Goal: Task Accomplishment & Management: Use online tool/utility

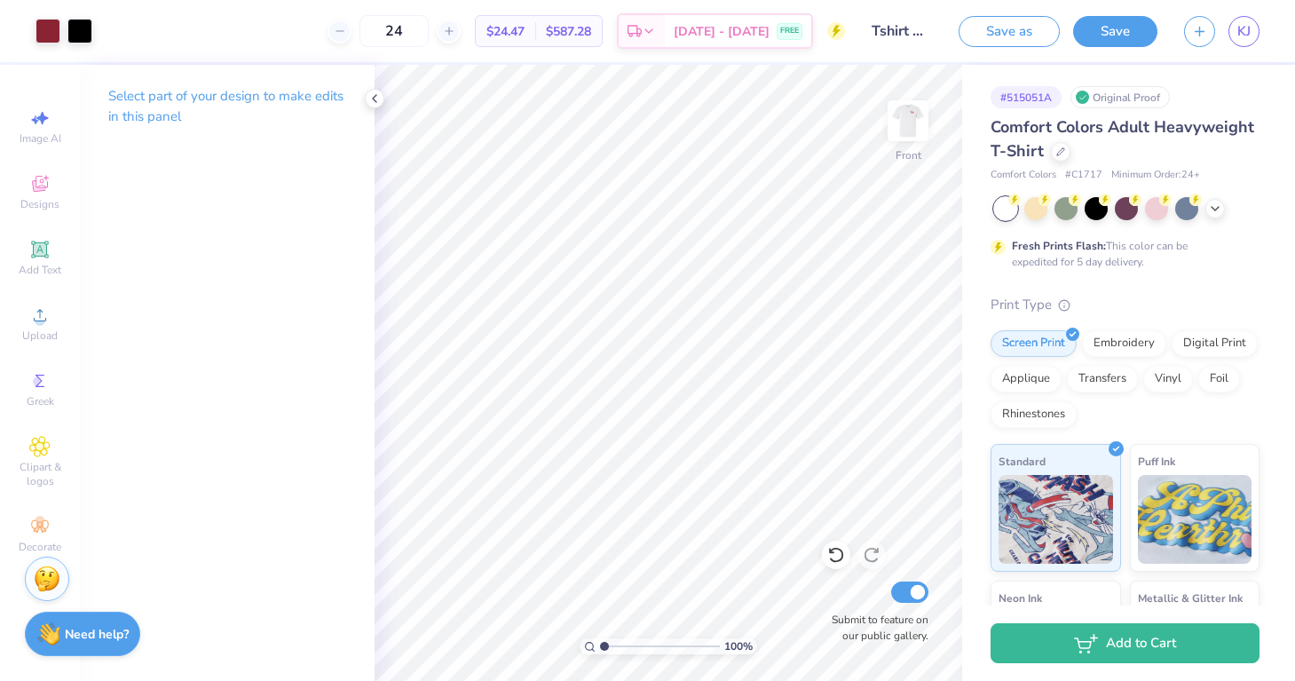
click at [910, 130] on img at bounding box center [907, 120] width 35 height 35
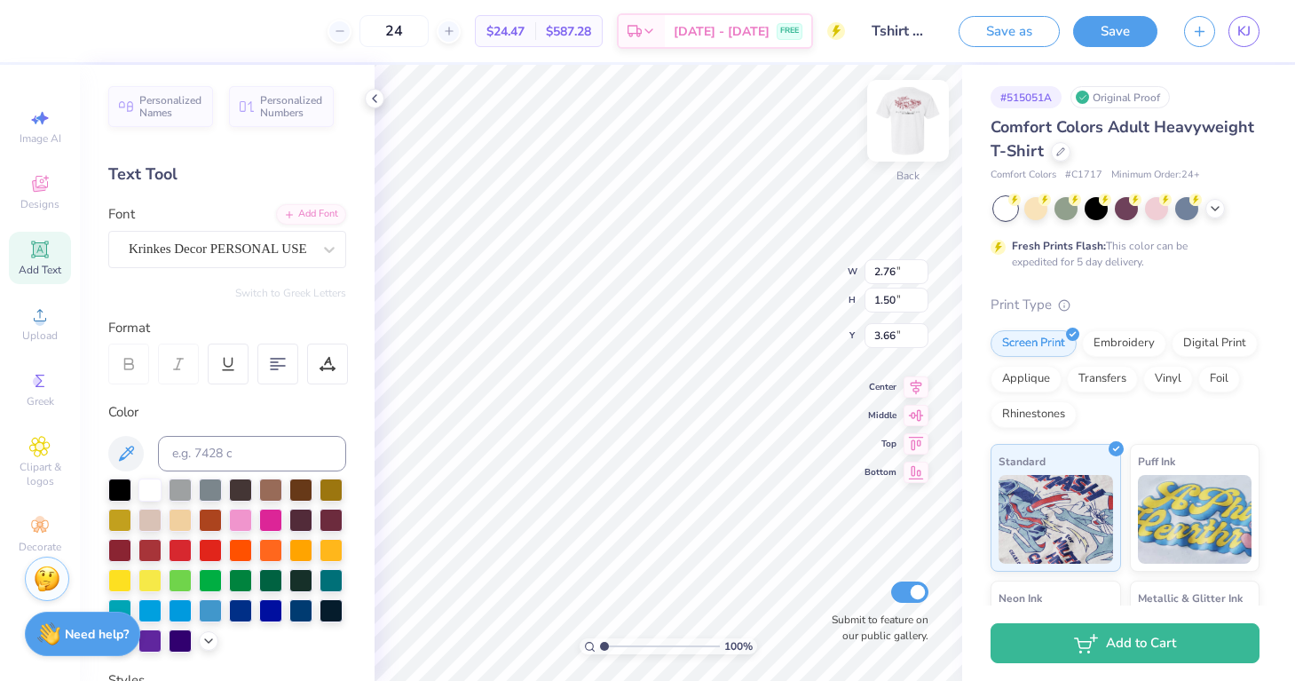
type input "2.01"
type input "1.36"
type input "3.00"
click at [35, 387] on icon at bounding box center [39, 380] width 21 height 21
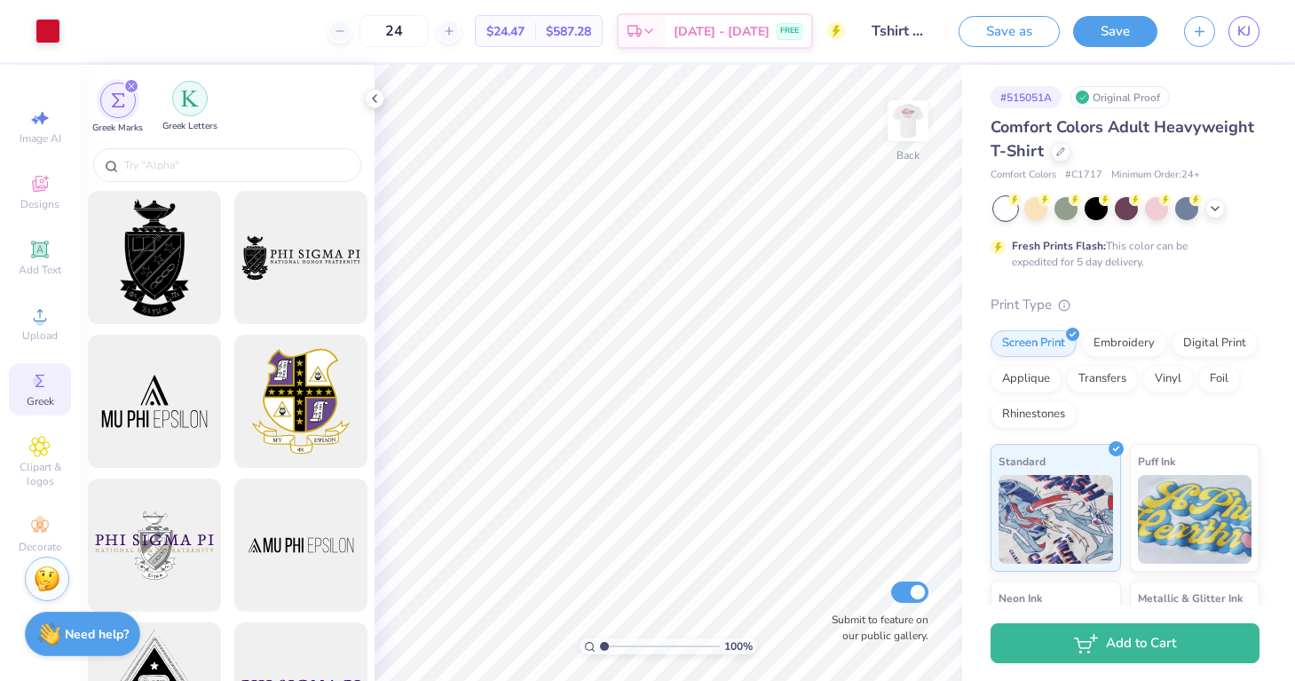
click at [193, 99] on img "filter for Greek Letters" at bounding box center [190, 99] width 18 height 18
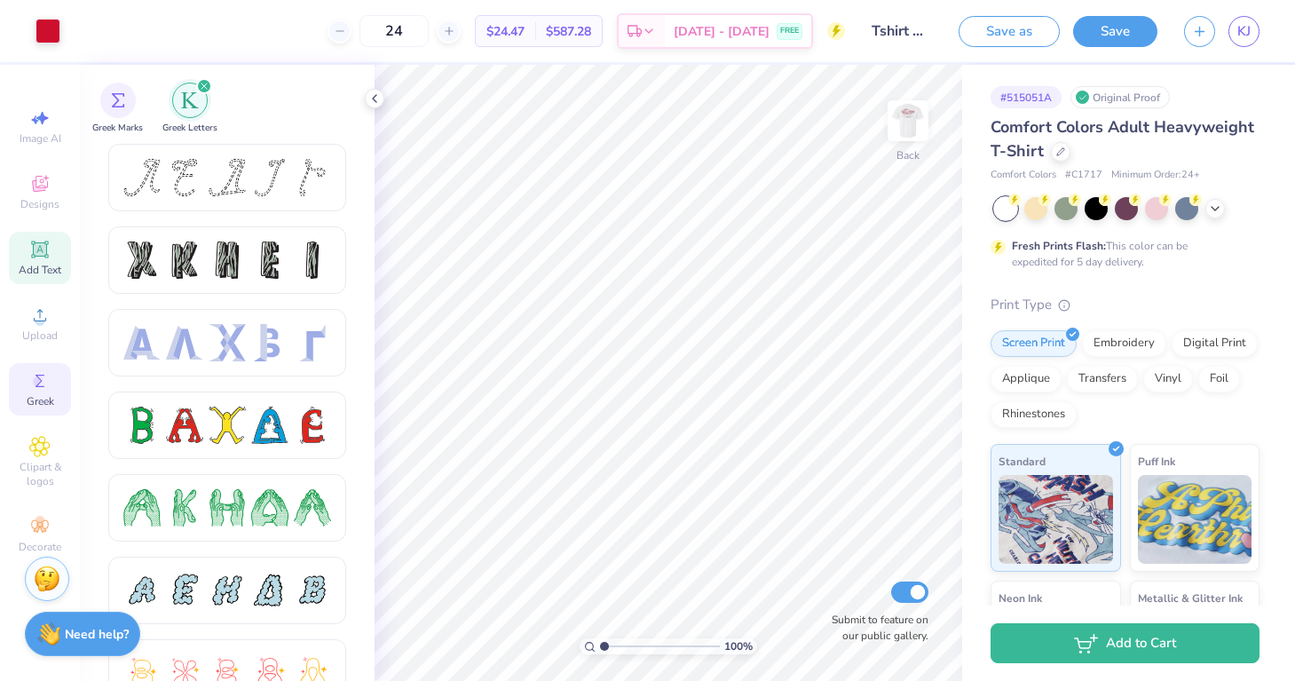
click at [40, 255] on icon at bounding box center [39, 248] width 13 height 13
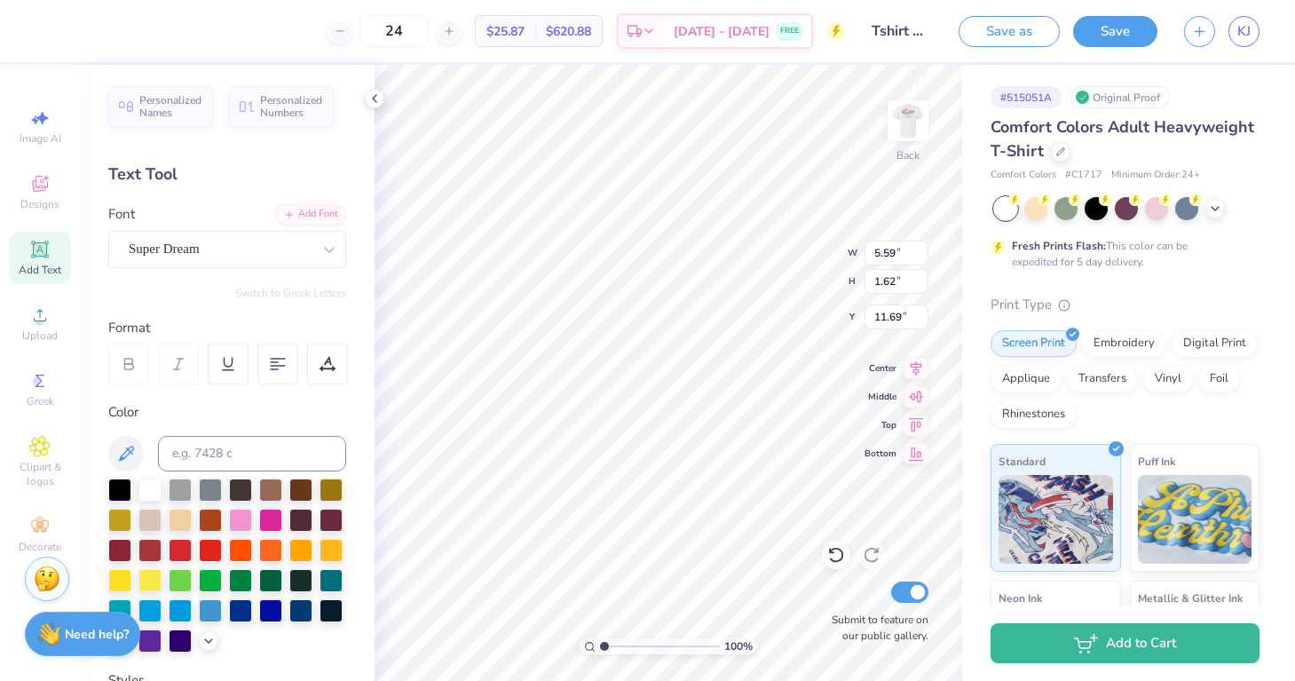
type textarea "Sae"
click at [326, 247] on icon at bounding box center [329, 250] width 11 height 6
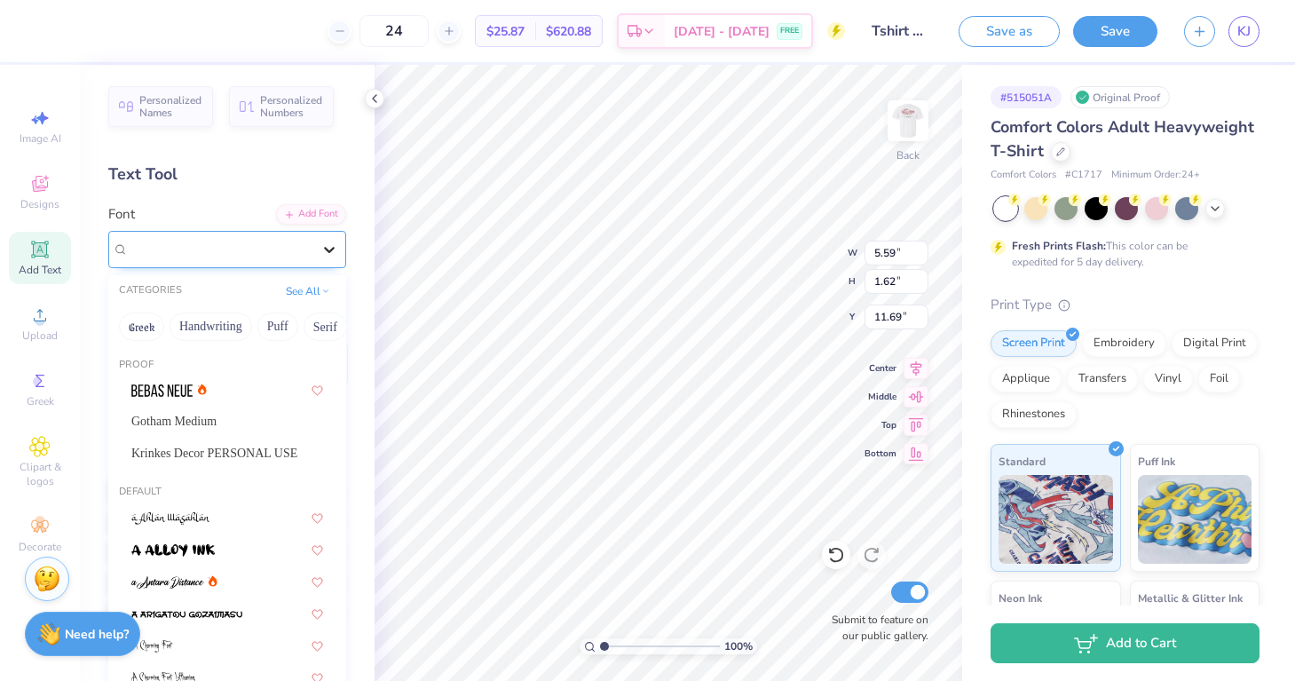
click at [321, 255] on icon at bounding box center [329, 249] width 18 height 18
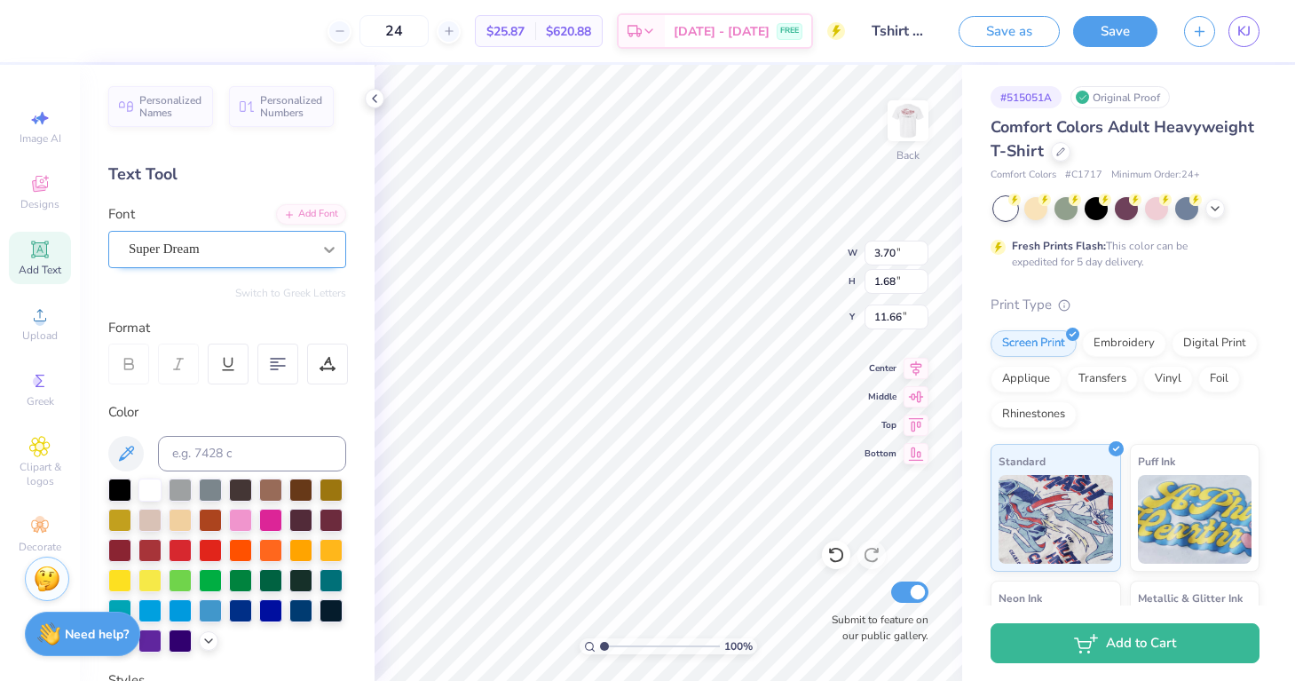
click at [315, 251] on div at bounding box center [329, 249] width 32 height 32
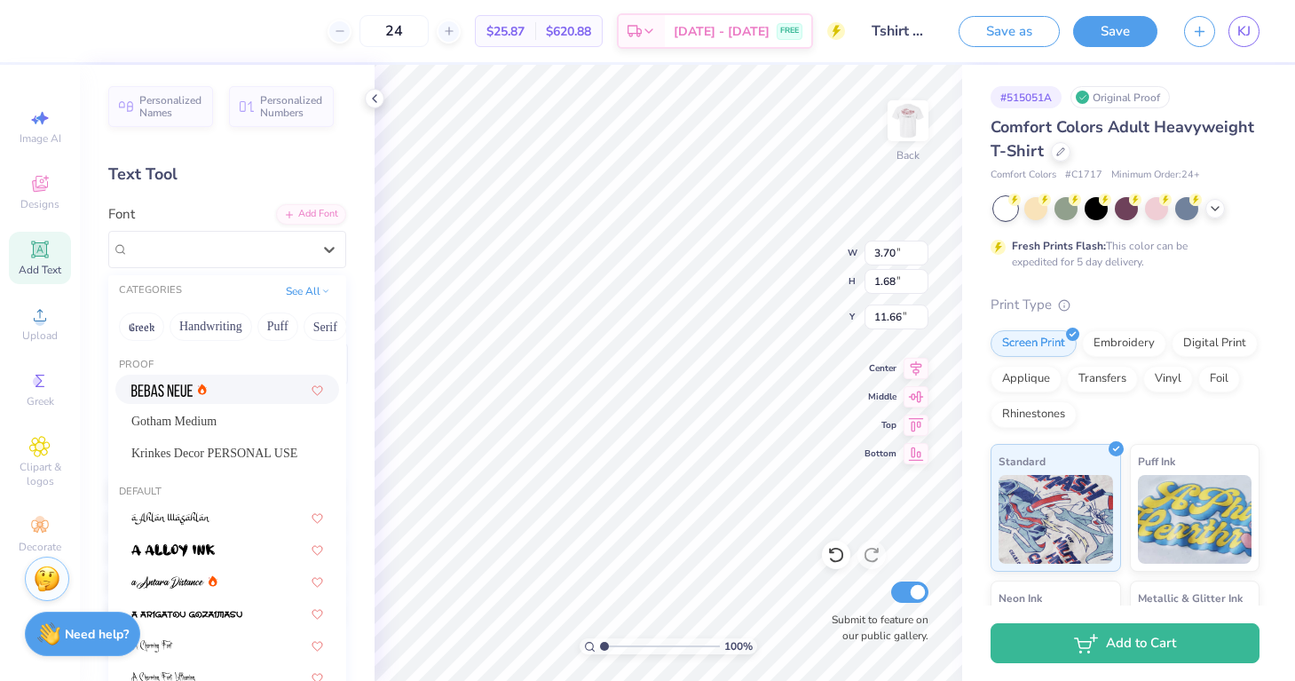
click at [222, 391] on div at bounding box center [227, 389] width 192 height 19
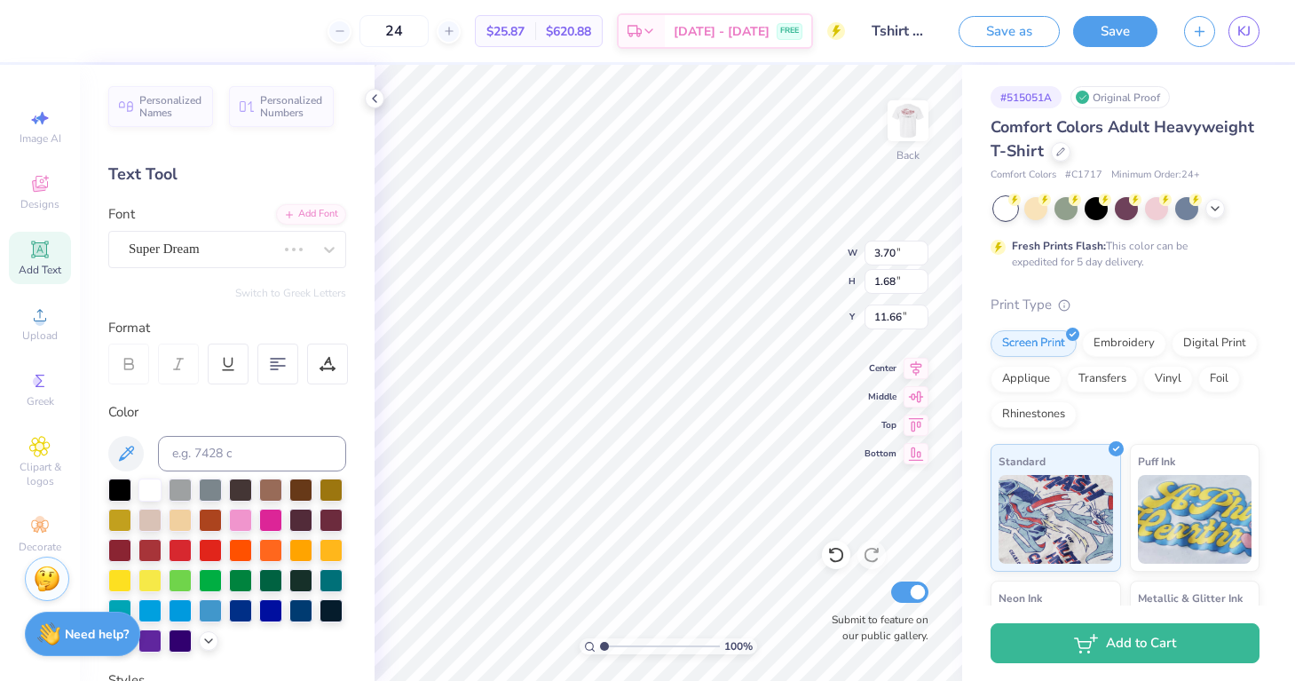
type input "2.53"
type input "1.65"
type input "11.67"
click at [122, 489] on div at bounding box center [119, 488] width 23 height 23
click at [319, 244] on div at bounding box center [329, 249] width 32 height 32
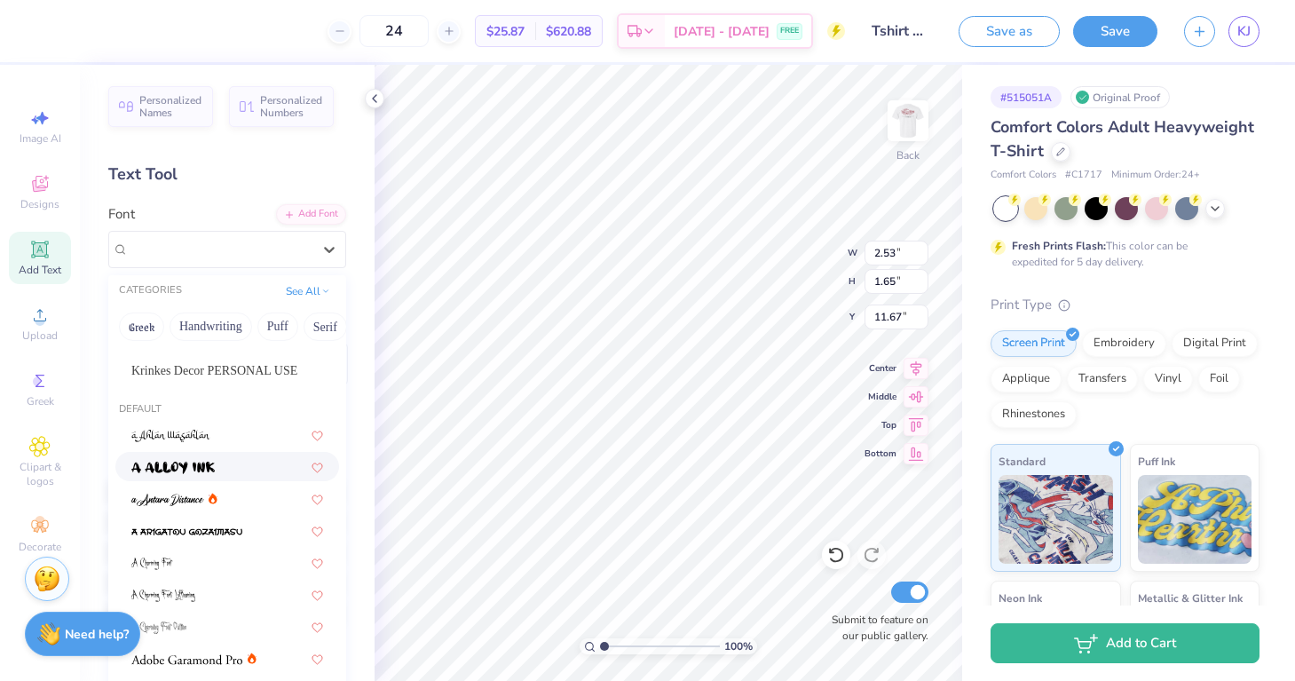
scroll to position [92, 0]
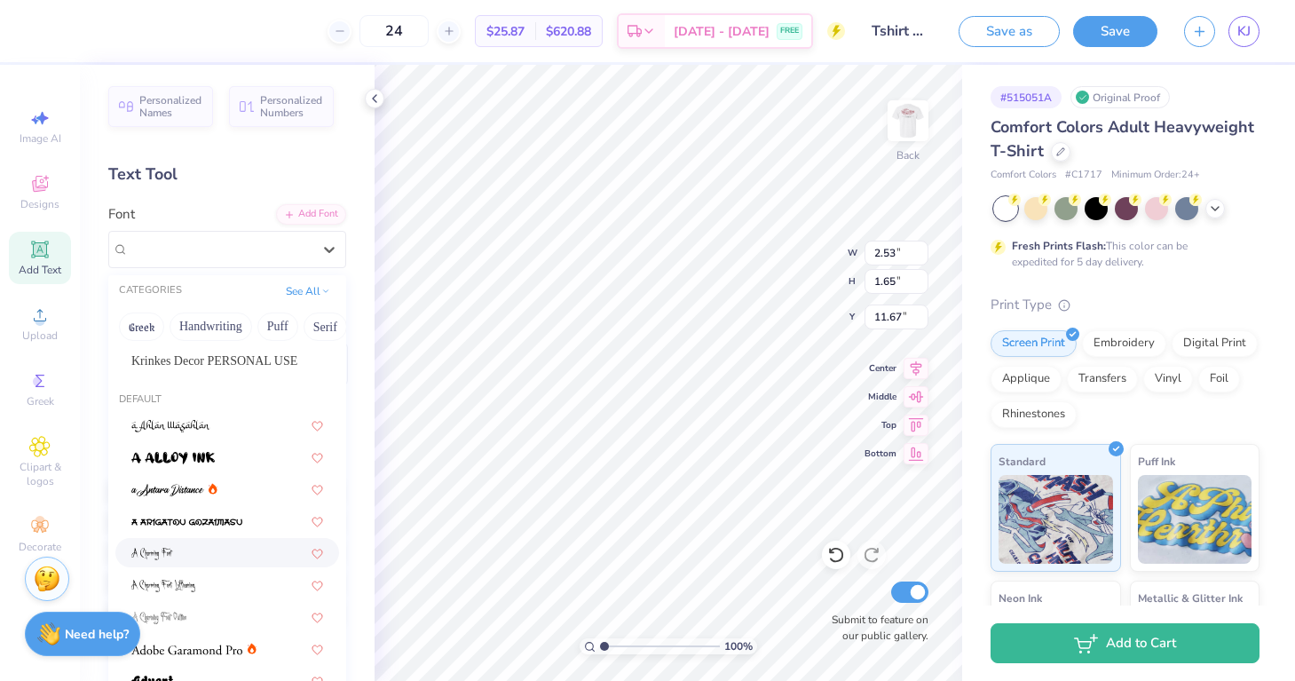
click at [197, 550] on div at bounding box center [227, 552] width 192 height 19
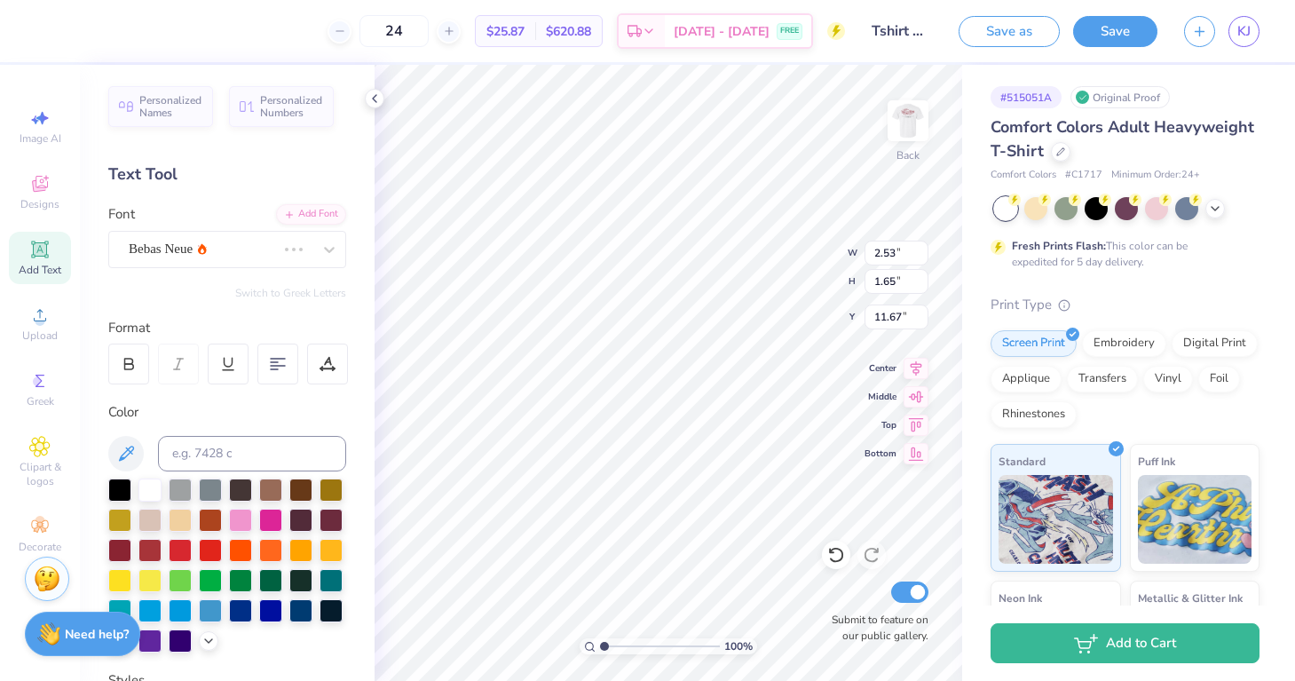
type input "1.70"
type input "1.54"
type input "11.73"
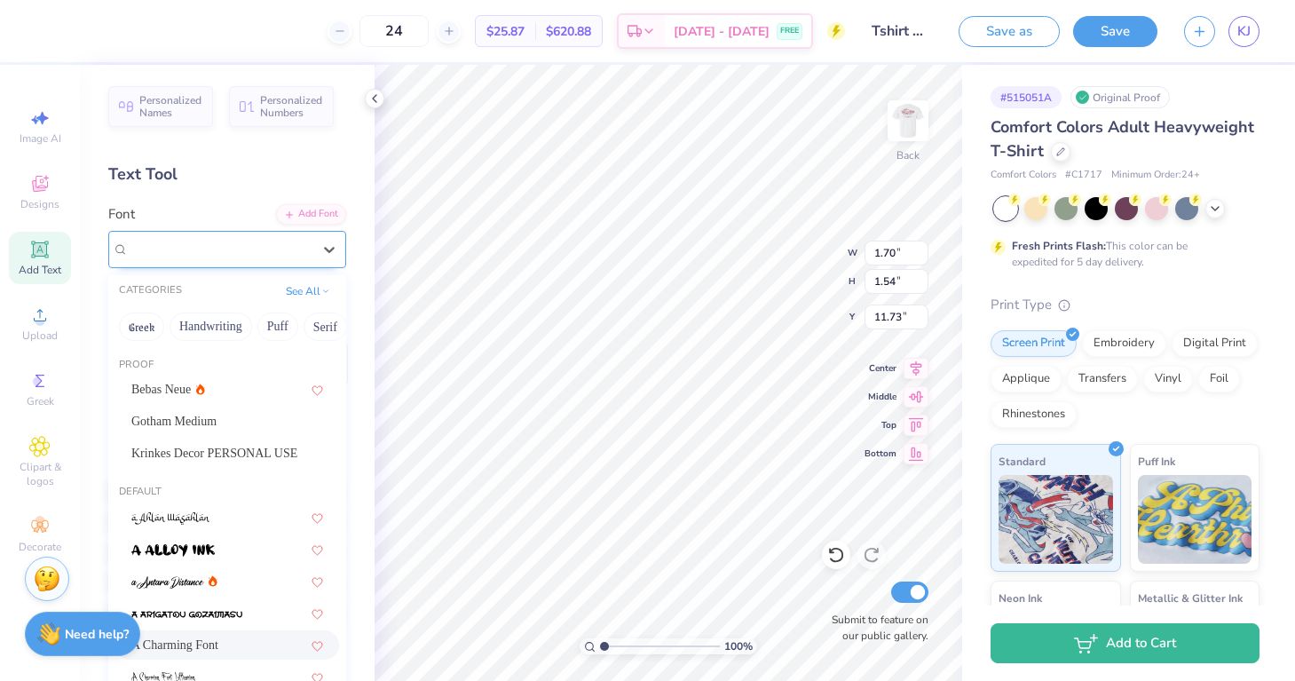
click at [296, 250] on div "A Charming Font" at bounding box center [220, 249] width 186 height 28
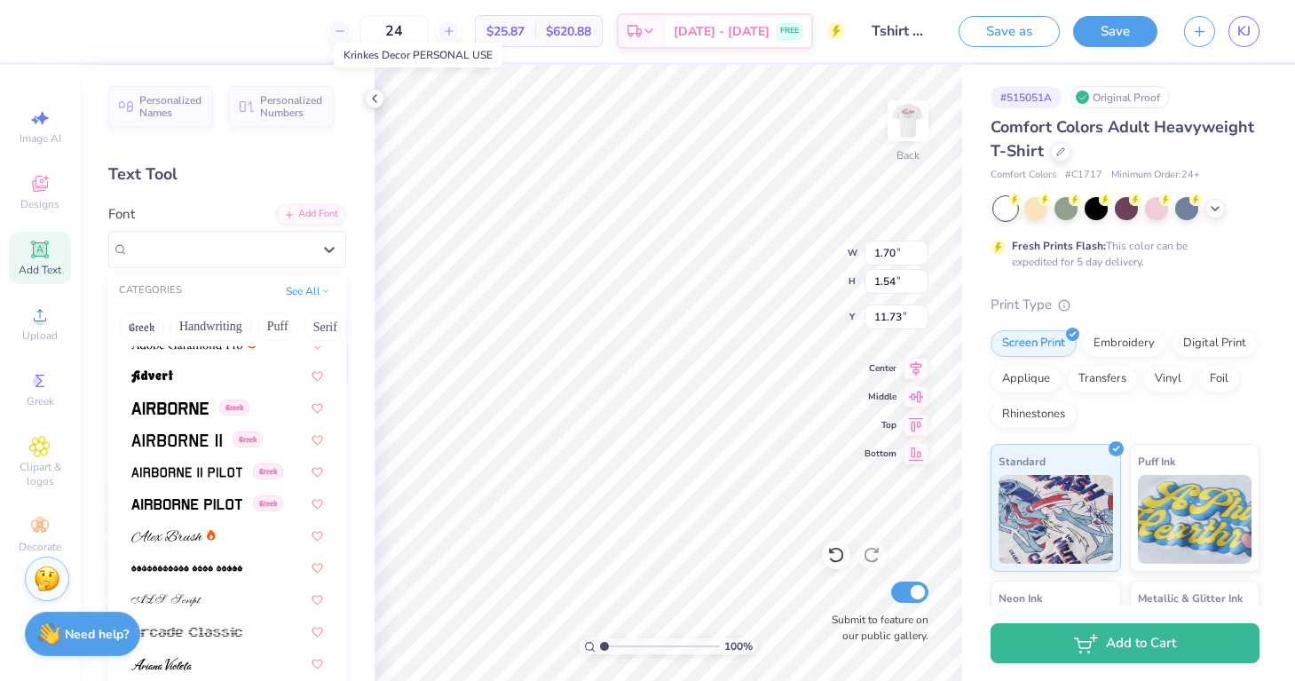
scroll to position [401, 0]
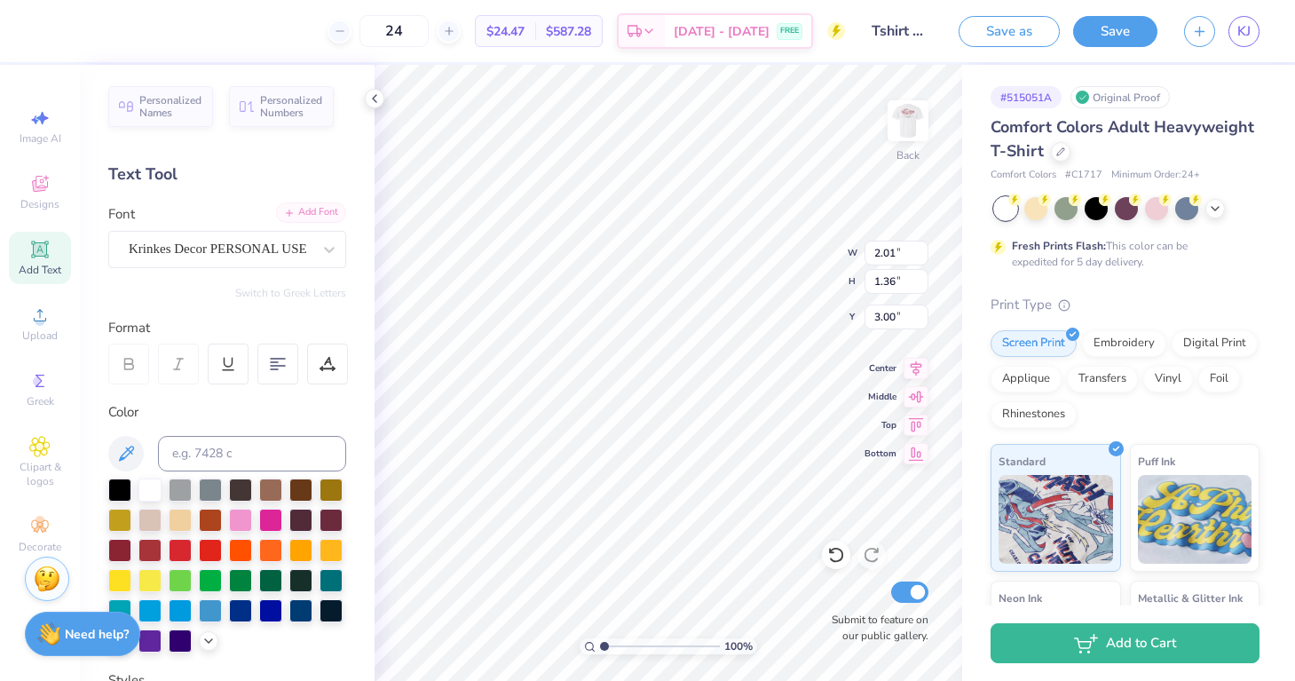
click at [325, 213] on div "Add Font" at bounding box center [311, 212] width 70 height 20
click at [35, 391] on div "Greek" at bounding box center [40, 389] width 62 height 52
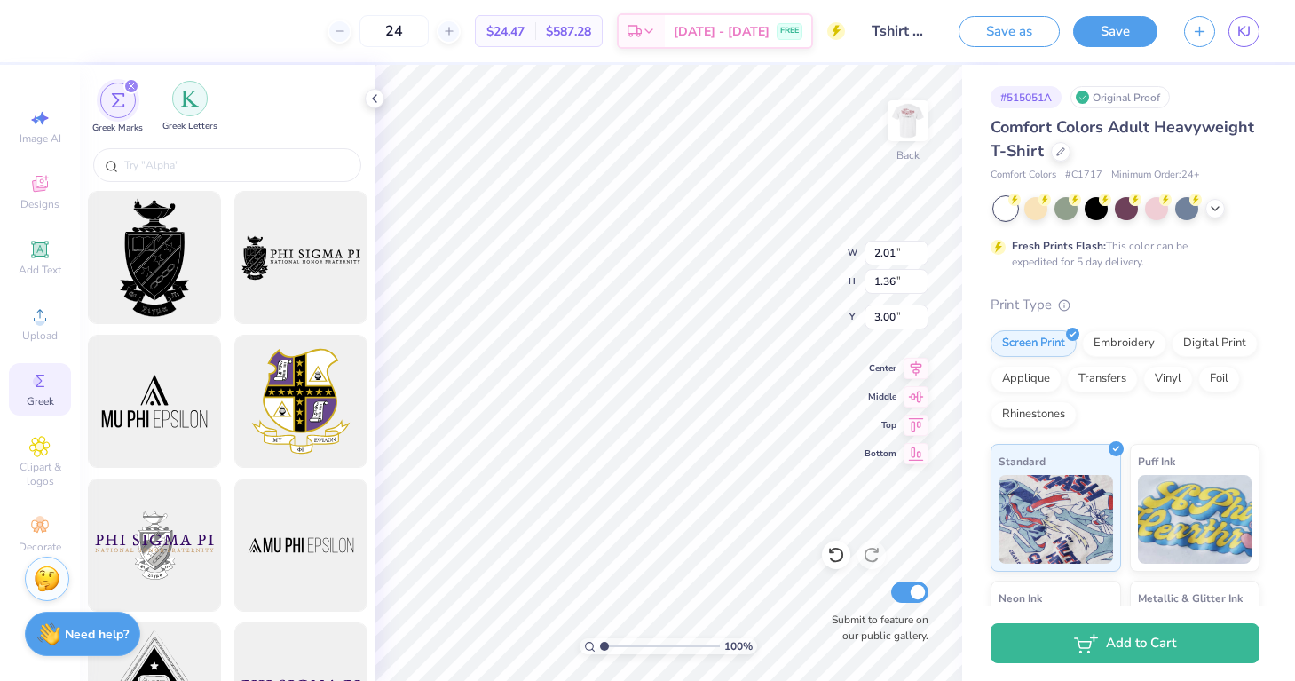
click at [195, 111] on div "filter for Greek Letters" at bounding box center [189, 98] width 35 height 35
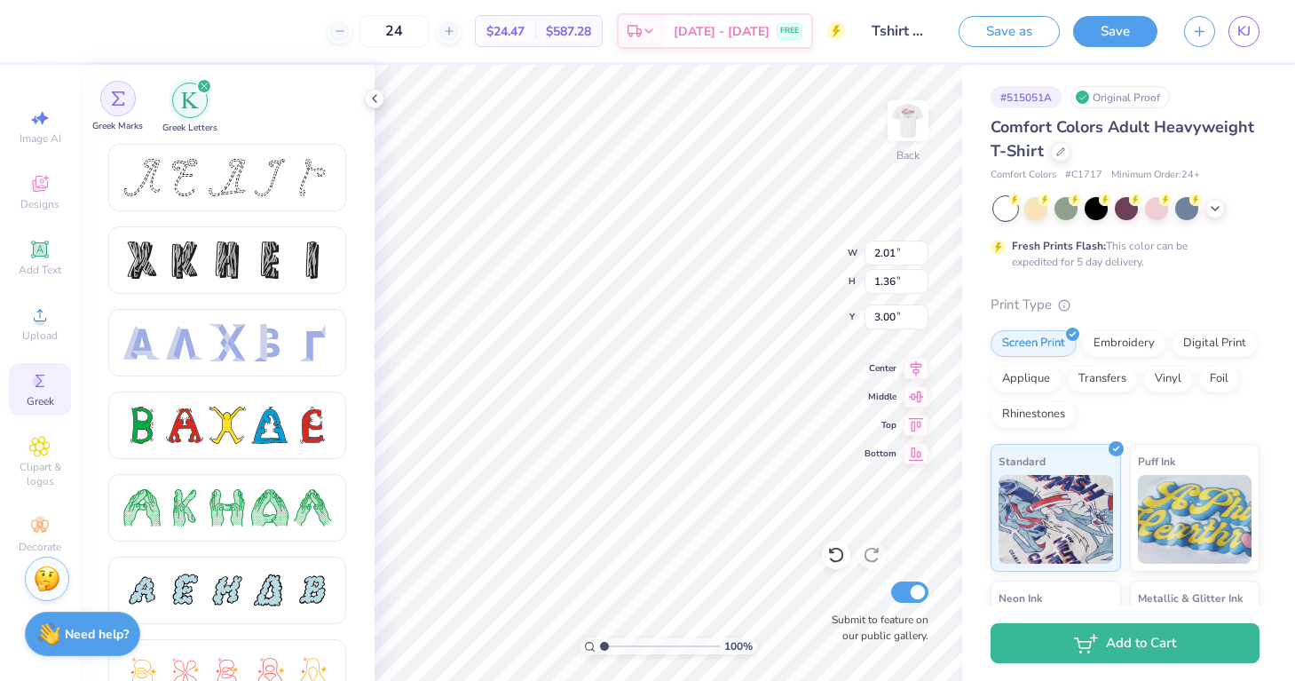
click at [111, 113] on div "filter for Greek Marks" at bounding box center [117, 98] width 35 height 35
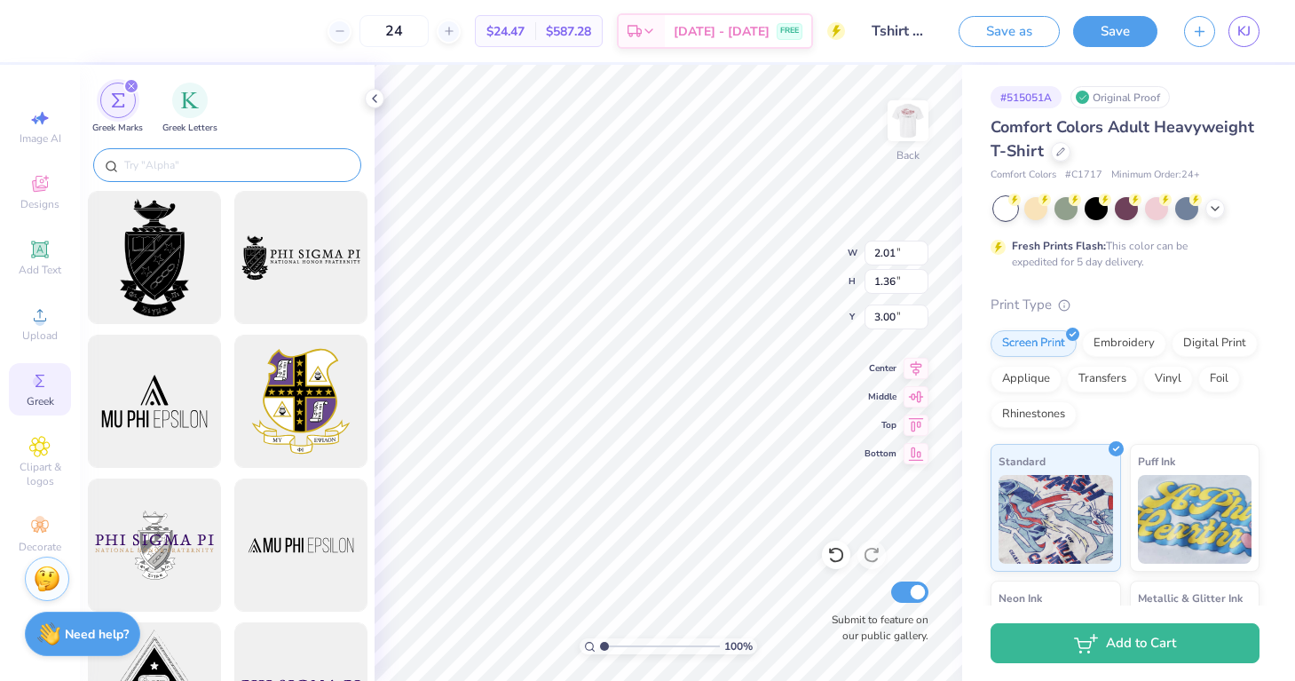
click at [225, 174] on div at bounding box center [227, 165] width 268 height 34
click at [218, 156] on input "text" at bounding box center [235, 165] width 227 height 18
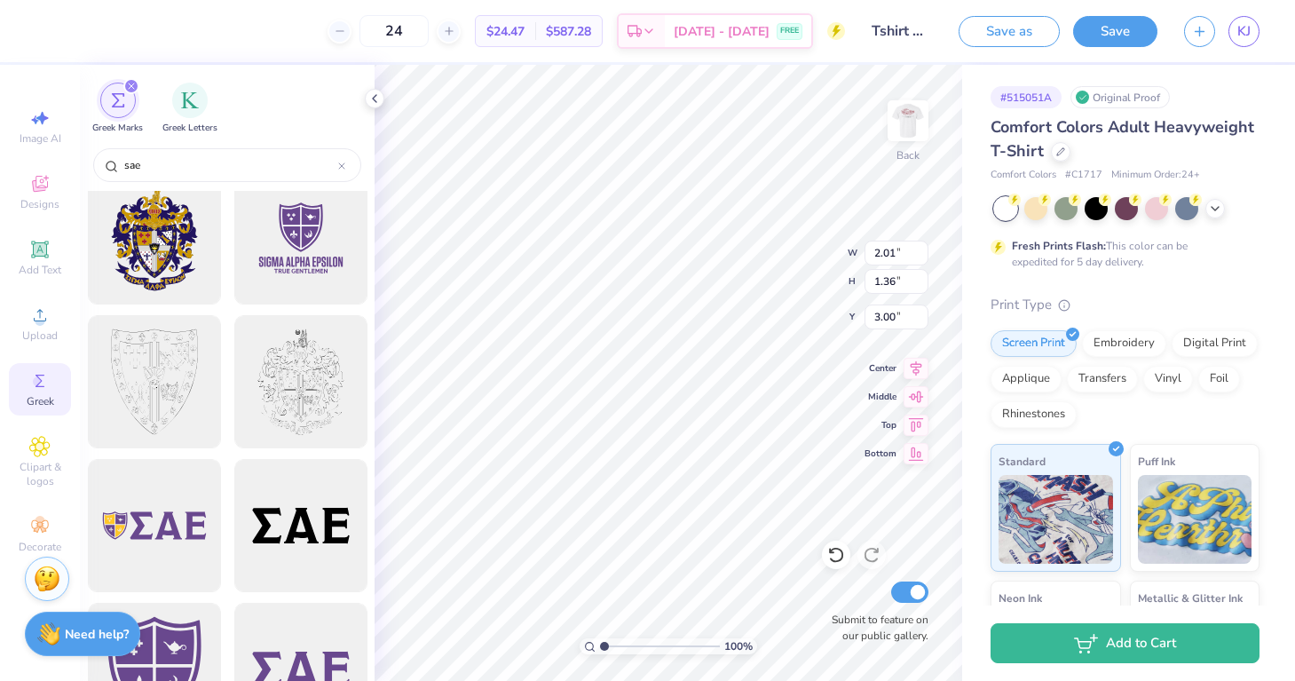
scroll to position [0, 0]
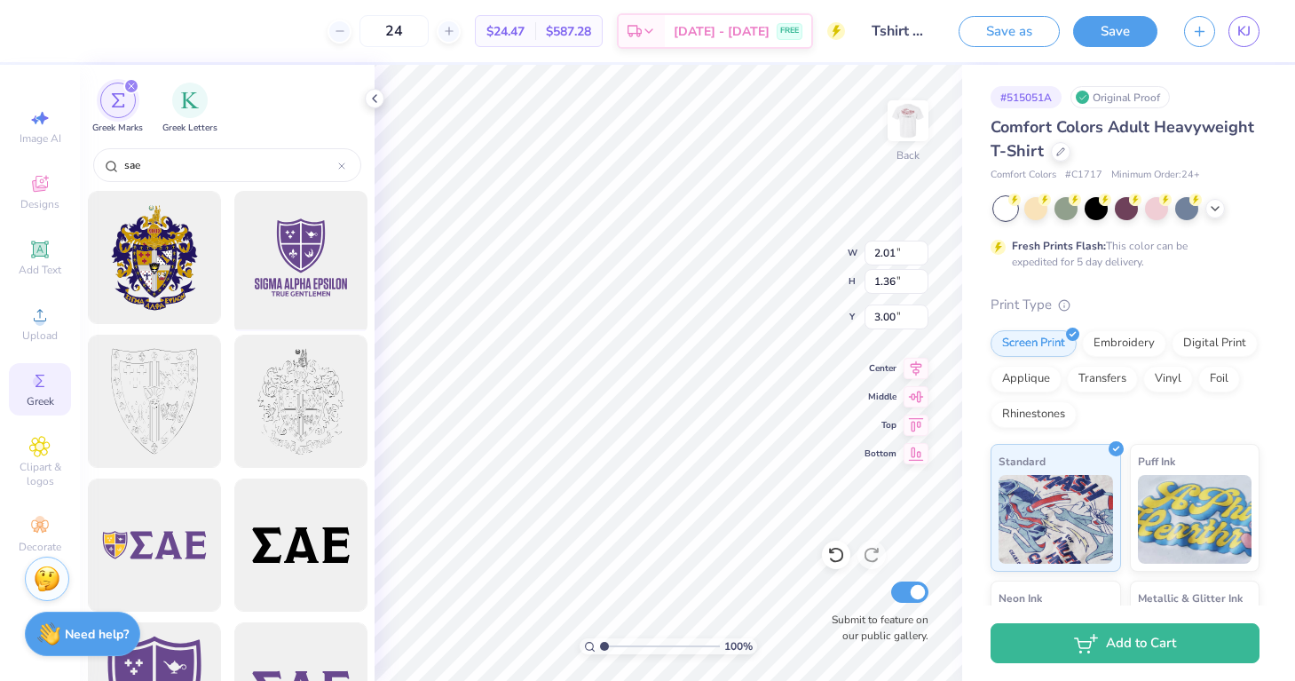
type input "sae"
click at [289, 278] on div at bounding box center [300, 258] width 146 height 146
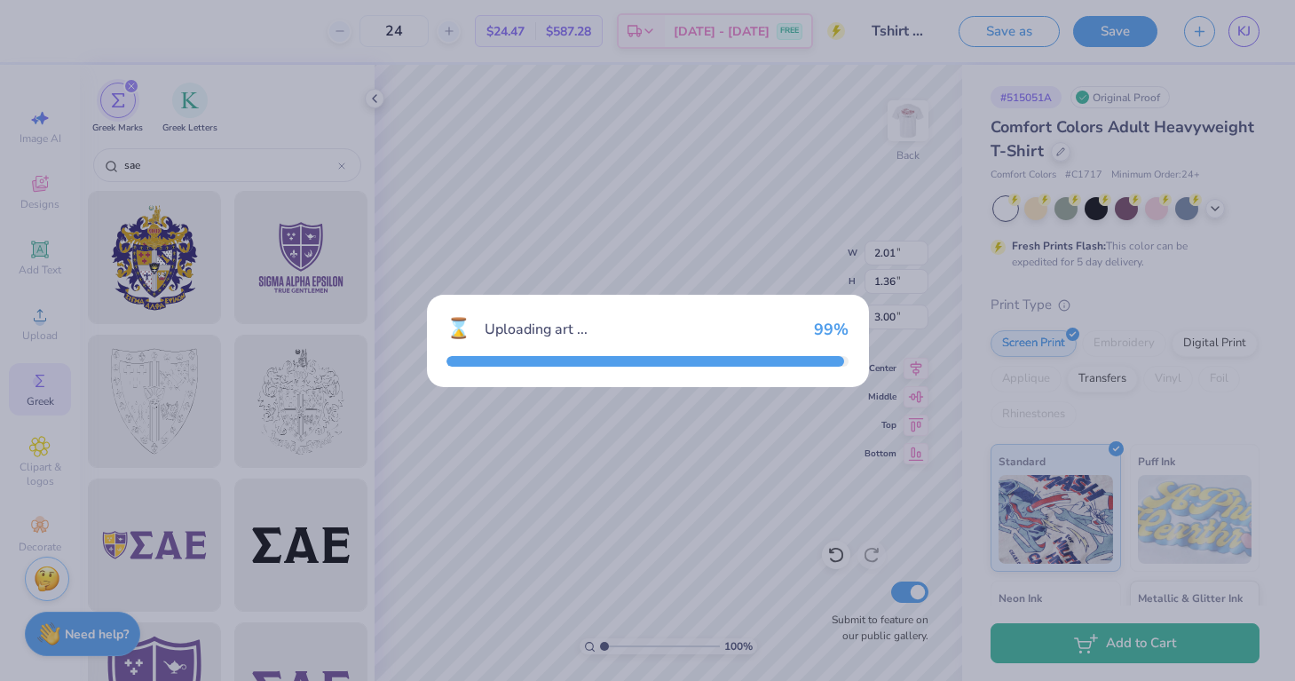
type input "14.17"
type input "11.96"
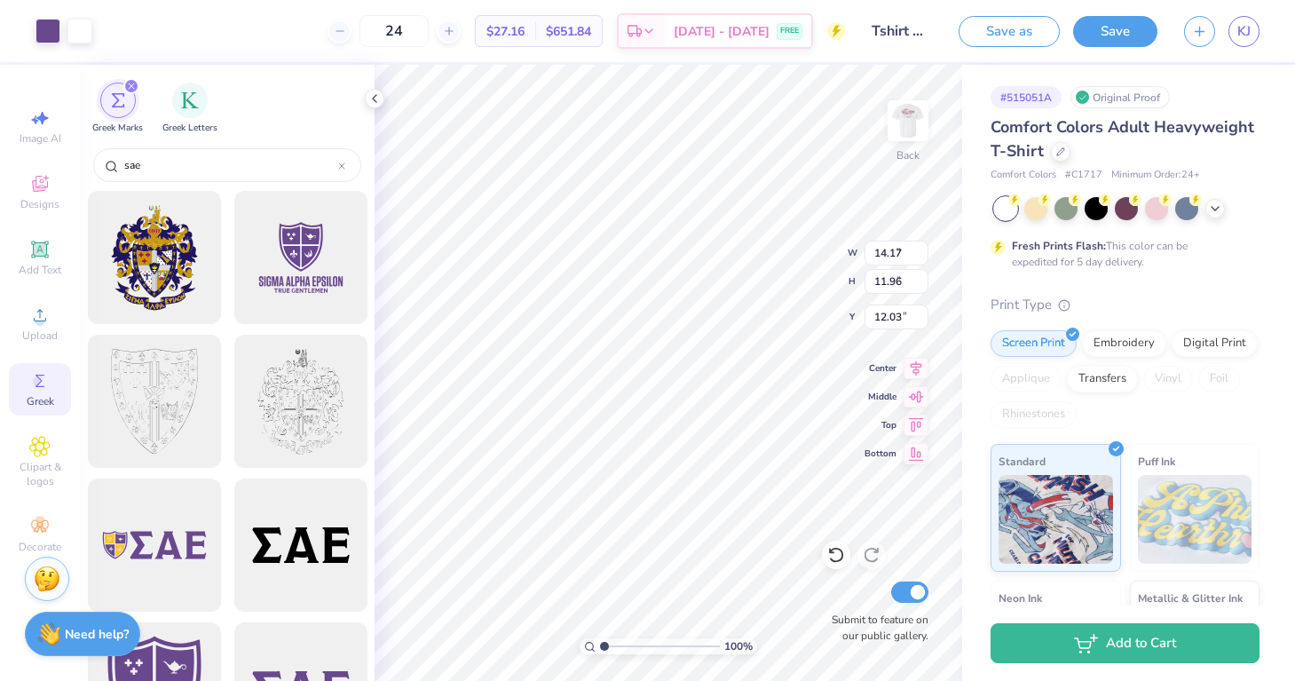
type input "3.47"
type input "2.92"
type input "12.03"
type input "2.76"
type input "1.50"
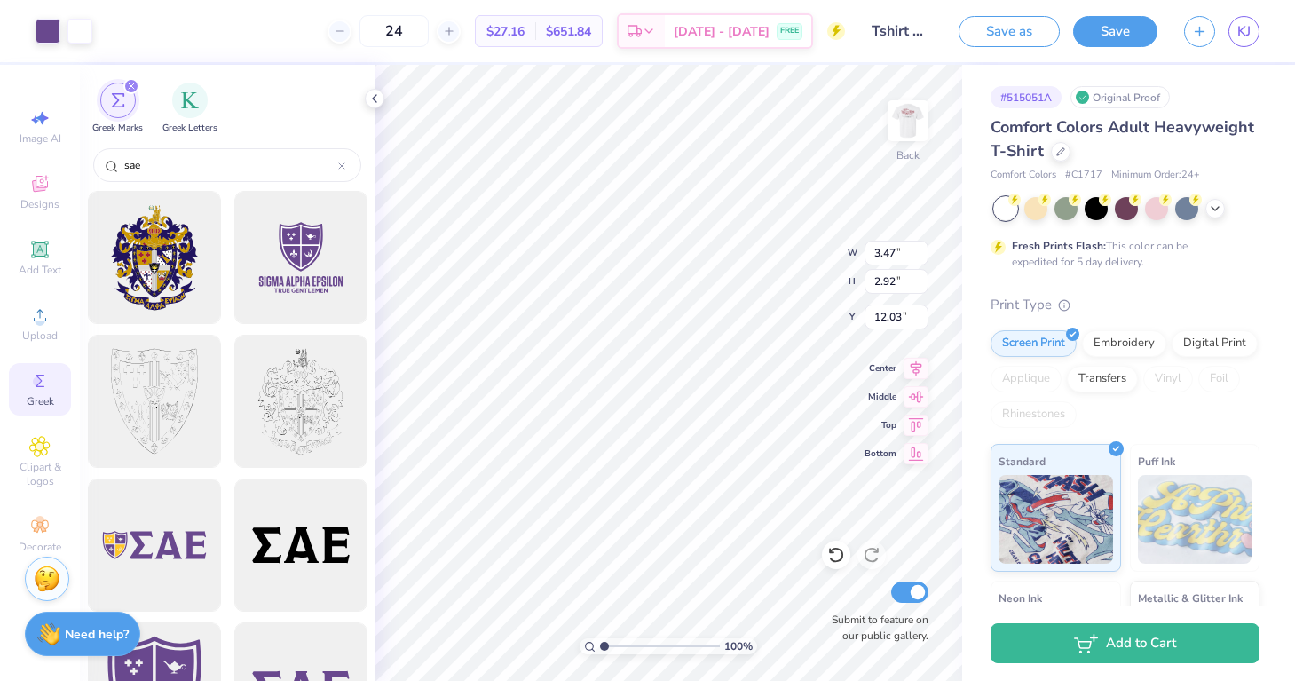
type input "3.66"
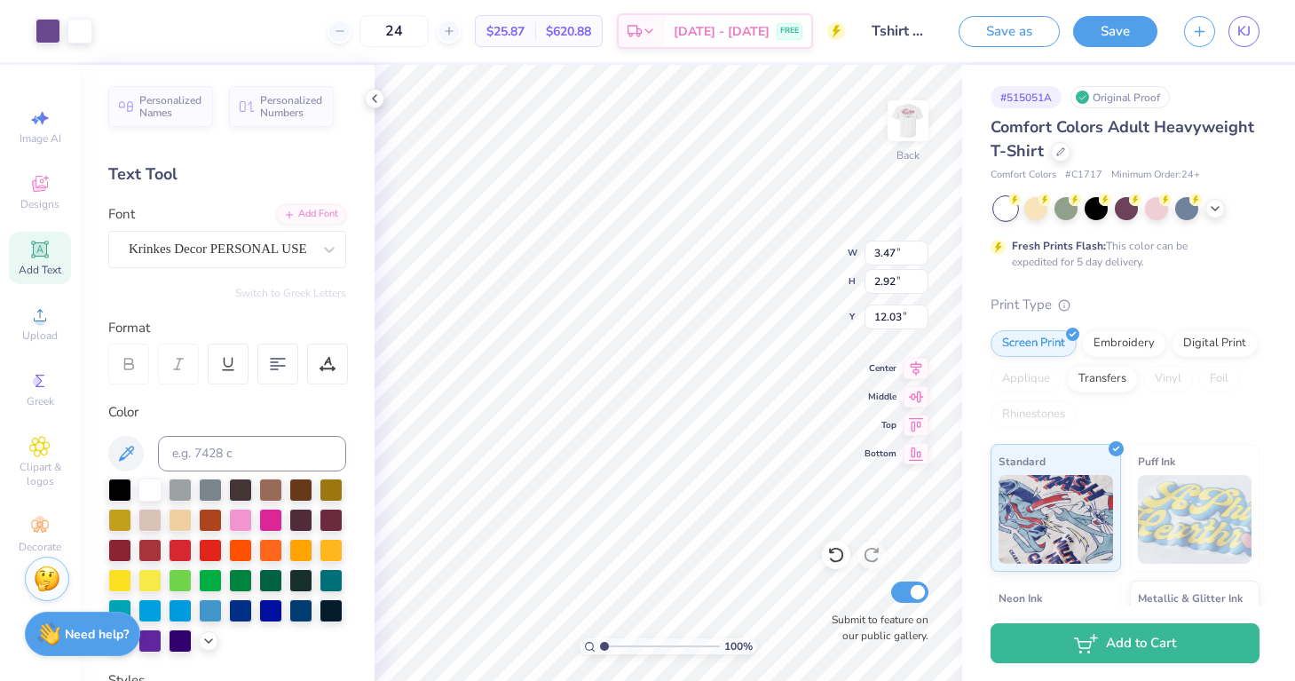
type input "3.00"
click at [911, 128] on img at bounding box center [907, 120] width 71 height 71
click at [52, 36] on div at bounding box center [47, 29] width 25 height 25
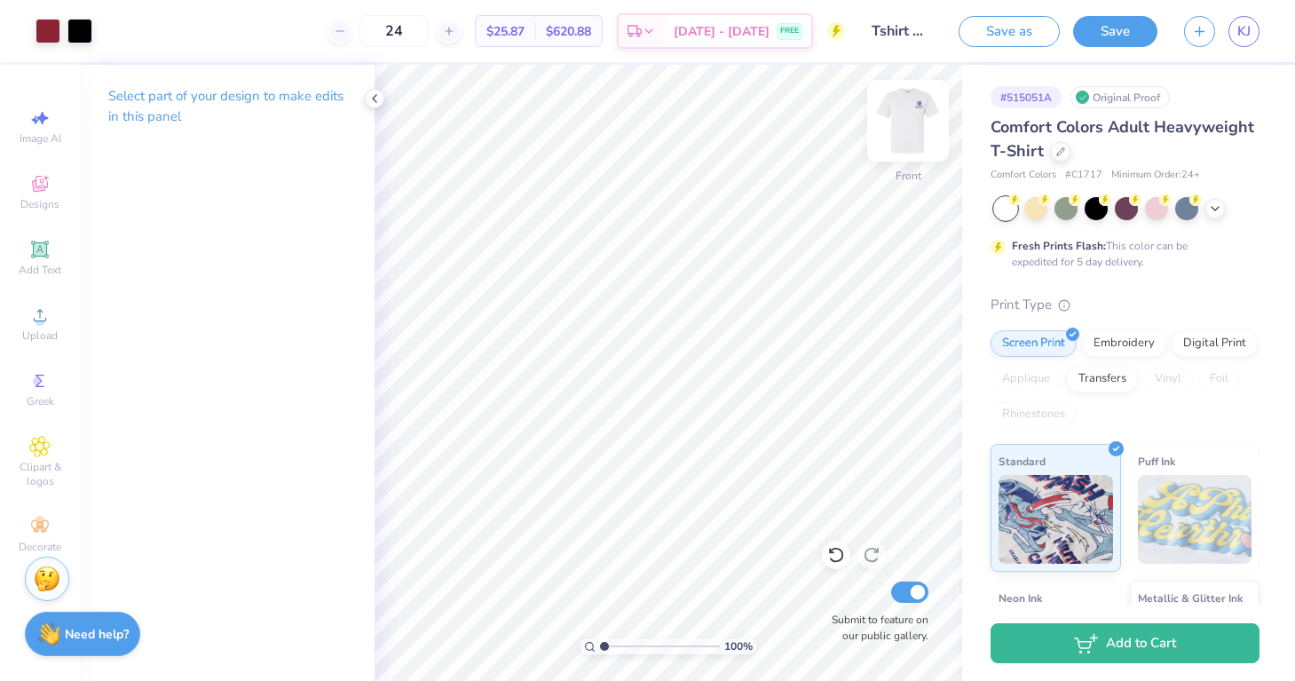
click at [899, 126] on img at bounding box center [907, 120] width 71 height 71
click at [45, 28] on div at bounding box center [47, 29] width 25 height 25
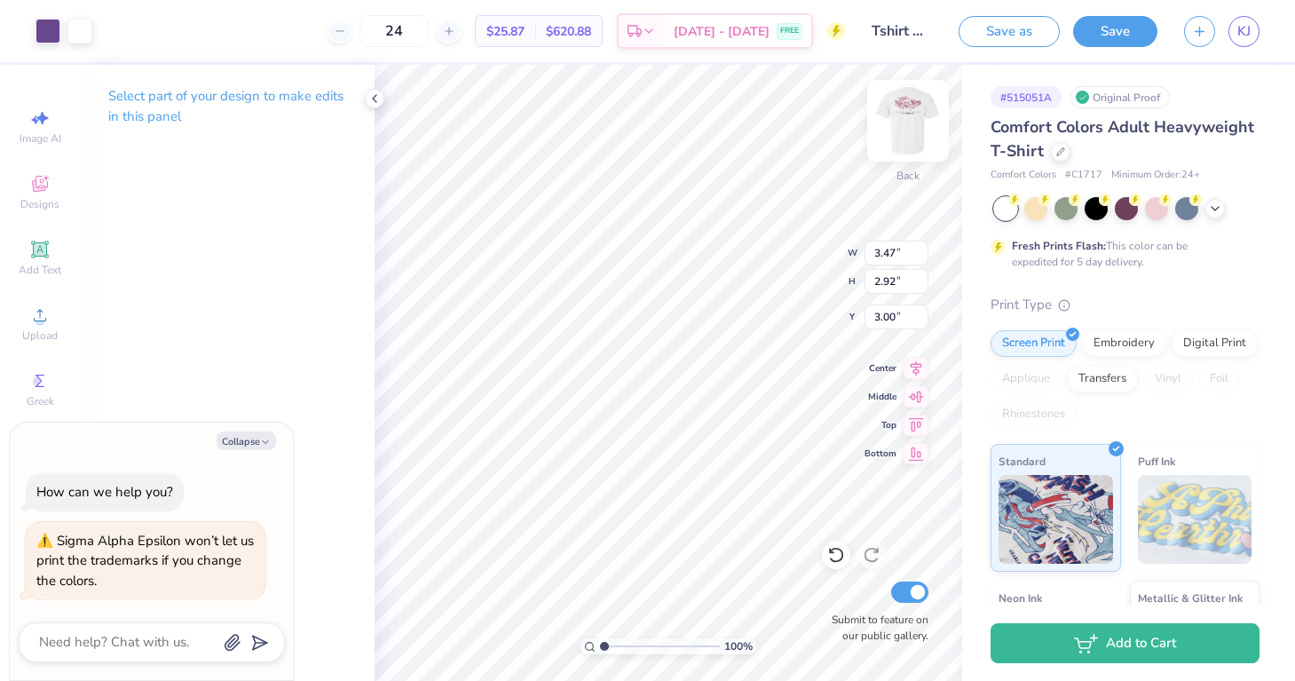
click at [906, 134] on img at bounding box center [907, 120] width 71 height 71
click at [49, 38] on div at bounding box center [47, 29] width 25 height 25
type textarea "x"
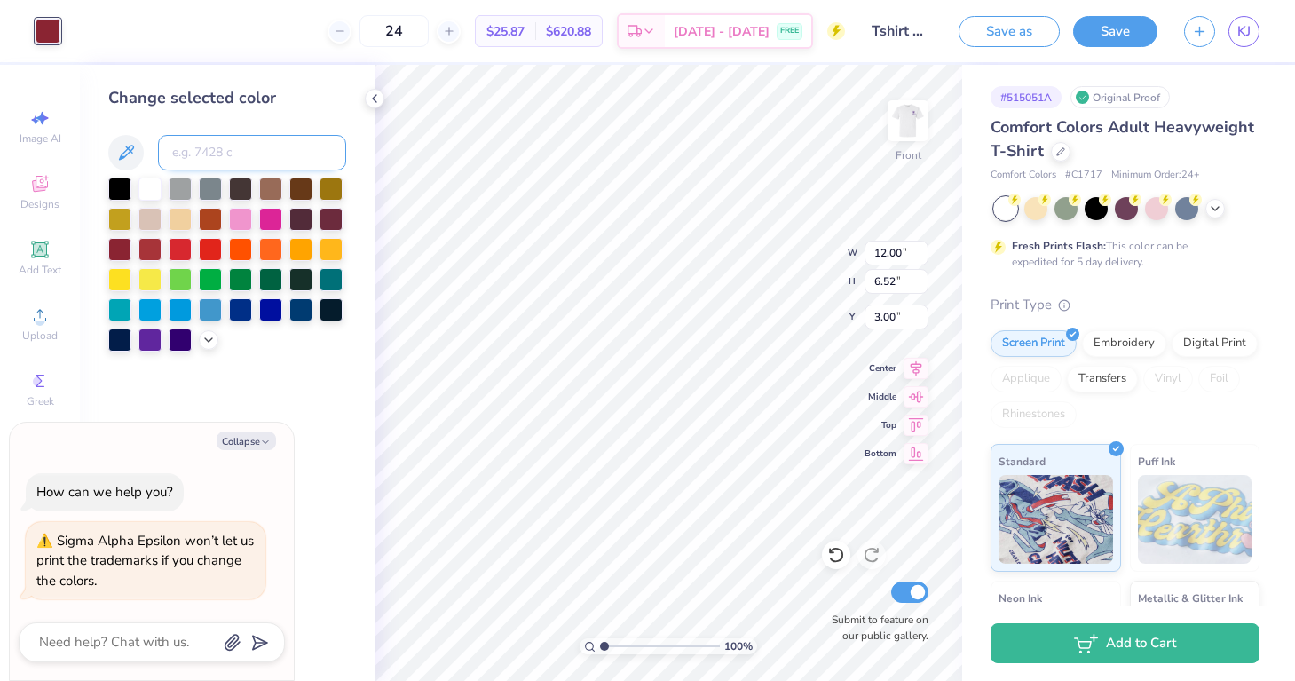
click at [233, 150] on input at bounding box center [252, 152] width 188 height 35
type input "7678"
type textarea "x"
type input "7678"
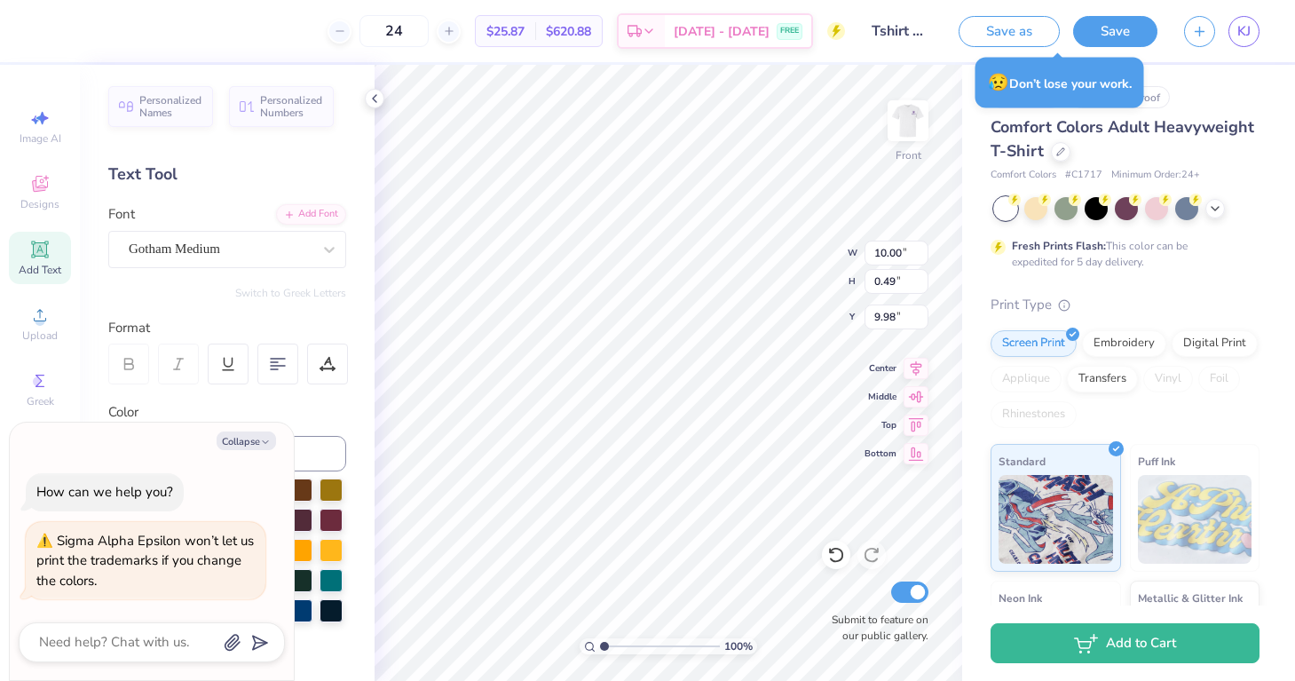
scroll to position [0, 9]
type textarea "x"
type textarea "KELLY / SHORTS STADIU"
type textarea "x"
type textarea "KELLY / SHORTS STADI"
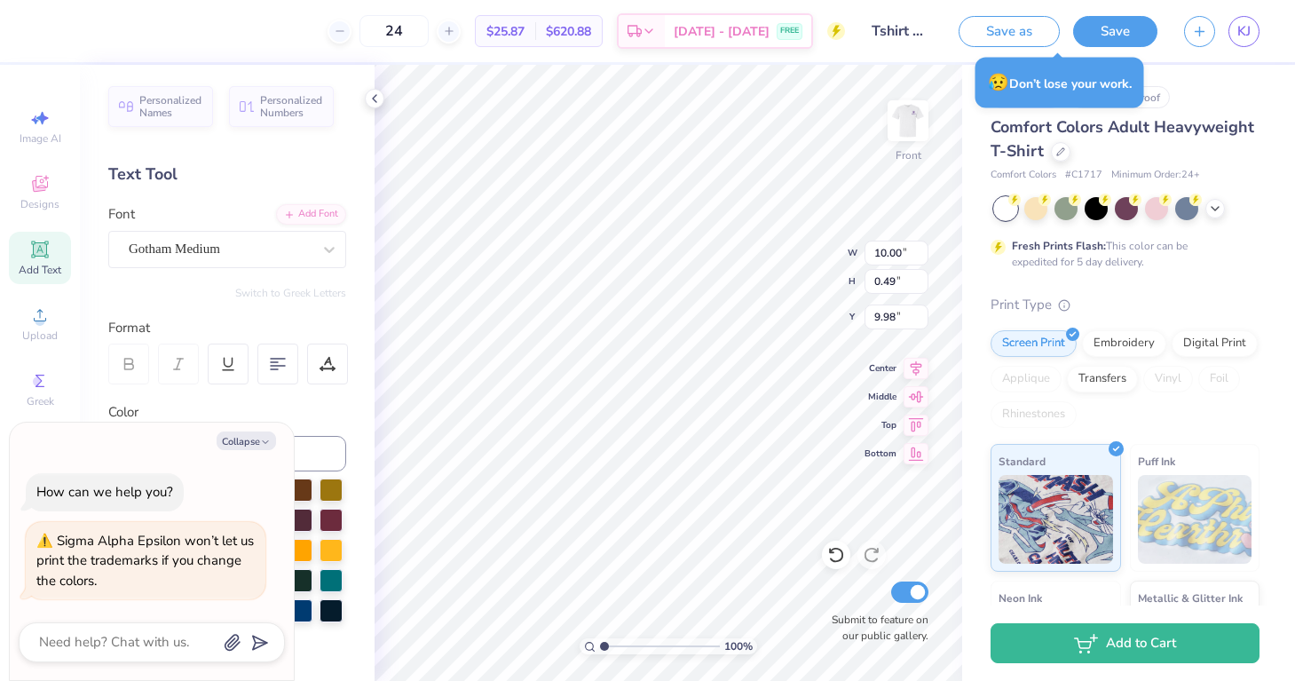
type textarea "x"
type textarea "KELLY / SHORTS STAD"
type textarea "x"
type textarea "KELLY / SHORTS STA"
type textarea "x"
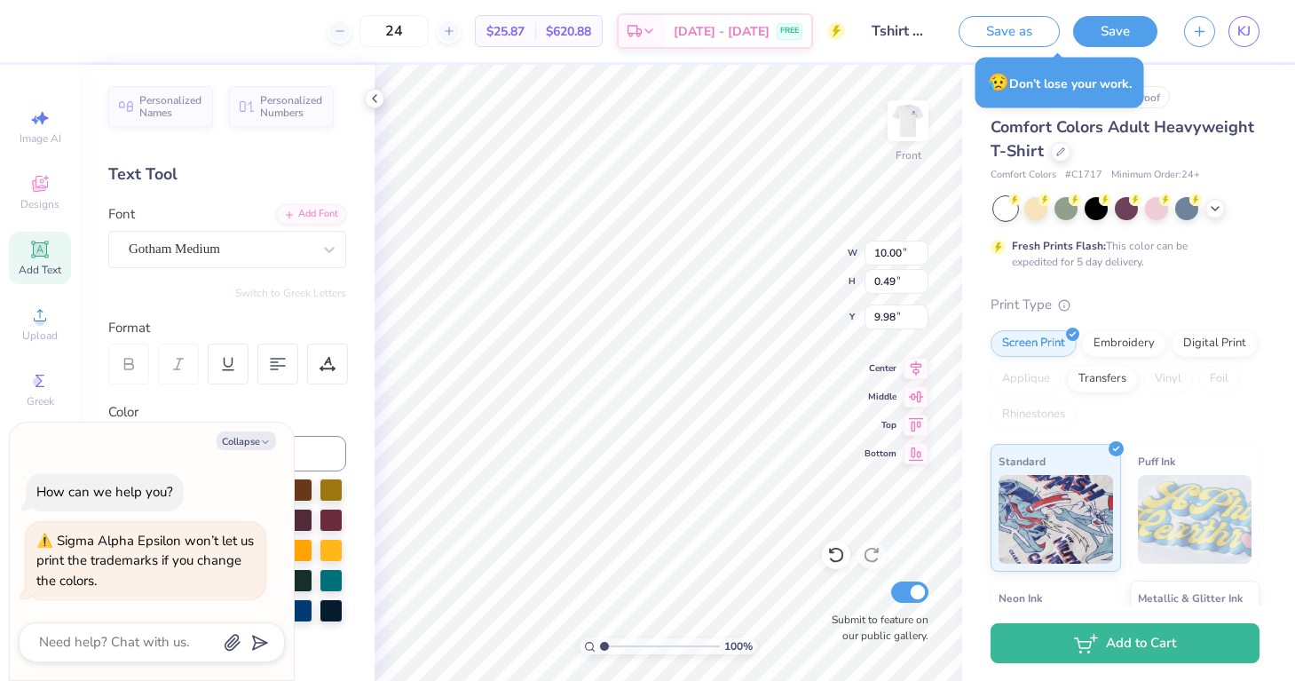
type textarea "KELLY / SHORTS ST"
type textarea "x"
type textarea "KELLY / SHORTS S"
type textarea "x"
type textarea "KELLY / SHORTS"
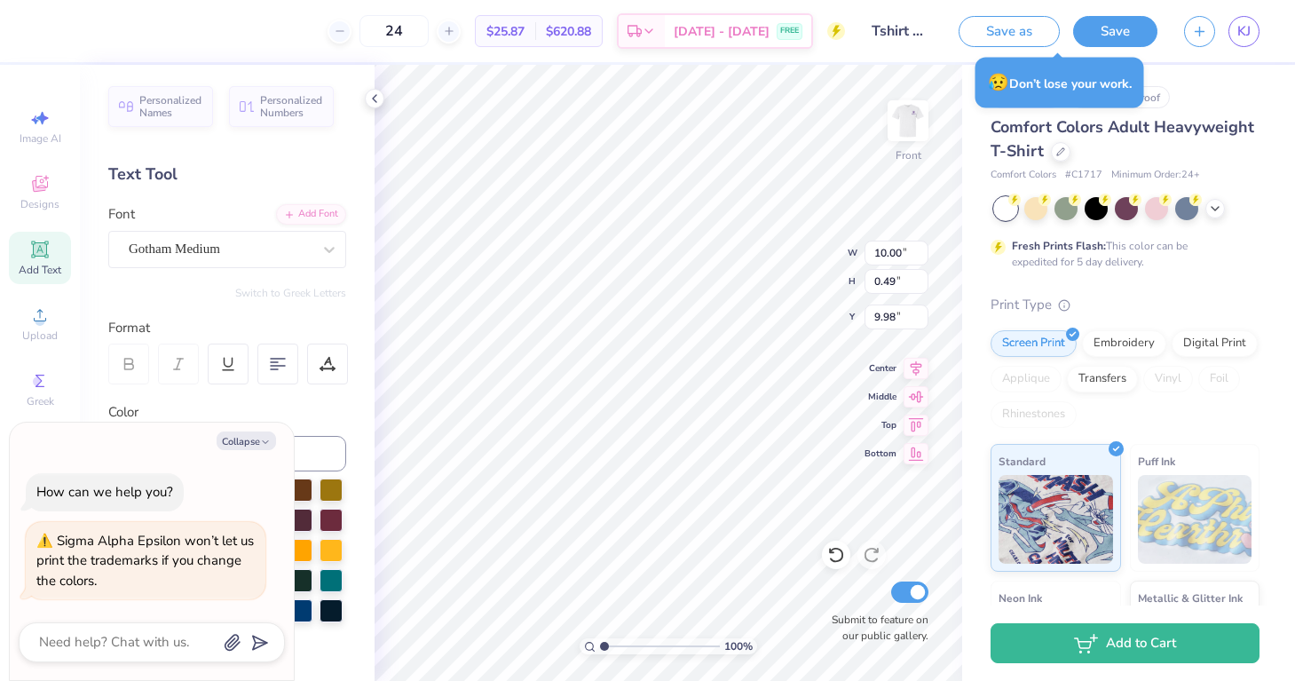
type textarea "x"
type textarea "KELLY / SHORTS"
type textarea "x"
type textarea "KELLY / SHORT"
type textarea "x"
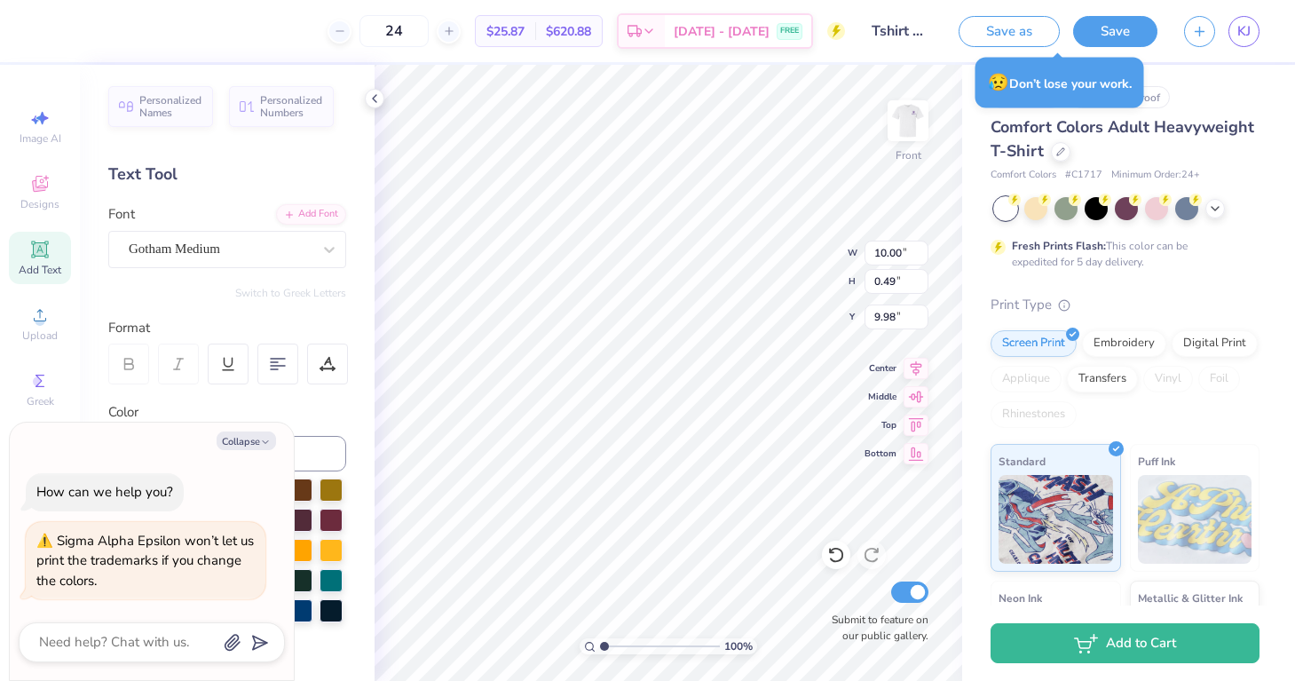
type textarea "KELLY / SHOR"
type textarea "x"
type textarea "KELLY / SHO"
type textarea "x"
type textarea "KELLY / SH"
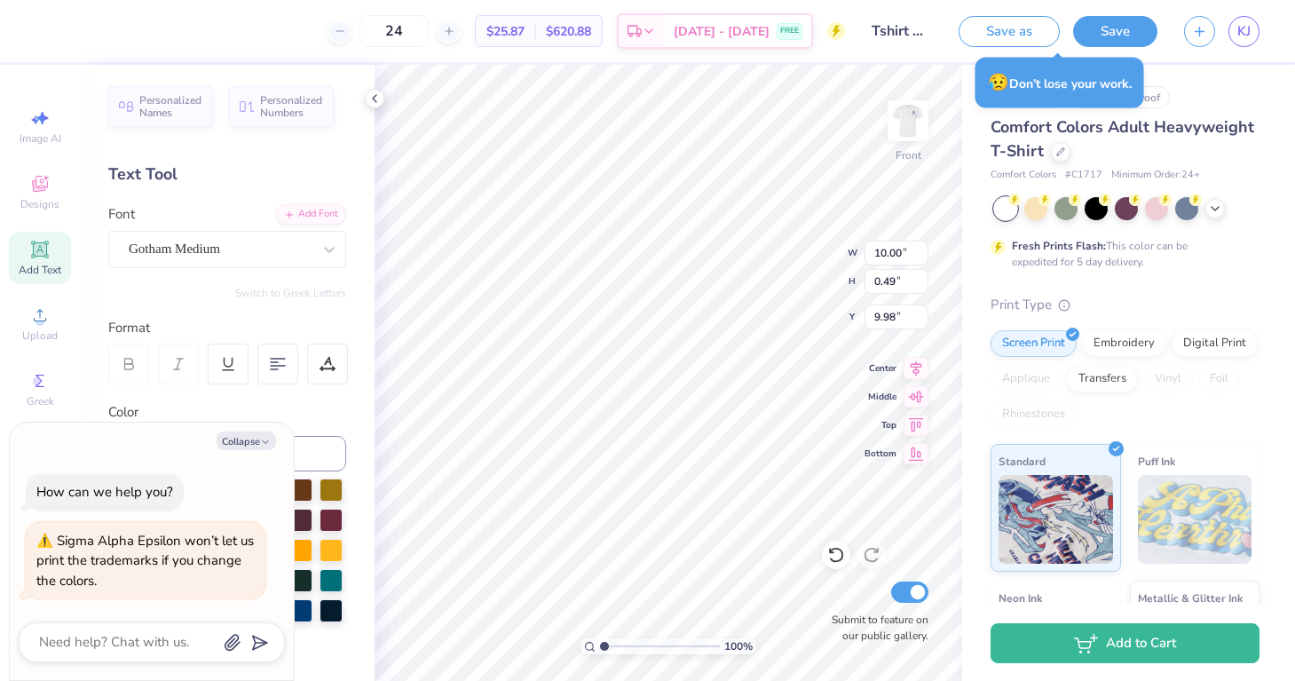
type textarea "x"
type textarea "KELLY / S"
type textarea "x"
type textarea "KELLY /"
type textarea "x"
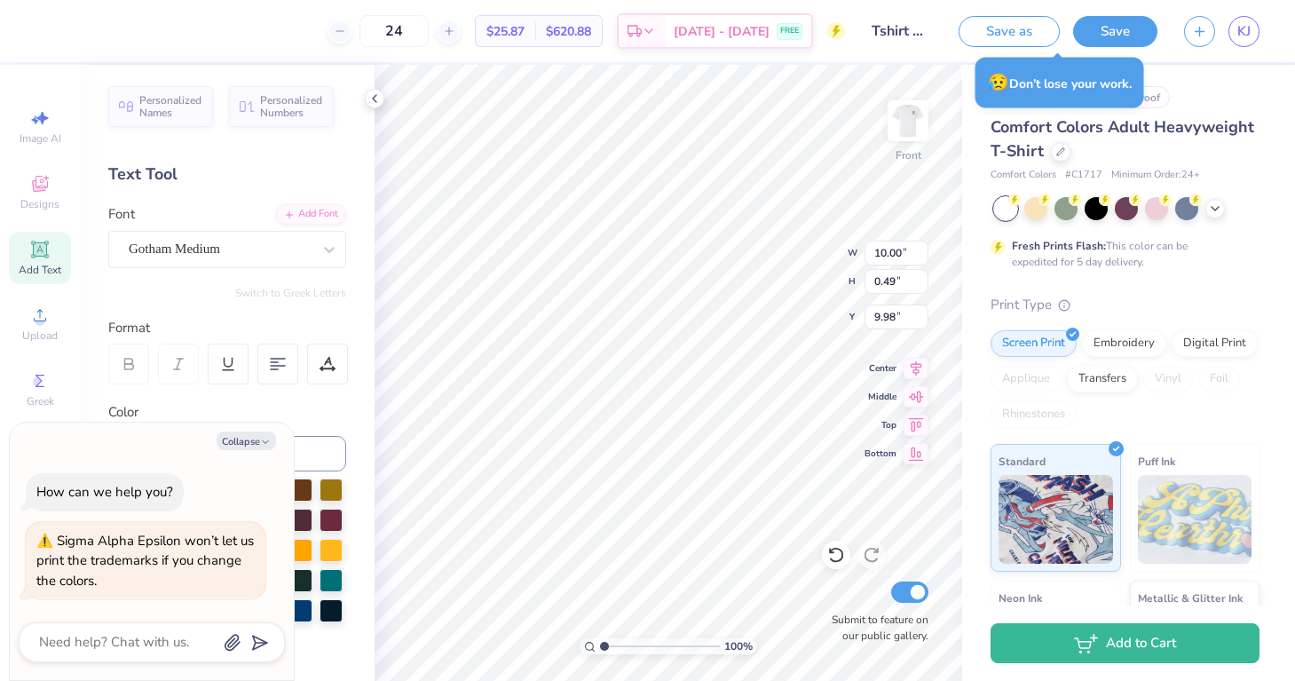
type textarea "KELLY /"
type textarea "x"
type textarea "KELLY"
type textarea "x"
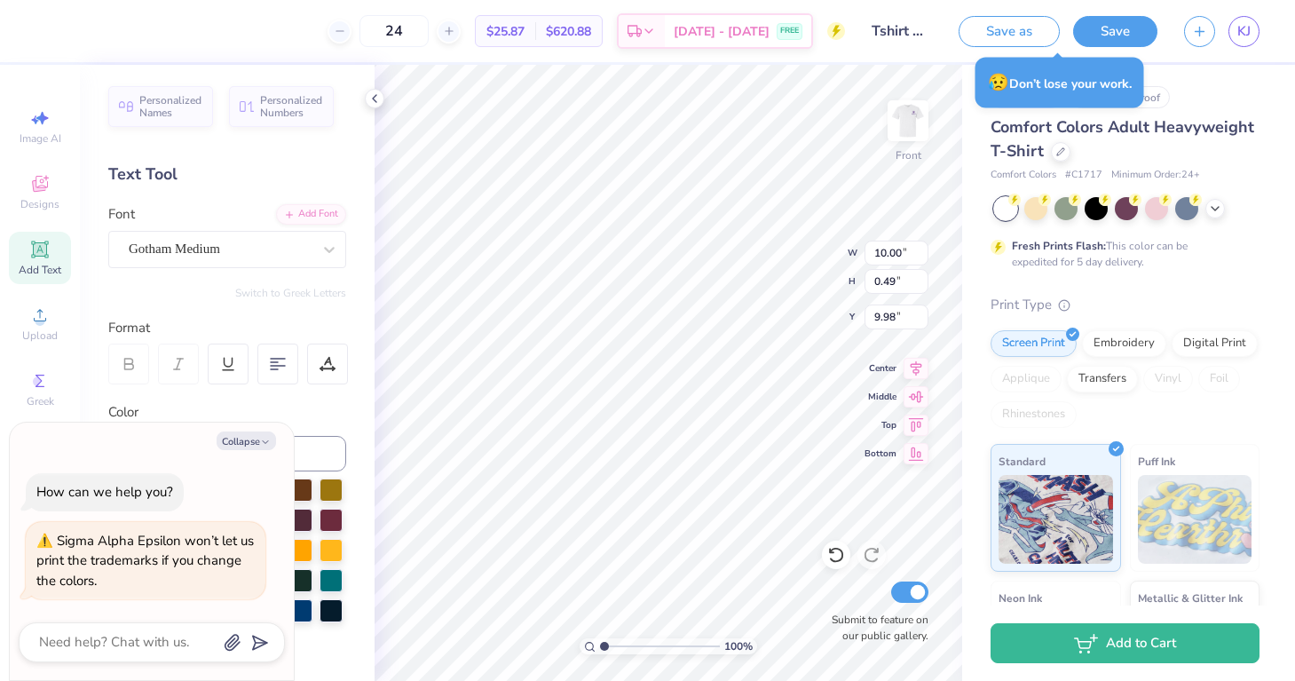
type textarea "KELLY"
type textarea "x"
type textarea "KELL"
type textarea "x"
type textarea "KEL"
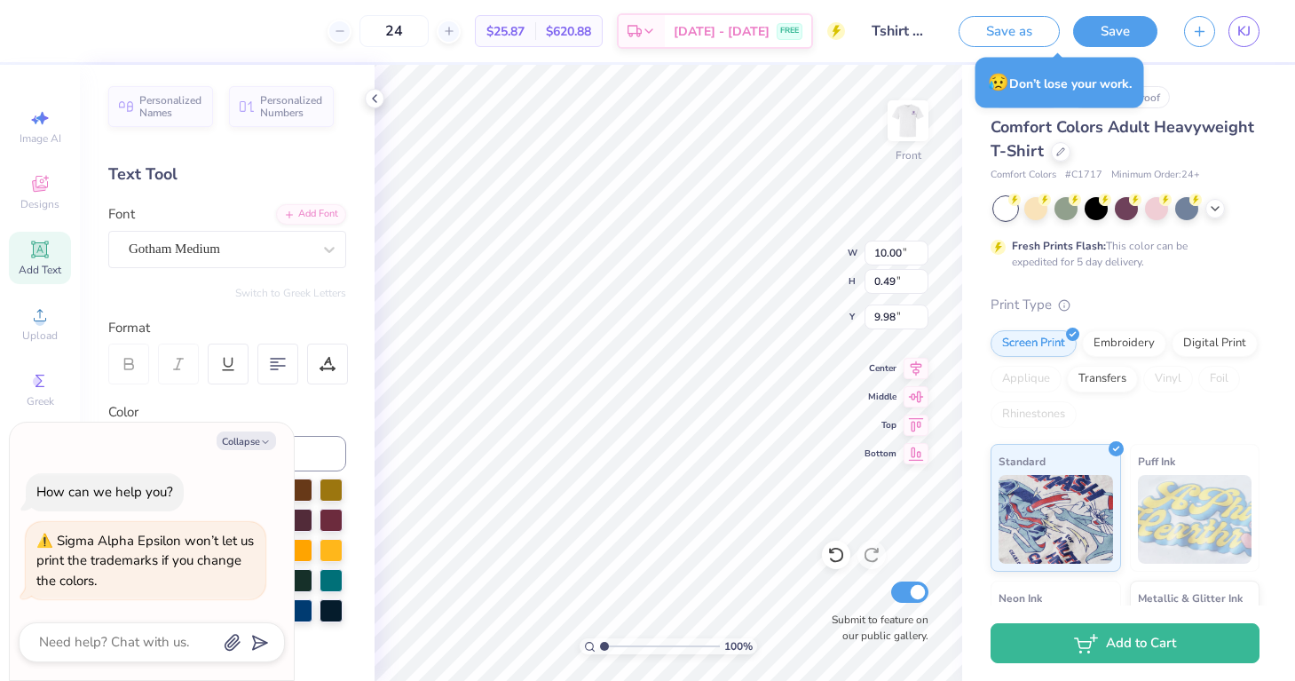
scroll to position [0, 0]
type textarea "x"
type textarea "KE"
type textarea "x"
type textarea "K"
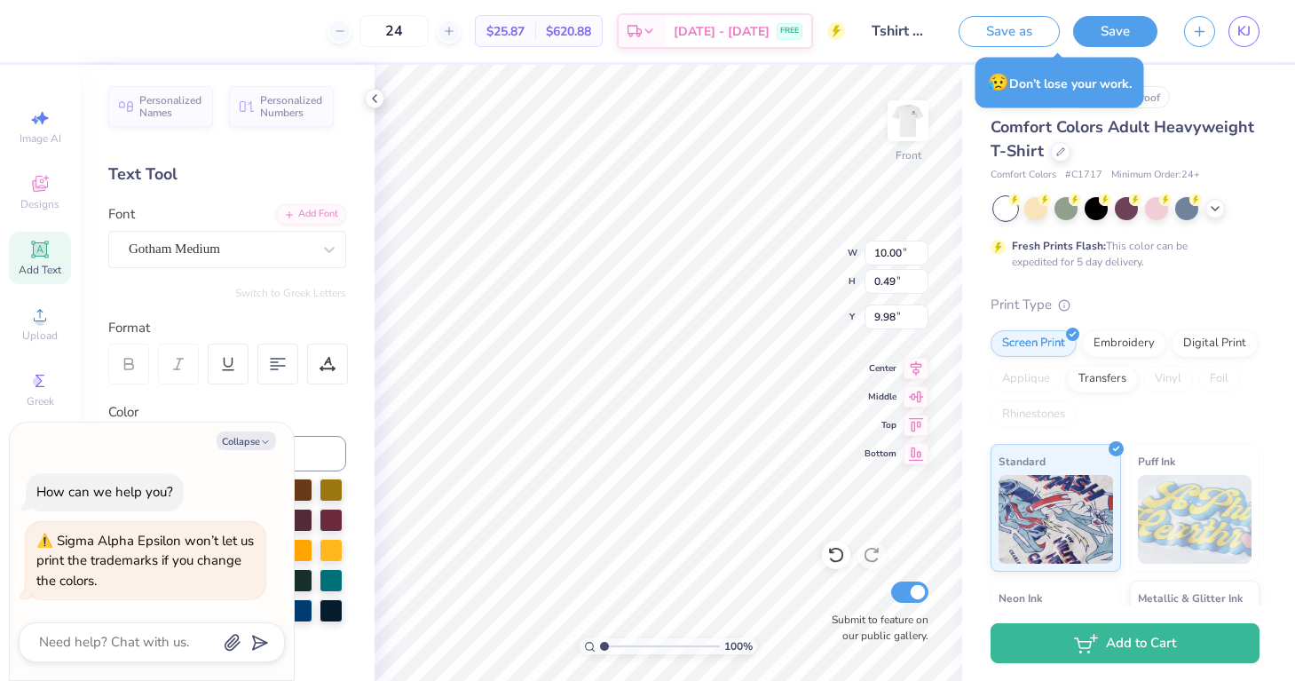
type textarea "x"
type textarea "S"
type textarea "x"
type textarea "Si"
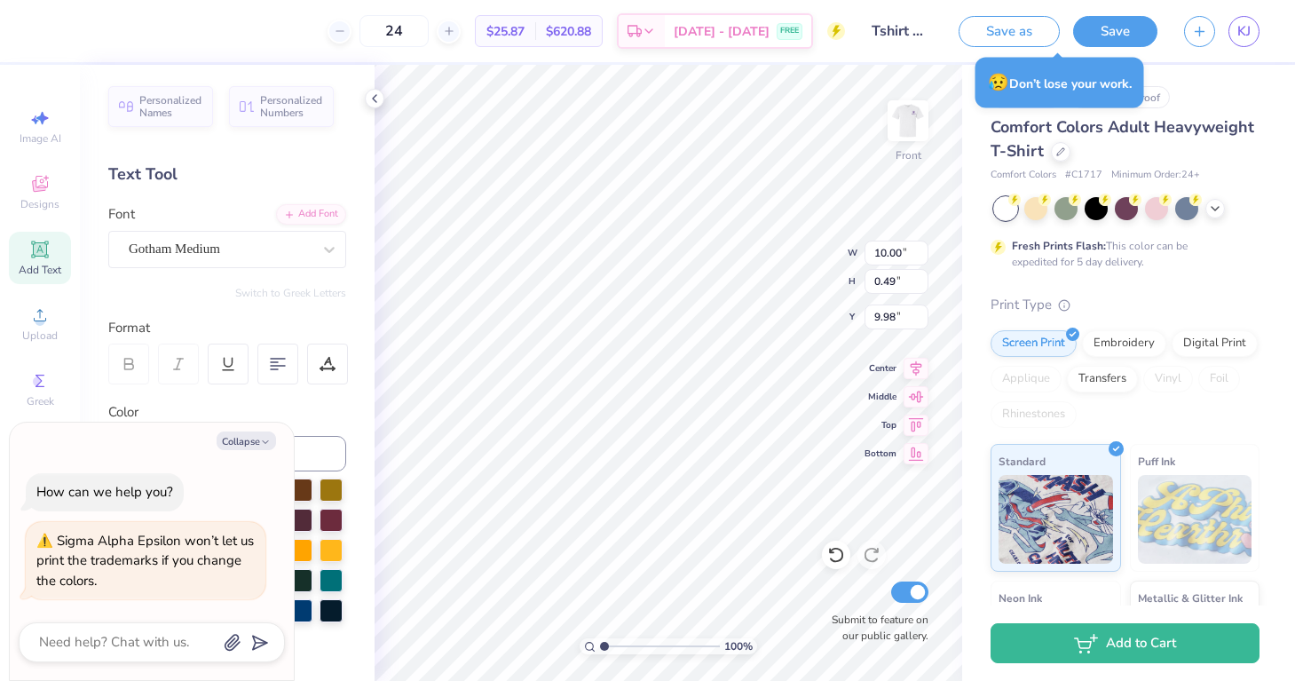
type textarea "x"
type textarea "Sig"
type textarea "x"
type textarea "Sigm"
type textarea "x"
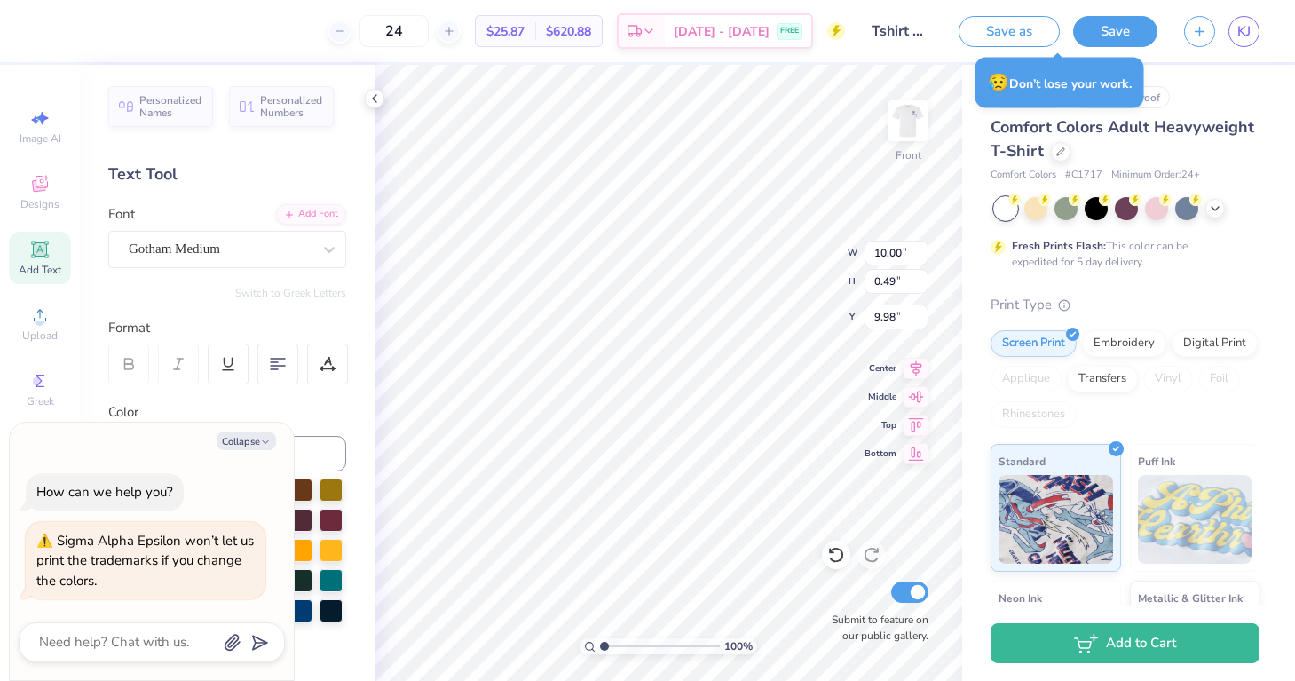
type textarea "Sigma"
type textarea "x"
type textarea "Sigm"
type textarea "x"
type textarea "Sig"
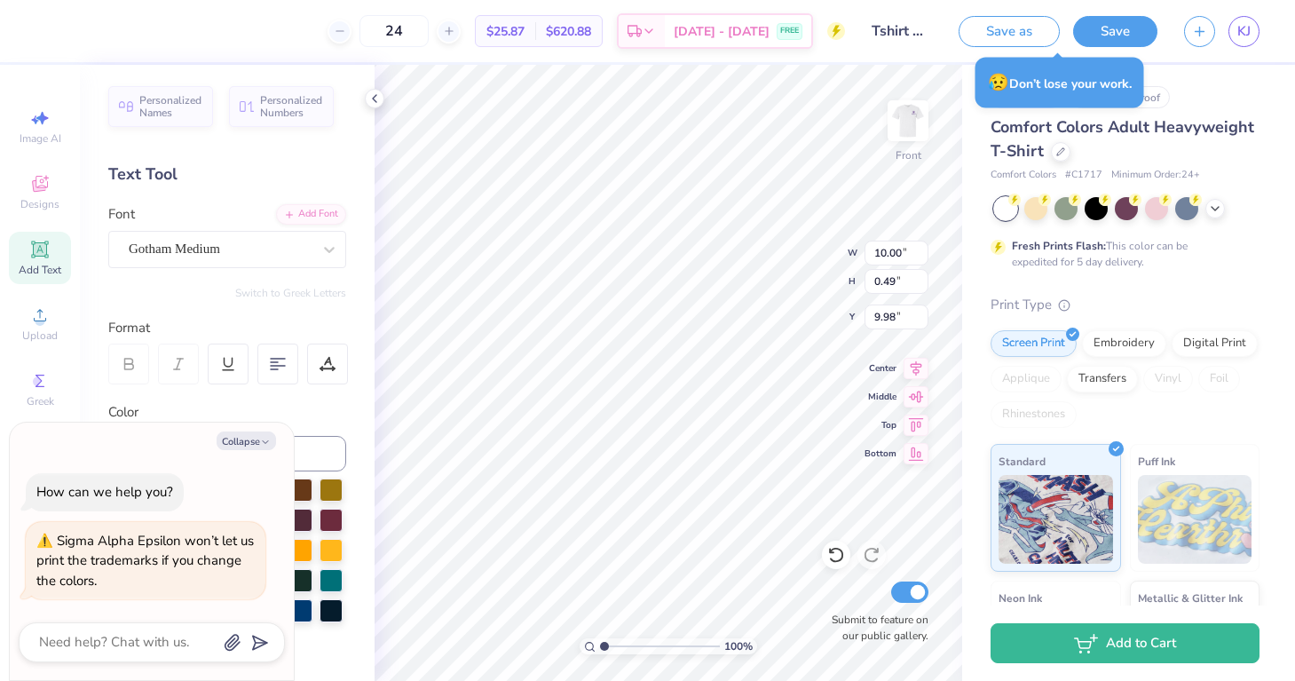
type textarea "x"
type textarea "Si"
type textarea "x"
type textarea "S"
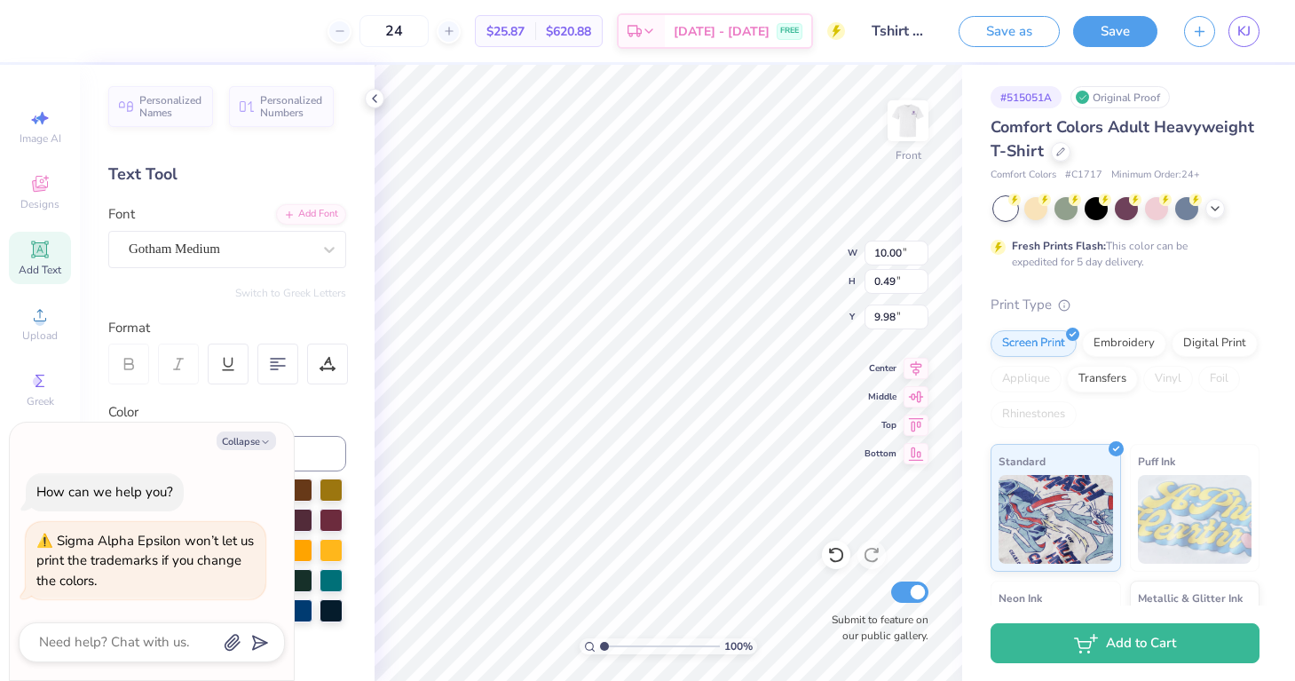
type textarea "x"
type textarea "S"
type textarea "x"
type textarea "S I"
type textarea "x"
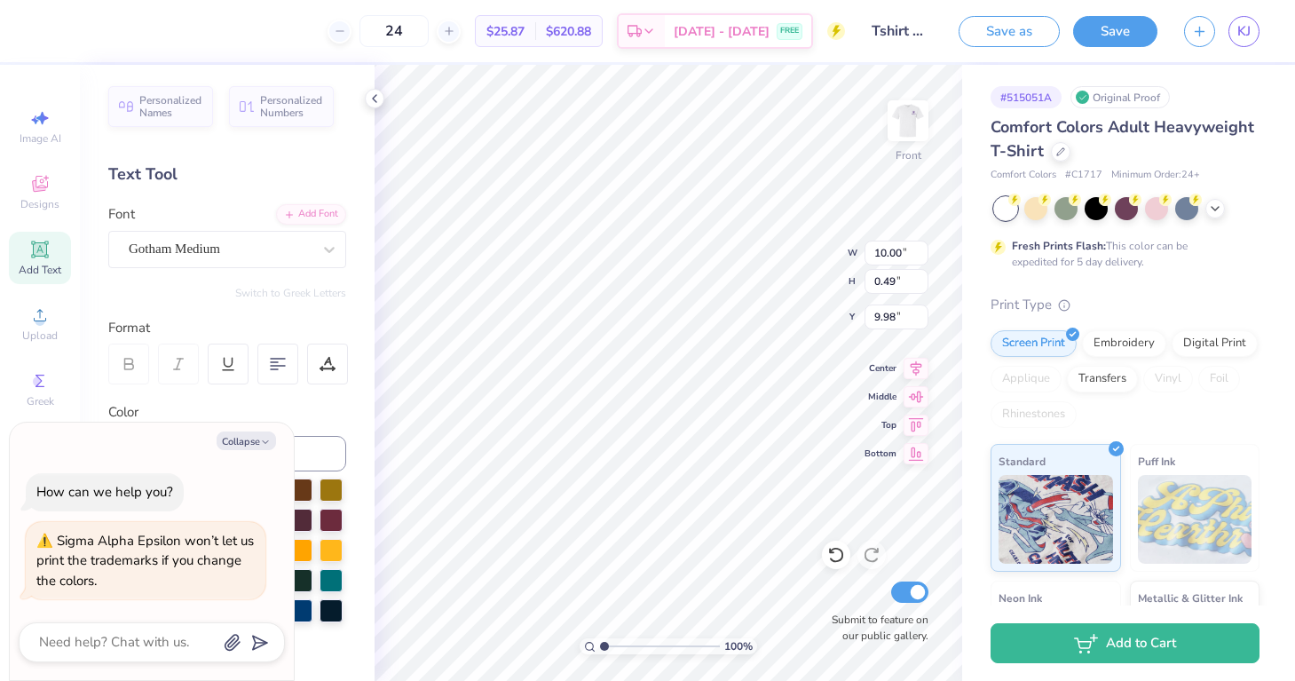
type textarea "S IG"
type textarea "x"
type textarea "S IGM"
type textarea "x"
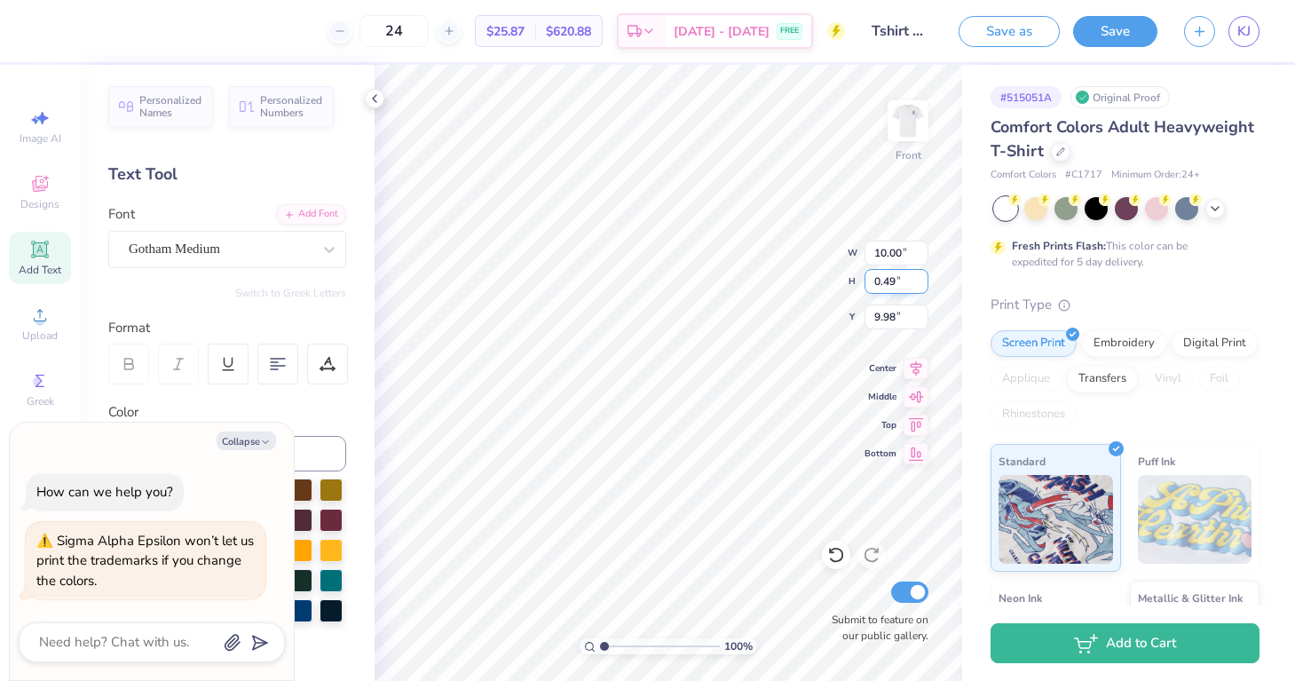
type textarea "S IGMA"
type textarea "x"
type textarea "SIGMA"
type textarea "x"
type textarea "SIGMA"
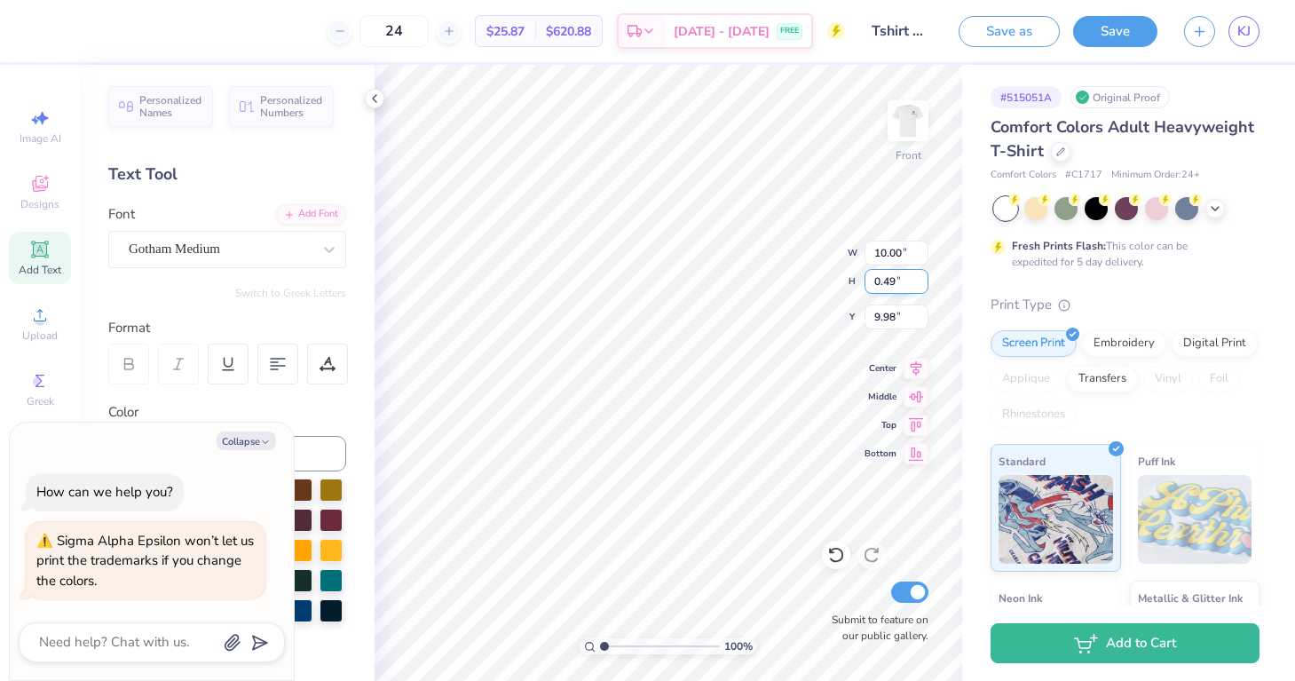
type textarea "x"
type textarea "SIGMA A"
type textarea "x"
type textarea "SIGMA AL"
type textarea "x"
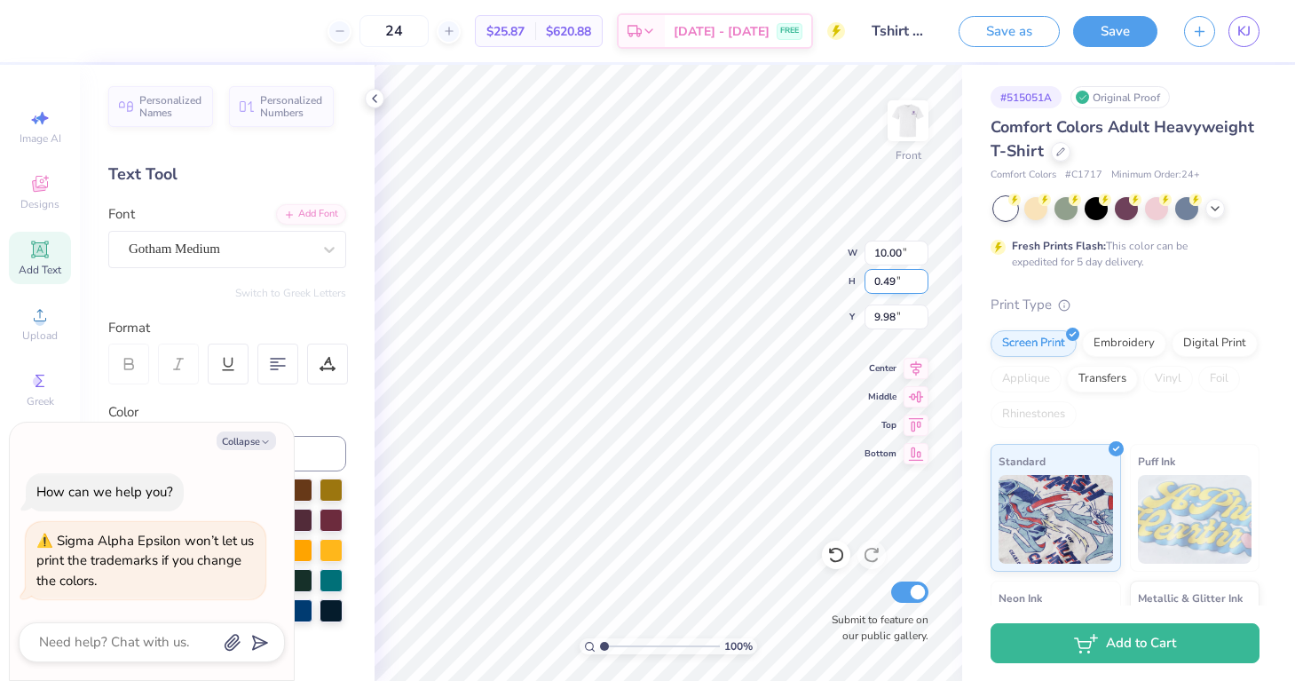
type textarea "SIGMA ALP"
type textarea "x"
type textarea "SIGMA ALPH"
type textarea "x"
type textarea "SIGMA ALPHA"
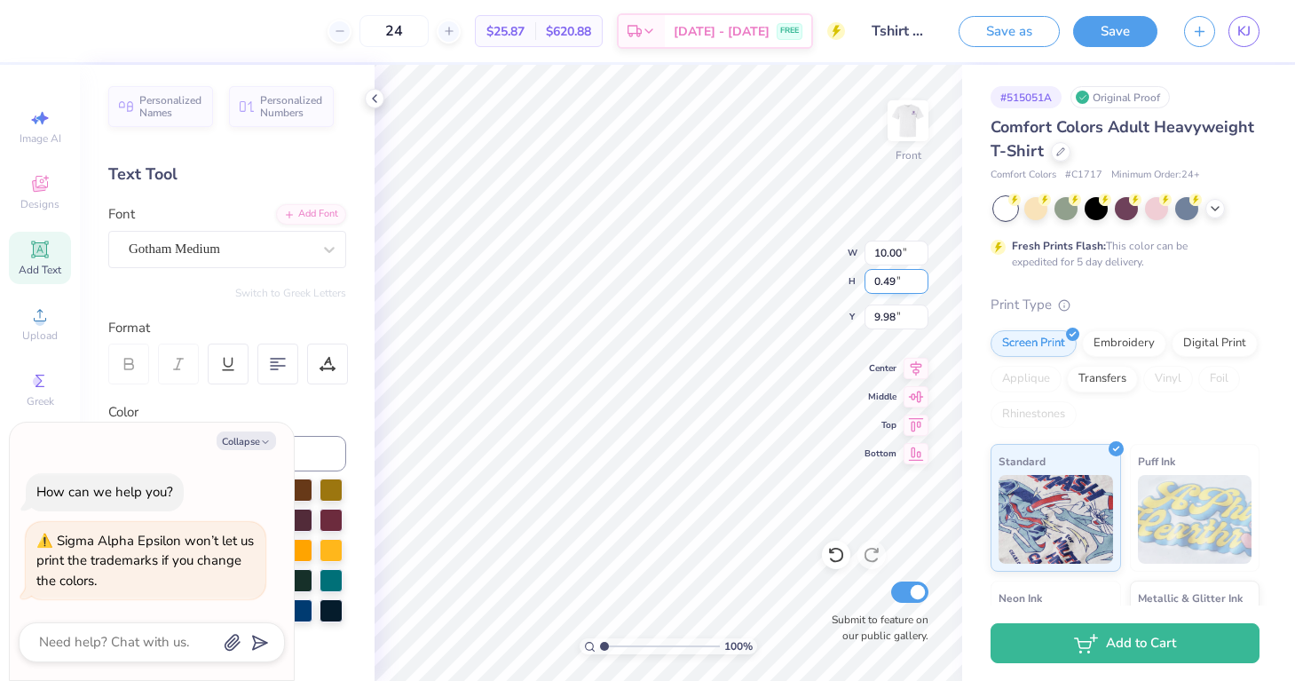
scroll to position [0, 4]
type textarea "x"
type textarea "SIGMA ALPHA"
type textarea "x"
type textarea "SIGMA ALPHA E"
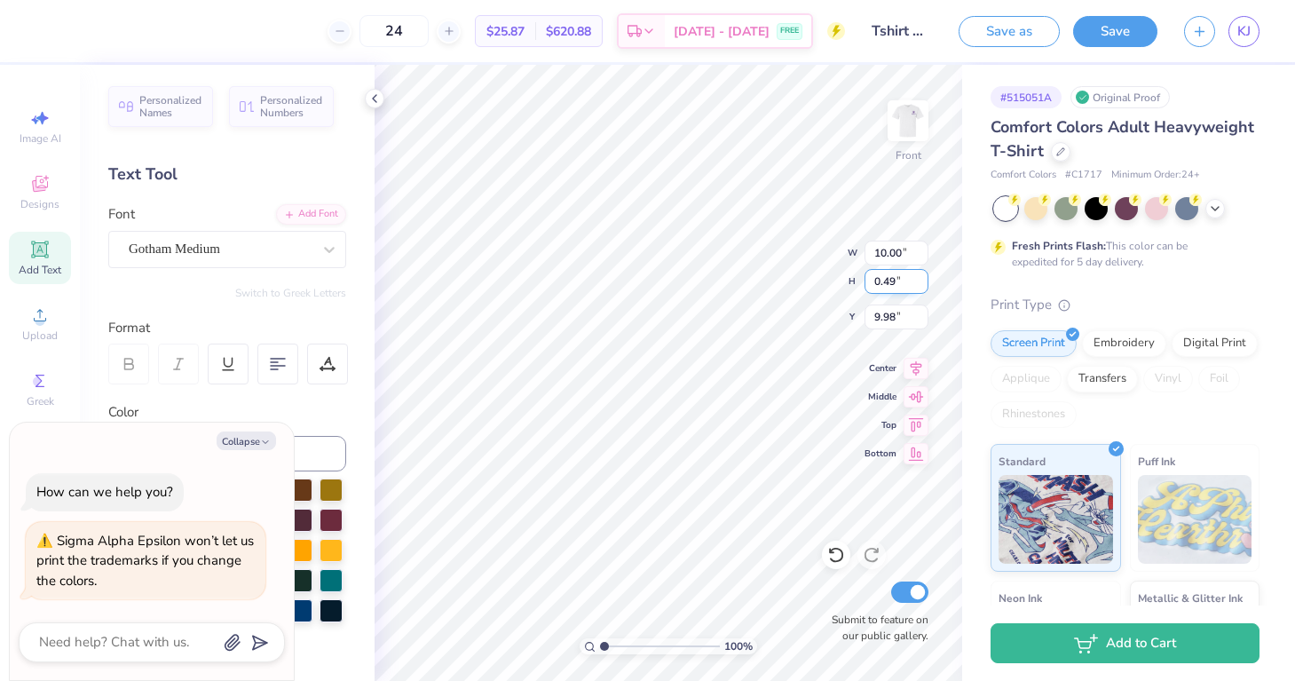
type textarea "x"
type textarea "SIGMA ALPHA EP"
type textarea "x"
type textarea "SIGMA ALPHA EPS"
type textarea "x"
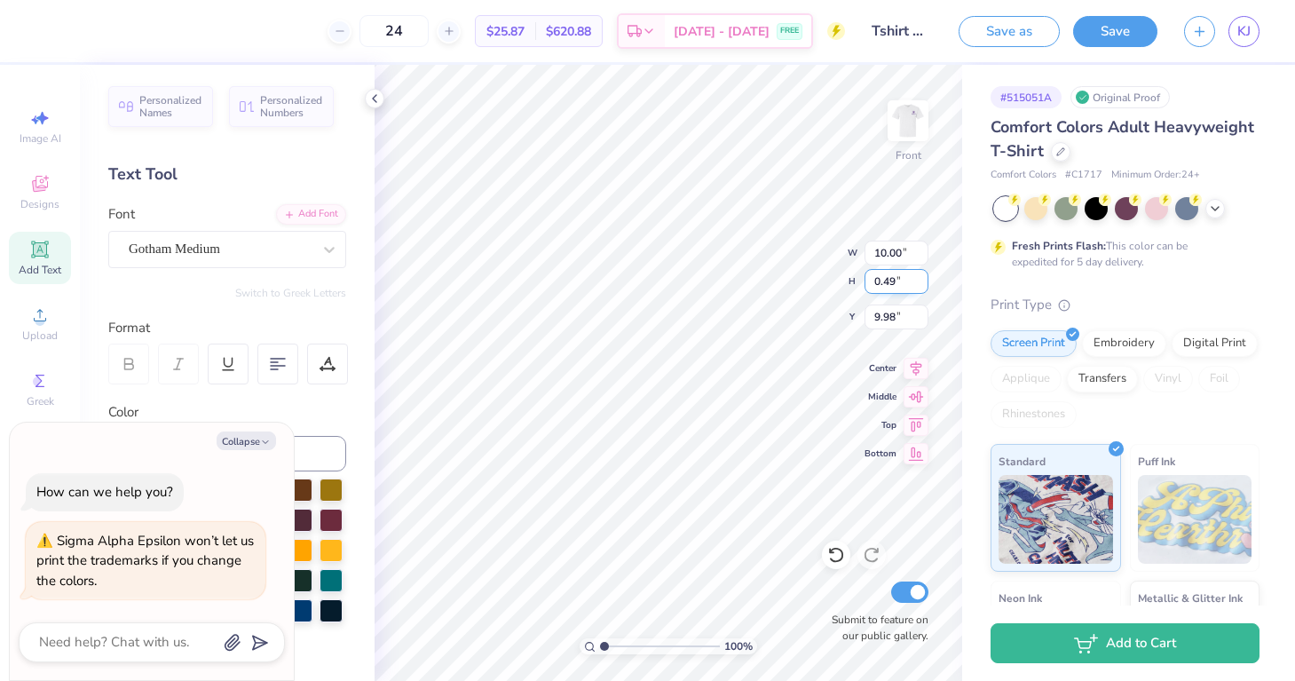
type textarea "SIGMA ALPHA EPSI"
type textarea "x"
type textarea "SIGMA ALPHA EPSIL"
type textarea "x"
type textarea "SIGMA ALPHA EPSILO"
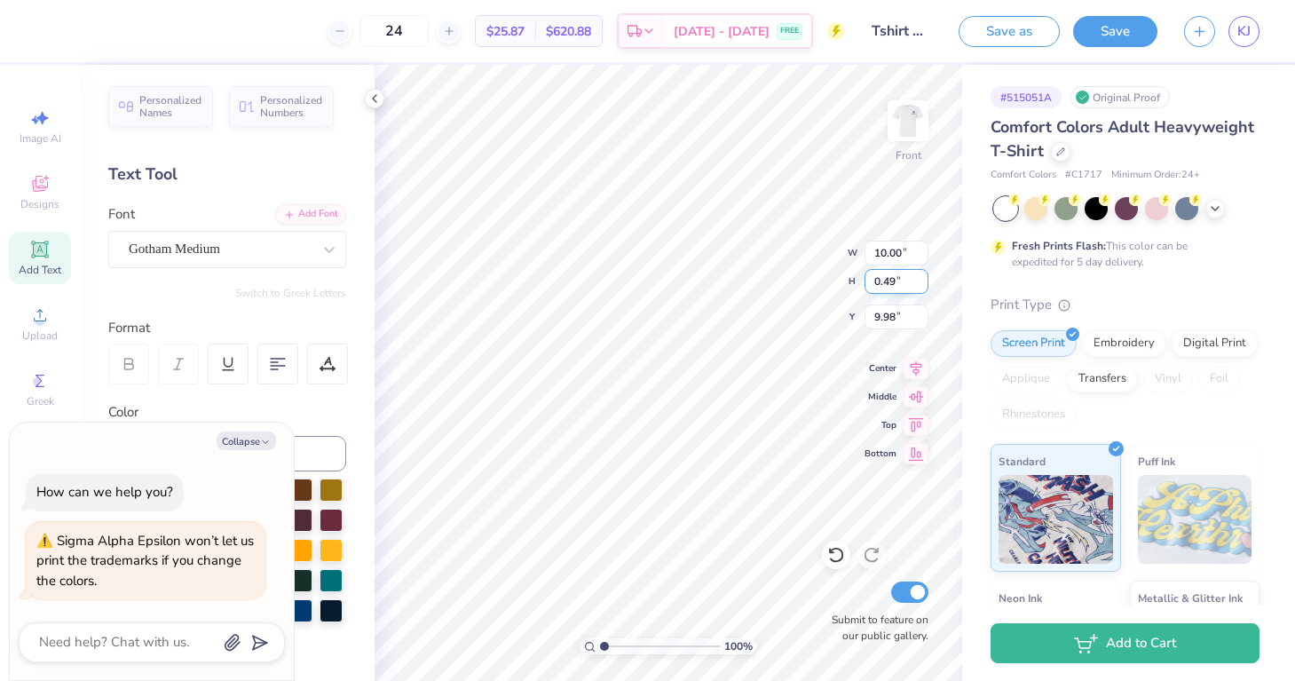
type textarea "x"
type textarea "SIGMA ALPHA EPSILON"
type textarea "x"
type input "5.00"
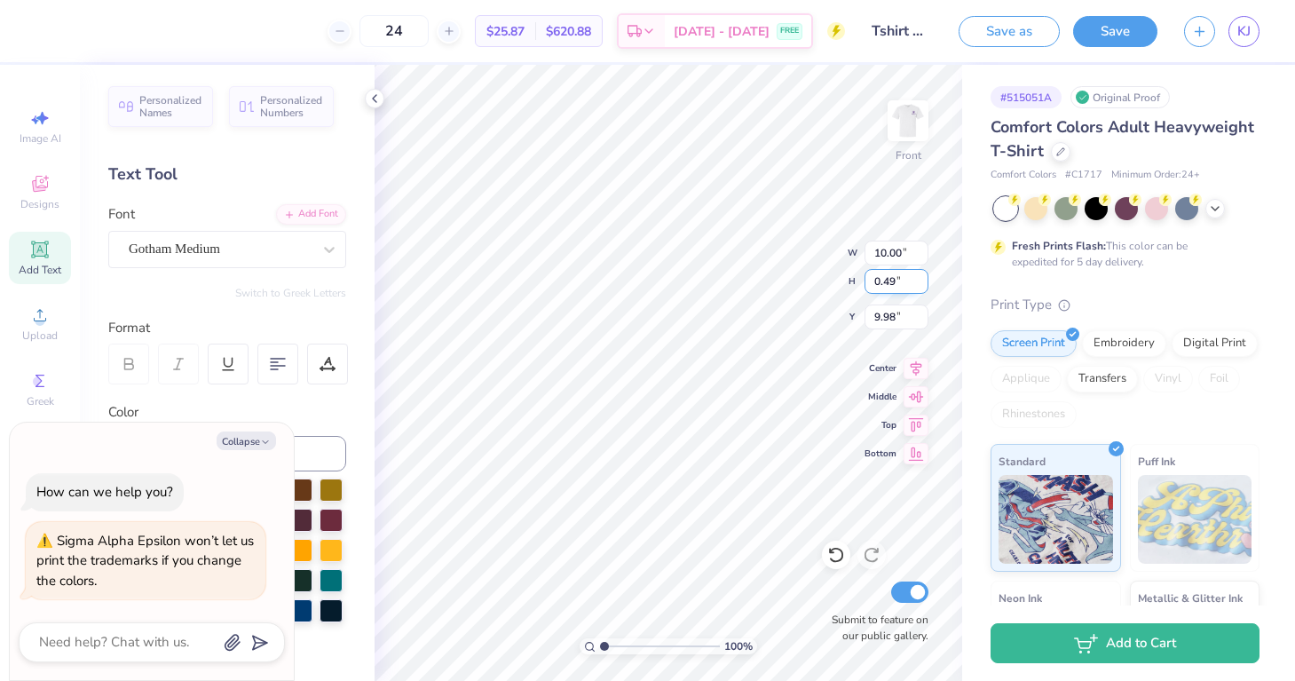
type input "0.35"
type input "10.63"
type textarea "x"
type textarea "Mount Pleasant,"
type textarea "x"
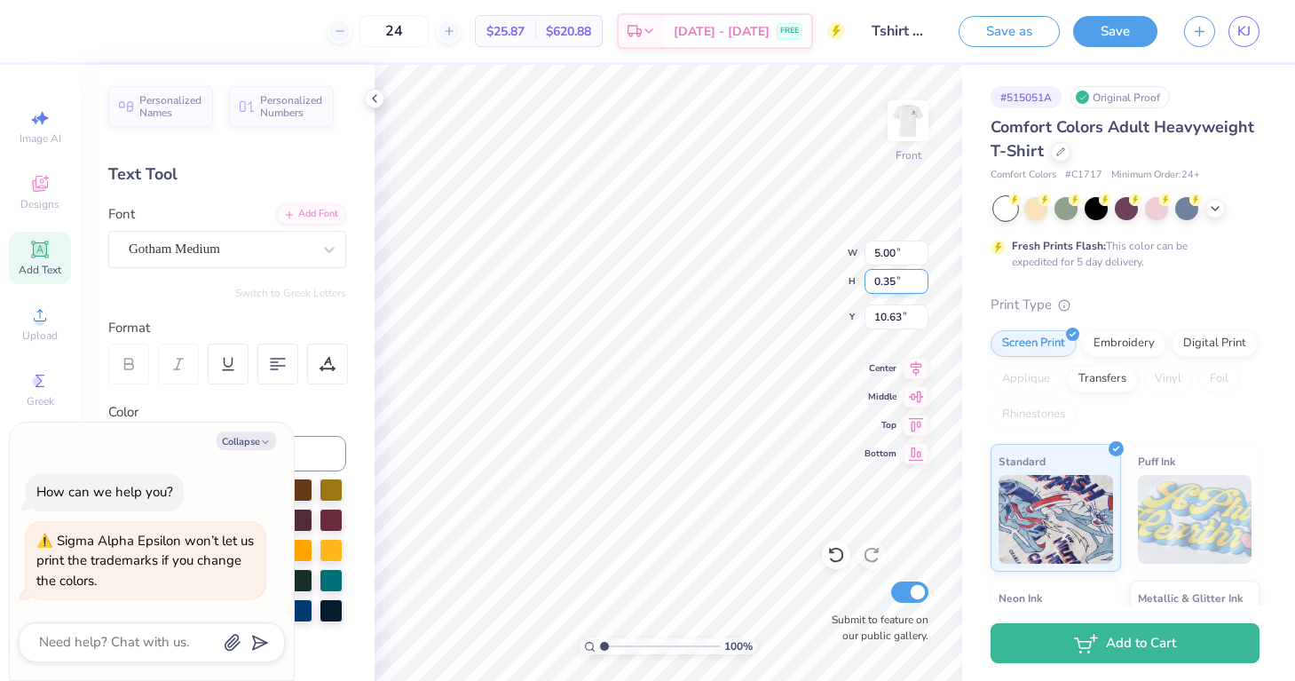
type textarea "Mount Pleasant,"
type textarea "x"
type textarea "Mount Pleasant"
type textarea "x"
type textarea "Mount Pleasan"
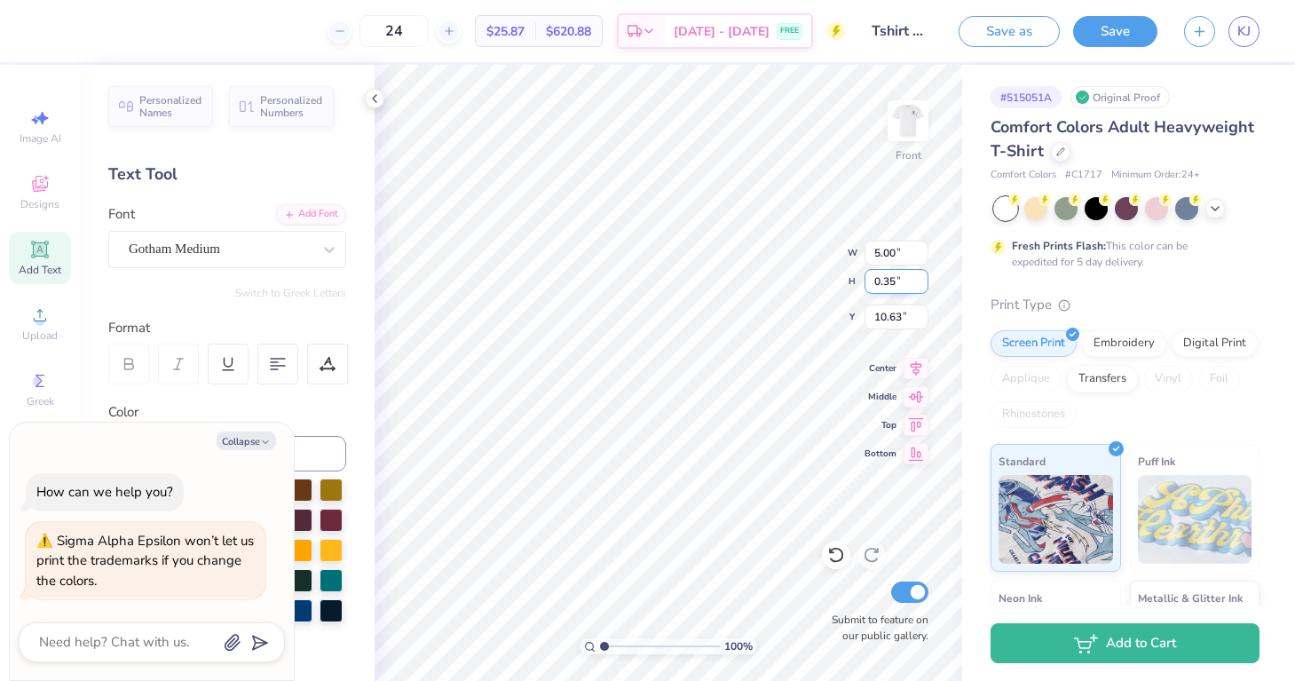
type textarea "x"
type textarea "Mount Pleasa"
type textarea "x"
type textarea "Mount Pleas"
type textarea "x"
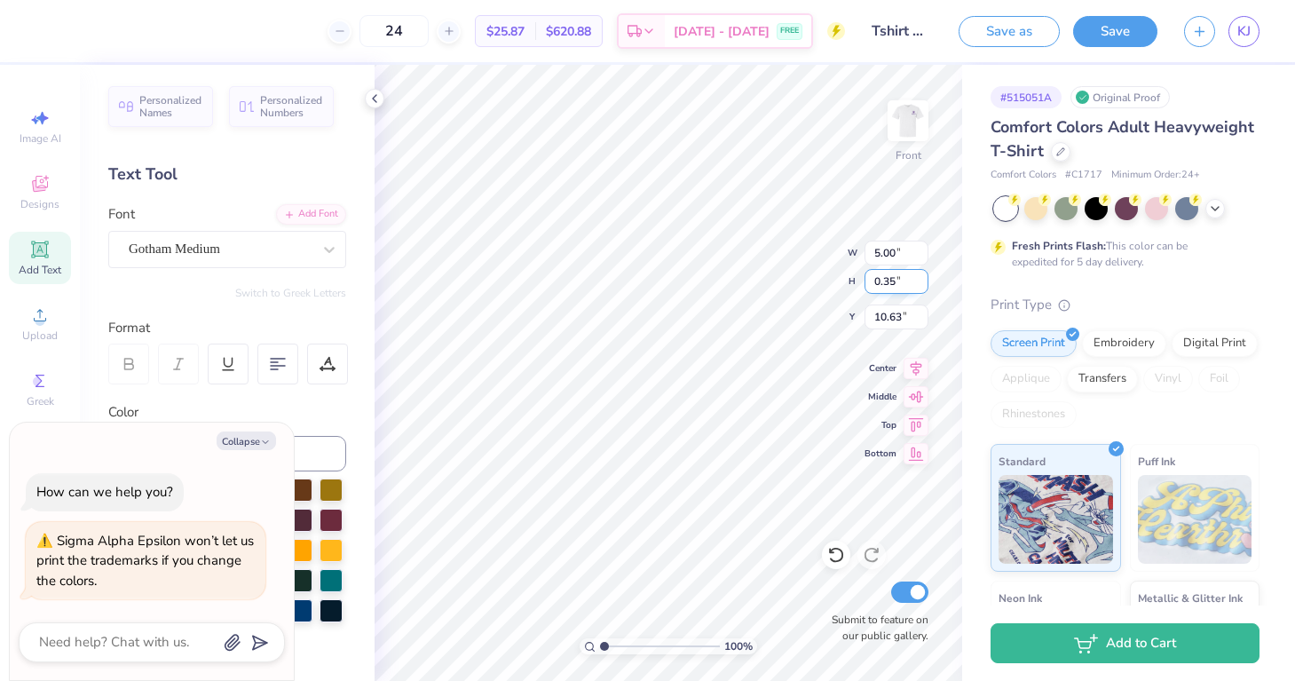
type textarea "Mount Plea"
type textarea "x"
type textarea "Mount Ple"
type textarea "x"
type textarea "Mount Pl"
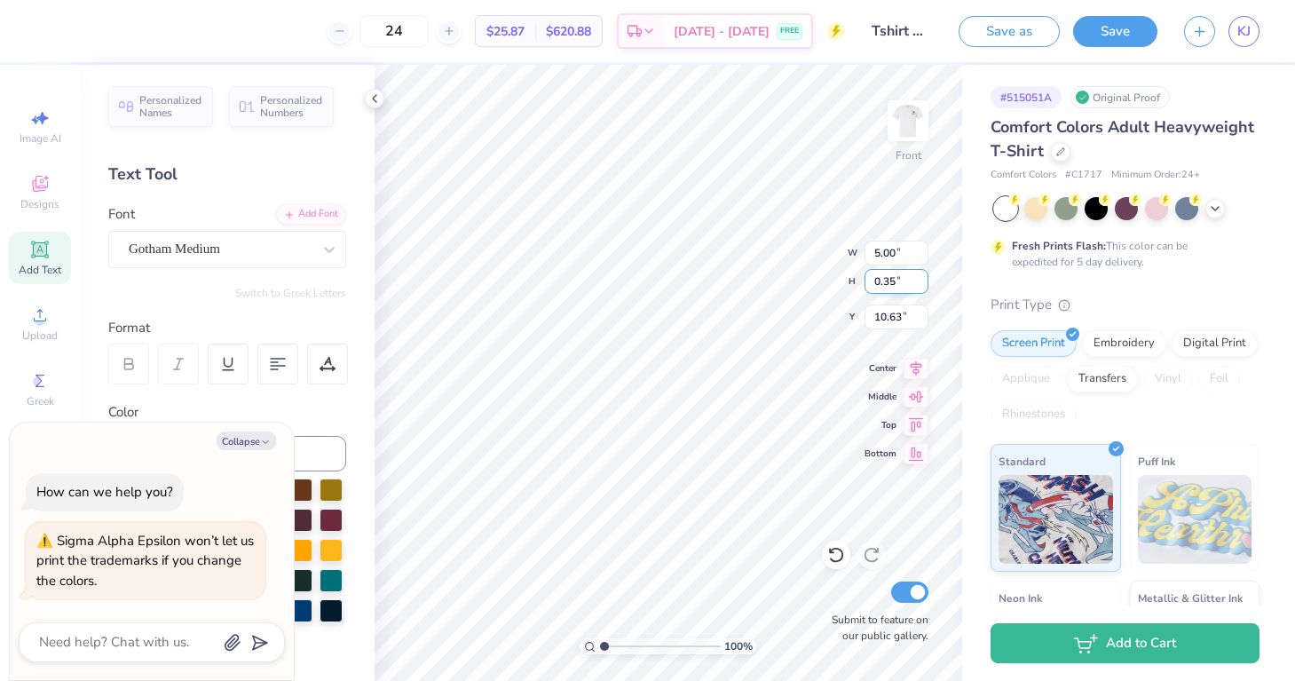
type textarea "x"
type textarea "Mount P"
type textarea "x"
type textarea "Mount"
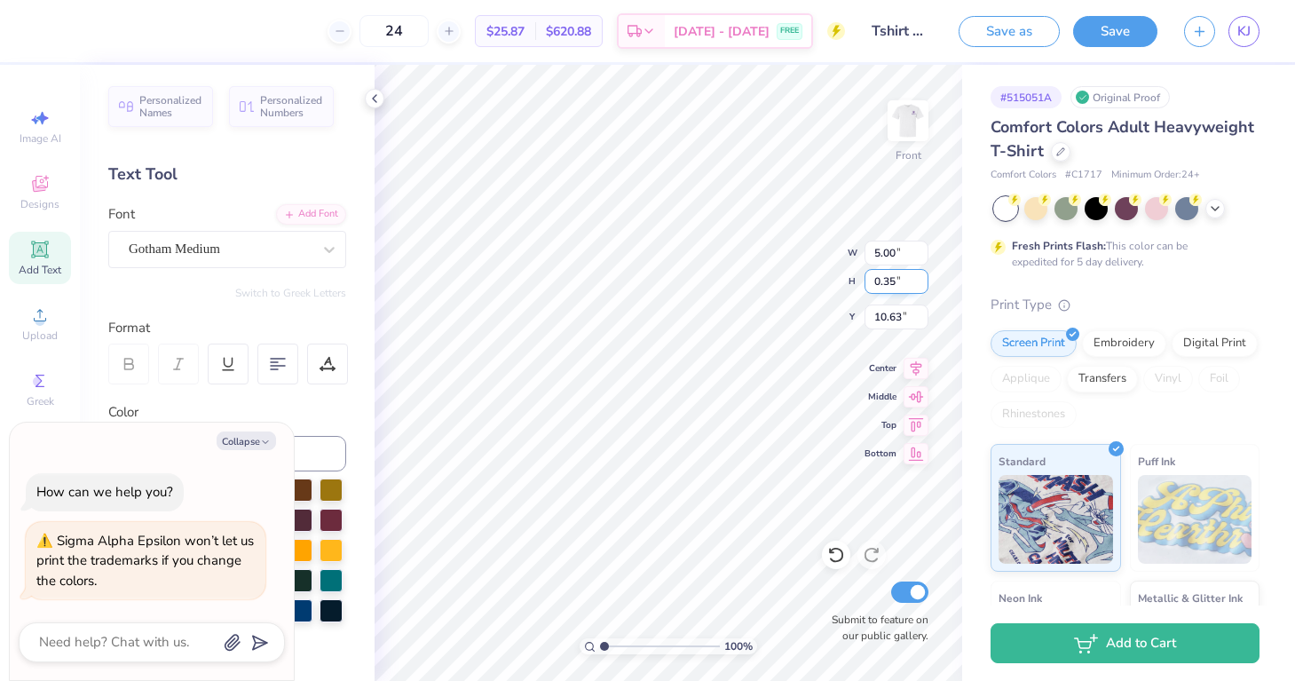
type textarea "x"
type textarea "Mount"
type textarea "x"
type textarea "Moun"
type textarea "x"
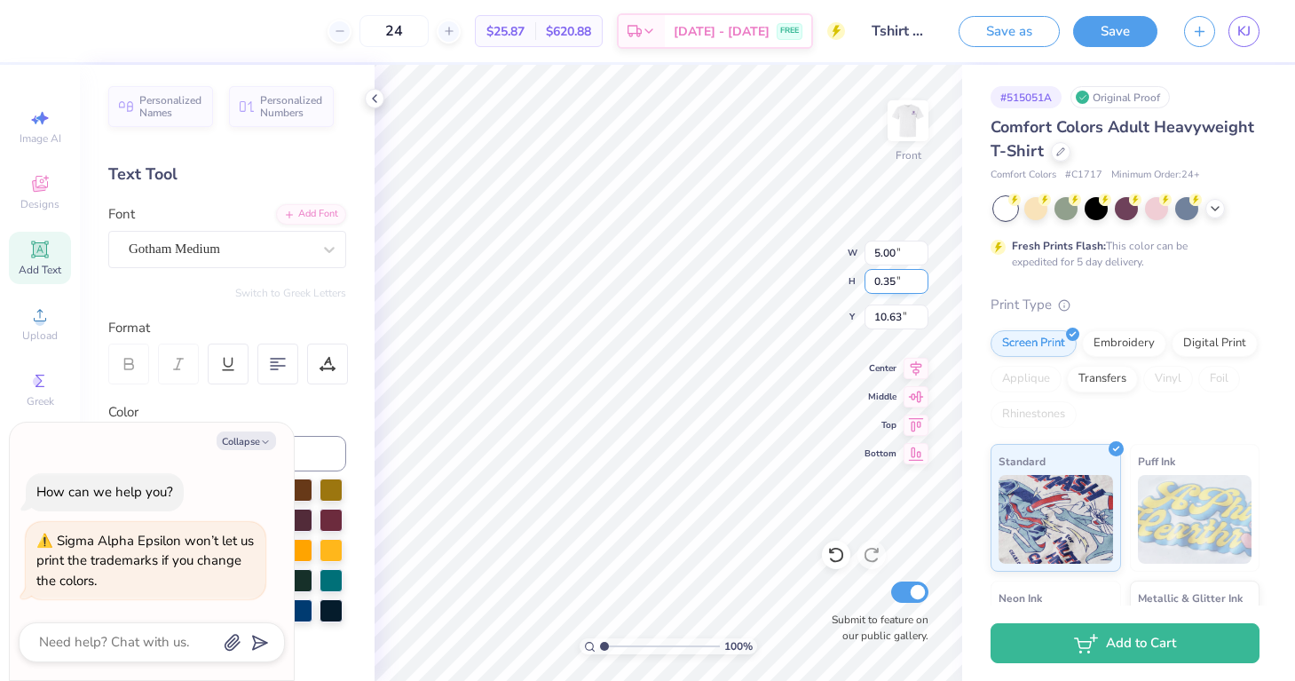
type textarea "Mou"
type textarea "x"
type textarea "Mo"
type textarea "x"
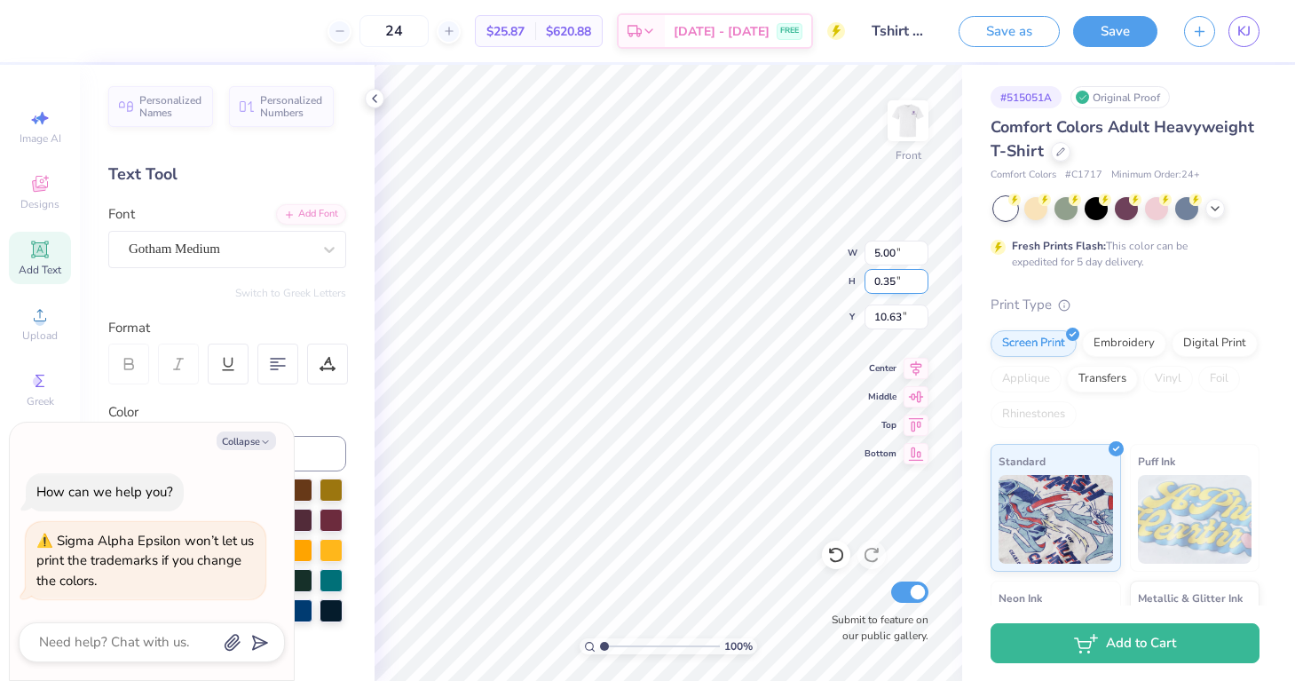
type textarea "M"
type textarea "x"
type textarea "H"
type textarea "x"
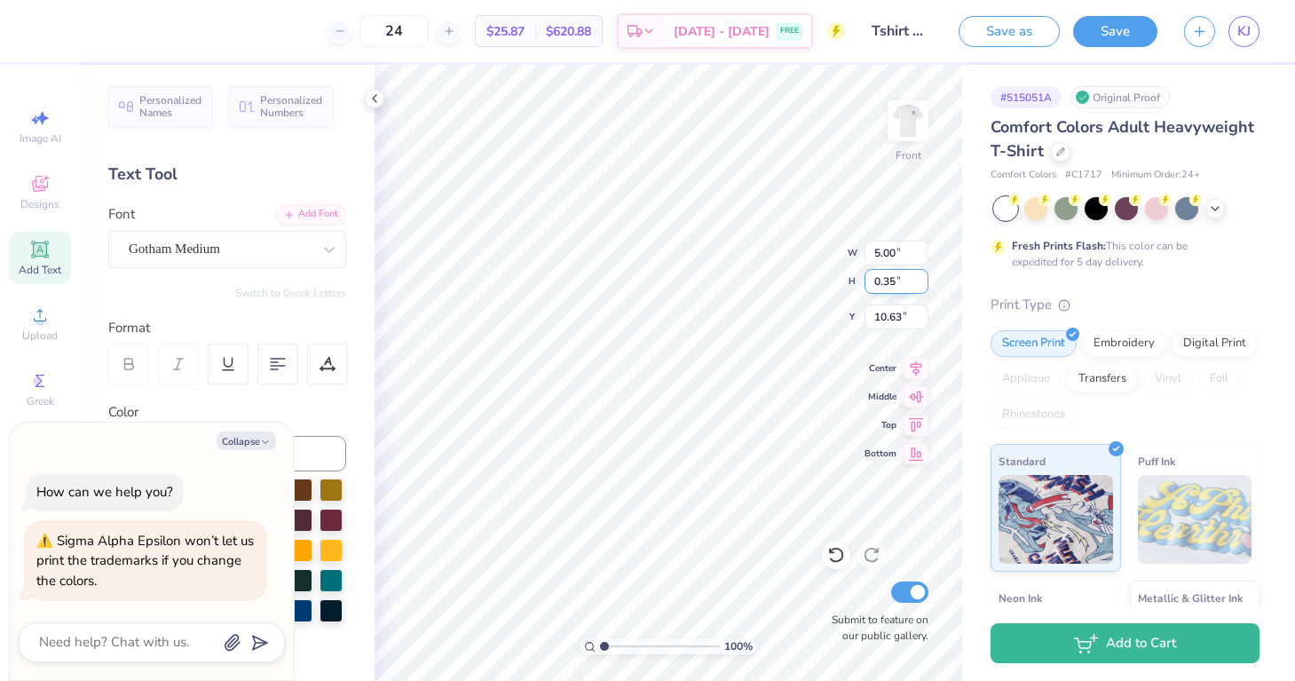
type textarea "HO"
type textarea "x"
type textarea "HOM"
type textarea "x"
type textarea "HOME"
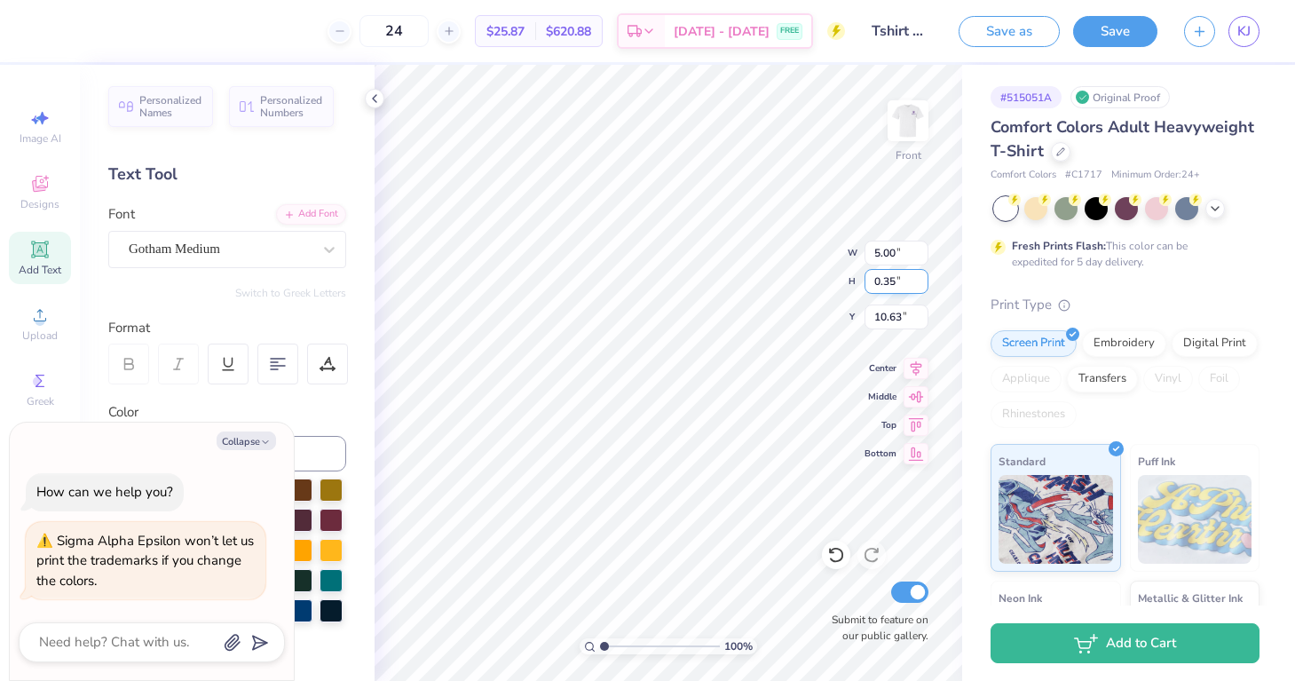
type textarea "x"
type textarea "HOMEC"
type textarea "x"
type textarea "HOMECO"
type textarea "x"
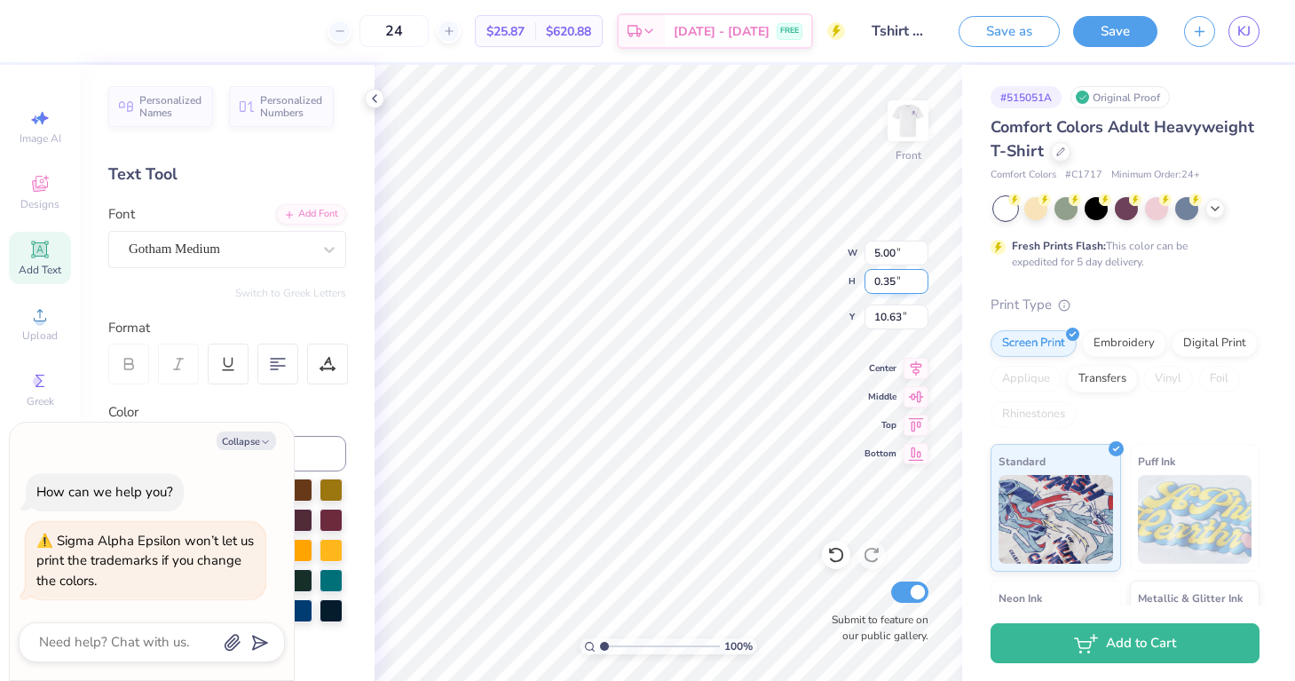
type textarea "HOMECOM"
type textarea "x"
type textarea "HOMECOMI"
type textarea "x"
type textarea "HOMECOMIN"
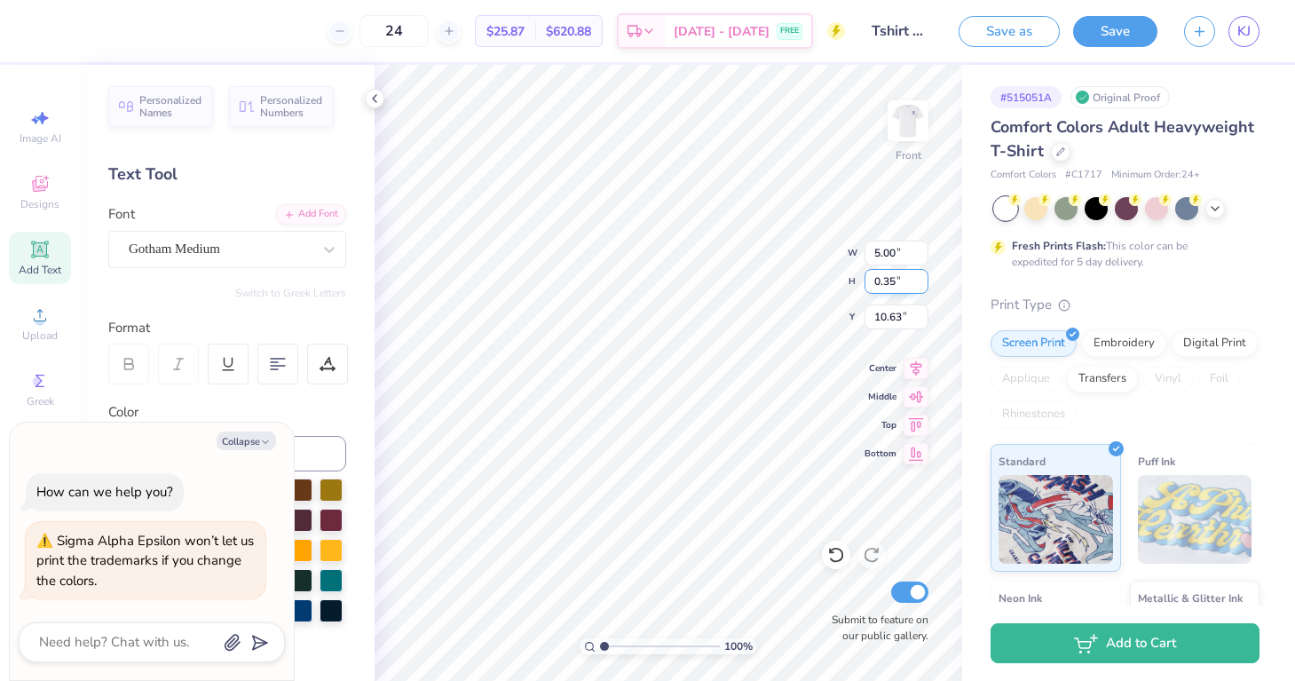
type textarea "x"
type textarea "HOMECOMING"
type textarea "x"
type input "6.85"
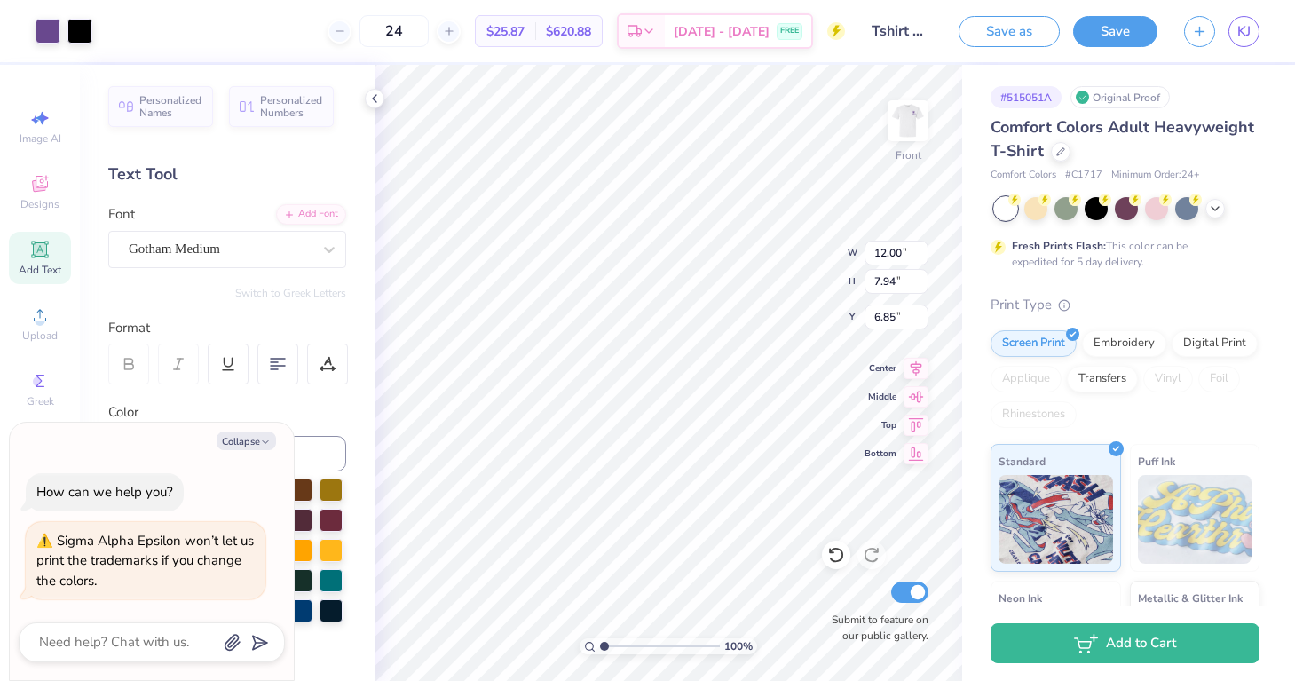
type textarea "x"
type input "5.53"
type textarea "x"
type input "5.54"
type textarea "x"
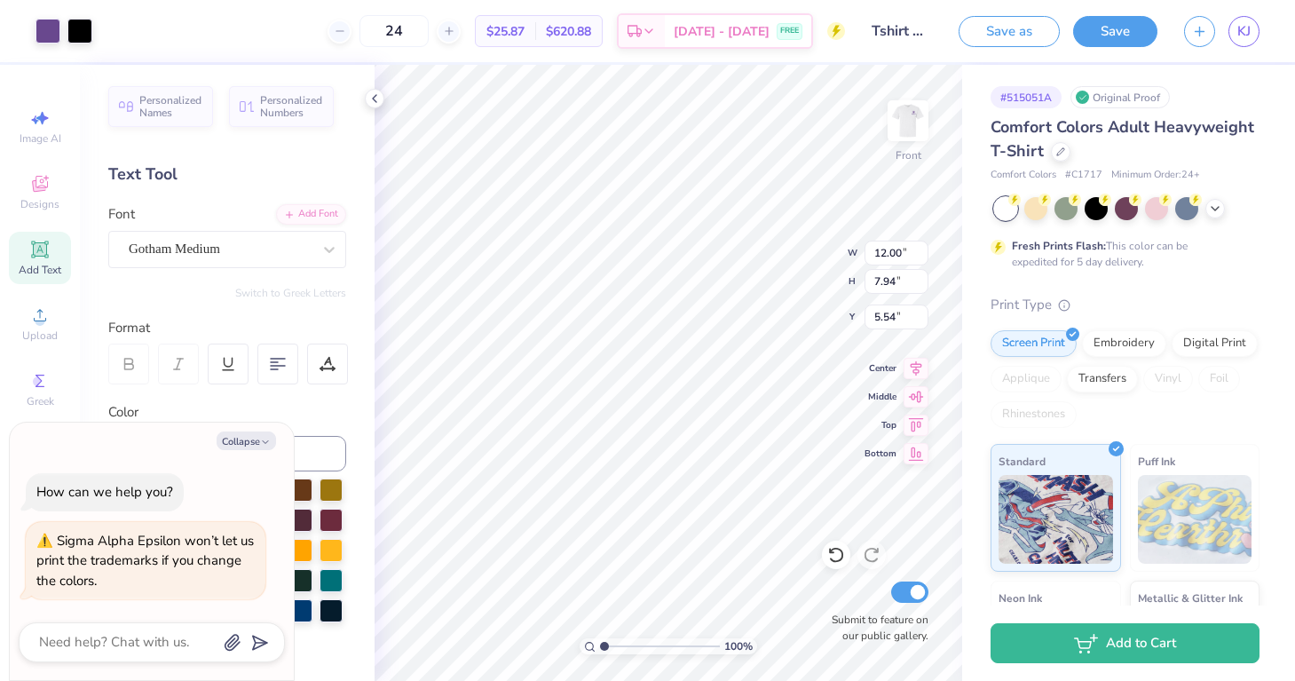
type input "5.55"
type textarea "x"
type input "13.01"
type input "7.07"
type input "5.00"
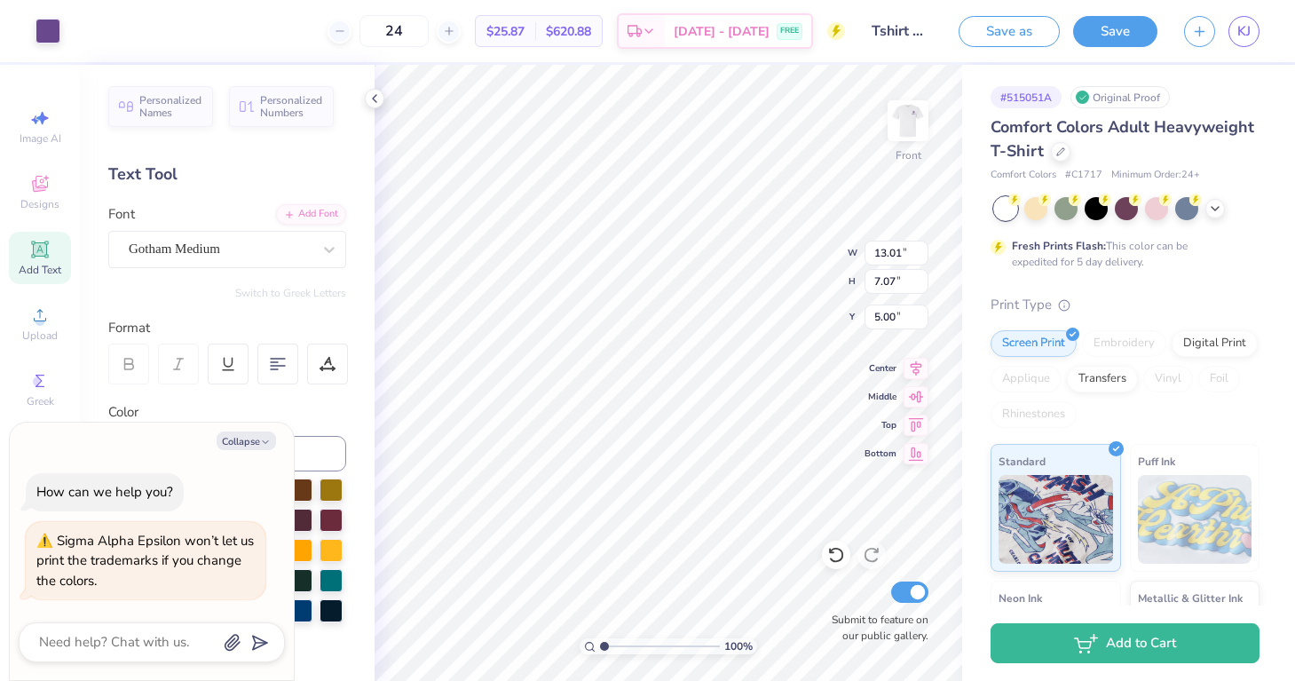
type textarea "x"
click at [911, 122] on img at bounding box center [907, 120] width 71 height 71
click at [254, 446] on button "Collapse" at bounding box center [246, 440] width 59 height 19
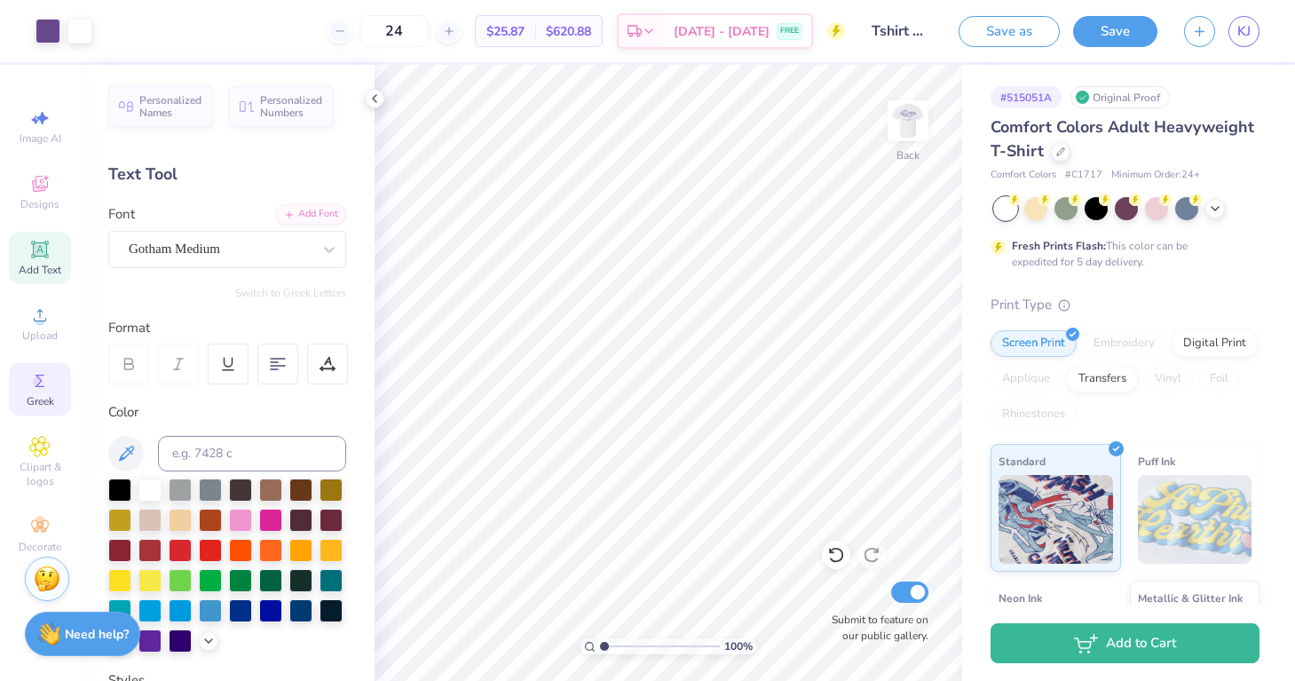
click at [49, 379] on icon at bounding box center [39, 380] width 21 height 21
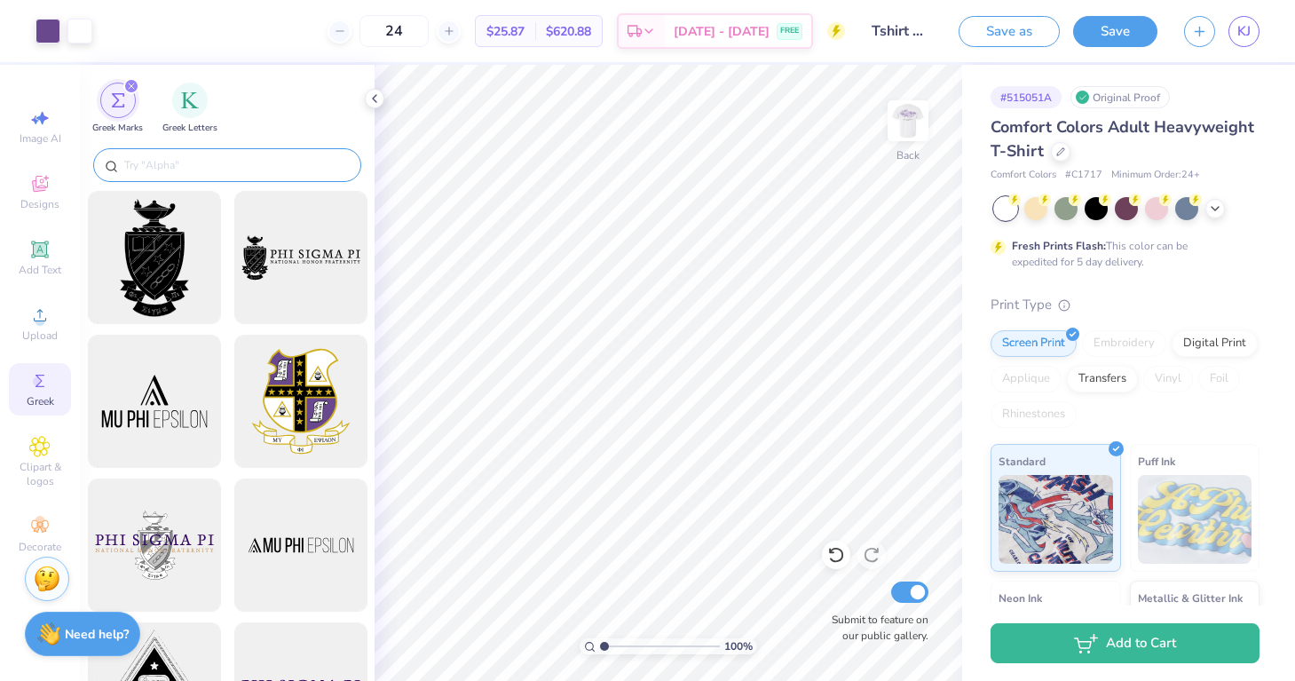
click at [200, 165] on input "text" at bounding box center [235, 165] width 227 height 18
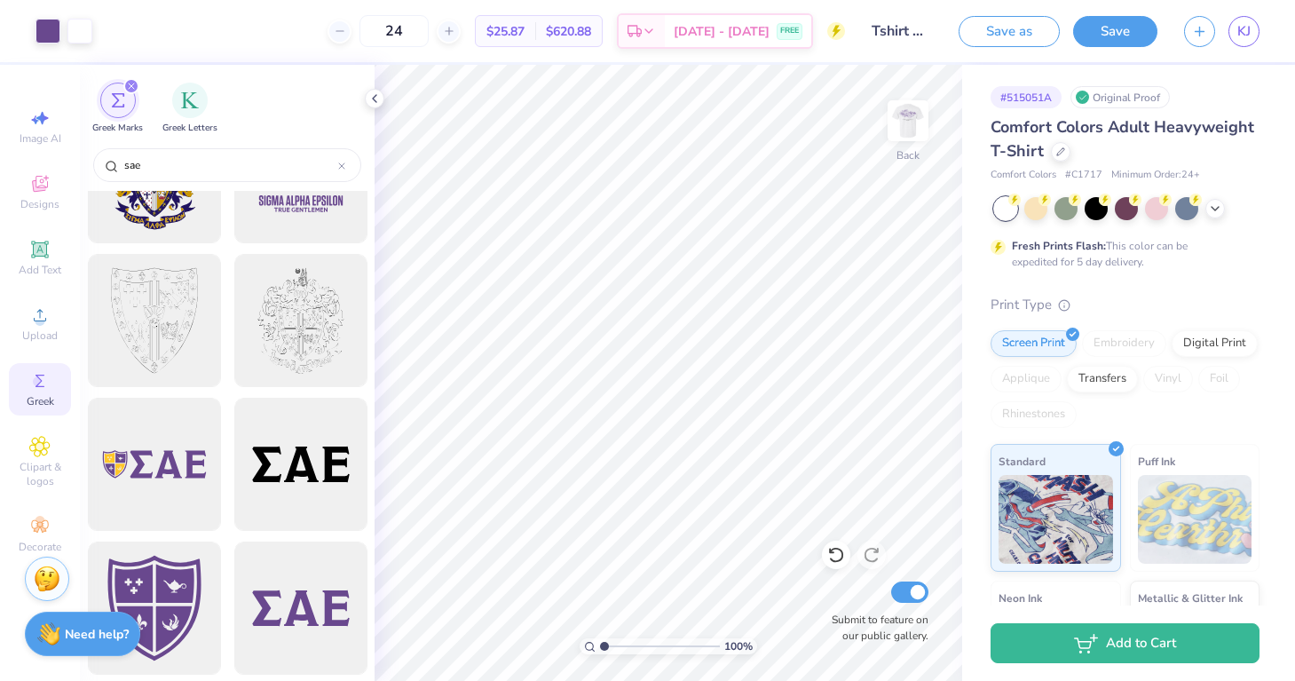
scroll to position [47, 0]
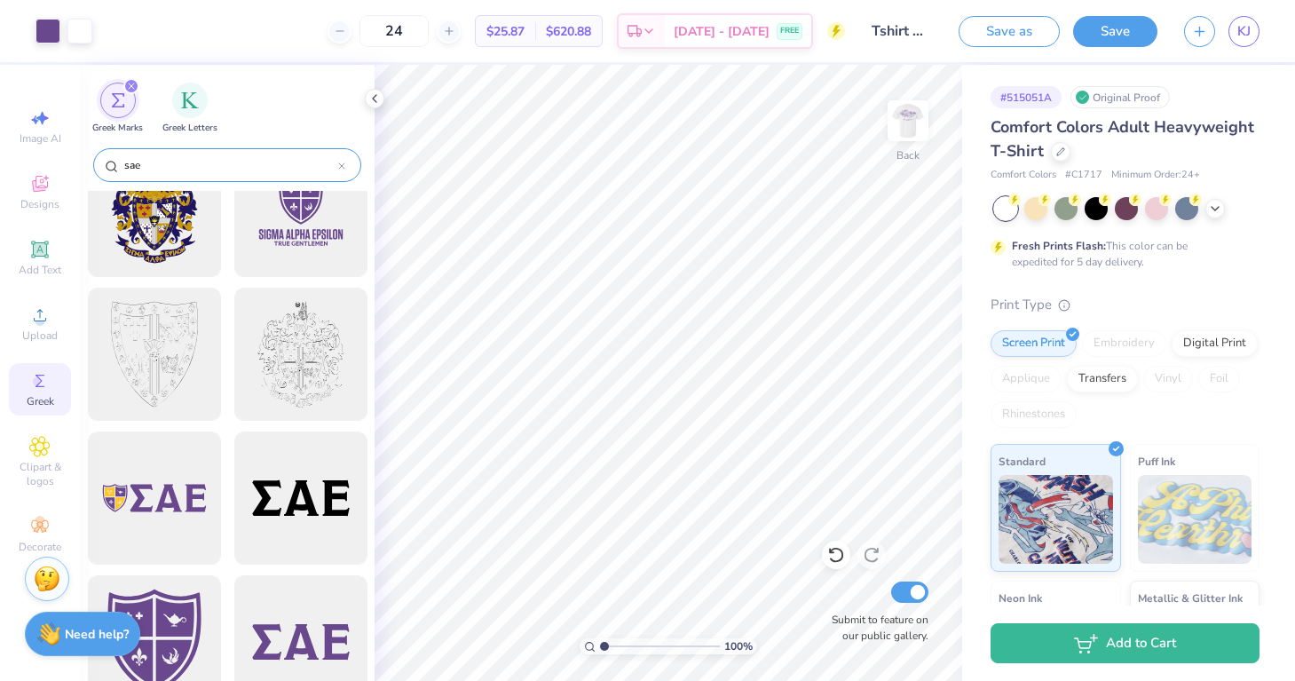
click at [344, 166] on icon at bounding box center [341, 165] width 7 height 7
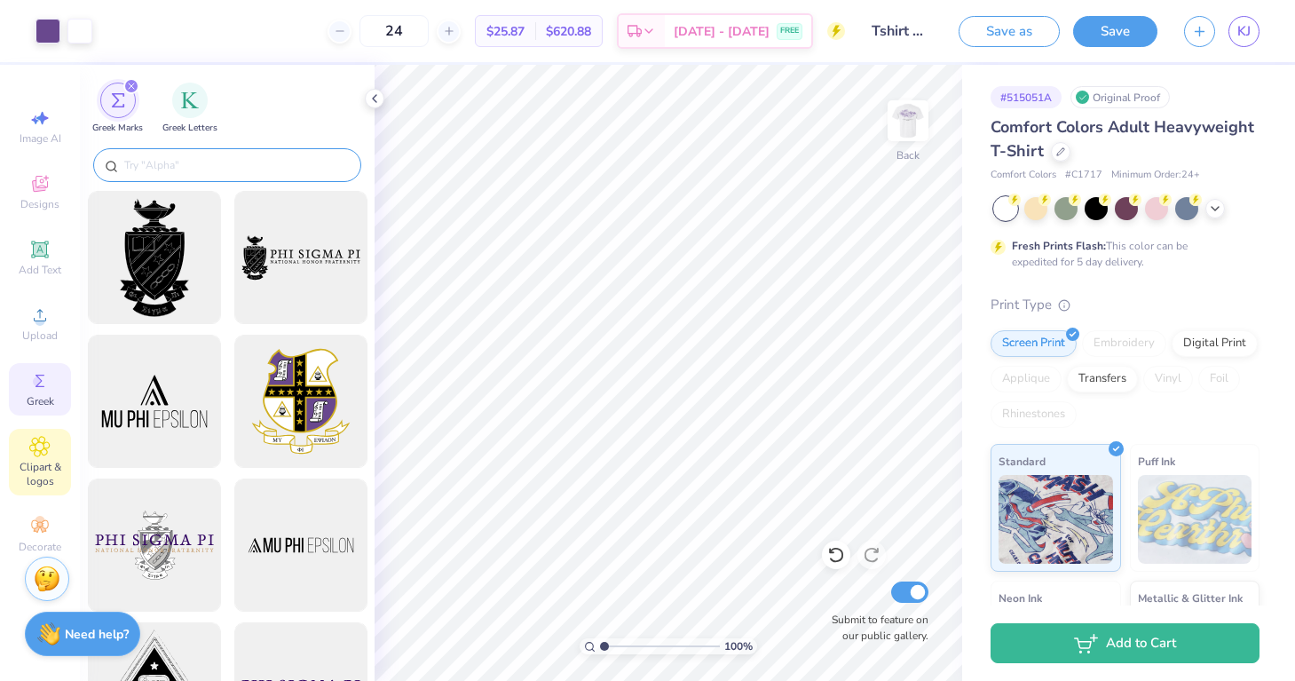
click at [44, 461] on span "Clipart & logos" at bounding box center [40, 474] width 62 height 28
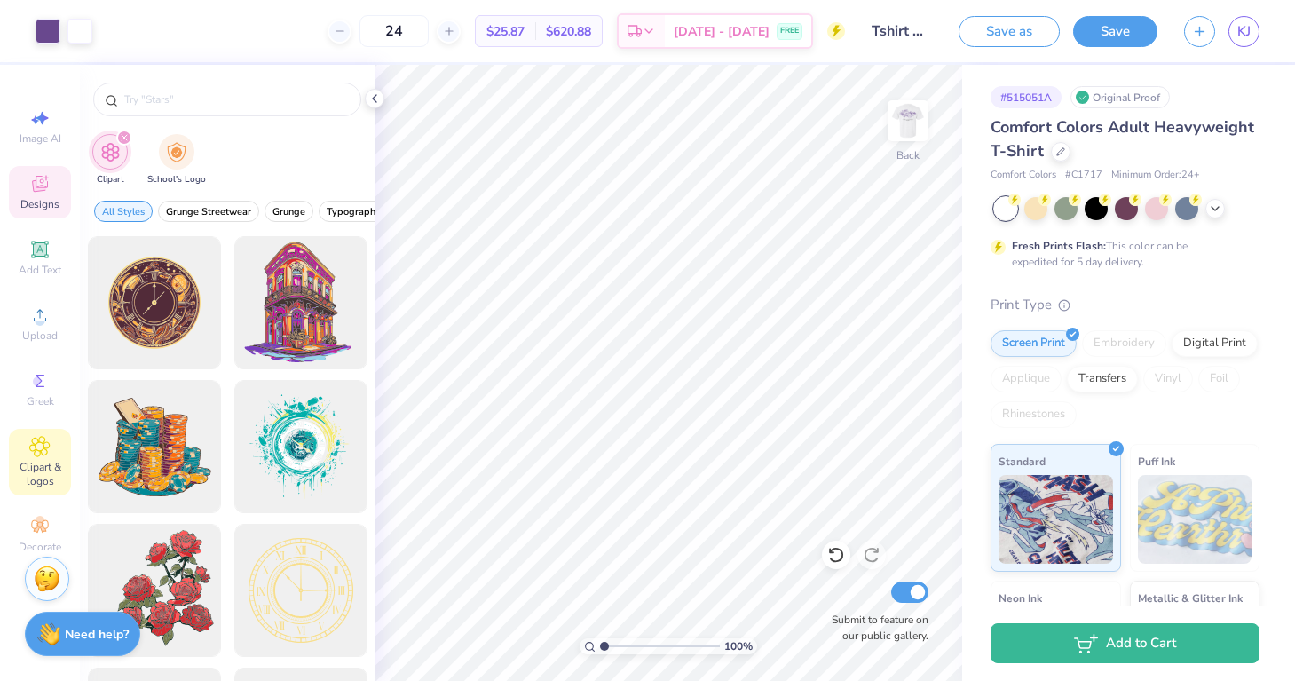
click at [57, 197] on span "Designs" at bounding box center [39, 204] width 39 height 14
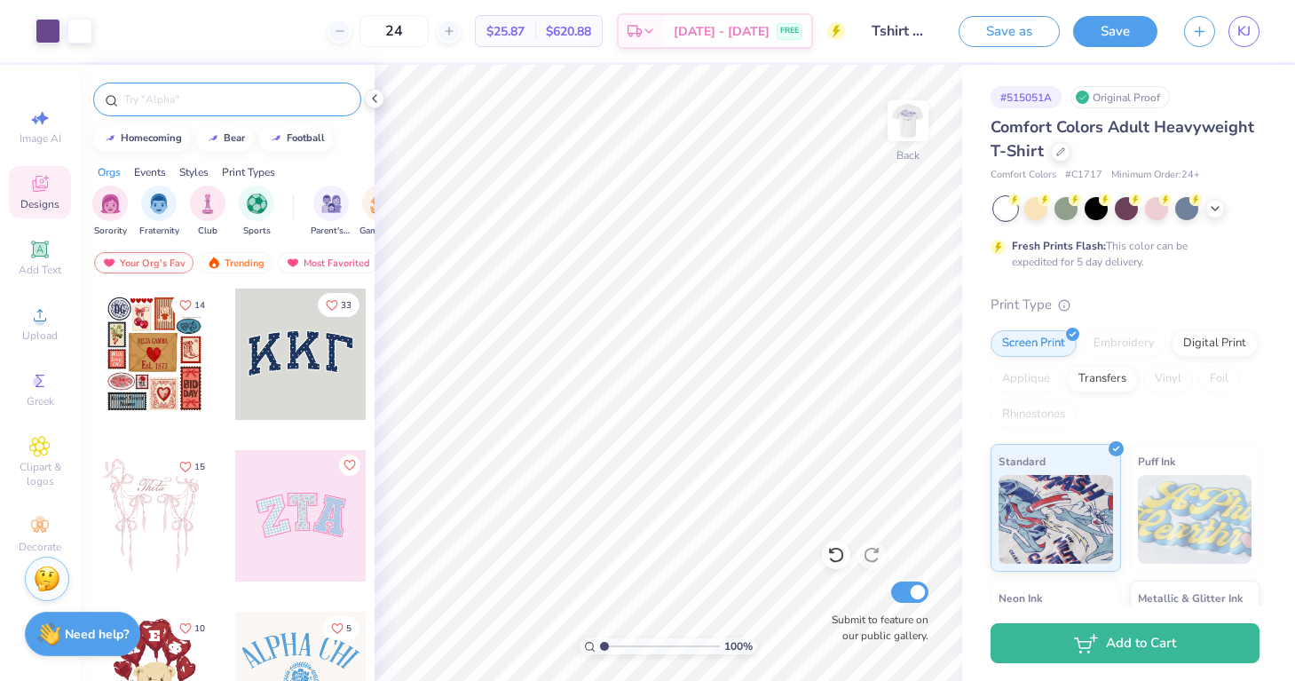
click at [232, 93] on input "text" at bounding box center [235, 100] width 227 height 18
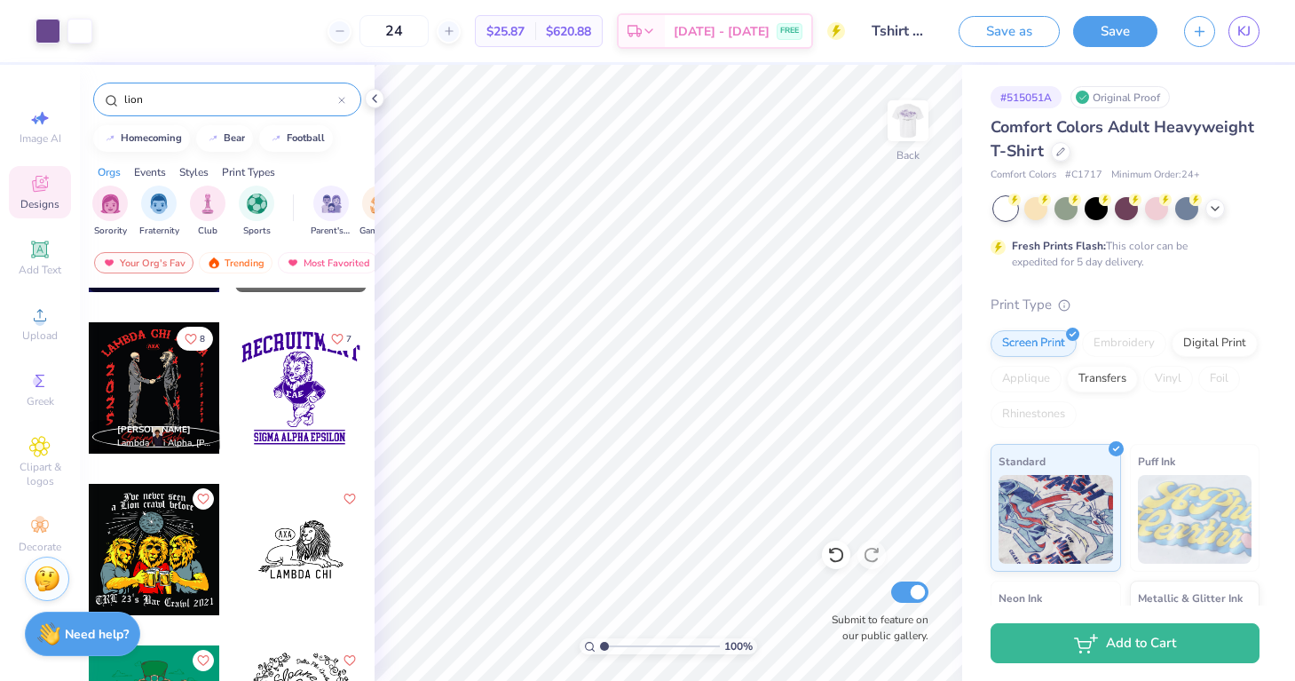
scroll to position [354, 0]
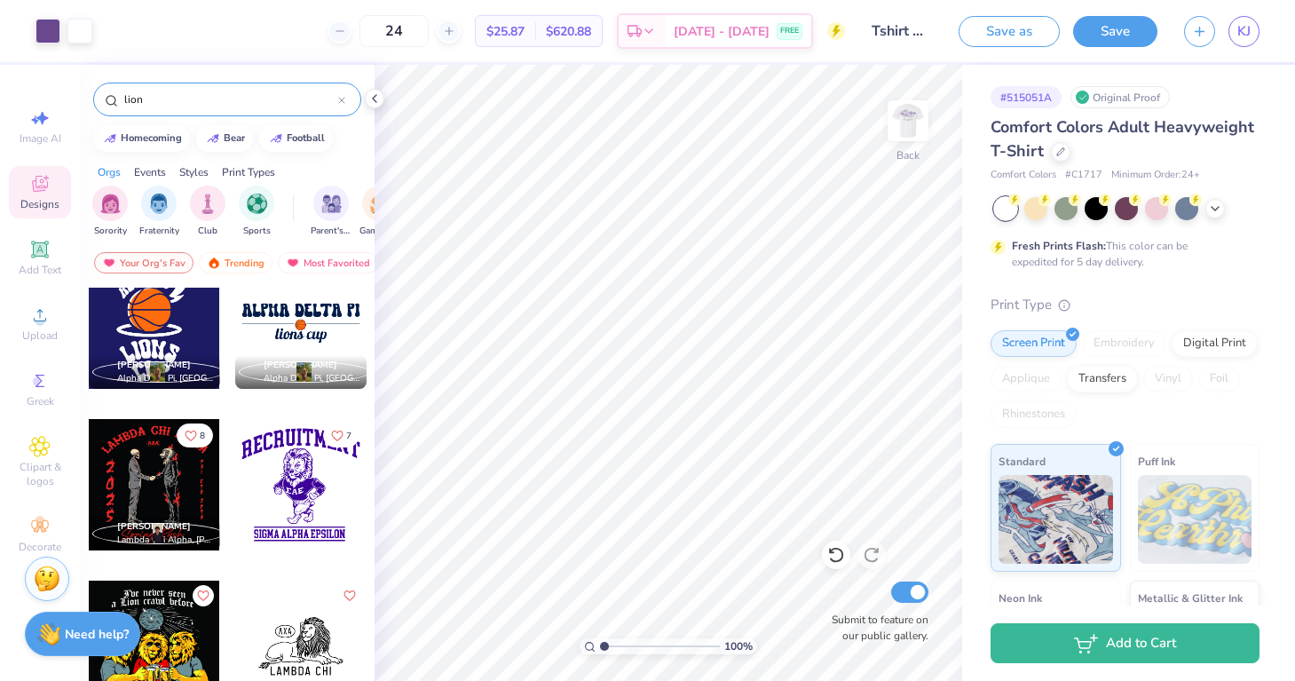
click at [288, 486] on div at bounding box center [300, 484] width 131 height 131
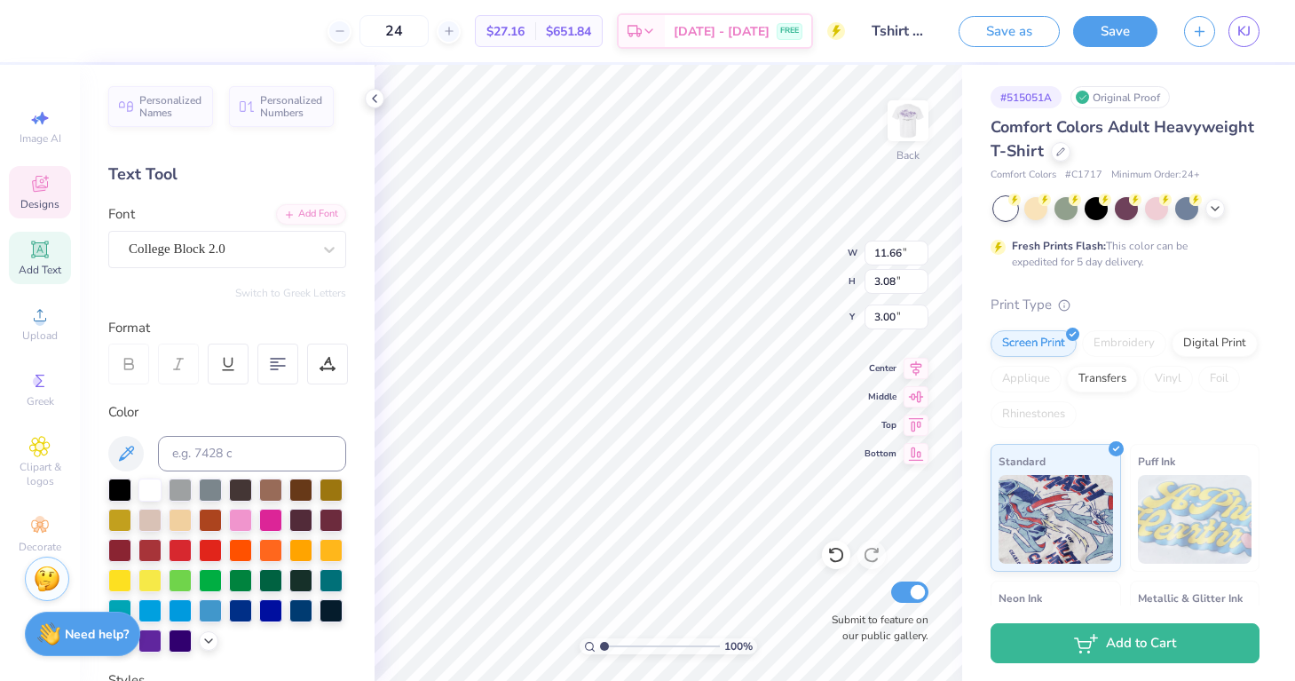
scroll to position [0, 0]
click at [51, 31] on div at bounding box center [47, 29] width 25 height 25
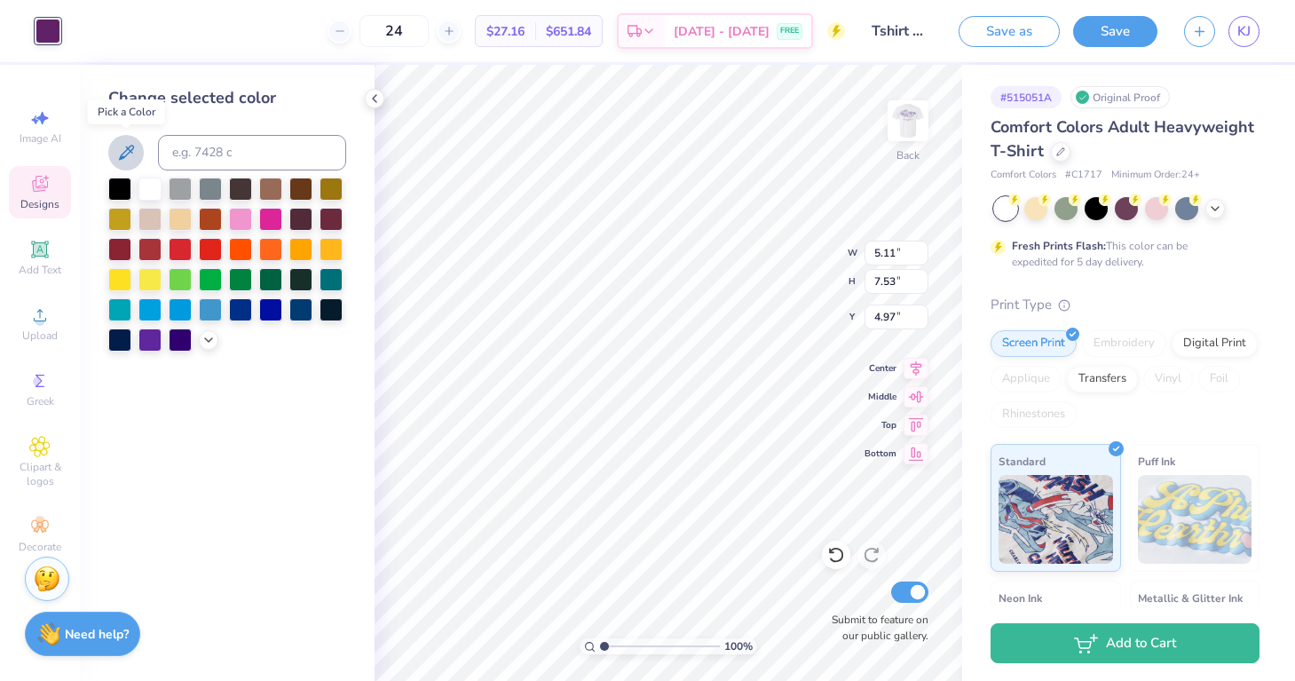
click at [135, 151] on icon at bounding box center [125, 152] width 21 height 21
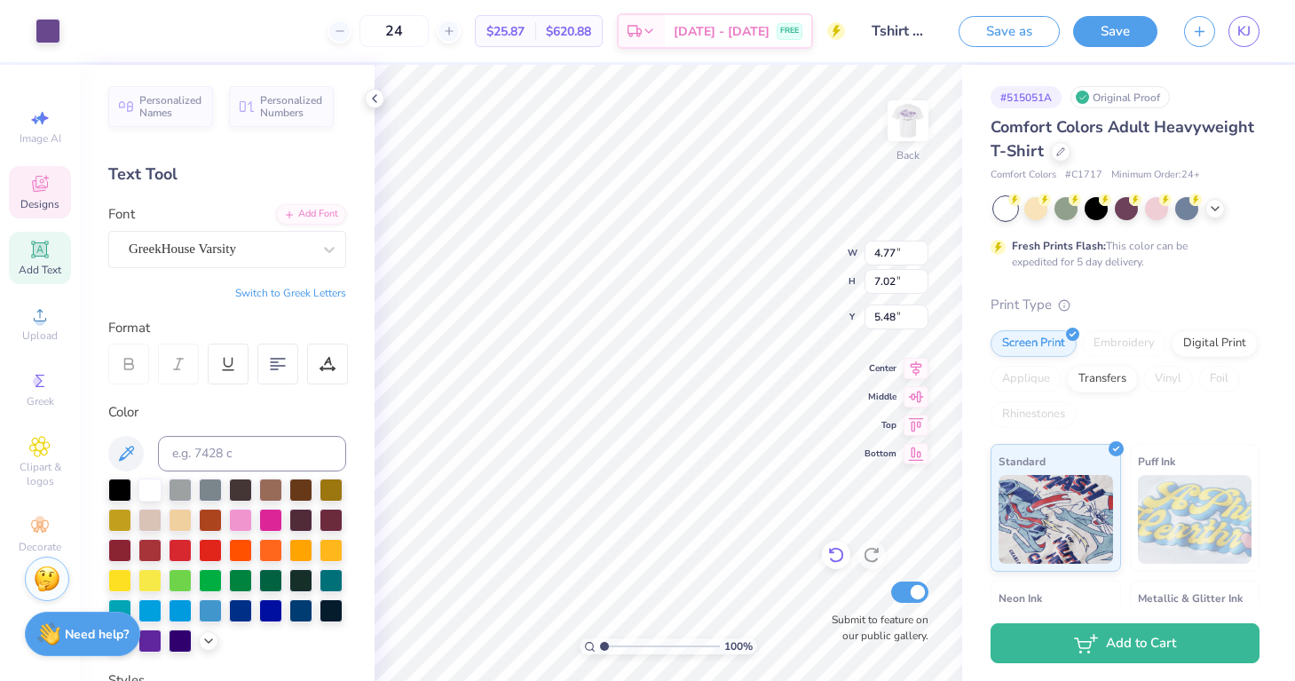
click at [833, 554] on icon at bounding box center [836, 555] width 18 height 18
click at [871, 551] on icon at bounding box center [872, 555] width 18 height 18
click at [918, 129] on img at bounding box center [907, 120] width 71 height 71
click at [1217, 211] on icon at bounding box center [1215, 207] width 14 height 14
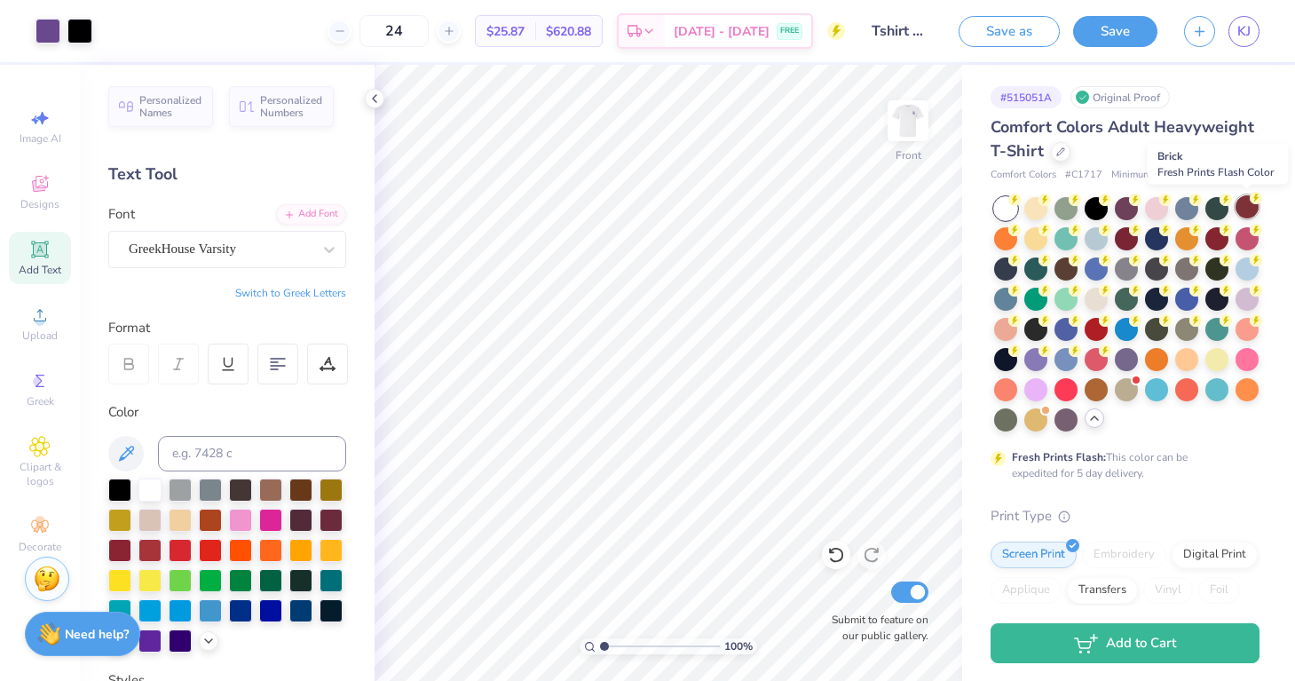
click at [1257, 201] on circle at bounding box center [1256, 198] width 12 height 12
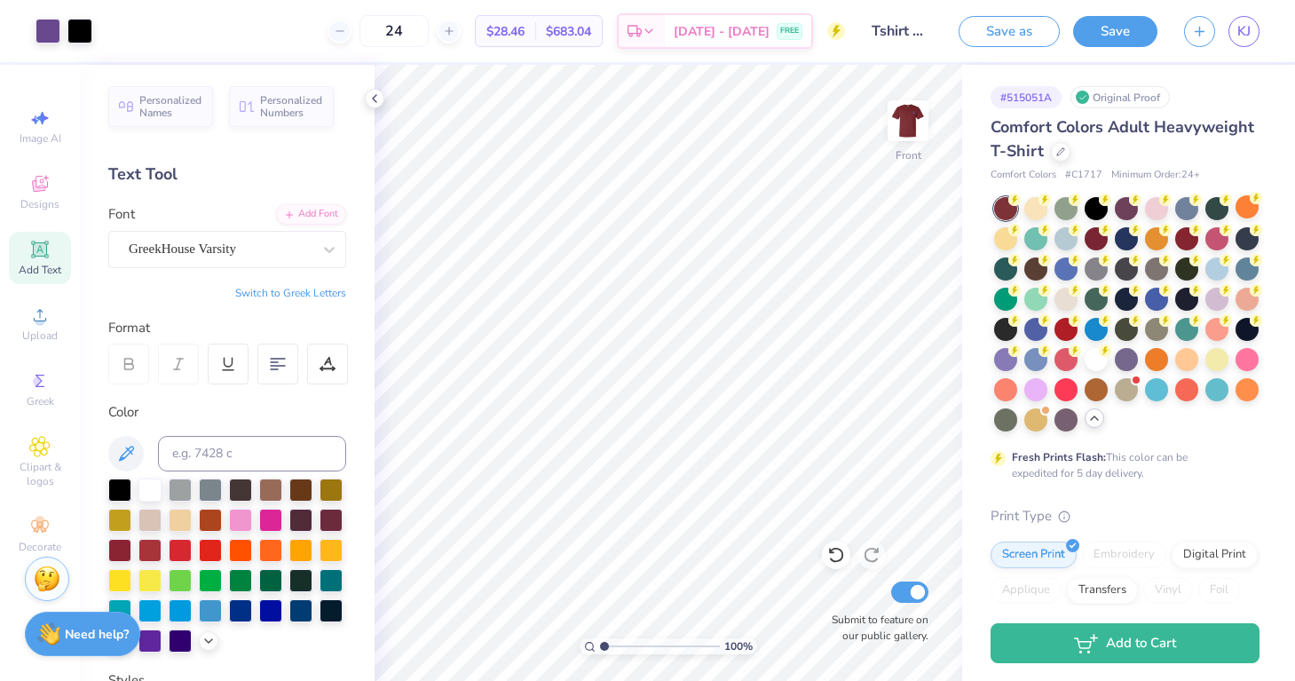
click at [1110, 240] on div at bounding box center [1126, 314] width 265 height 234
click at [1101, 240] on div at bounding box center [1095, 236] width 23 height 23
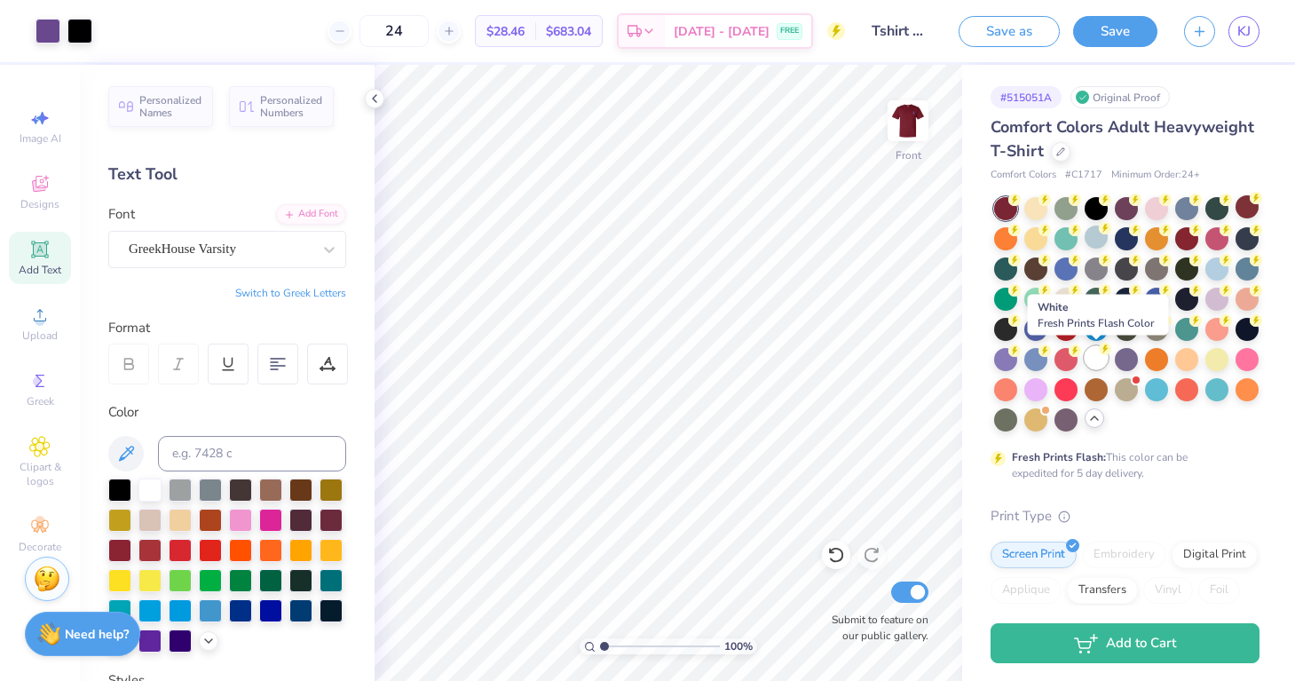
click at [1097, 363] on div at bounding box center [1095, 357] width 23 height 23
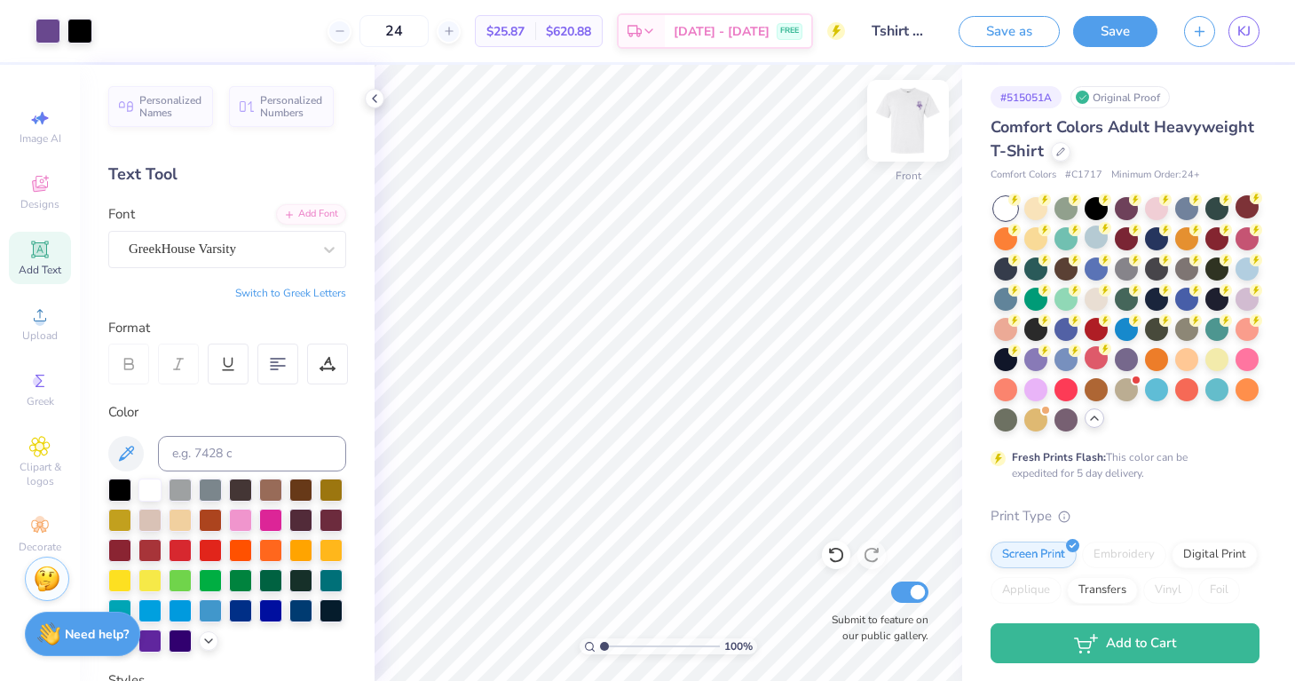
click at [917, 126] on img at bounding box center [907, 120] width 71 height 71
click at [460, 31] on div at bounding box center [449, 32] width 24 height 24
click at [455, 27] on icon at bounding box center [449, 31] width 12 height 12
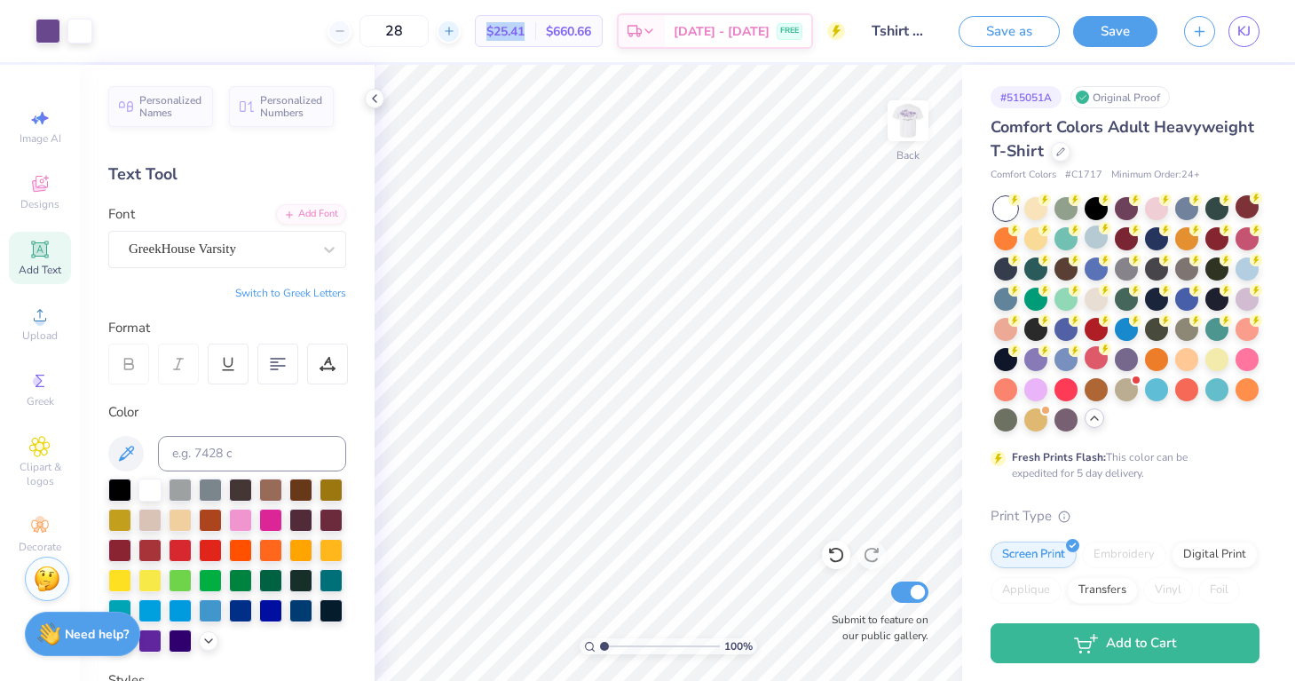
click at [455, 27] on icon at bounding box center [449, 31] width 12 height 12
click at [455, 31] on icon at bounding box center [449, 31] width 12 height 12
click at [455, 33] on icon at bounding box center [449, 31] width 12 height 12
click at [461, 33] on div "32" at bounding box center [393, 31] width 133 height 32
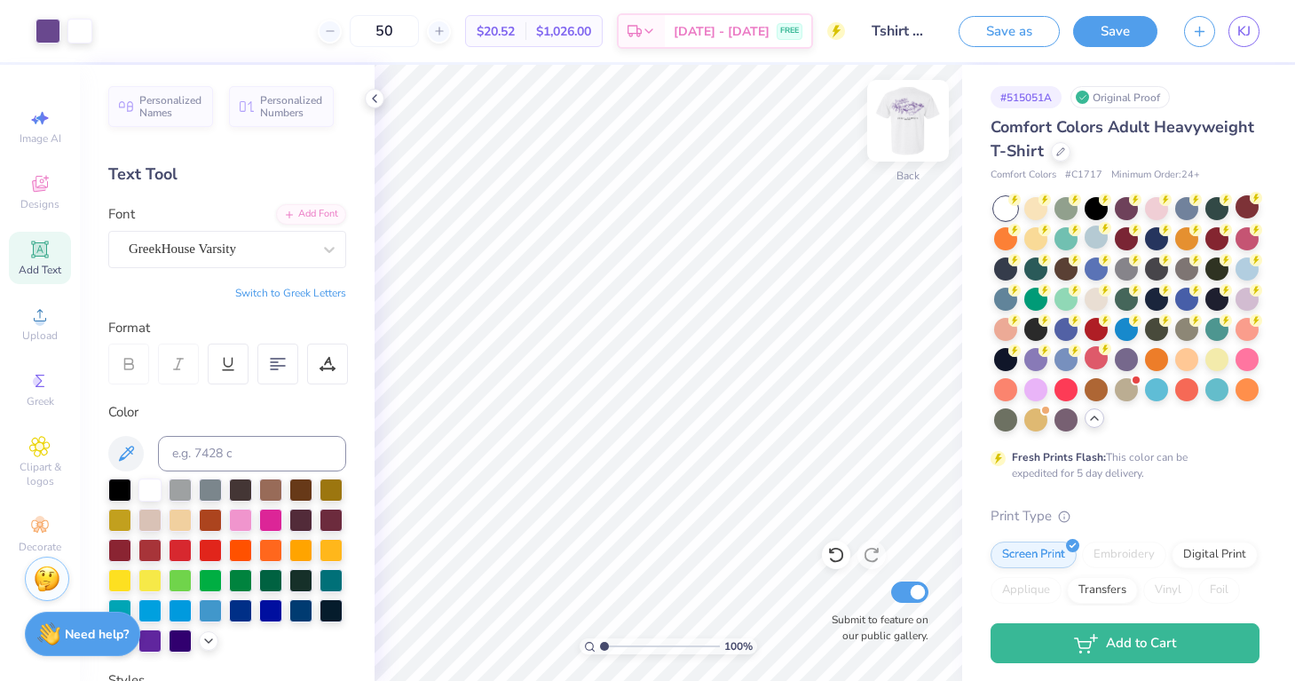
click at [917, 136] on img at bounding box center [907, 120] width 71 height 71
click at [911, 122] on img at bounding box center [907, 120] width 71 height 71
click at [916, 121] on img at bounding box center [907, 120] width 71 height 71
click at [927, 108] on img at bounding box center [907, 120] width 71 height 71
click at [911, 36] on input "Tshirt Design" at bounding box center [901, 30] width 87 height 35
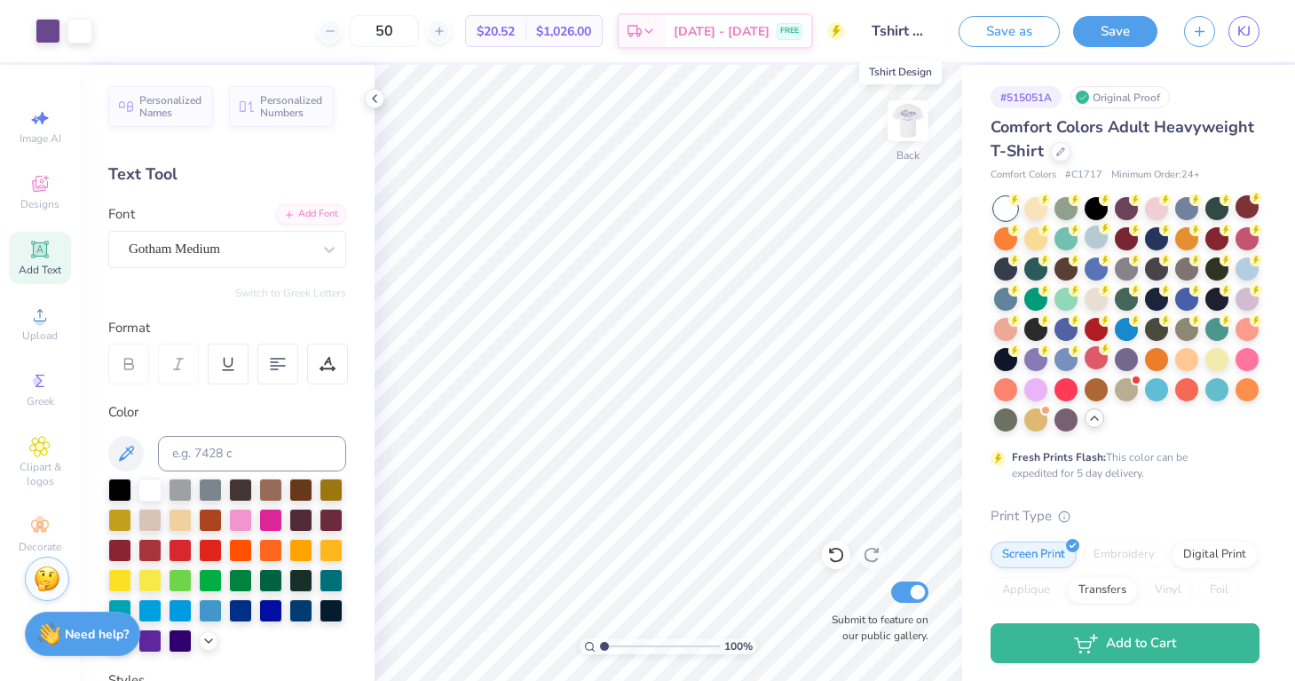
click at [911, 36] on input "Tshirt Design" at bounding box center [901, 30] width 87 height 35
click at [893, 31] on input "Tshirt Design" at bounding box center [901, 30] width 87 height 35
click at [912, 30] on input "Tshirt Design" at bounding box center [901, 30] width 87 height 35
click at [886, 35] on input "Tshirt Design" at bounding box center [901, 30] width 87 height 35
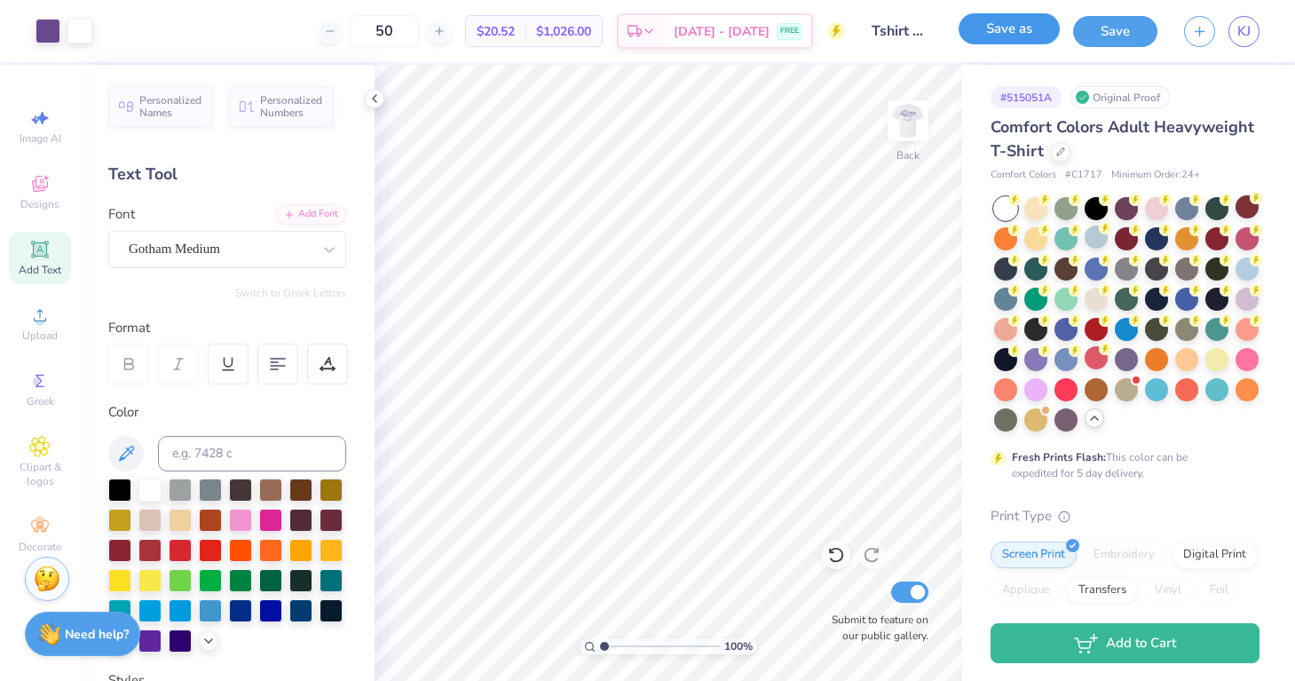
click at [989, 33] on button "Save as" at bounding box center [1008, 28] width 101 height 31
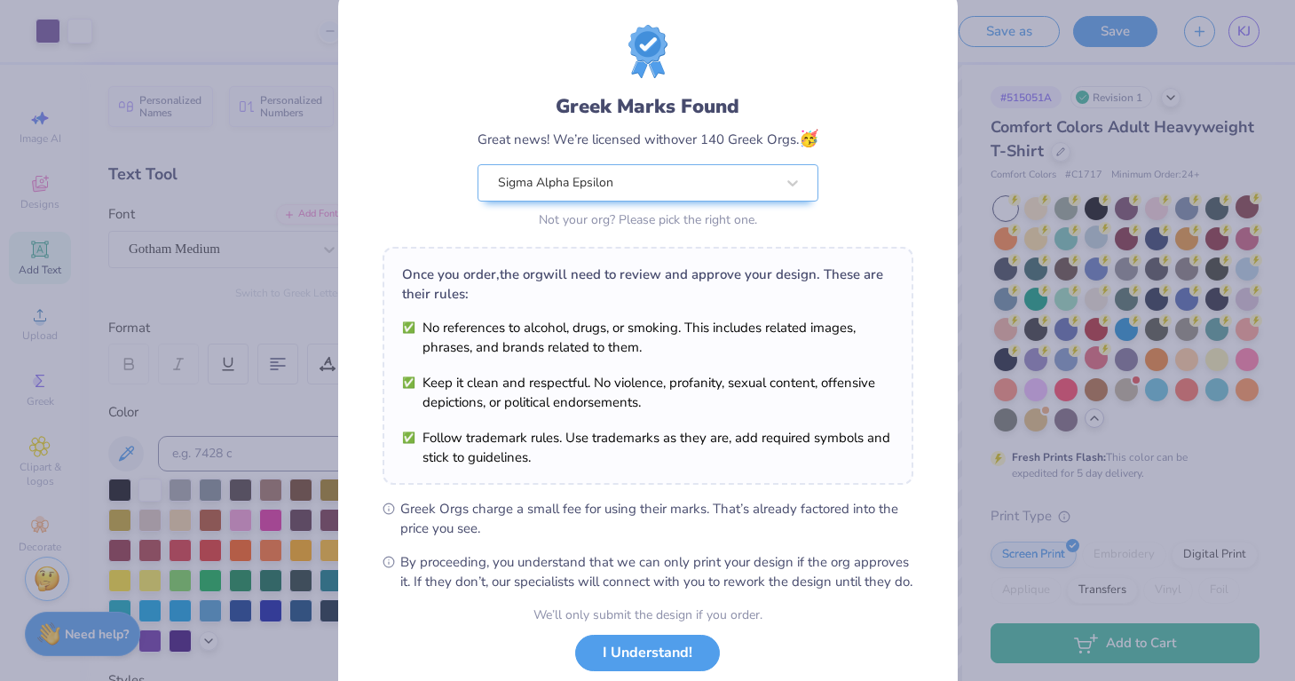
scroll to position [66, 0]
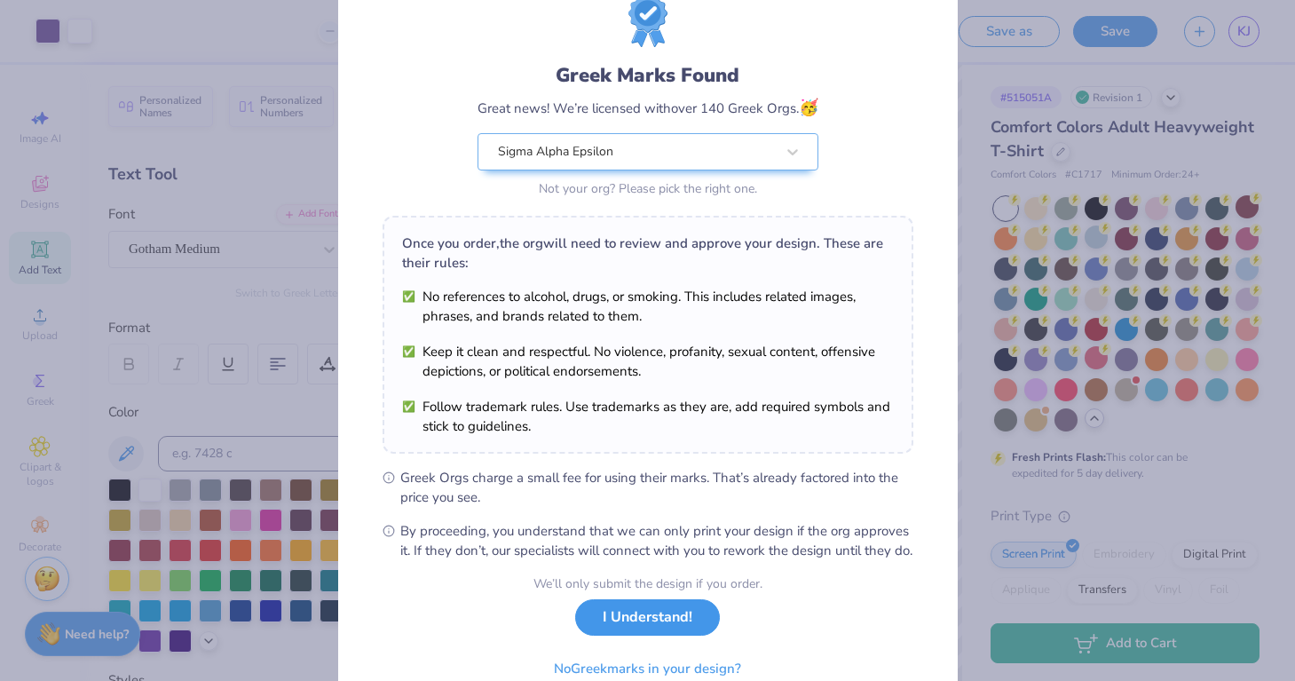
click at [672, 635] on button "I Understand!" at bounding box center [647, 617] width 145 height 36
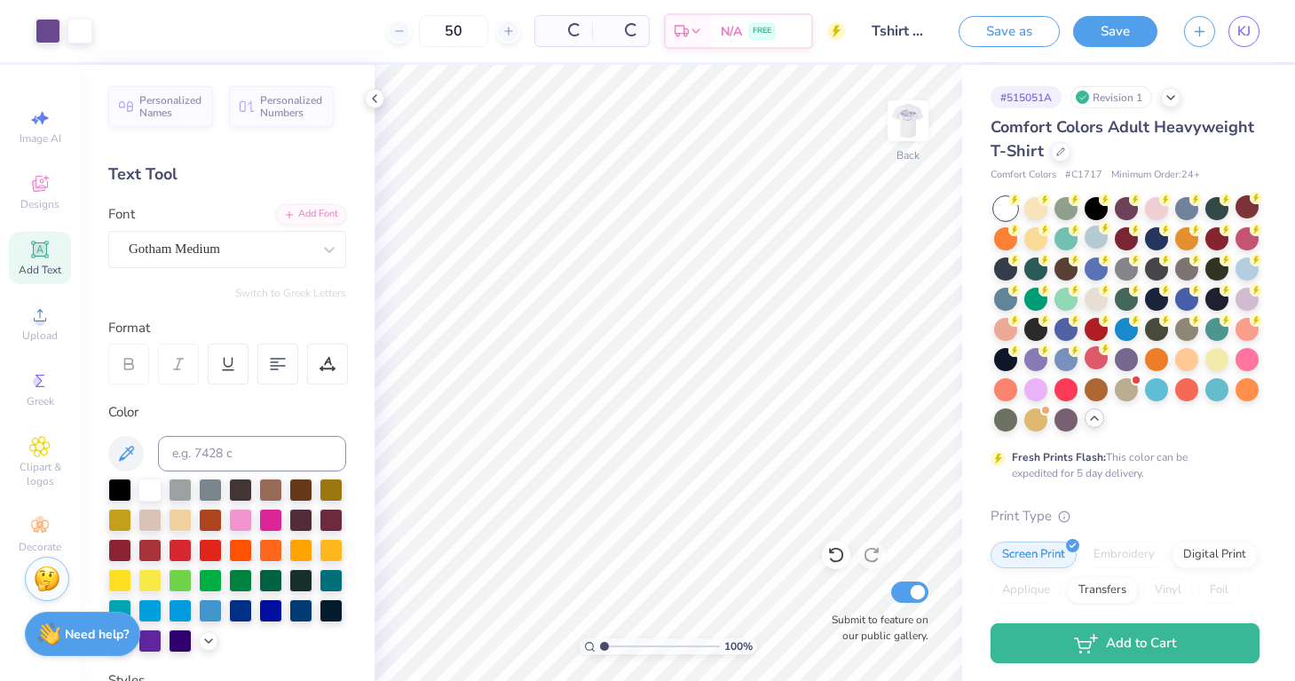
scroll to position [0, 0]
click at [897, 26] on input "Tshirt Design" at bounding box center [901, 30] width 87 height 35
click at [896, 30] on input "Tshirt Design" at bounding box center [901, 30] width 87 height 35
click at [902, 34] on input "Tshirt Design" at bounding box center [901, 30] width 87 height 35
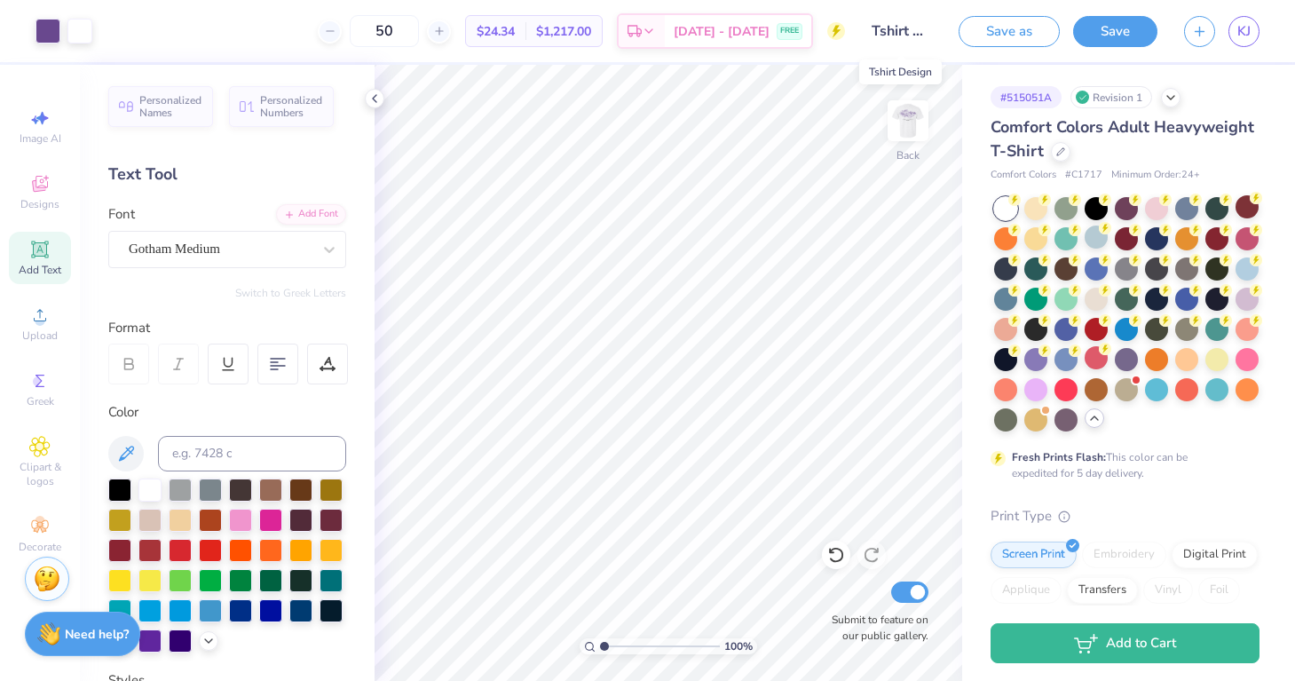
click at [902, 34] on input "Tshirt Design" at bounding box center [901, 30] width 87 height 35
click at [898, 24] on input "Tshirt Design" at bounding box center [901, 30] width 87 height 35
click at [898, 25] on input "Tshirt Design" at bounding box center [901, 30] width 87 height 35
click at [887, 32] on input "Tshirt Design" at bounding box center [901, 30] width 87 height 35
click at [1250, 36] on span "KJ" at bounding box center [1243, 31] width 13 height 20
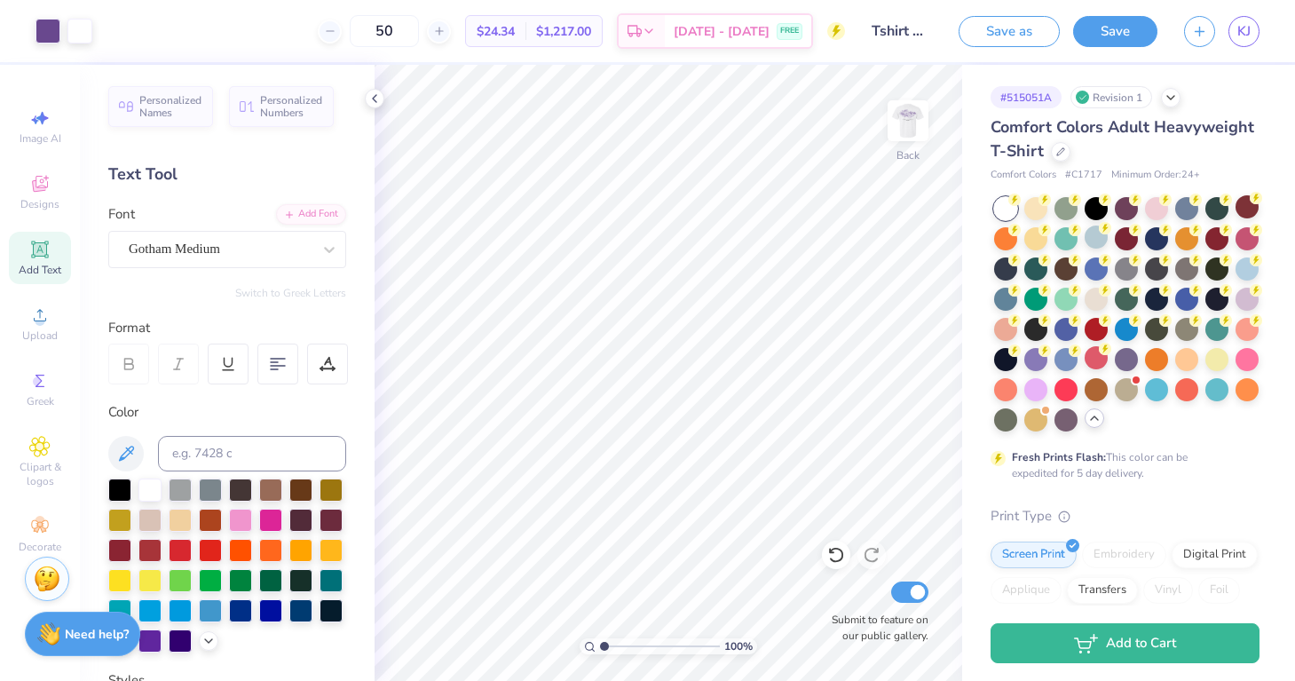
click at [47, 261] on div "Add Text" at bounding box center [40, 258] width 62 height 52
click at [201, 241] on div "Super Dream" at bounding box center [220, 249] width 186 height 28
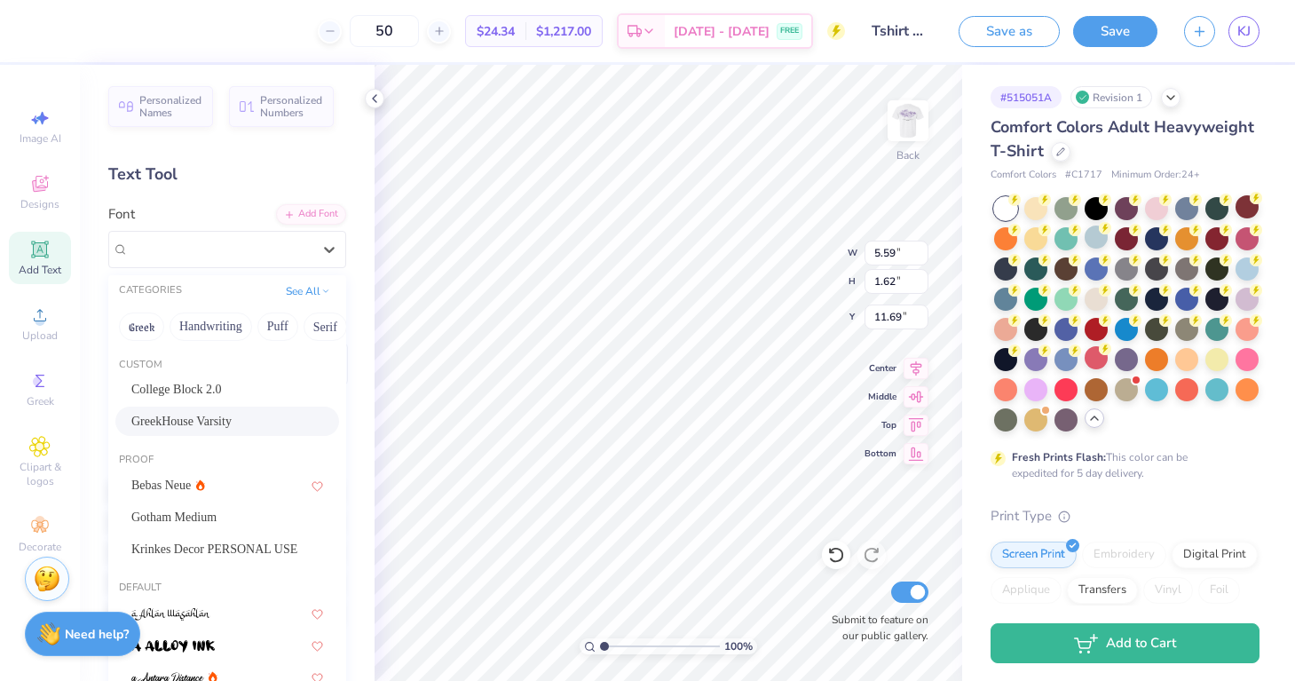
click at [217, 429] on span "GreekHouse Varsity" at bounding box center [181, 421] width 100 height 19
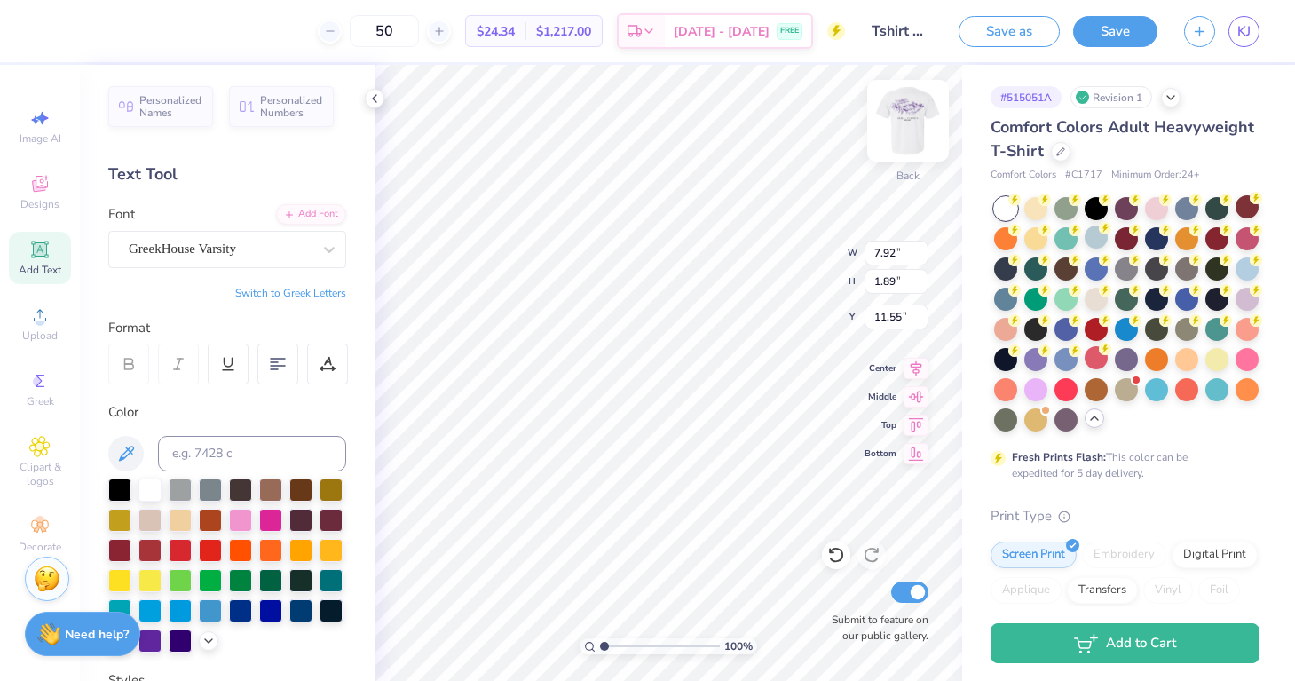
click at [903, 125] on img at bounding box center [907, 120] width 71 height 71
click at [916, 128] on img at bounding box center [907, 120] width 71 height 71
click at [335, 240] on icon at bounding box center [329, 249] width 18 height 18
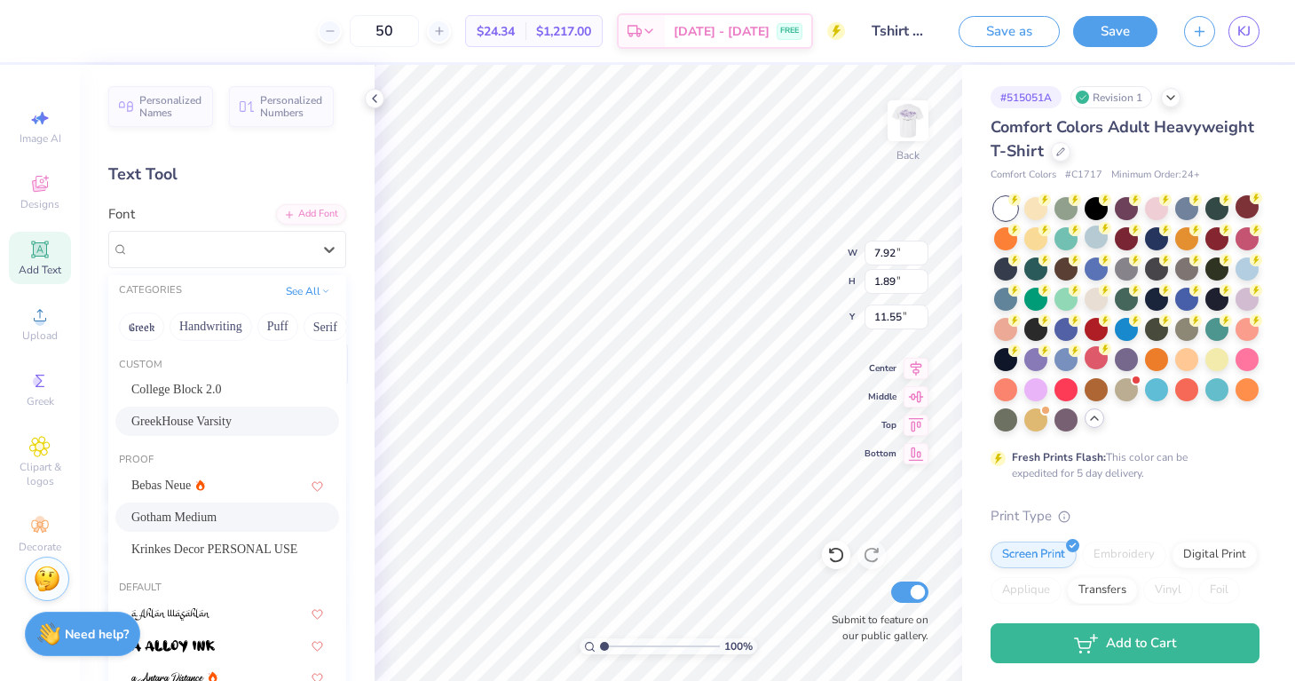
click at [217, 510] on span "Gotham Medium" at bounding box center [173, 517] width 85 height 19
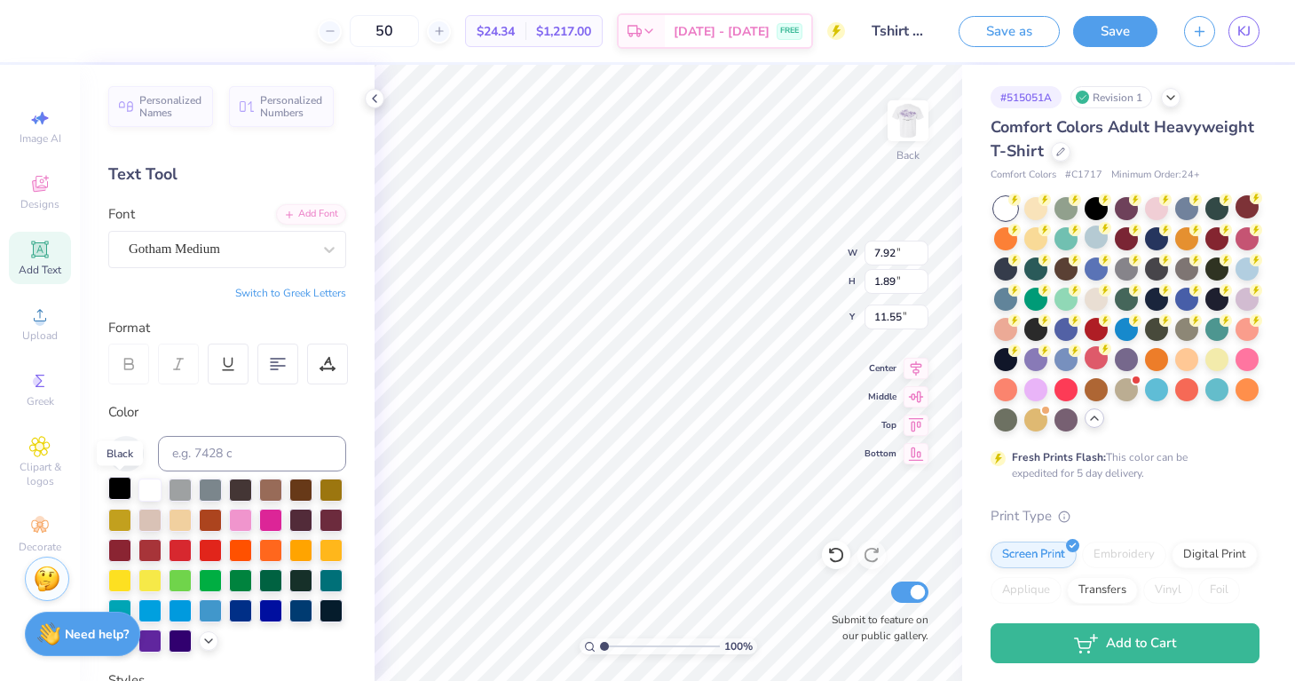
click at [122, 492] on div at bounding box center [119, 488] width 23 height 23
click at [327, 247] on icon at bounding box center [329, 249] width 18 height 18
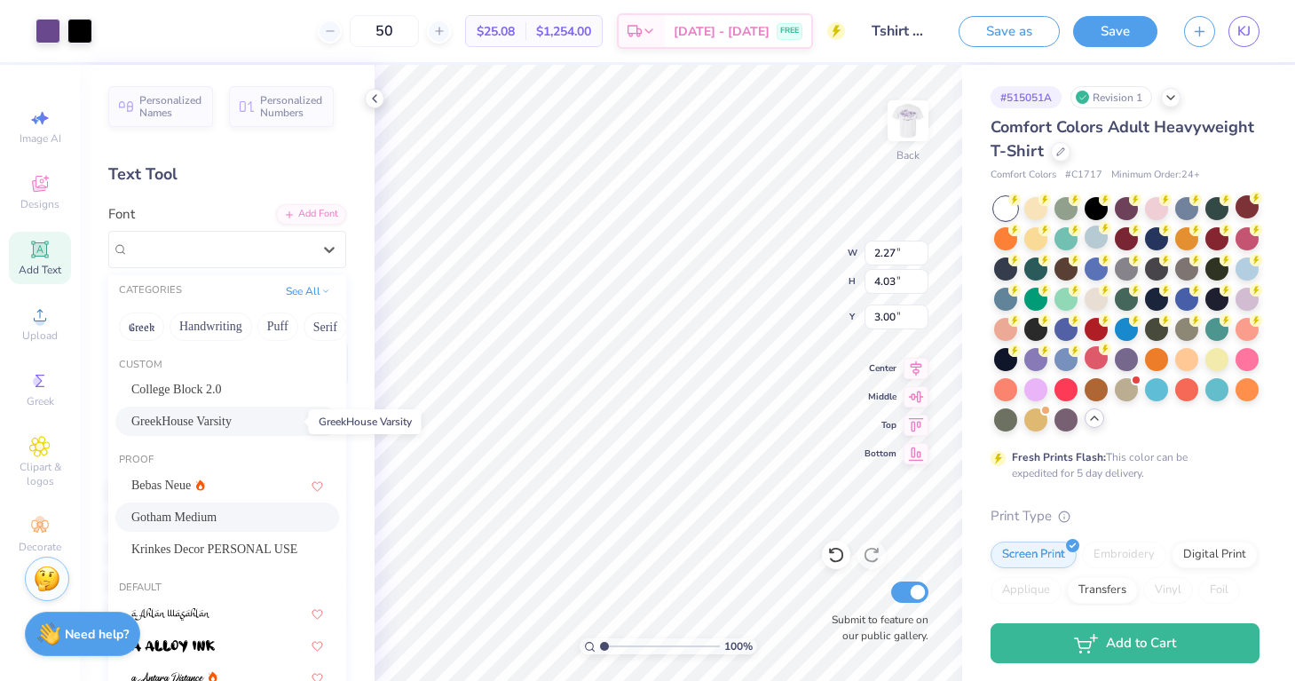
click at [232, 422] on span "GreekHouse Varsity" at bounding box center [181, 421] width 100 height 19
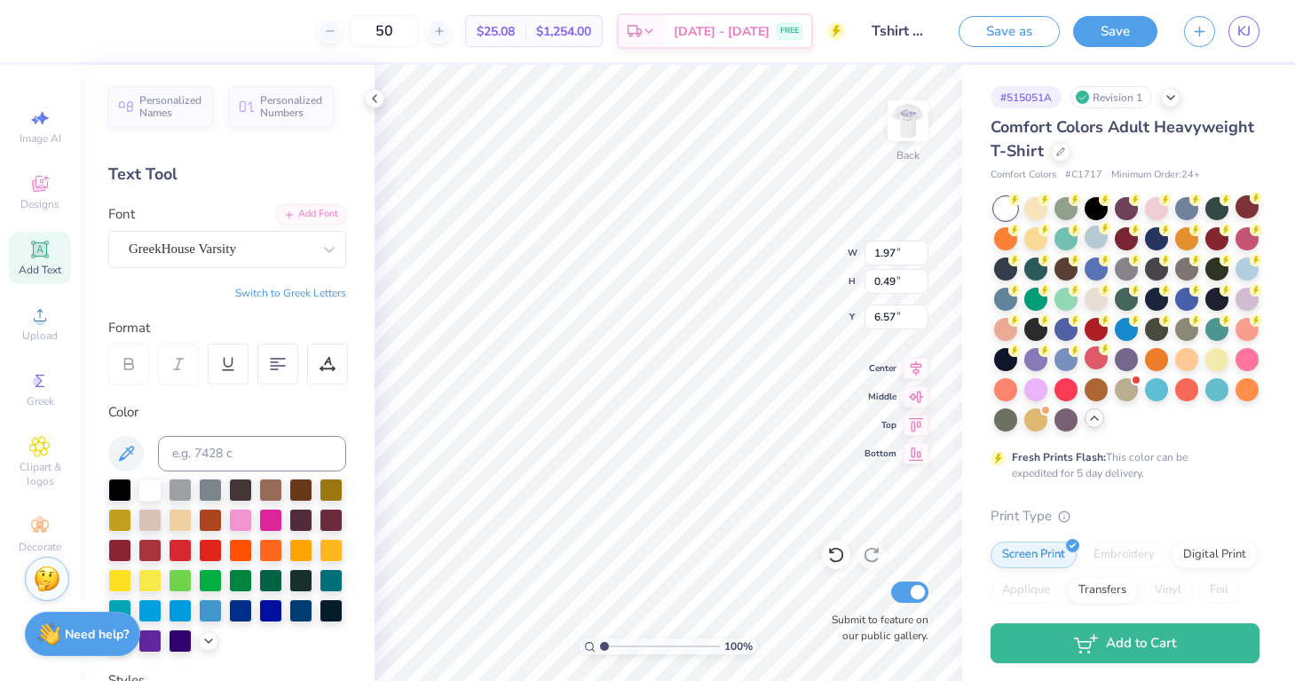
click at [308, 294] on button "Switch to Greek Letters" at bounding box center [290, 293] width 111 height 14
click at [375, 99] on icon at bounding box center [374, 98] width 14 height 14
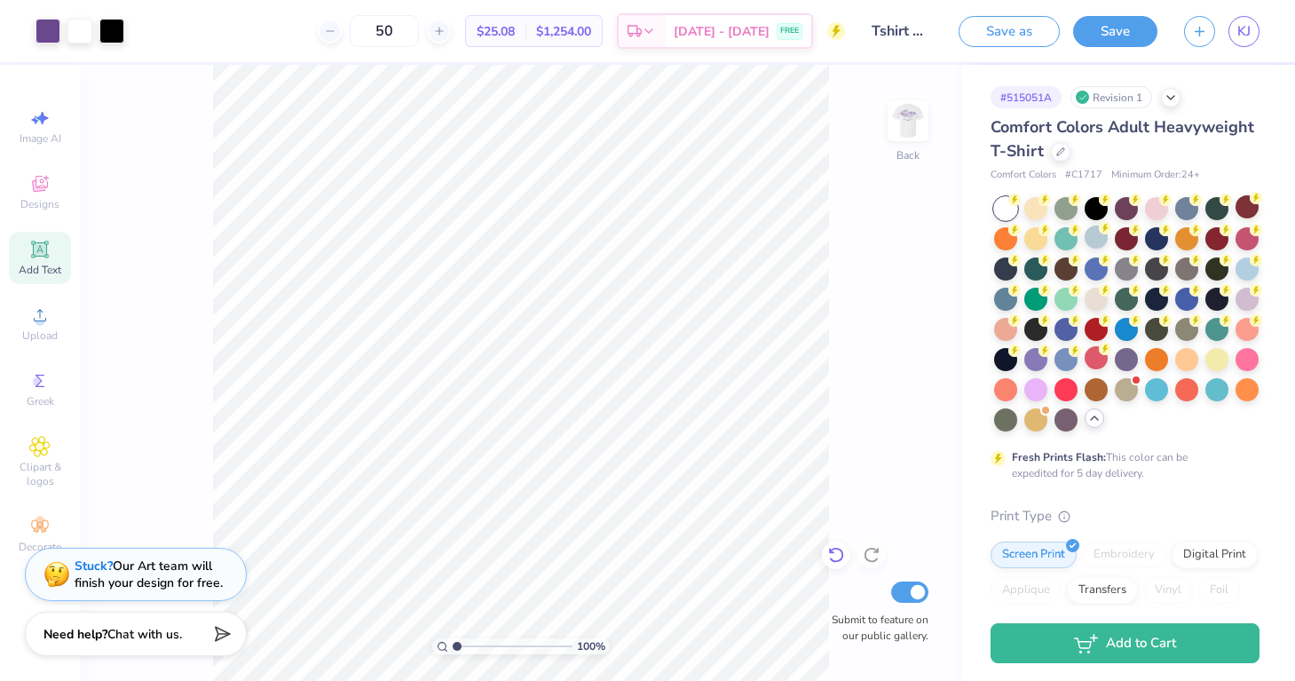
click at [845, 556] on div at bounding box center [836, 554] width 28 height 28
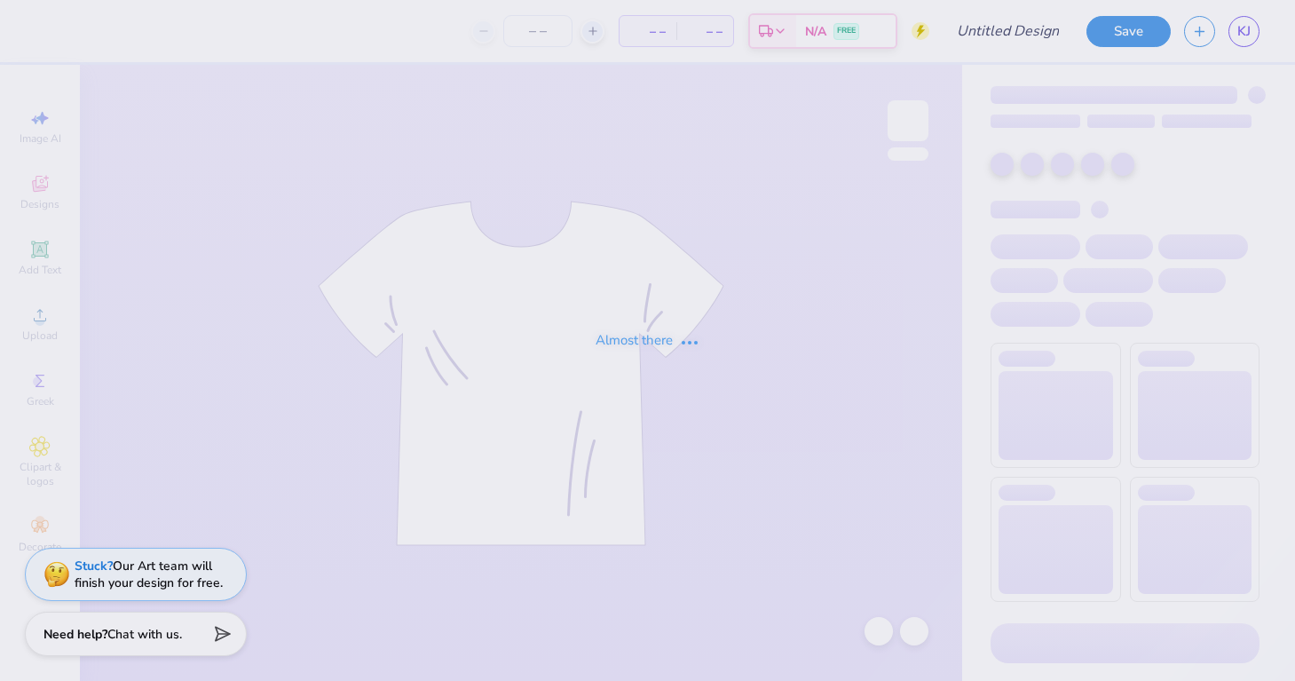
type input "Tshirt Design"
type input "50"
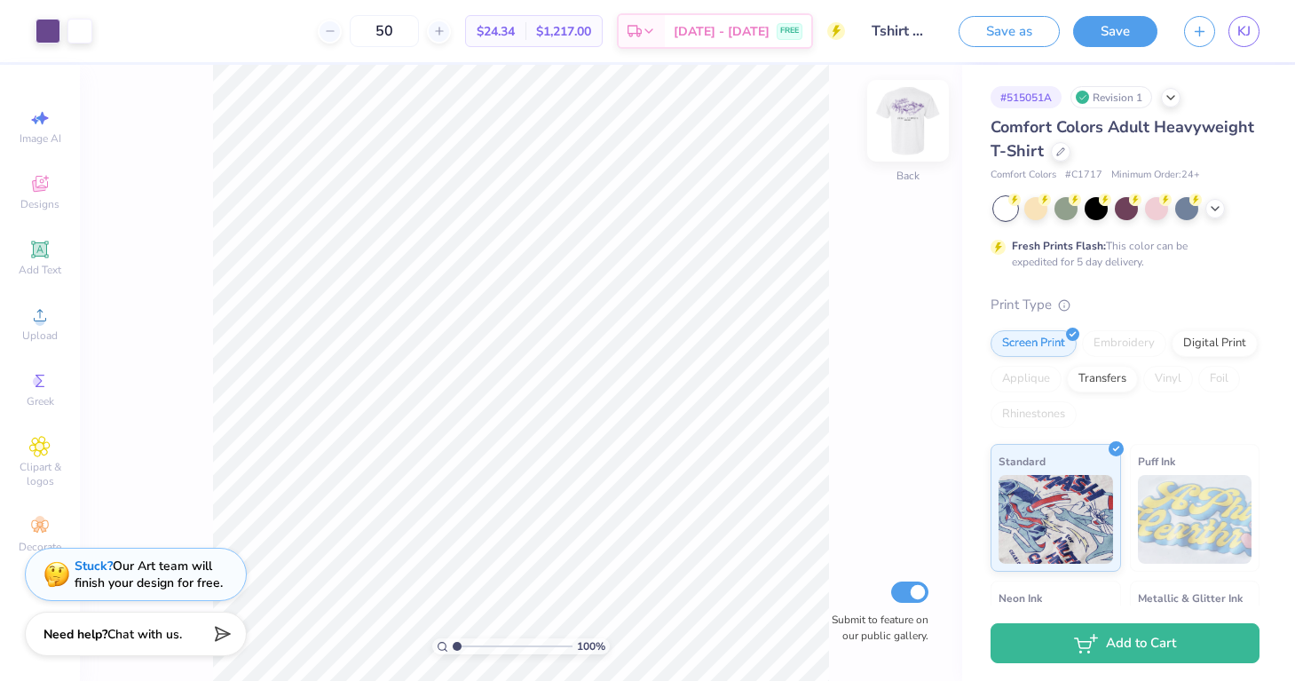
click at [917, 121] on img at bounding box center [907, 120] width 71 height 71
click at [1219, 212] on icon at bounding box center [1215, 207] width 14 height 14
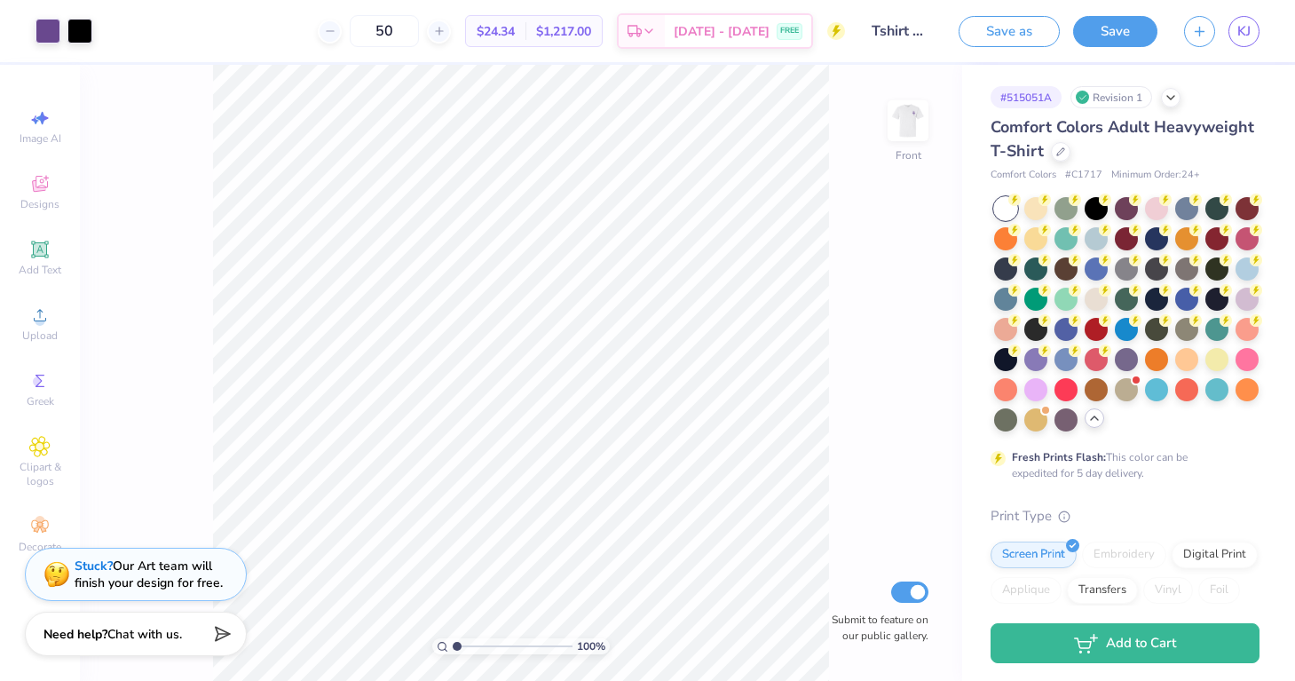
click at [840, 384] on div "100 % Front Submit to feature on our public gallery." at bounding box center [521, 373] width 882 height 616
click at [1093, 422] on icon at bounding box center [1094, 418] width 14 height 14
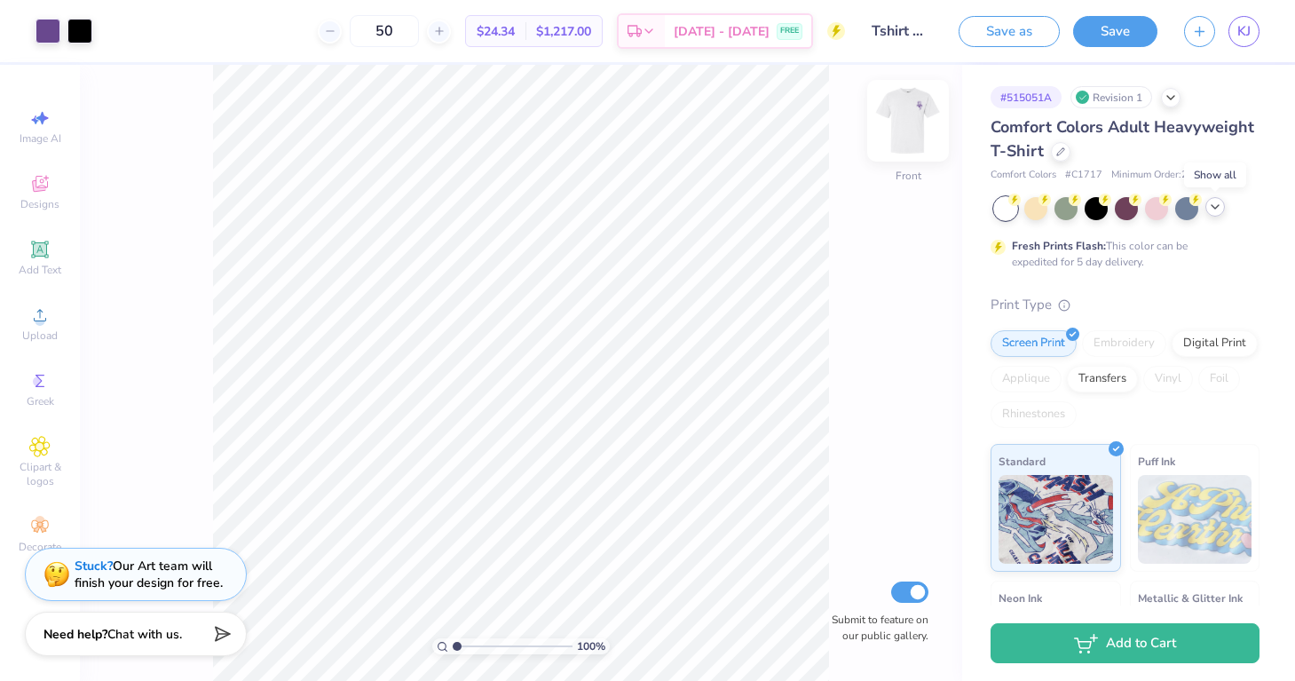
click at [921, 119] on img at bounding box center [907, 120] width 71 height 71
click at [49, 264] on span "Add Text" at bounding box center [40, 270] width 43 height 14
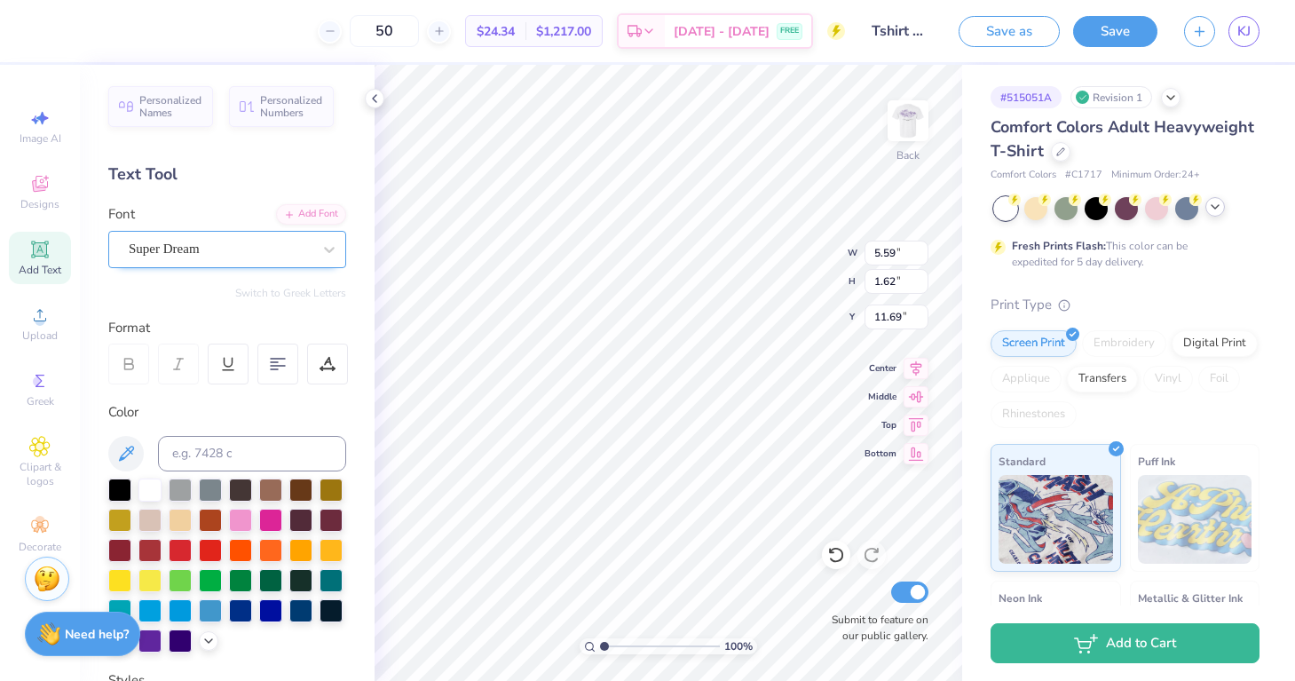
click at [301, 240] on div "Super Dream" at bounding box center [220, 249] width 186 height 28
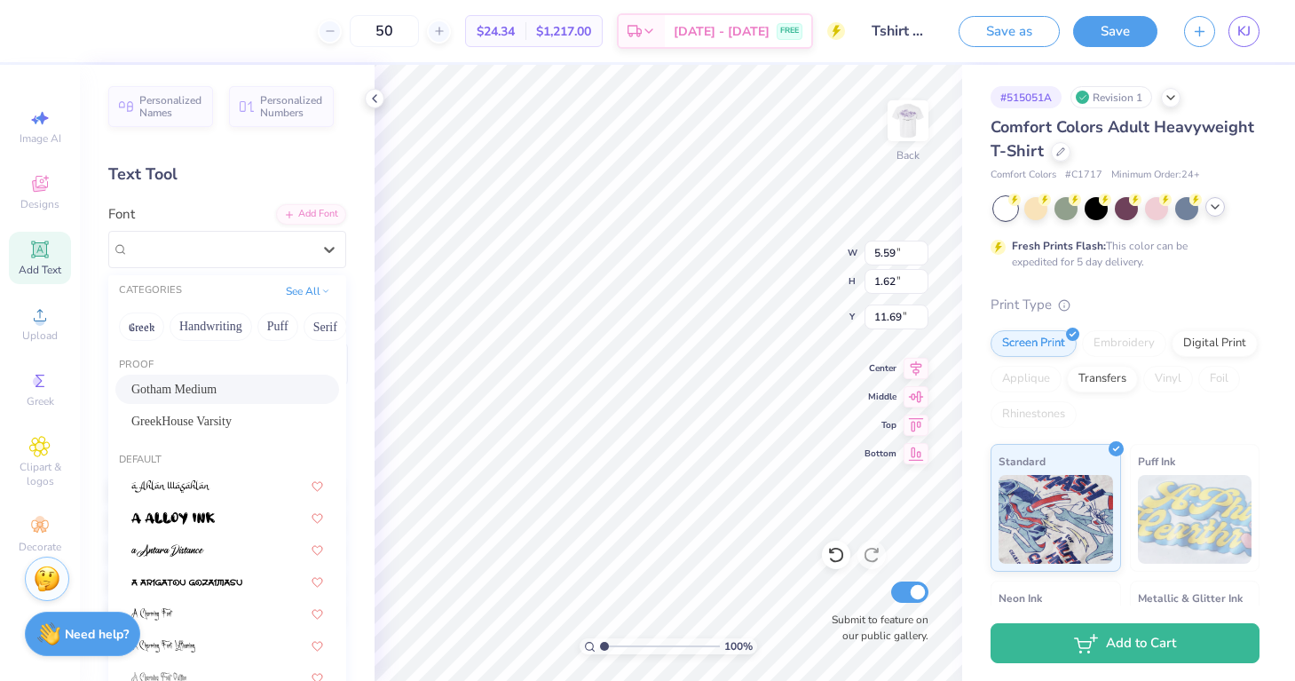
click at [213, 382] on span "Gotham Medium" at bounding box center [173, 389] width 85 height 19
type input "6.05"
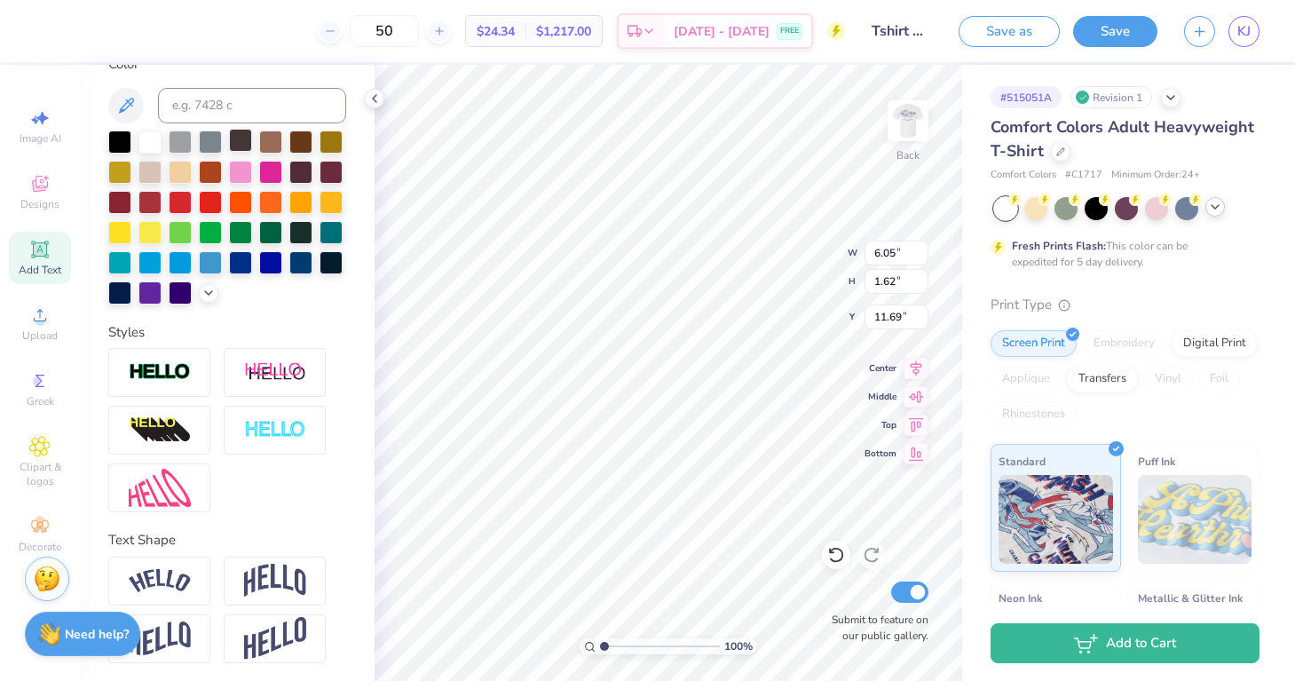
scroll to position [351, 0]
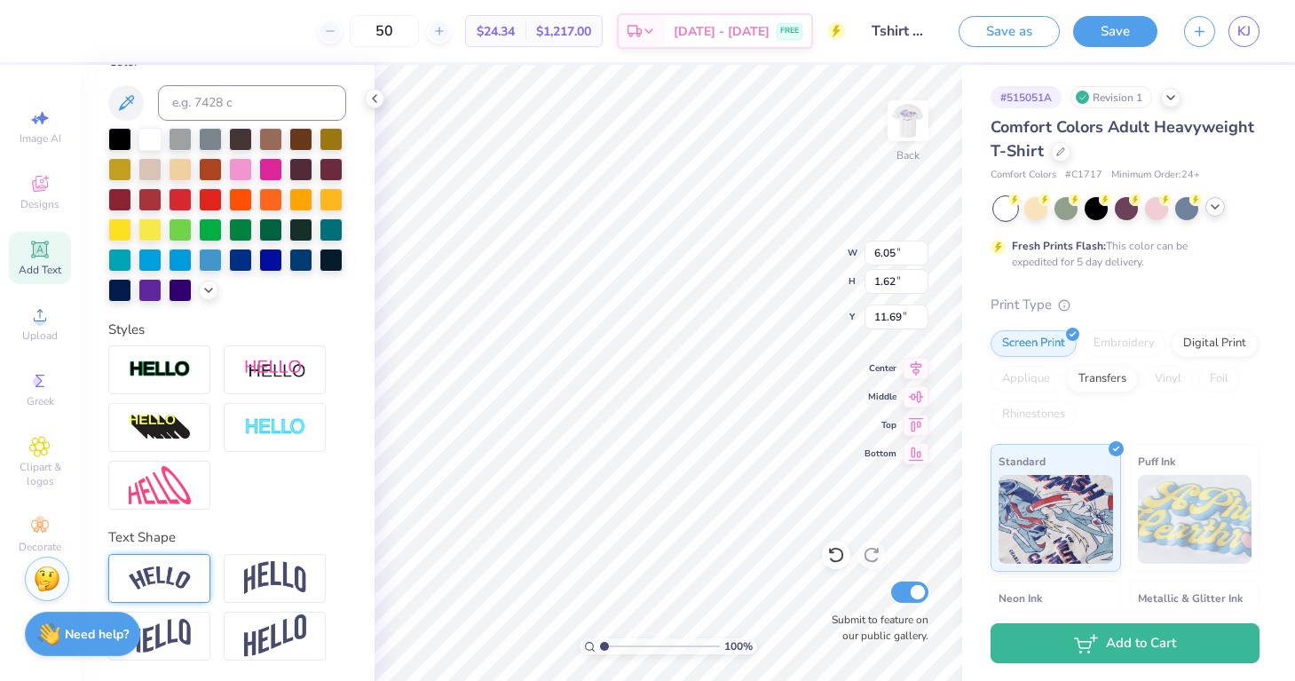
type textarea "MI-DO"
click at [173, 583] on img at bounding box center [160, 578] width 62 height 24
type input "12.50"
type input "2.52"
type input "3.70"
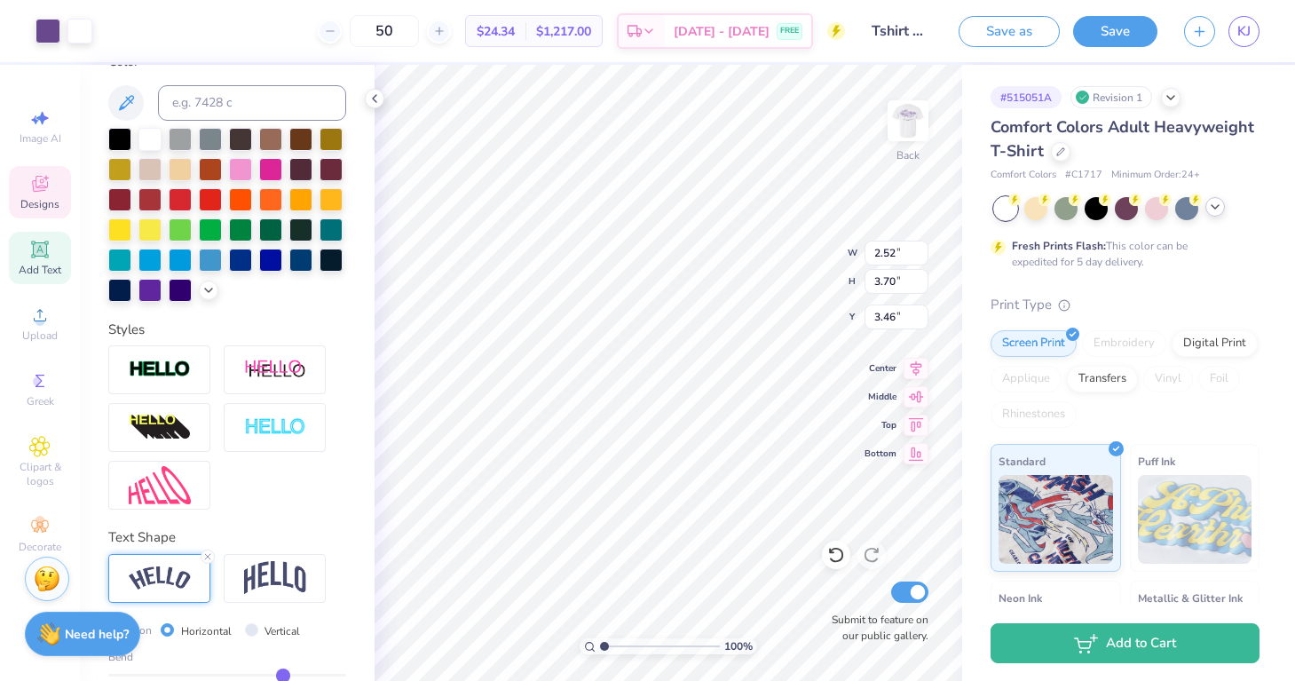
type input "3.56"
type input "9.06"
type input "2.67"
type input "12.50"
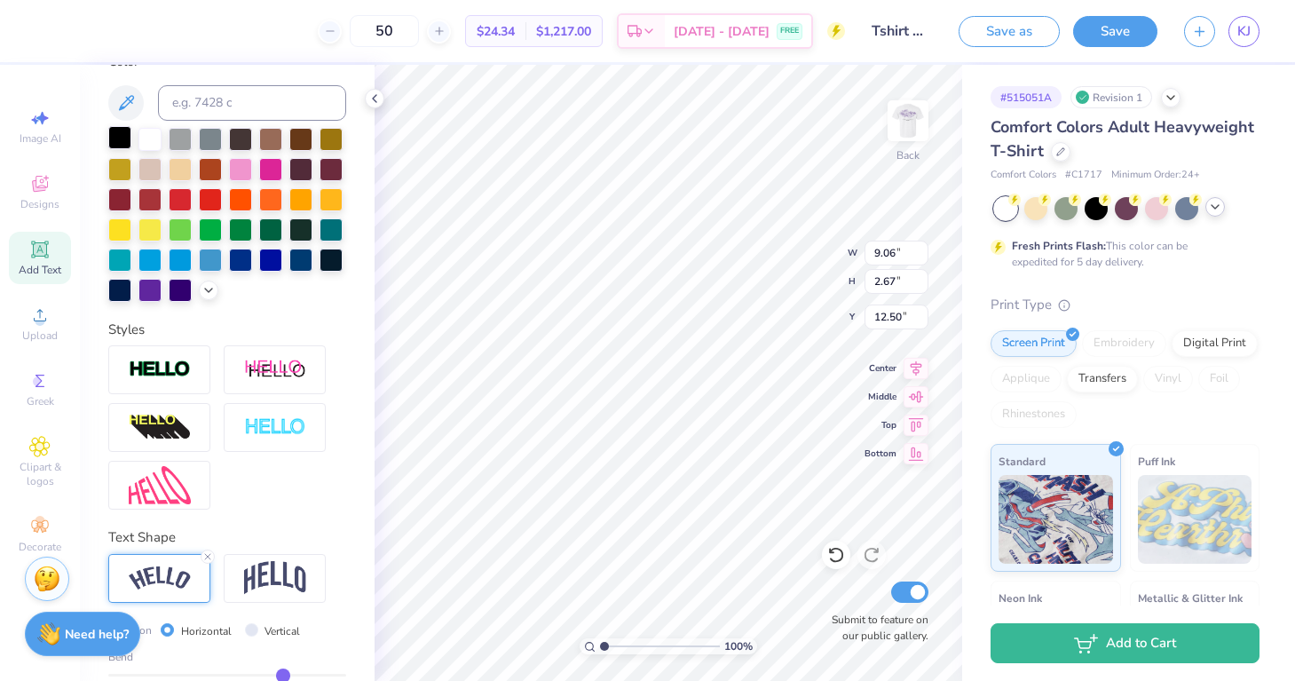
click at [125, 143] on div at bounding box center [119, 137] width 23 height 23
type input "11.79"
type input "4.68"
type input "1.38"
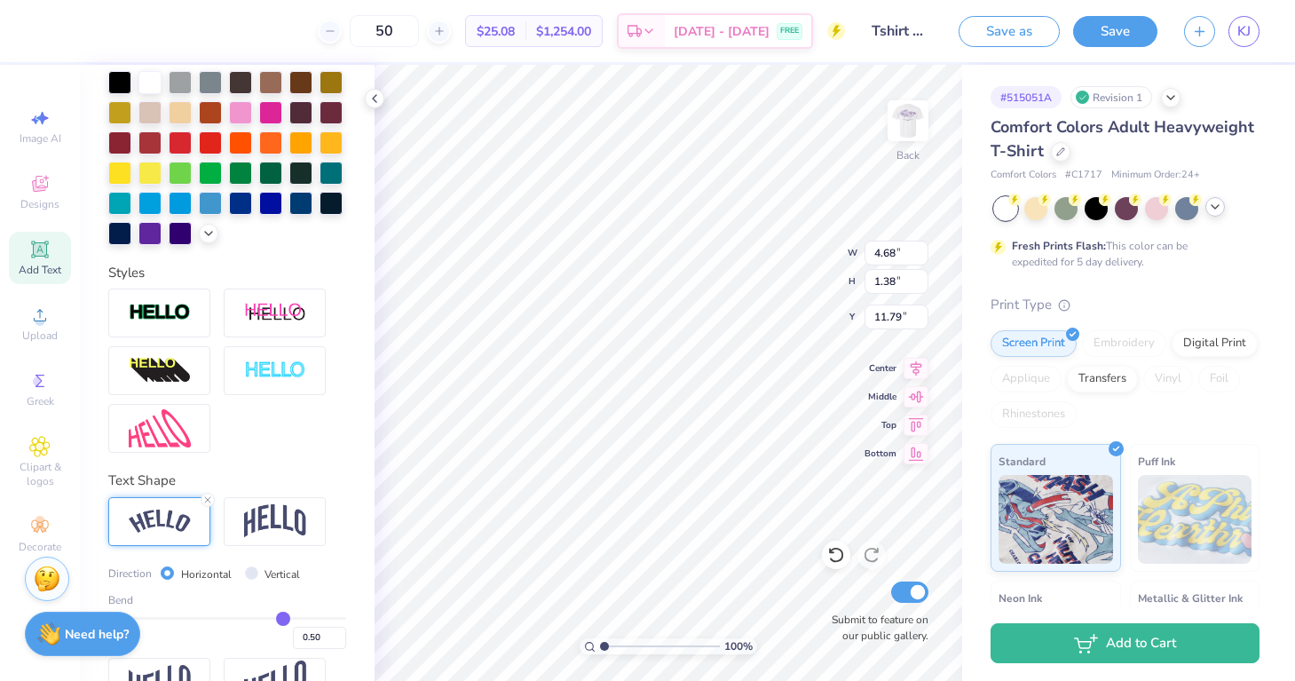
scroll to position [419, 0]
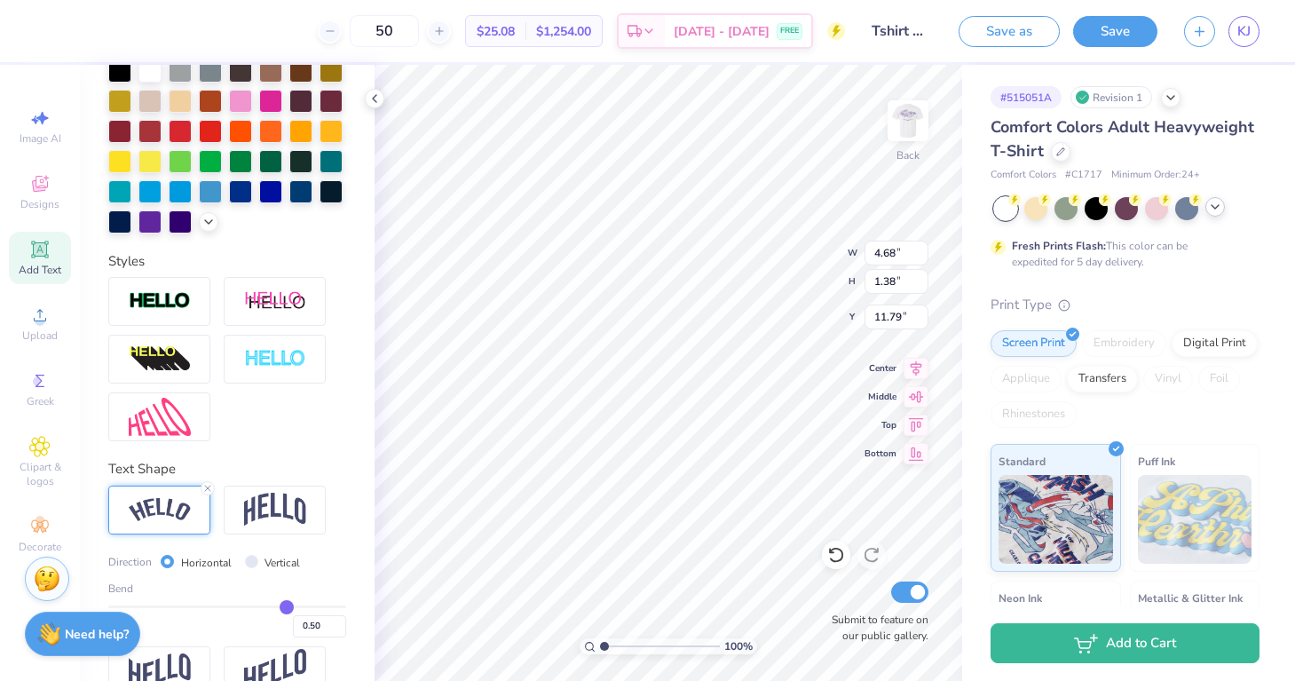
type input "0.53"
type input "0.52"
type input "0.49"
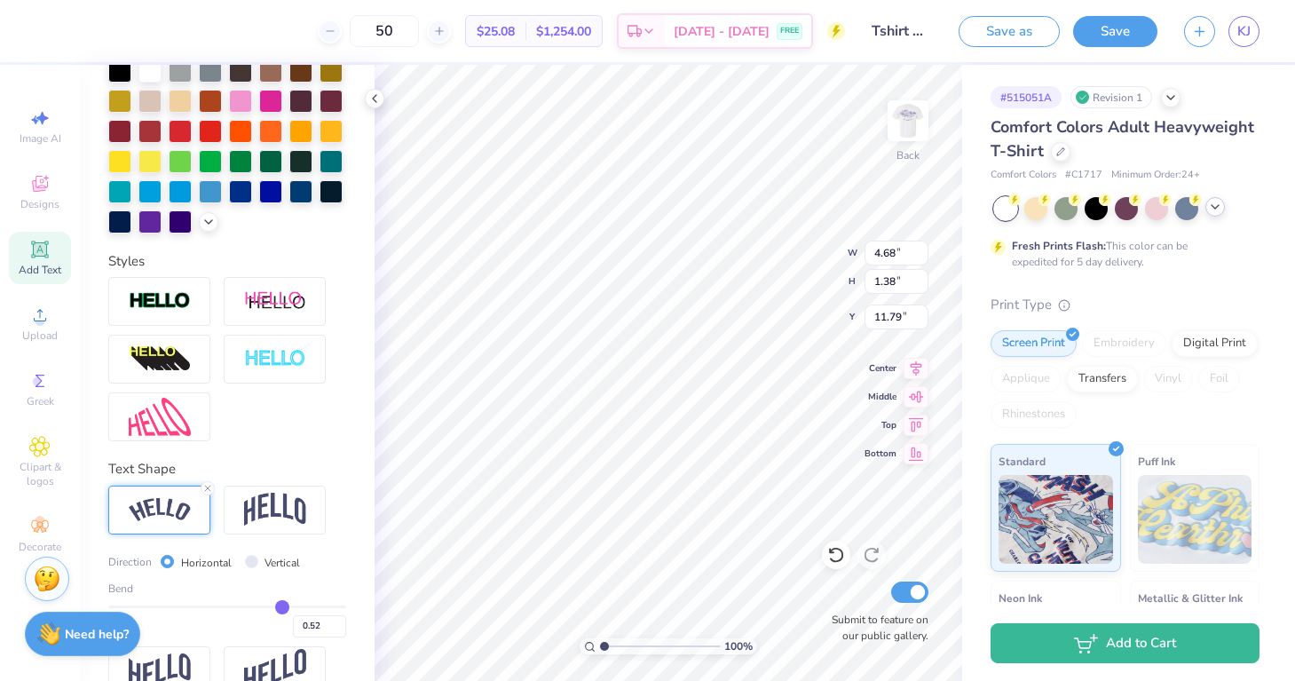
type input "0.49"
type input "0.47"
type input "0.45"
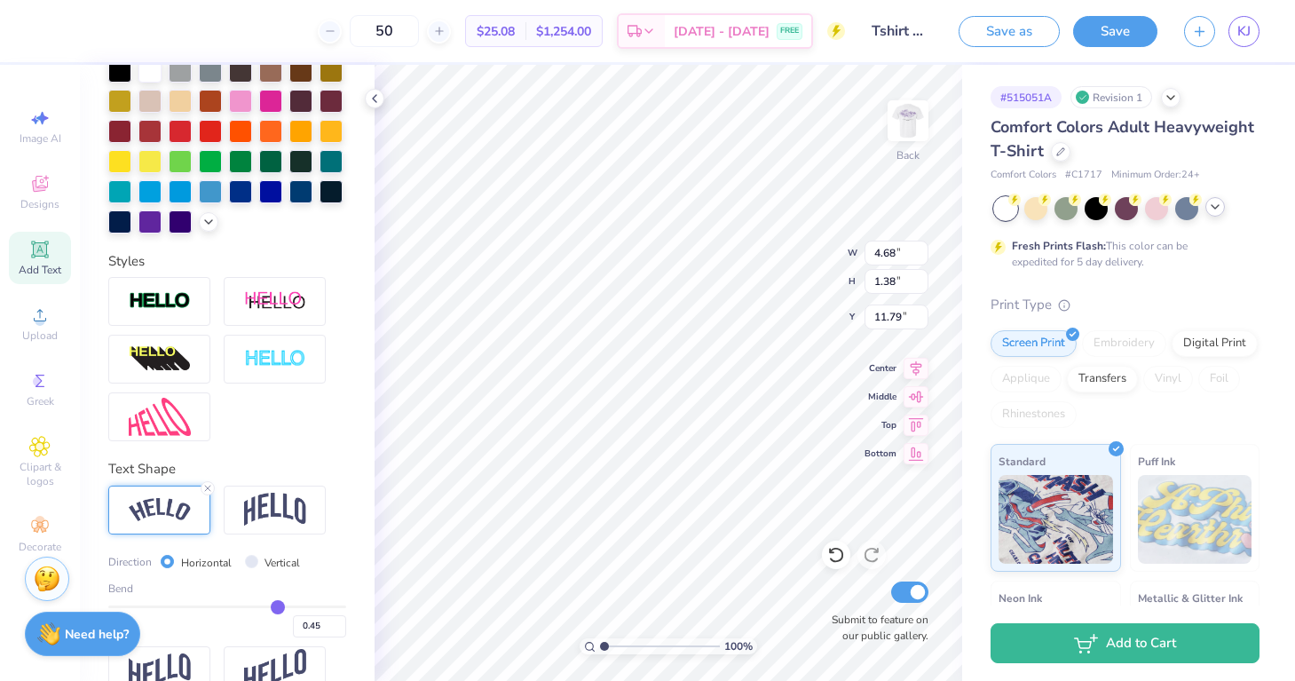
type input "0.43"
type input "0.42"
type input "0.41"
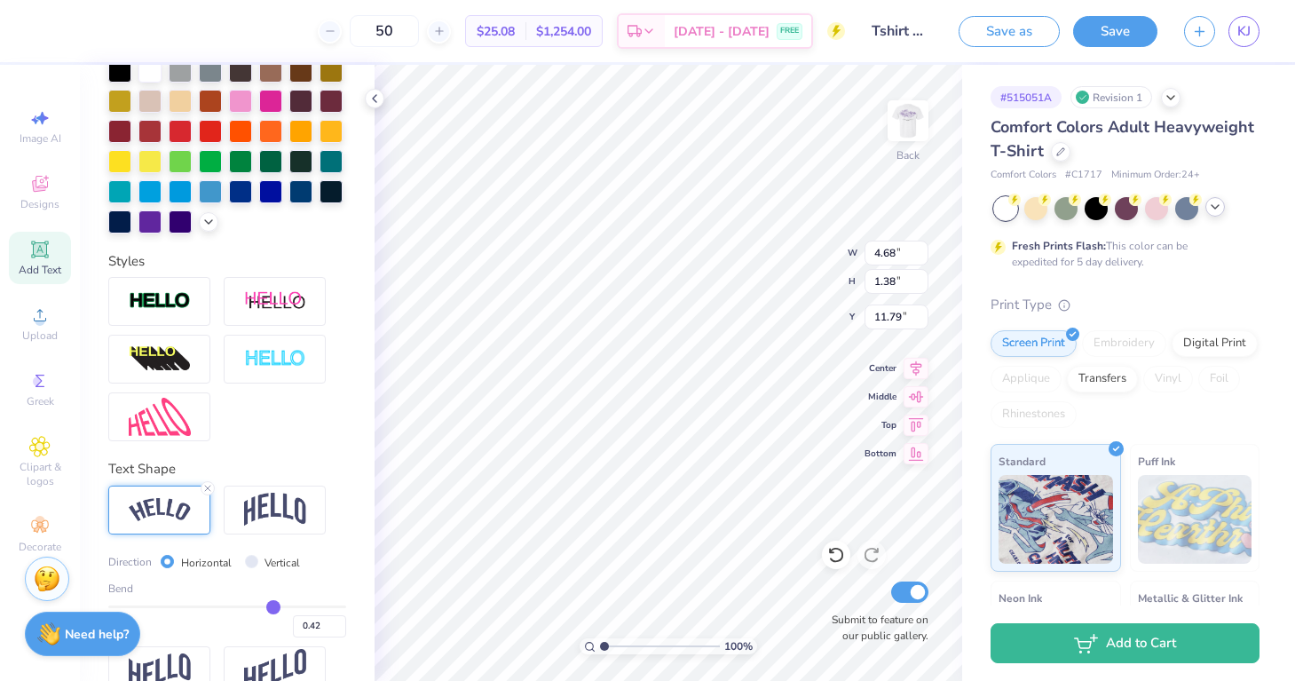
type input "0.41"
type input "0.4"
type input "0.40"
type input "0.39"
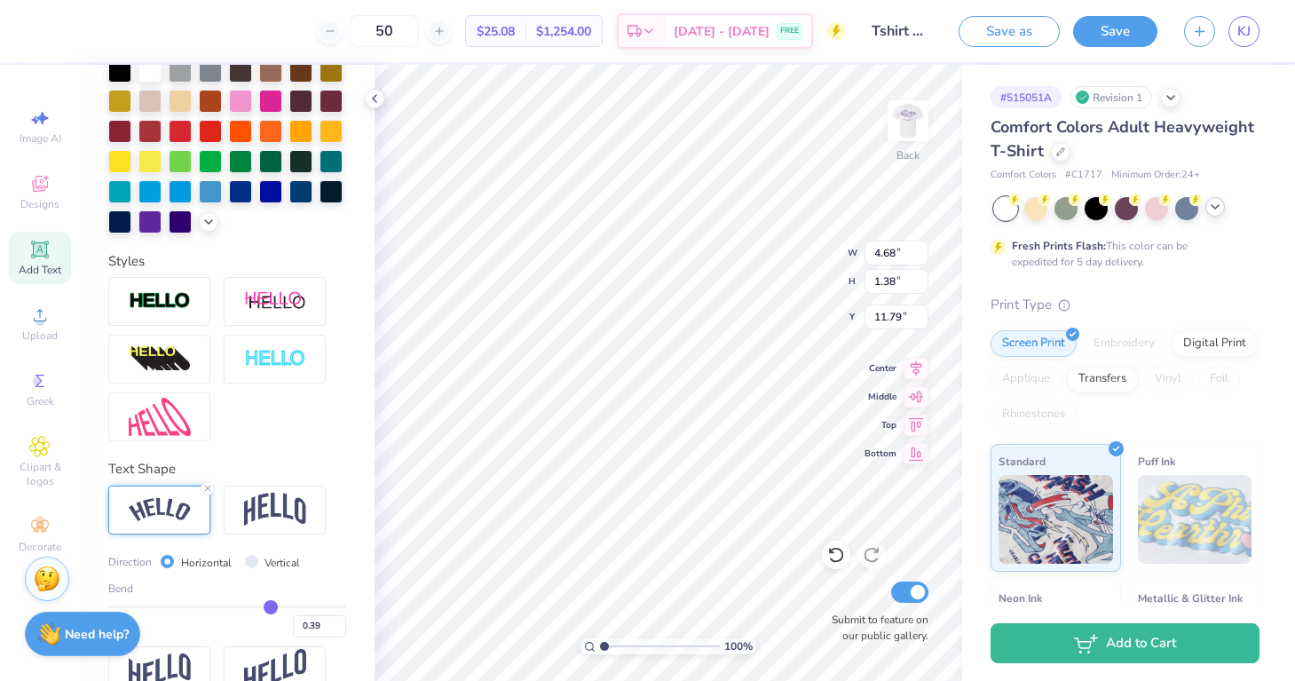
type input "0.38"
type input "0.37"
type input "0.36"
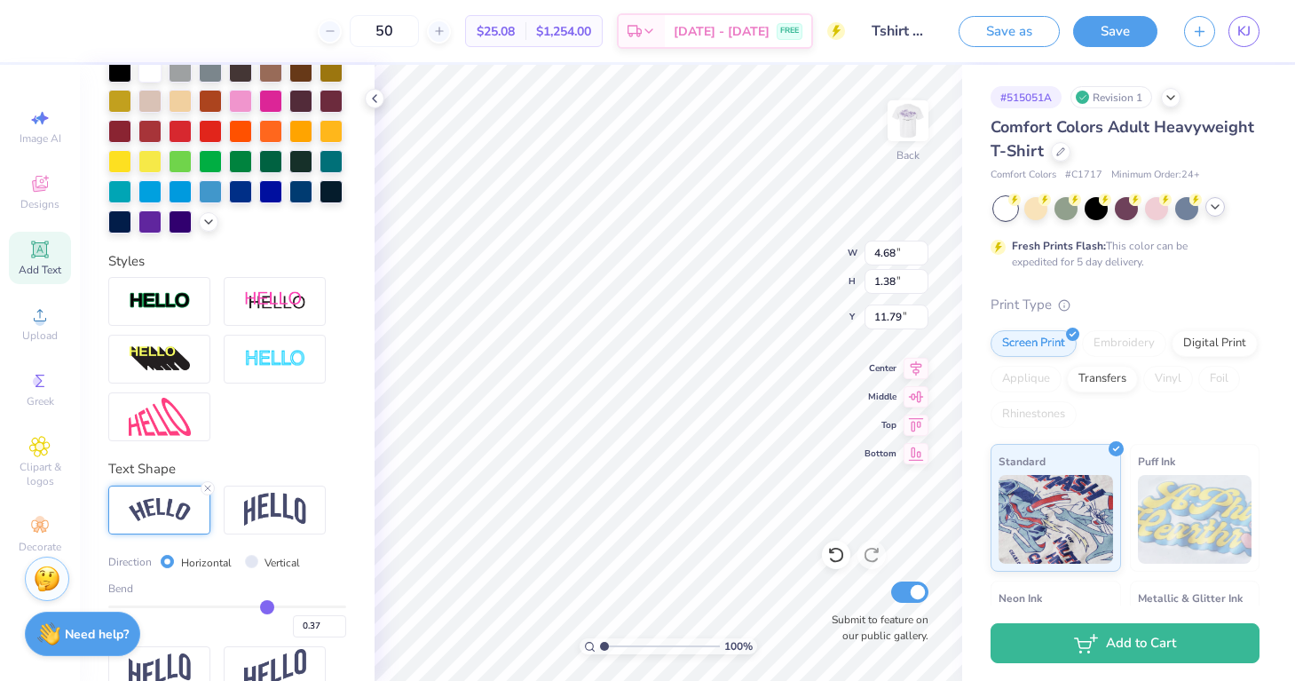
type input "0.36"
type input "0.35"
type input "0.34"
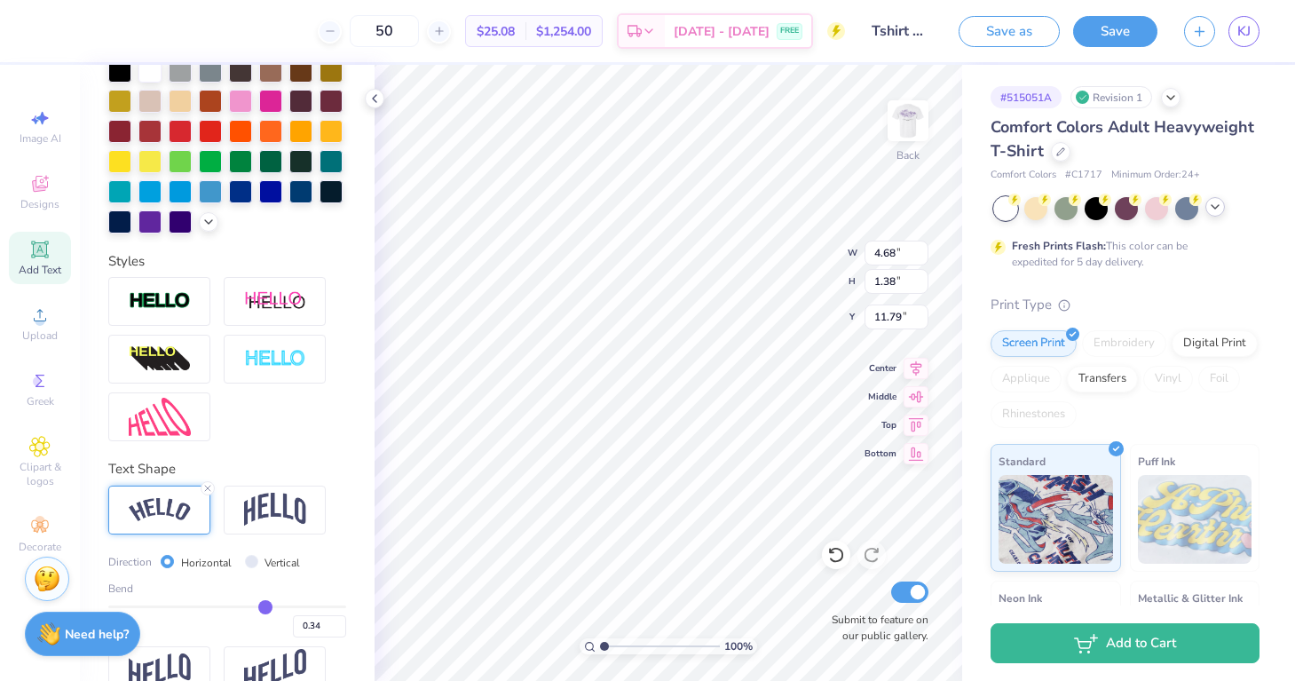
type input "0.33"
type input "0.32"
type input "0.31"
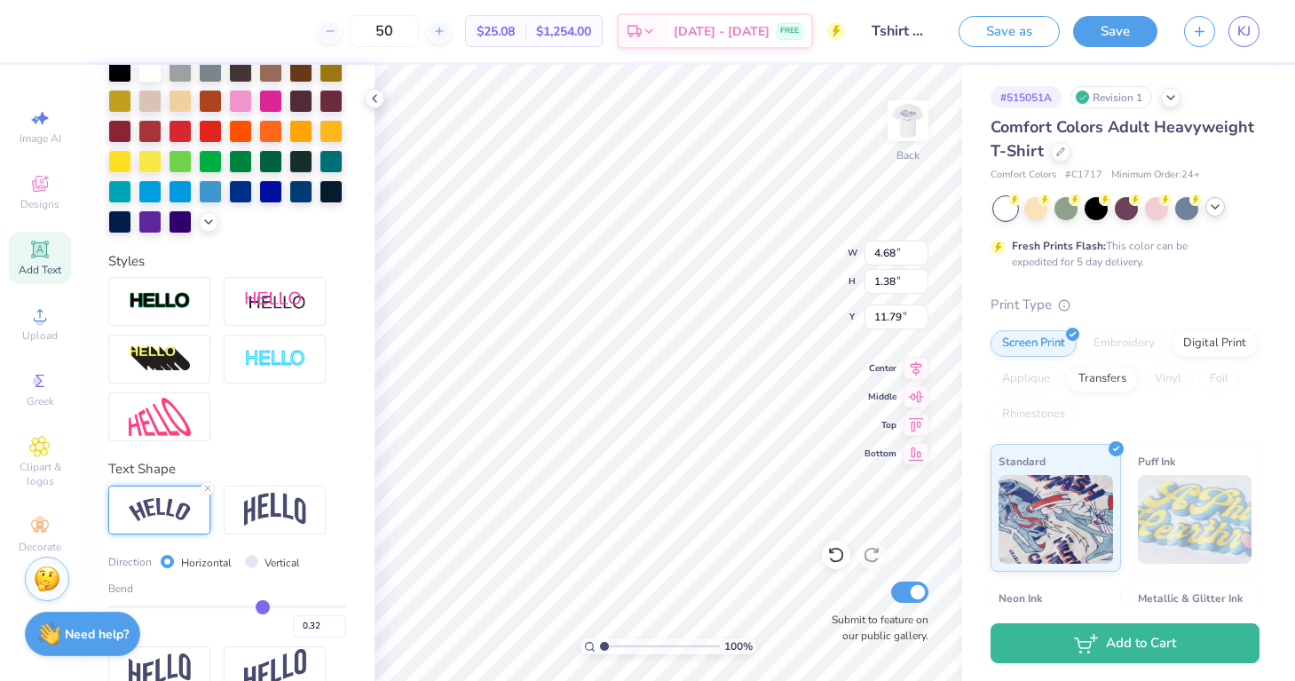
type input "0.31"
type input "0.3"
type input "0.30"
type input "0.29"
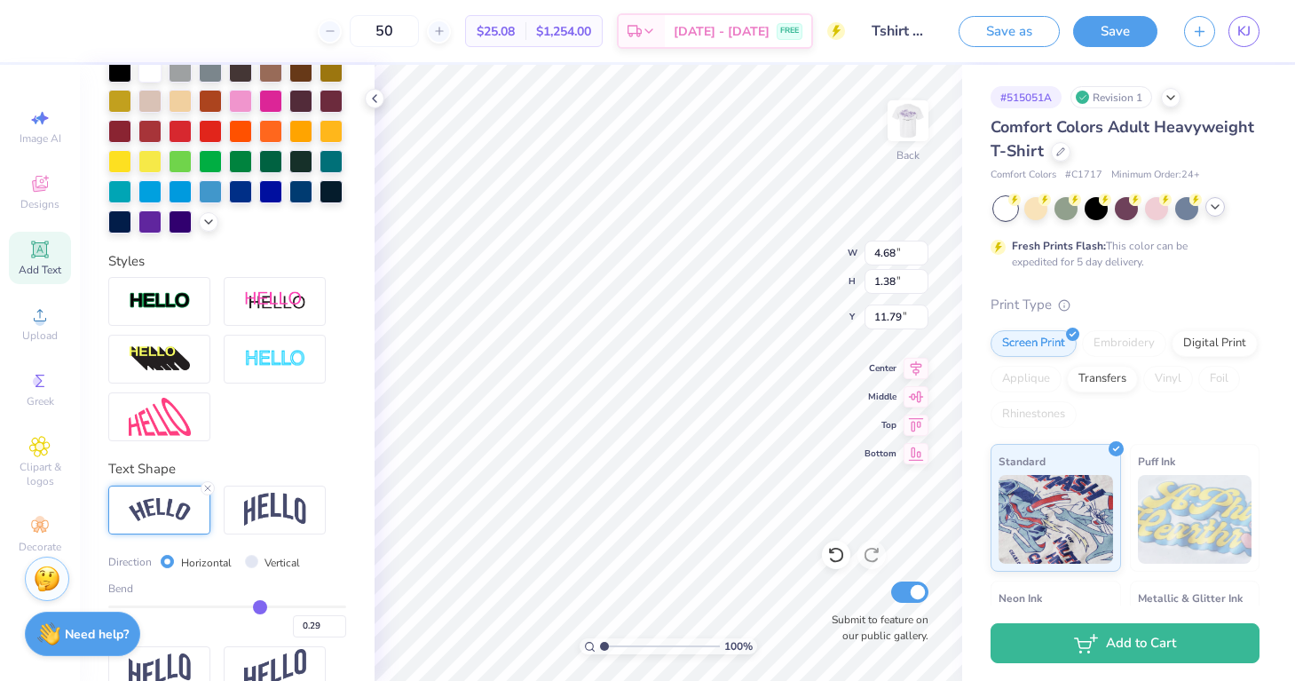
type input "0.28"
type input "0.27"
type input "0.26"
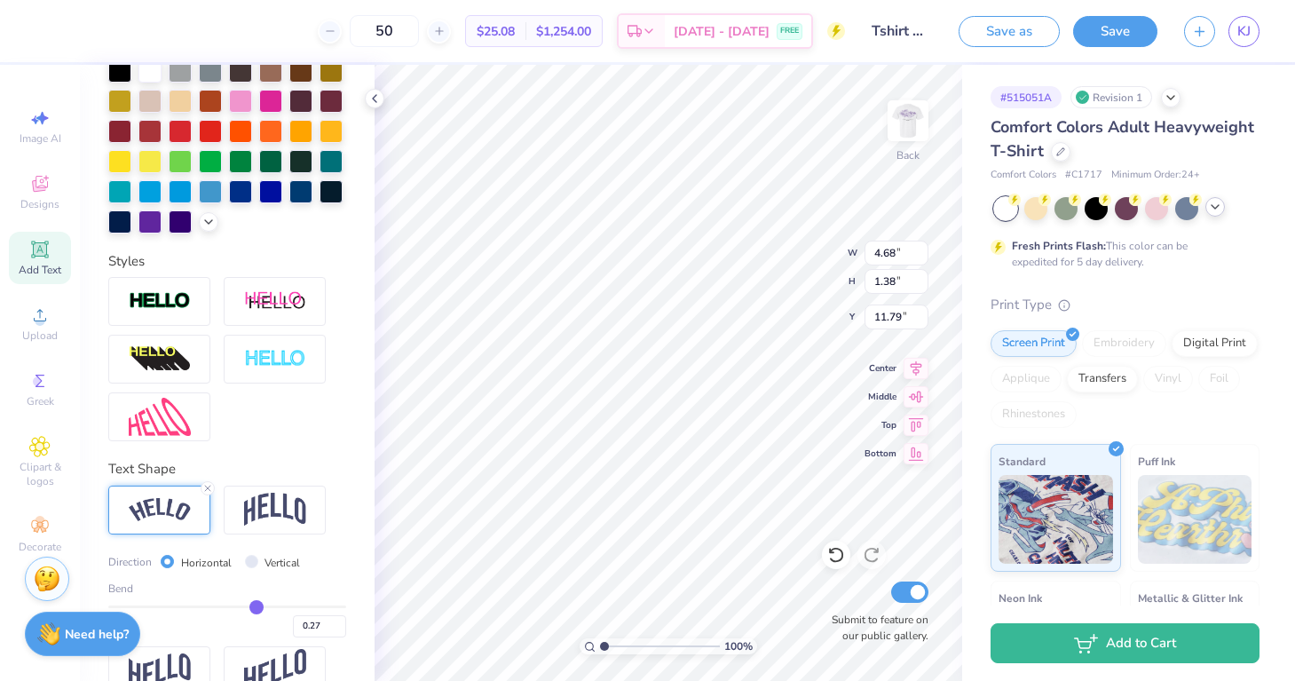
type input "0.26"
type input "0.25"
type input "0.24"
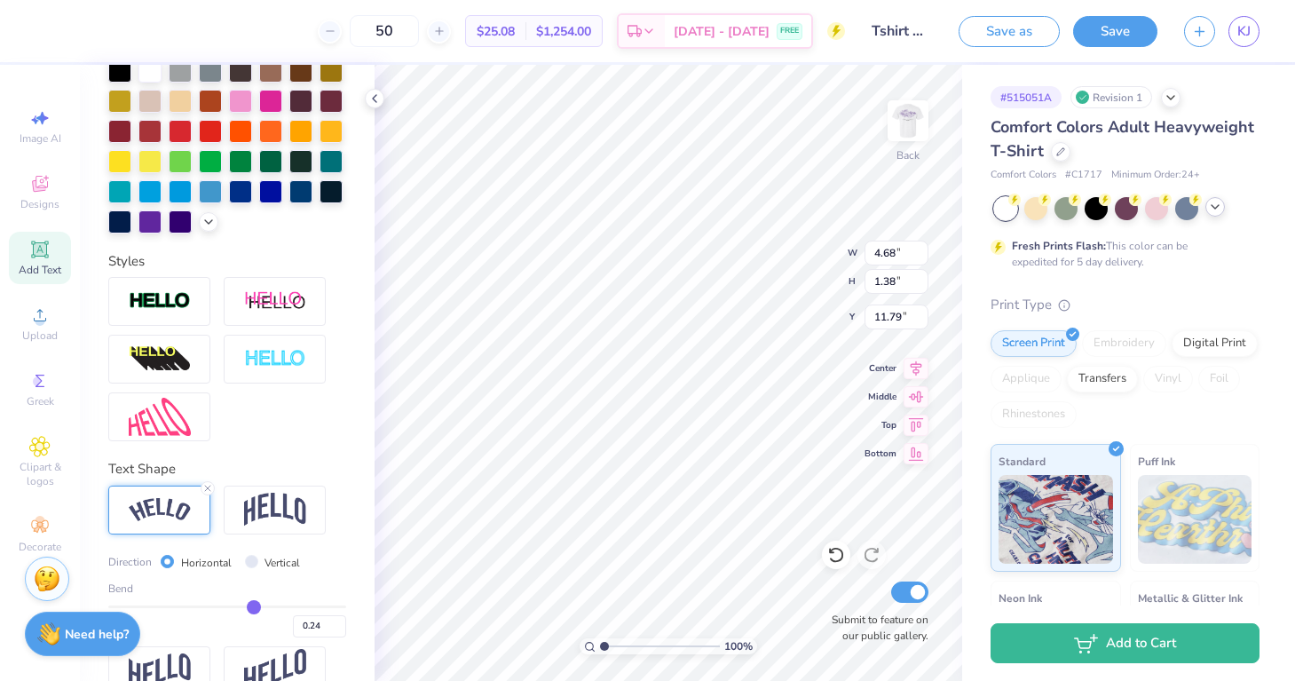
type input "0.22"
type input "0.21"
type input "0.2"
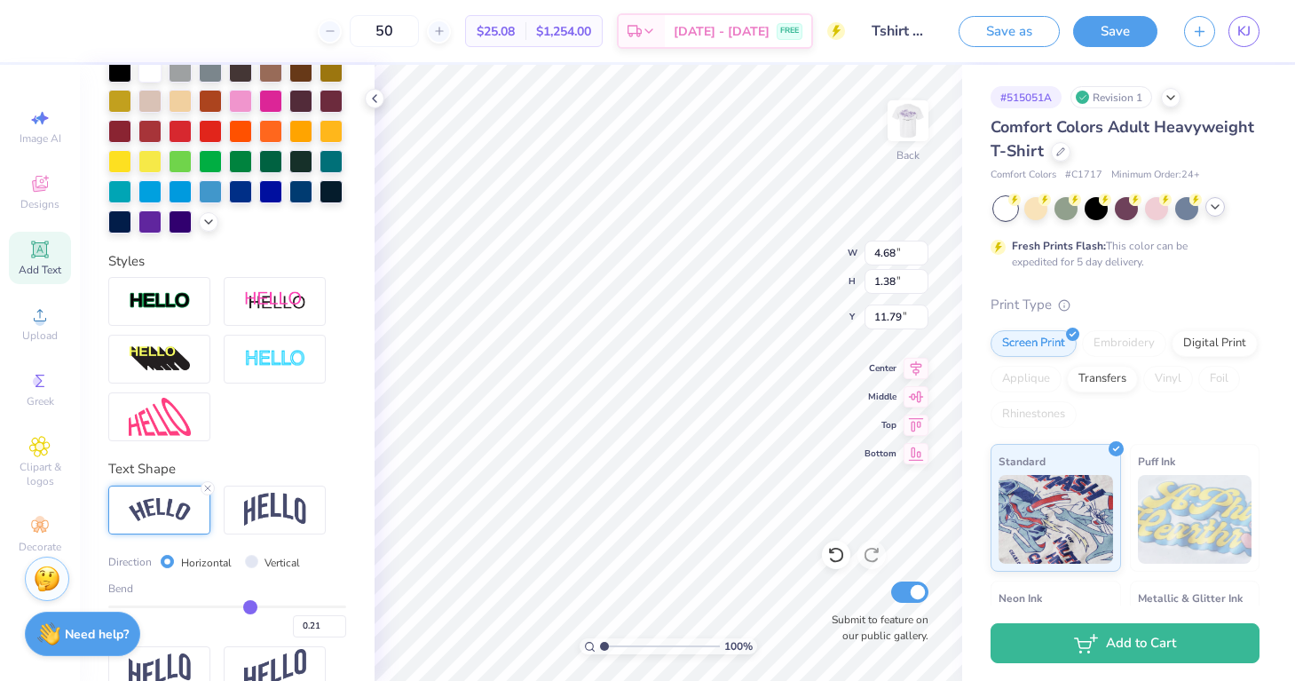
type input "0.20"
type input "0.19"
type input "0.18"
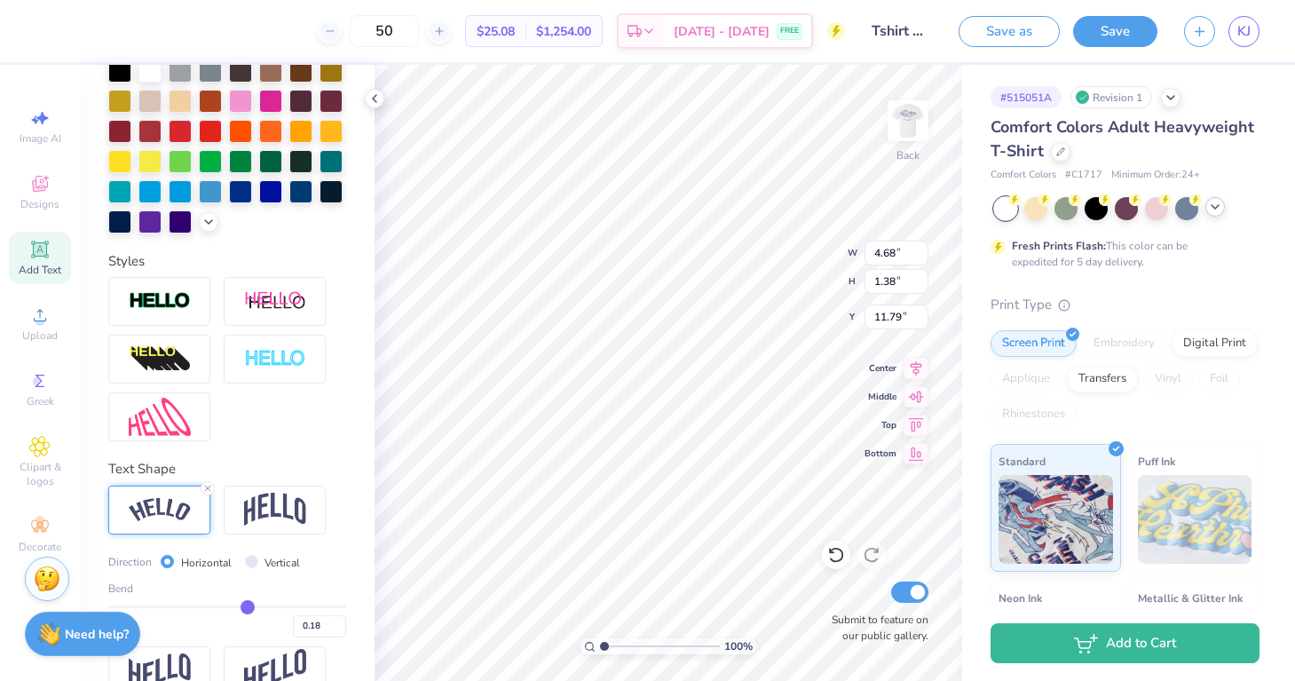
type input "0.17"
type input "0.16"
type input "0.15"
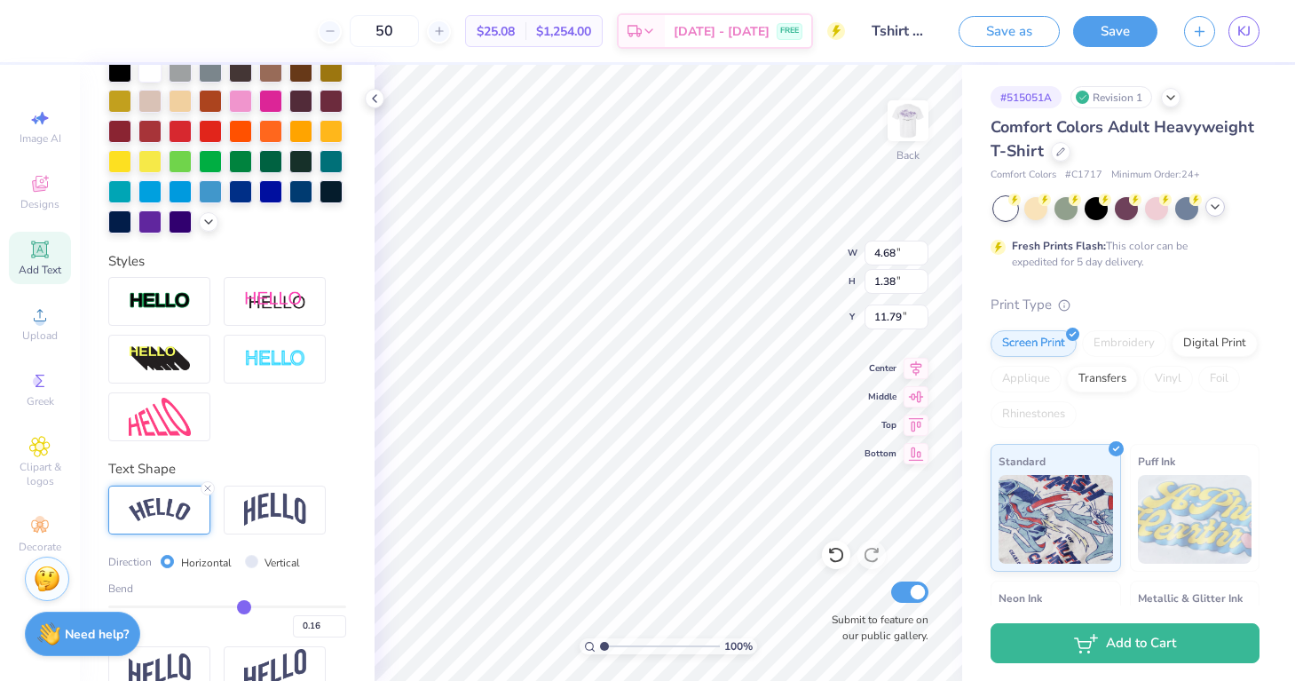
type input "0.15"
drag, startPoint x: 287, startPoint y: 607, endPoint x: 245, endPoint y: 603, distance: 41.9
type input "0.15"
click at [244, 605] on input "range" at bounding box center [227, 606] width 238 height 3
type input "3.99"
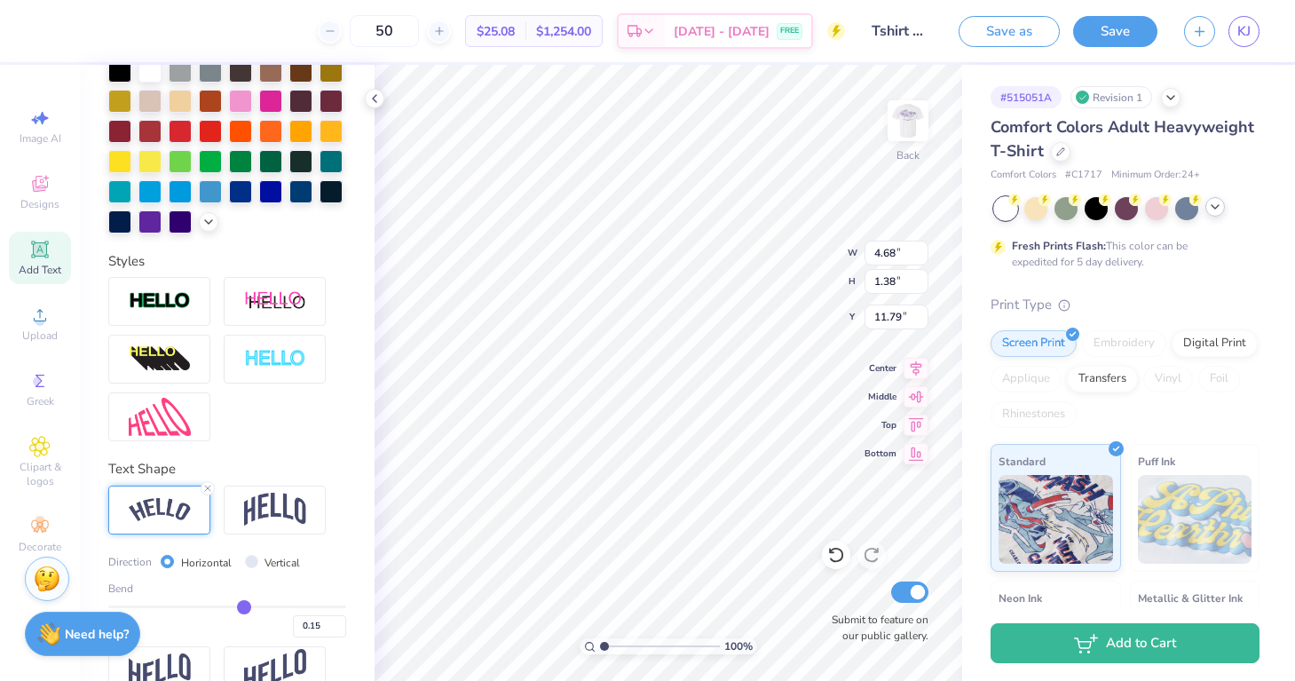
type input "0.89"
type input "12.03"
type input "0.16"
type input "0.17"
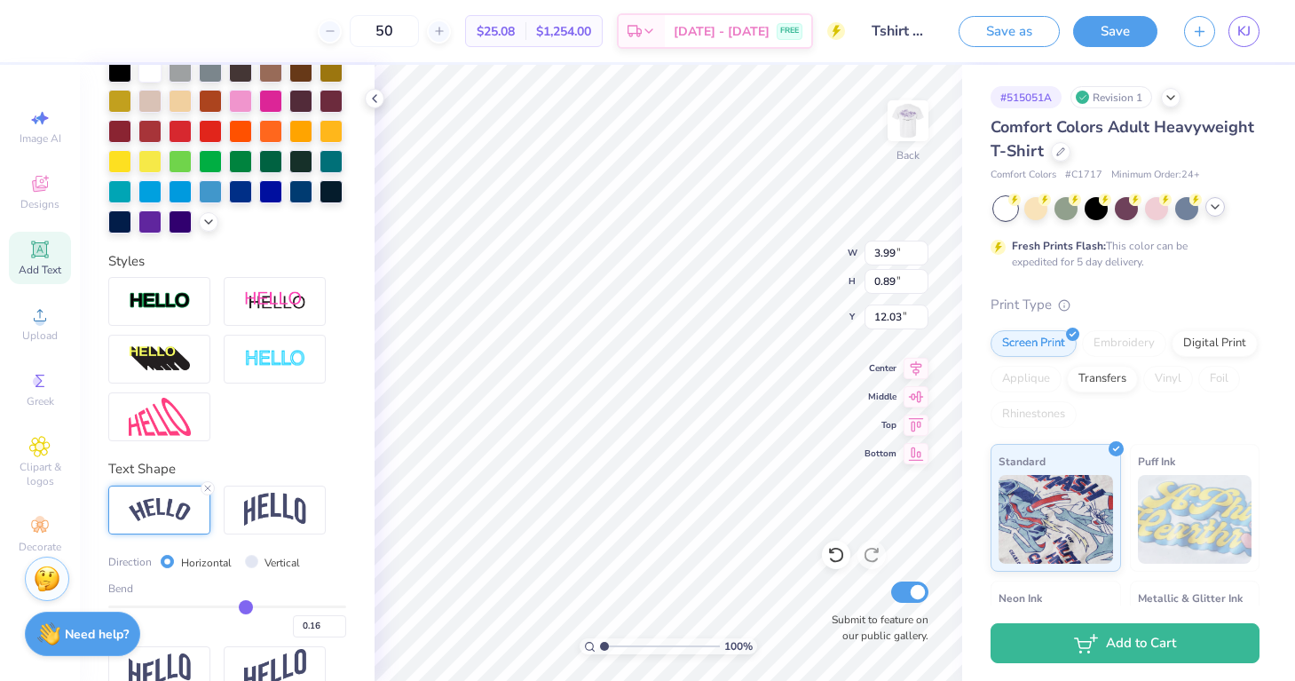
type input "0.17"
type input "0.18"
type input "0.19"
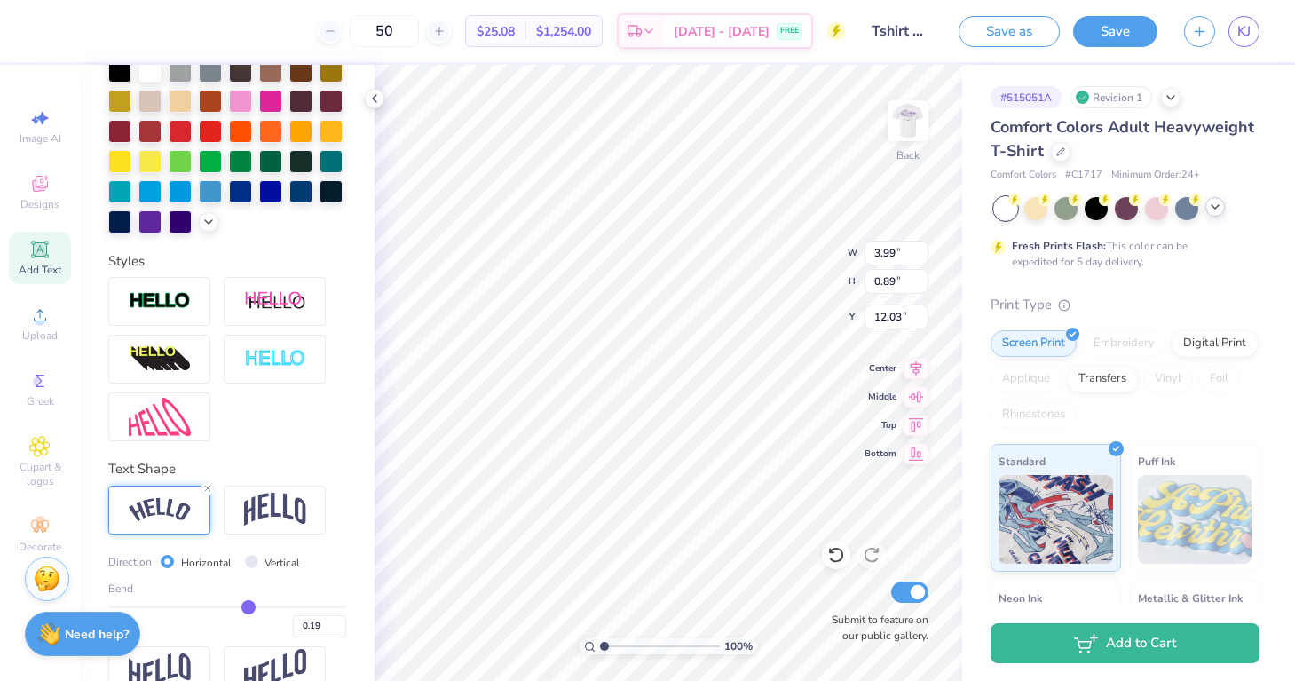
type input "0.21"
type input "0.22"
type input "0.23"
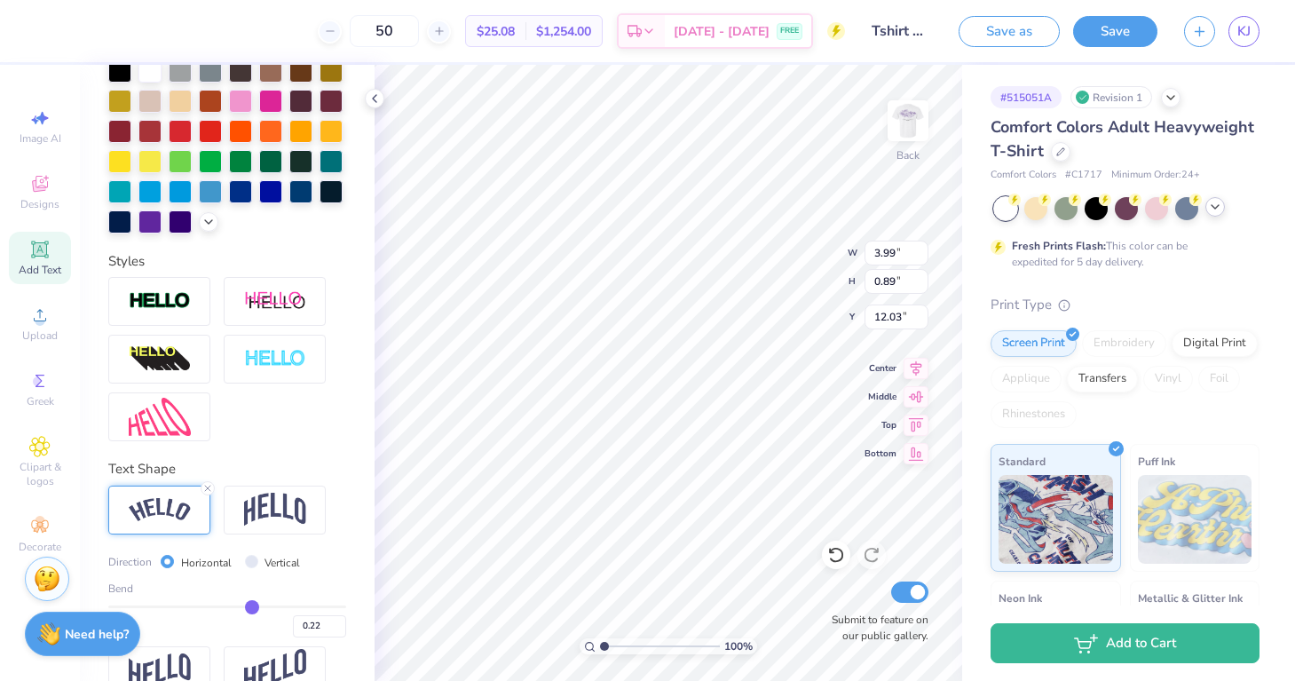
type input "0.23"
type input "0.24"
type input "0.25"
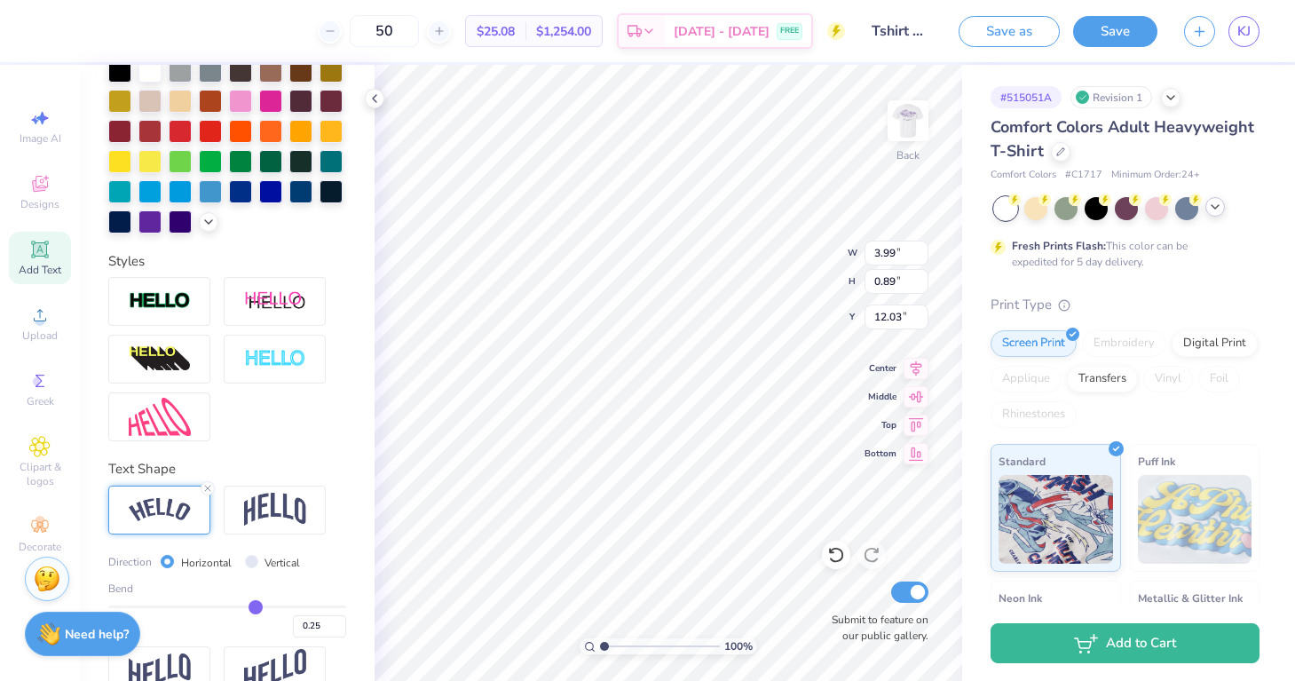
type input "0.26"
type input "0.27"
type input "0.29"
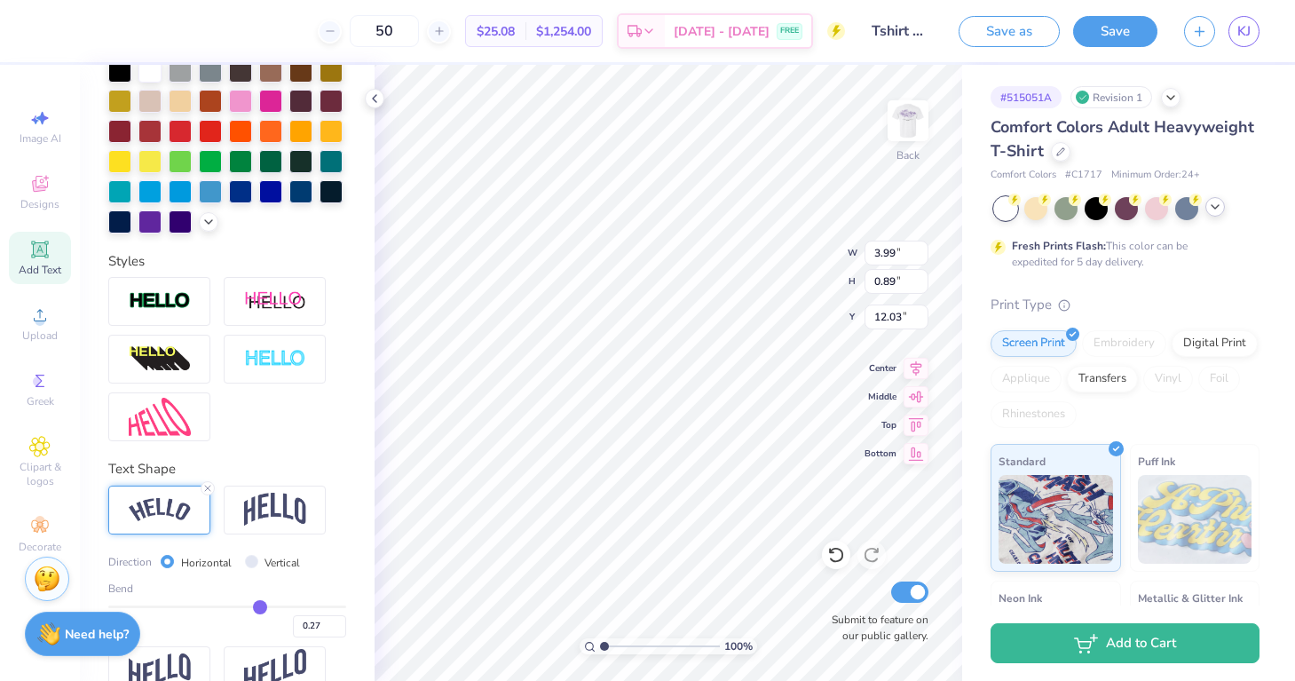
type input "0.29"
type input "0.3"
type input "0.30"
type input "0.32"
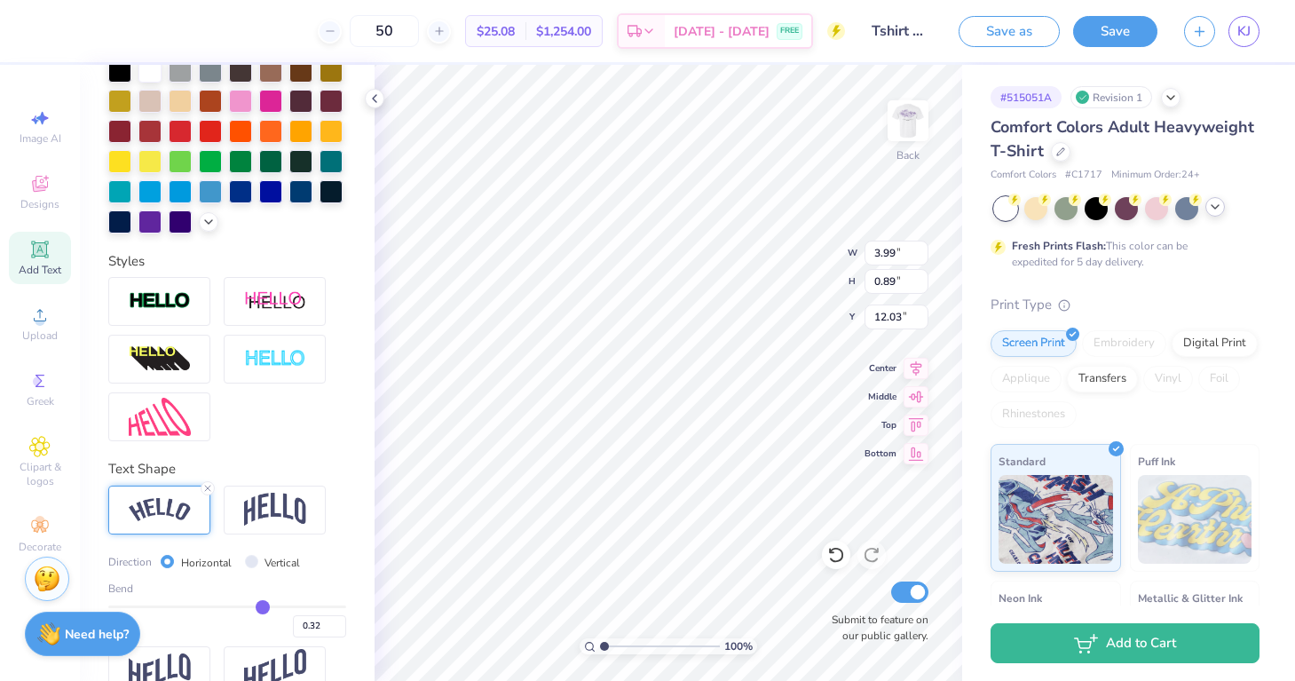
type input "0.33"
type input "0.35"
type input "0.36"
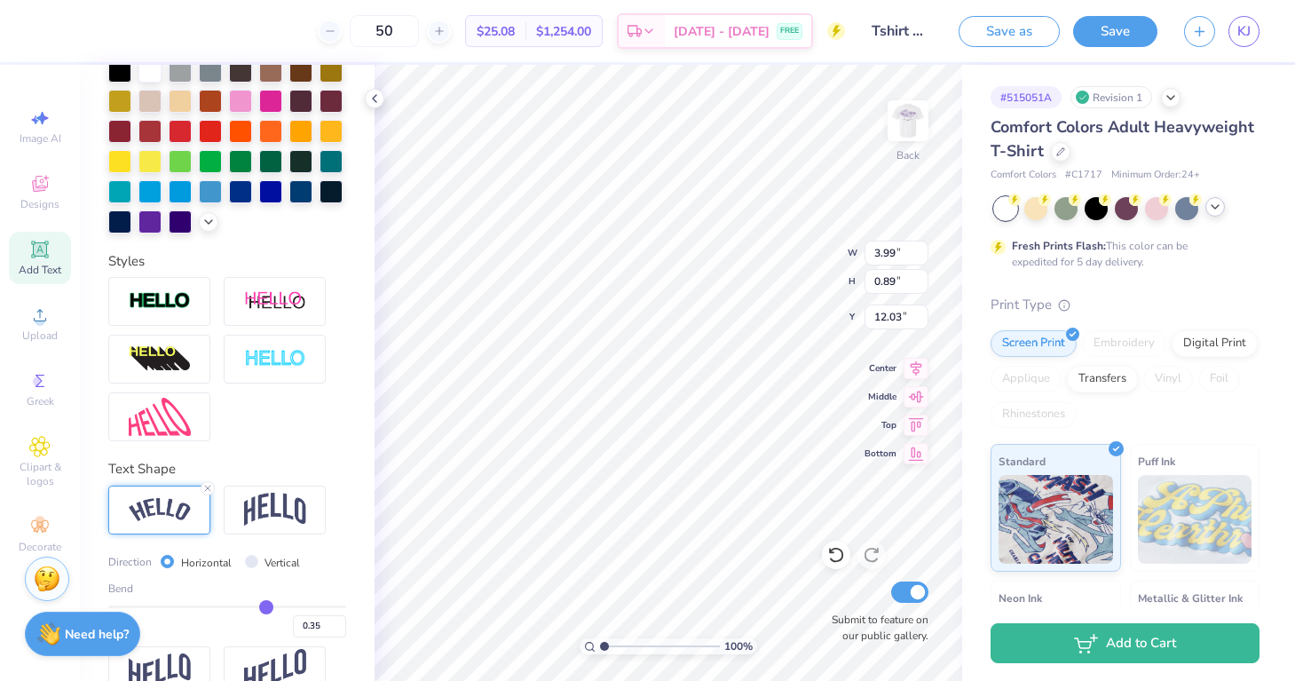
type input "0.36"
type input "0.38"
type input "0.39"
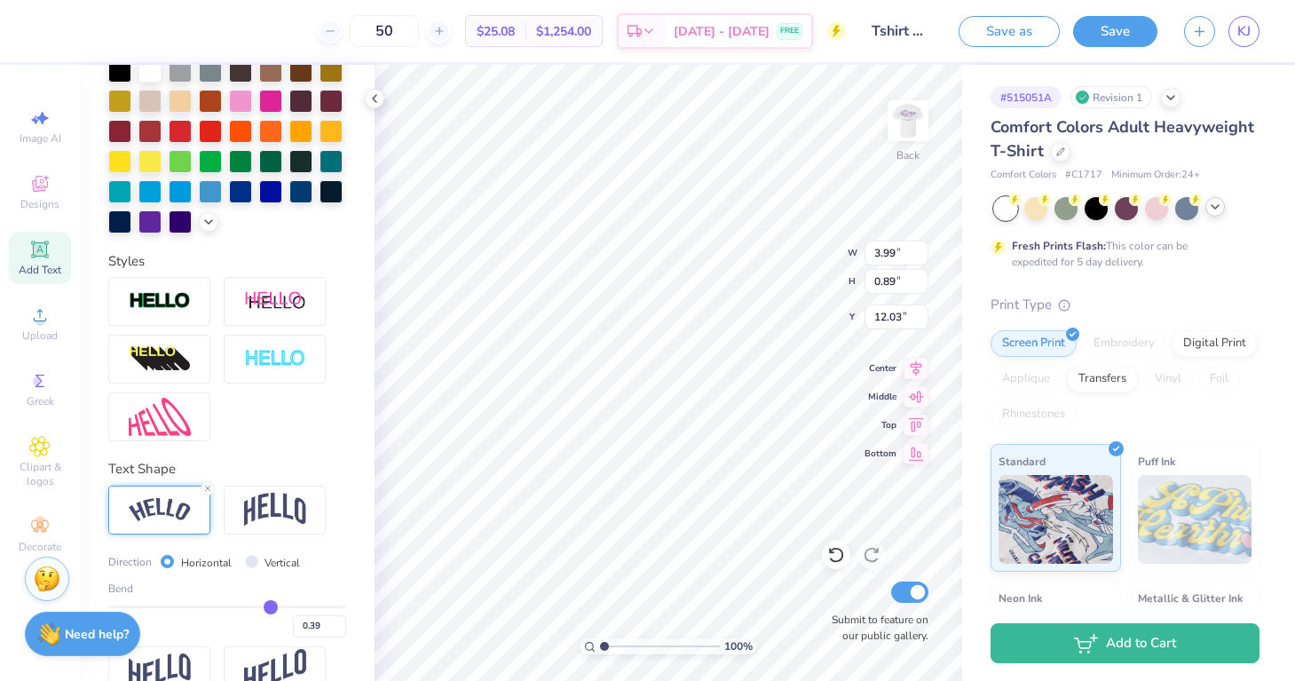
type input "0.4"
type input "0.40"
type input "0.41"
type input "0.42"
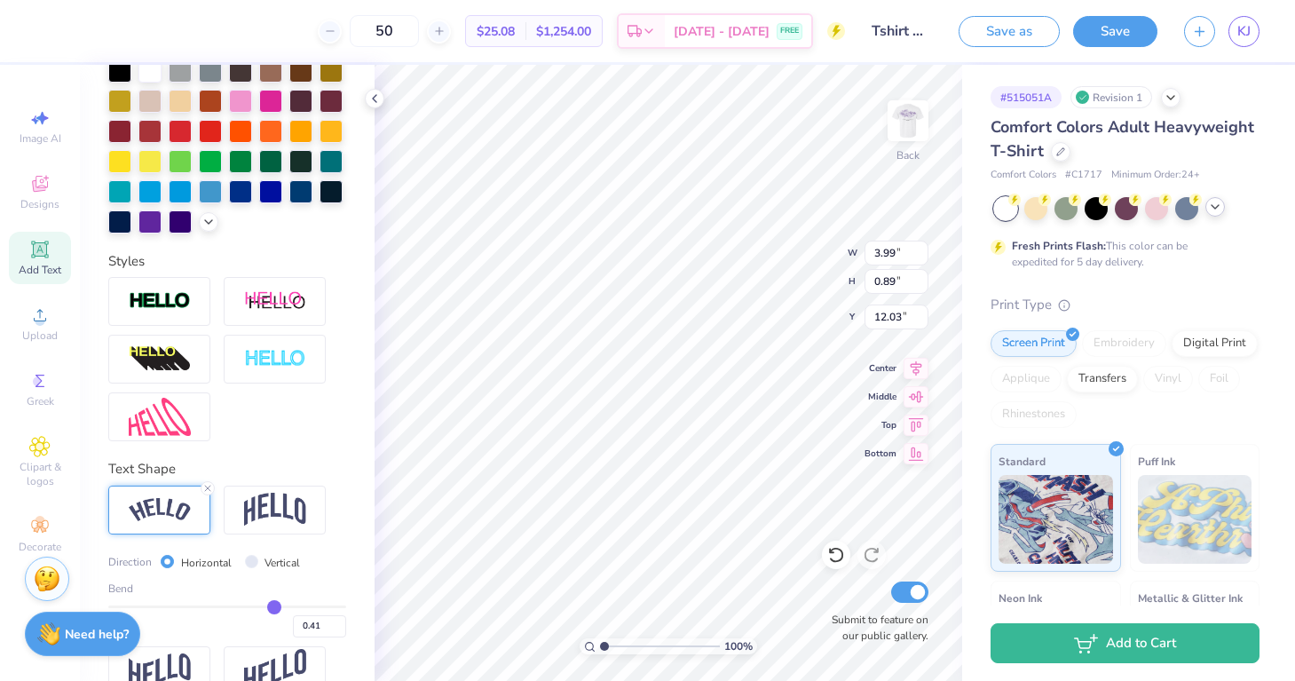
type input "0.42"
type input "0.43"
type input "0.46"
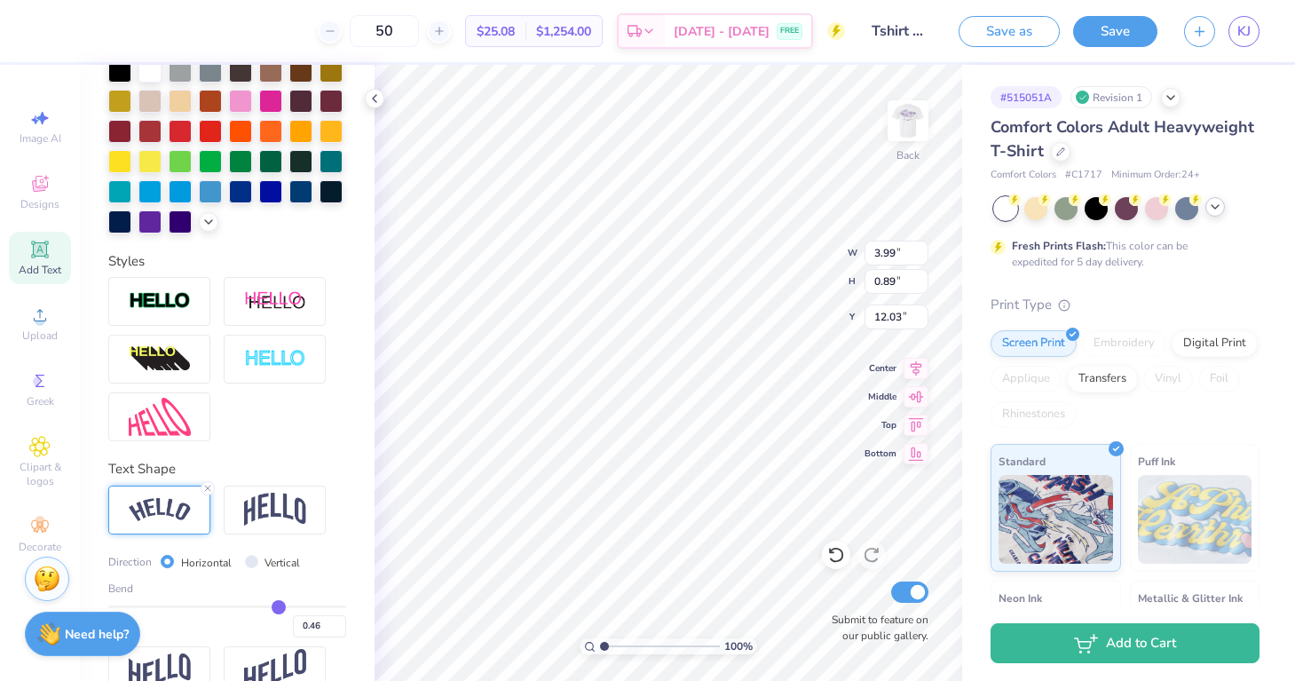
type input "0.49"
type input "0.51"
type input "0.53"
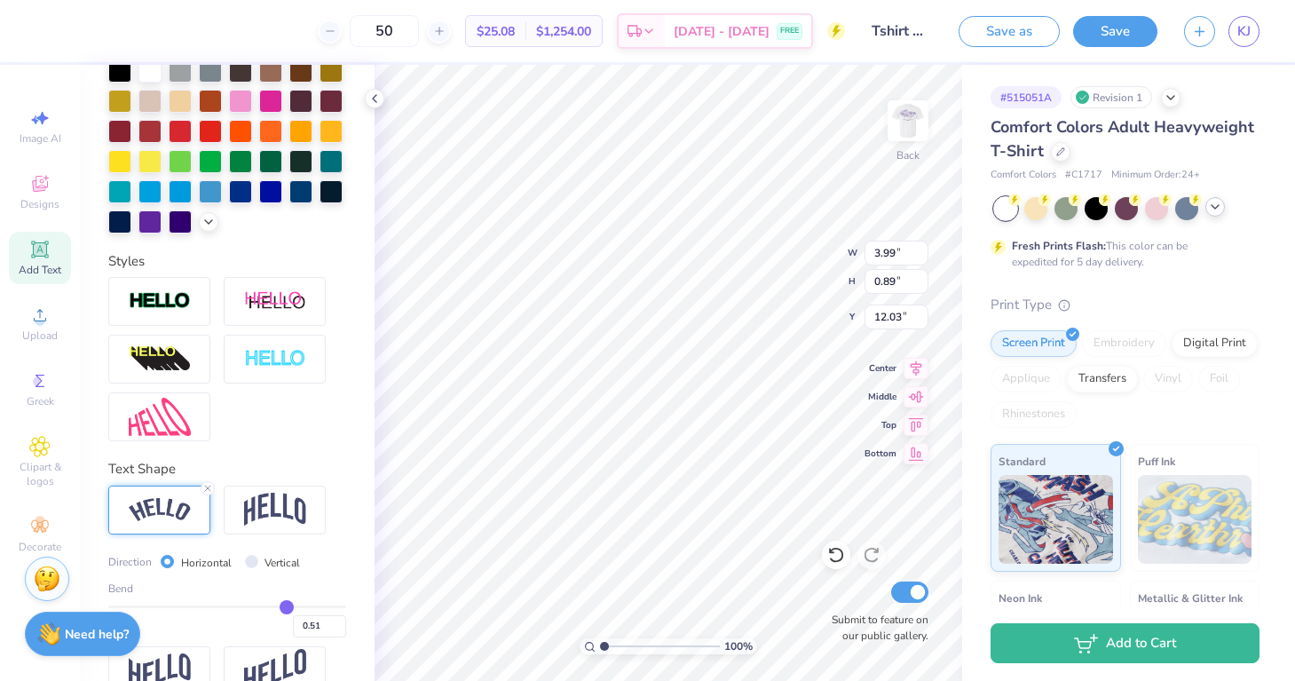
type input "0.53"
type input "0.54"
type input "0.56"
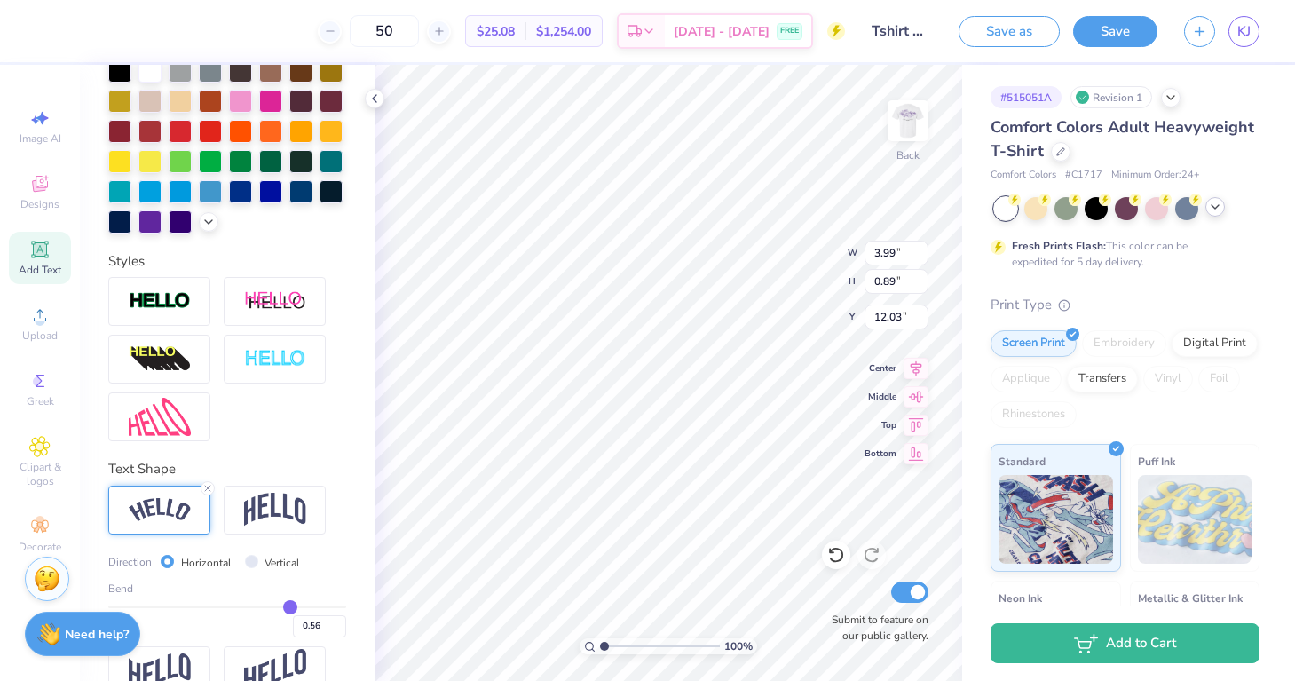
type input "0.57"
type input "0.58"
type input "0.59"
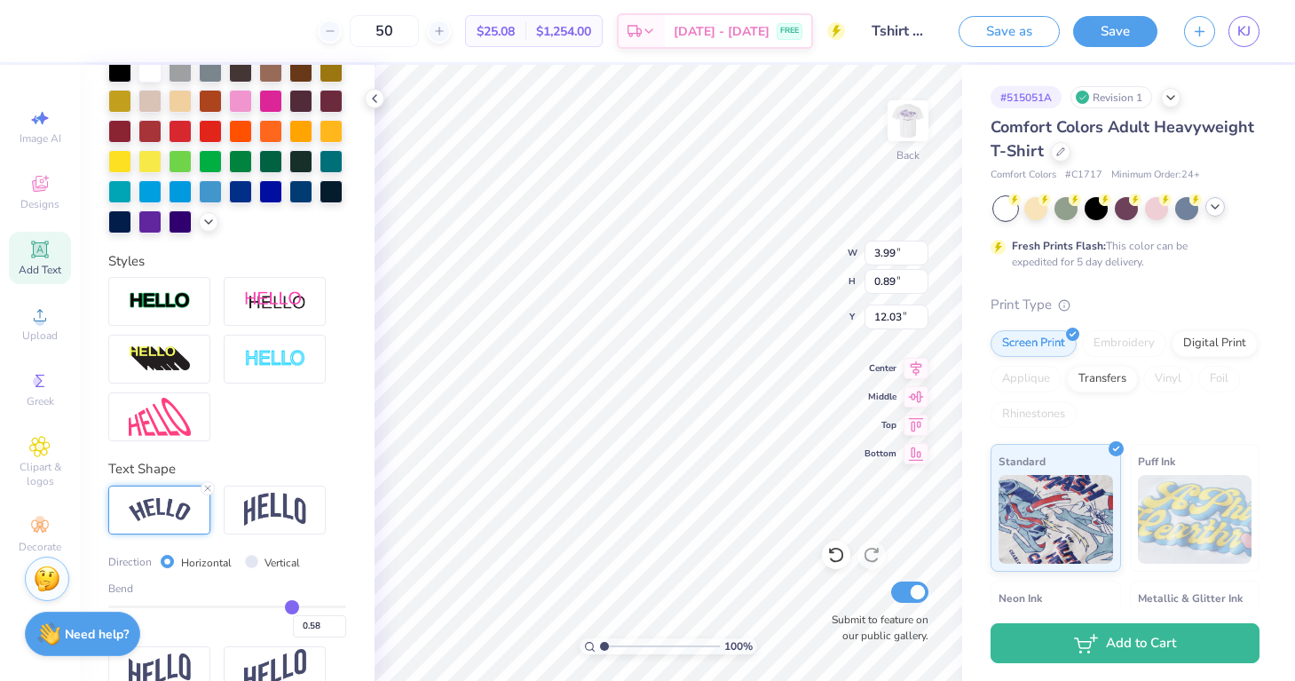
type input "0.59"
type input "0.6"
type input "0.60"
type input "0.61"
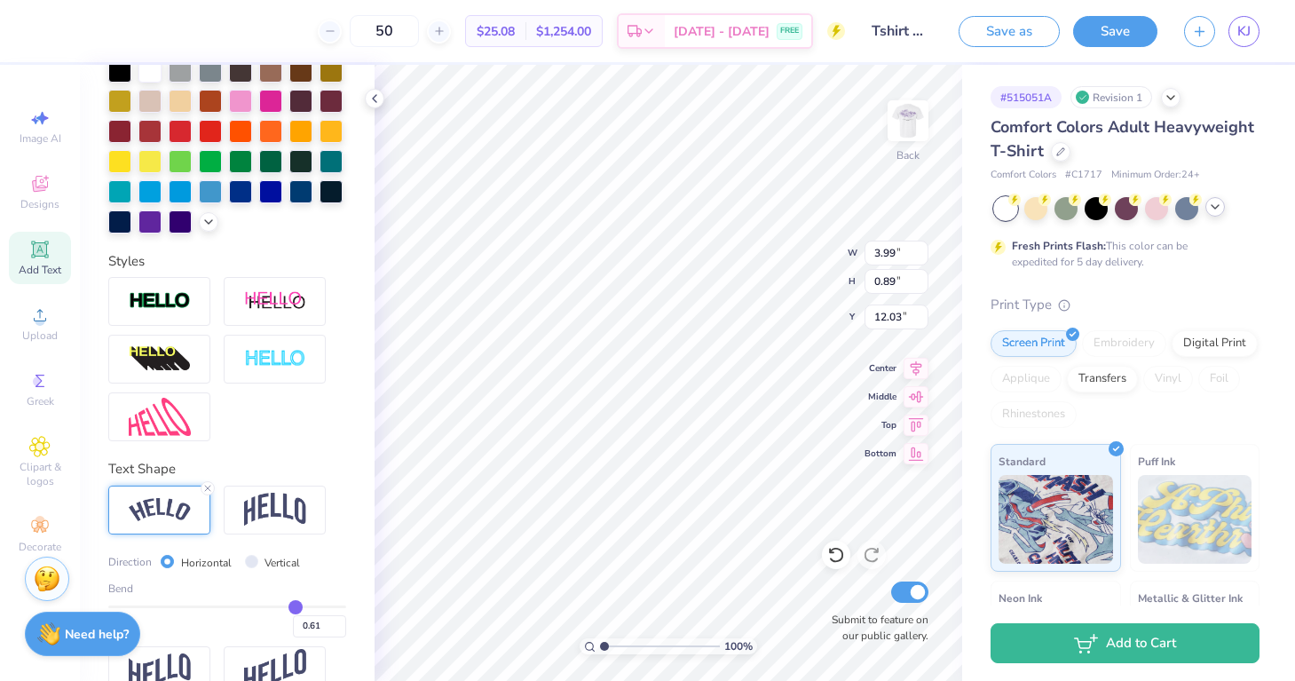
type input "0.62"
type input "0.63"
type input "0.64"
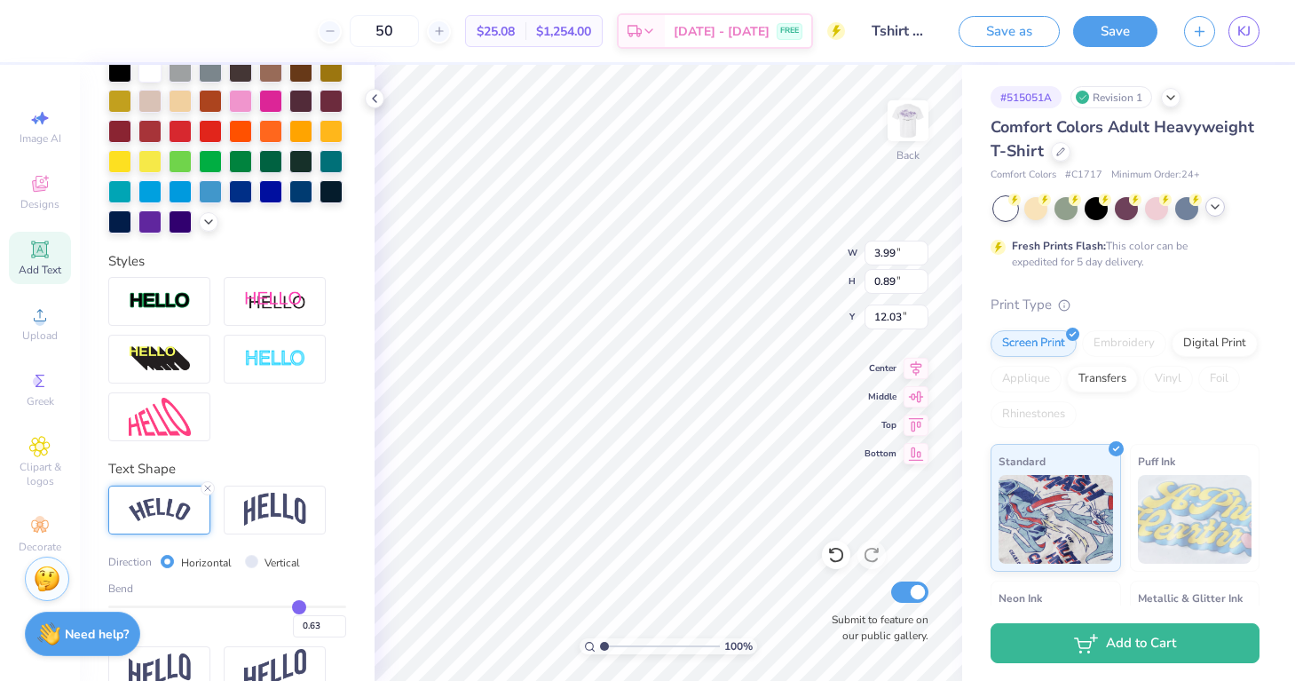
type input "0.64"
drag, startPoint x: 245, startPoint y: 603, endPoint x: 298, endPoint y: 611, distance: 53.7
type input "0.64"
click at [298, 608] on input "range" at bounding box center [227, 606] width 238 height 3
type input "4.91"
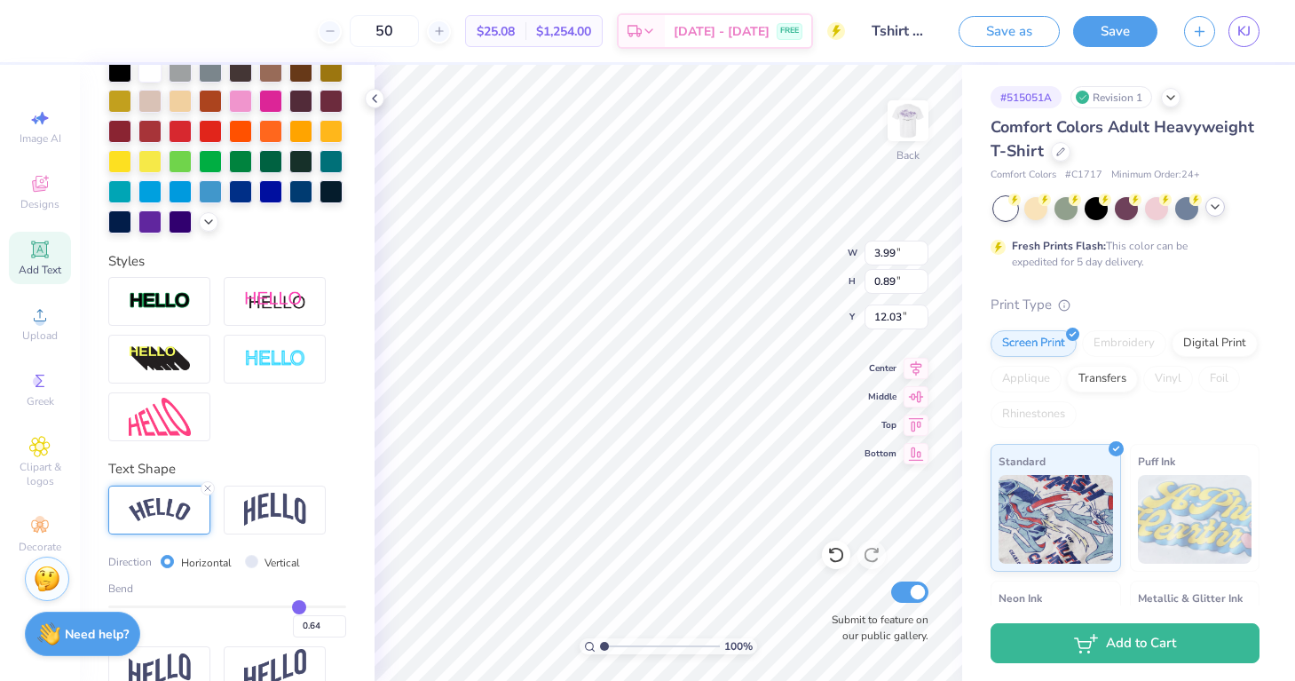
type input "1.69"
type input "11.63"
type input "0.63"
type input "0.62"
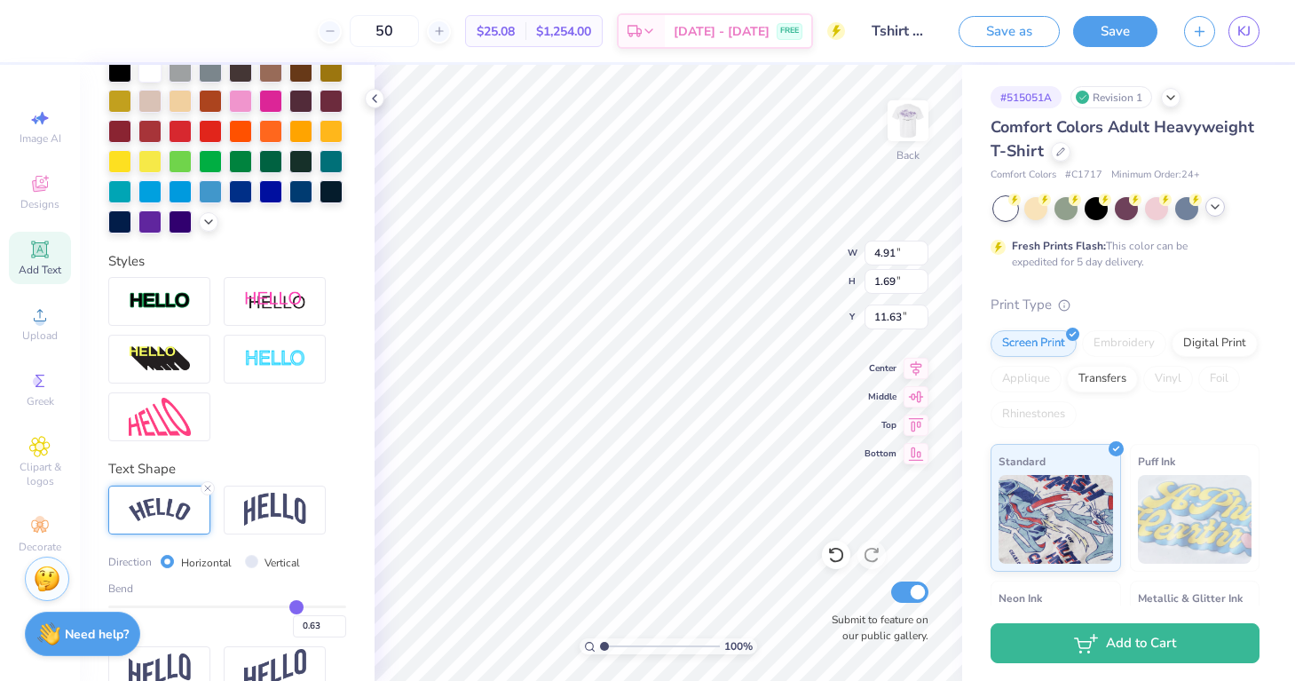
type input "0.62"
type input "0.61"
type input "0.6"
type input "0.60"
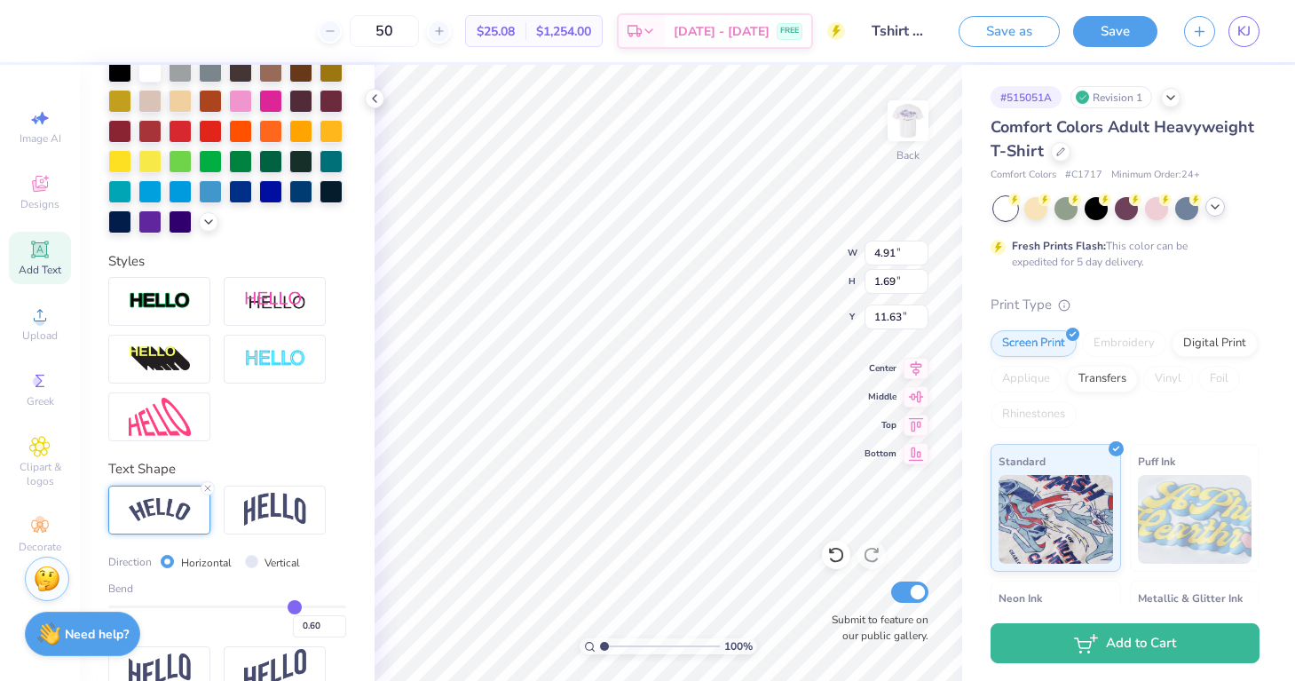
type input "0.59"
click at [293, 608] on input "range" at bounding box center [227, 606] width 238 height 3
type input "4.83"
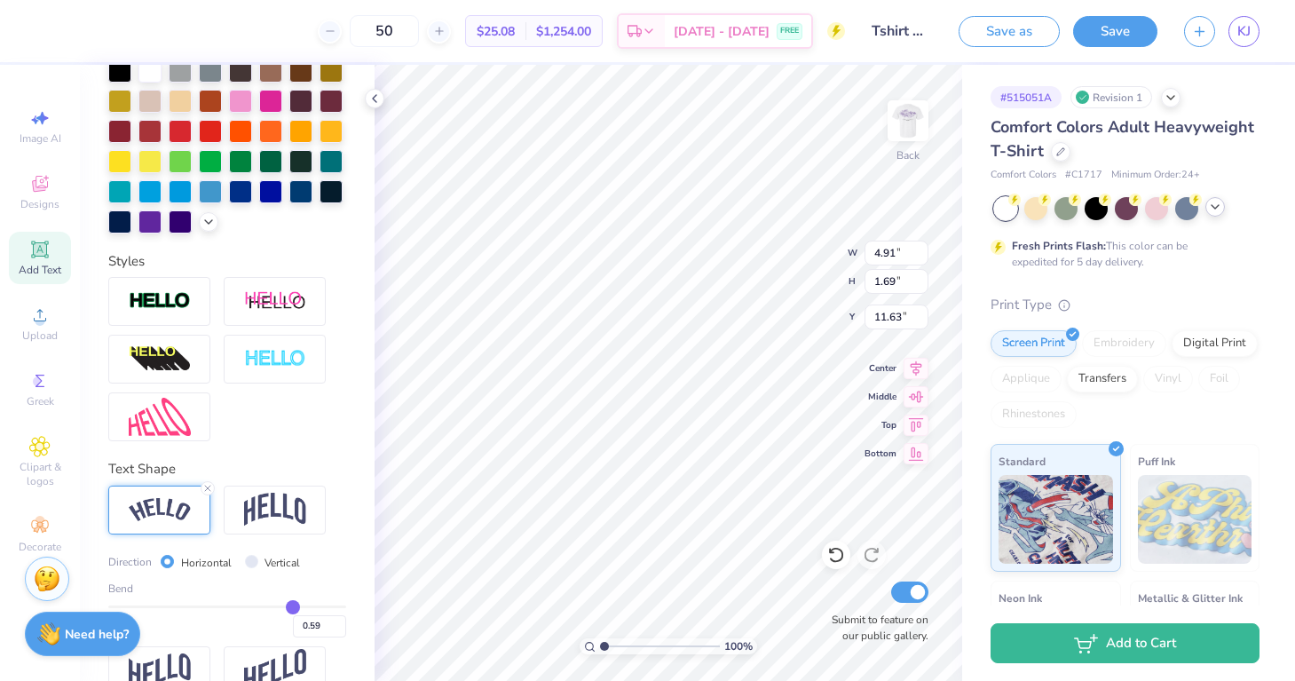
type input "1.58"
type input "11.69"
click at [248, 559] on input "Vertical" at bounding box center [251, 561] width 13 height 13
radio input "true"
type input "3.68"
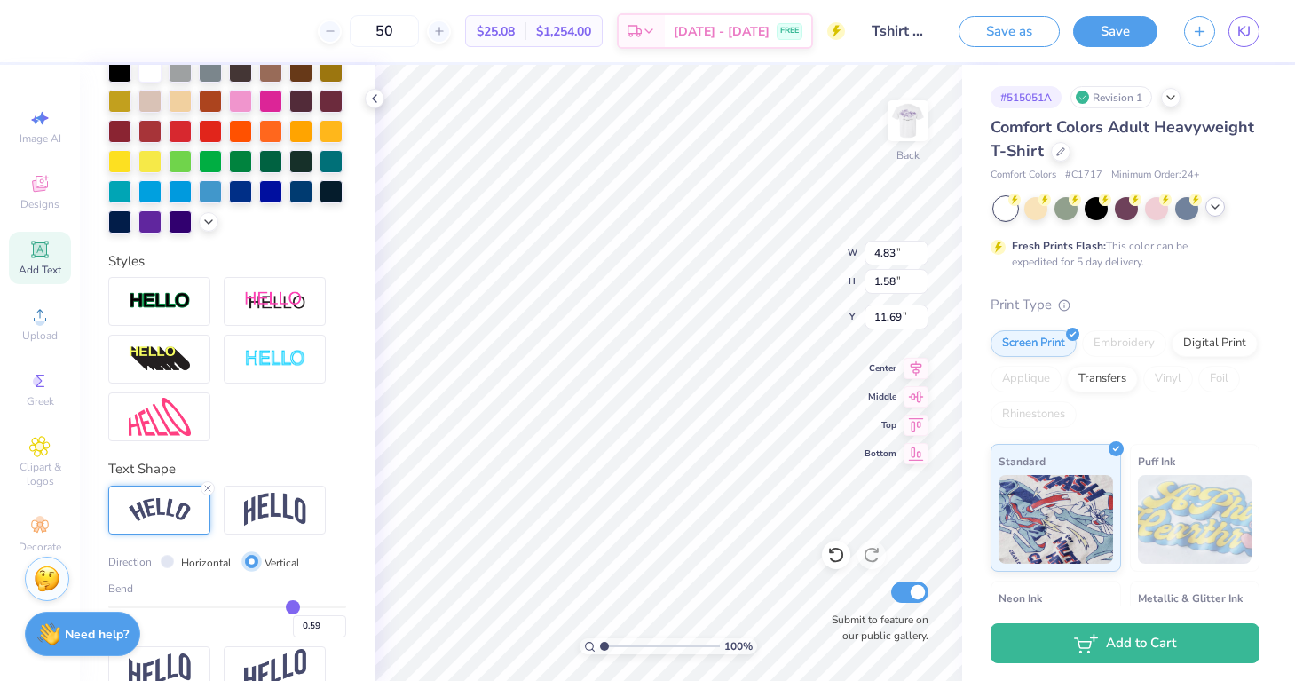
type input "6.59"
type input "9.18"
click at [165, 560] on input "Horizontal" at bounding box center [167, 561] width 13 height 13
radio input "true"
type input "4.83"
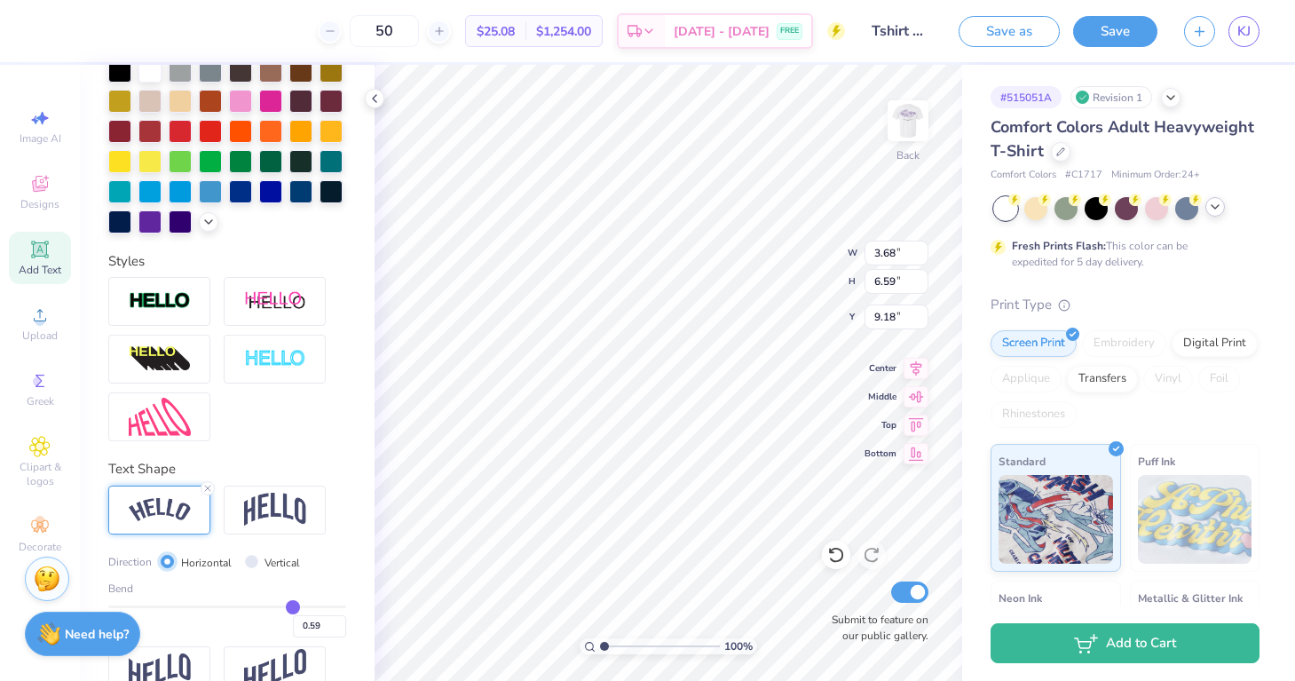
type input "1.58"
type input "11.69"
type input "0.6"
type input "0.60"
type input "0.59"
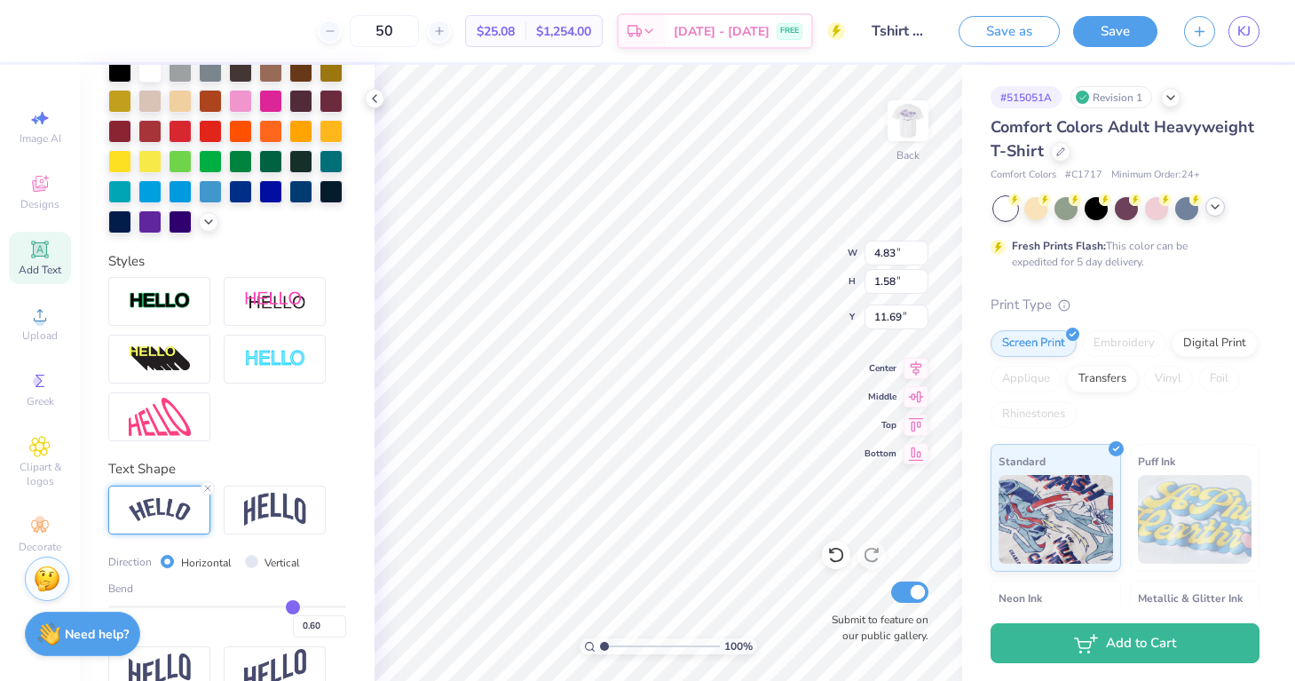
type input "0.59"
type input "0.6"
type input "0.60"
type input "0.61"
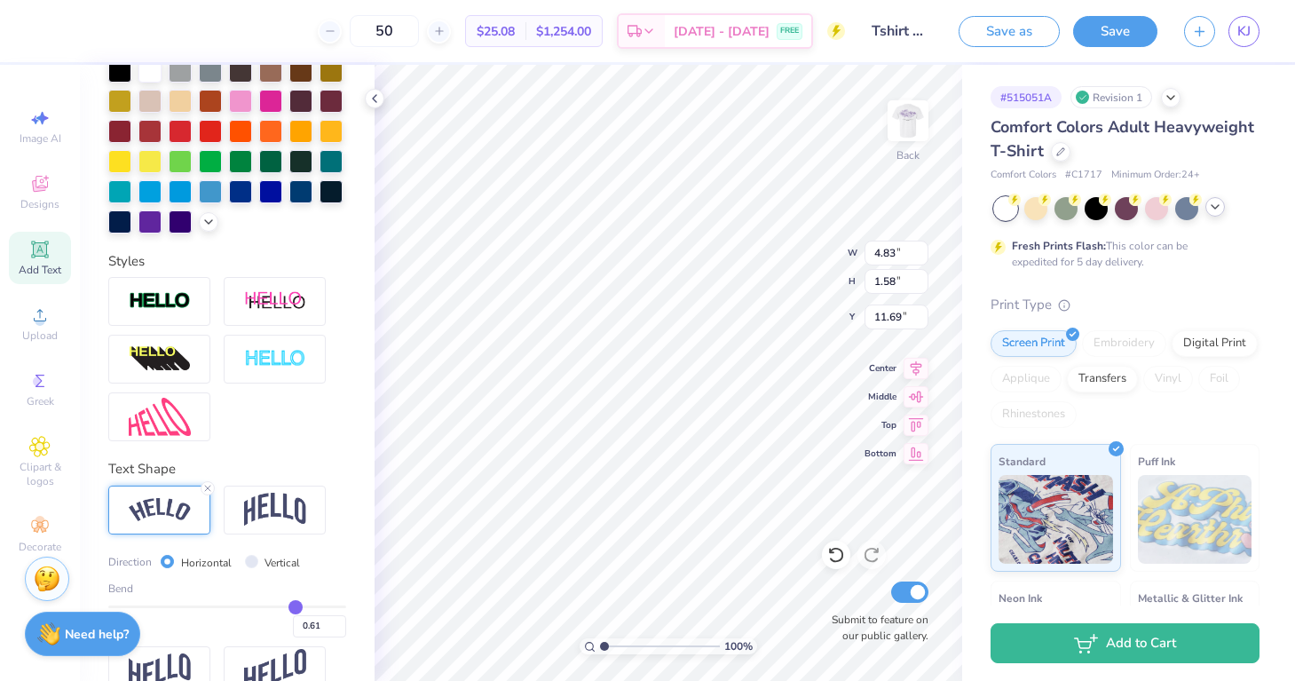
type input "0.62"
type input "0.63"
type input "0.64"
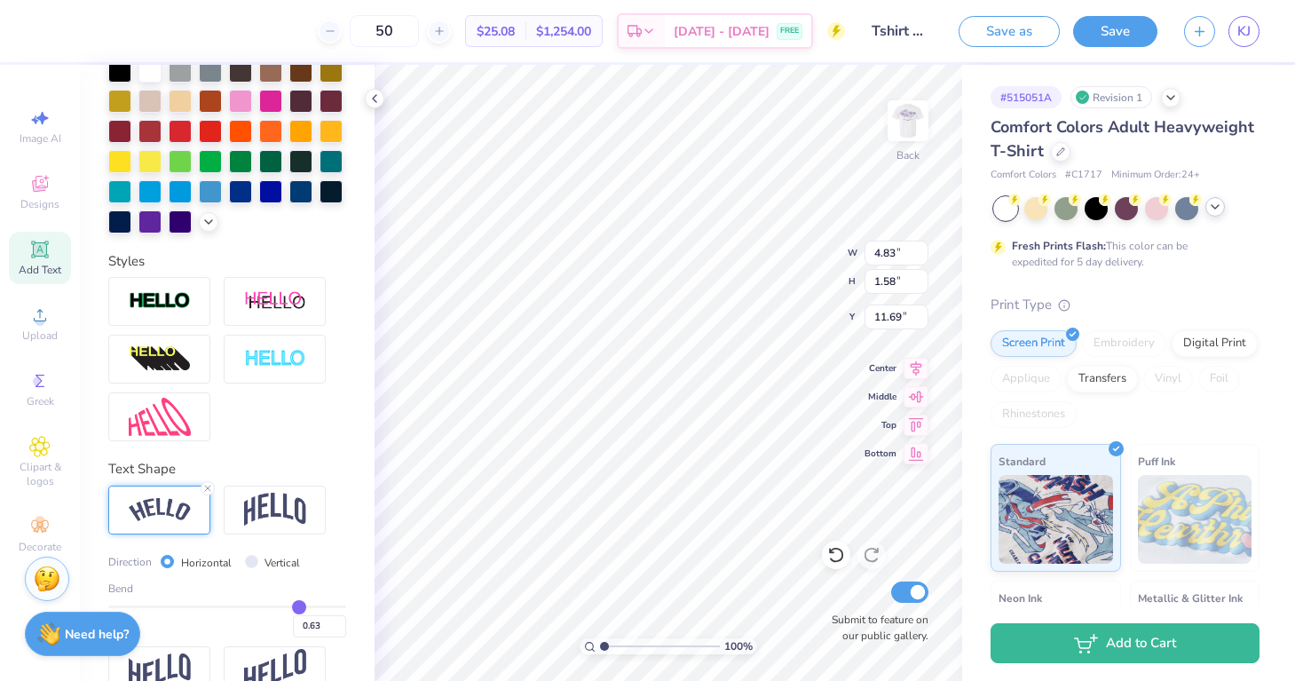
type input "0.64"
type input "0.65"
click at [299, 605] on input "range" at bounding box center [227, 606] width 238 height 3
click at [301, 605] on input "range" at bounding box center [227, 606] width 238 height 3
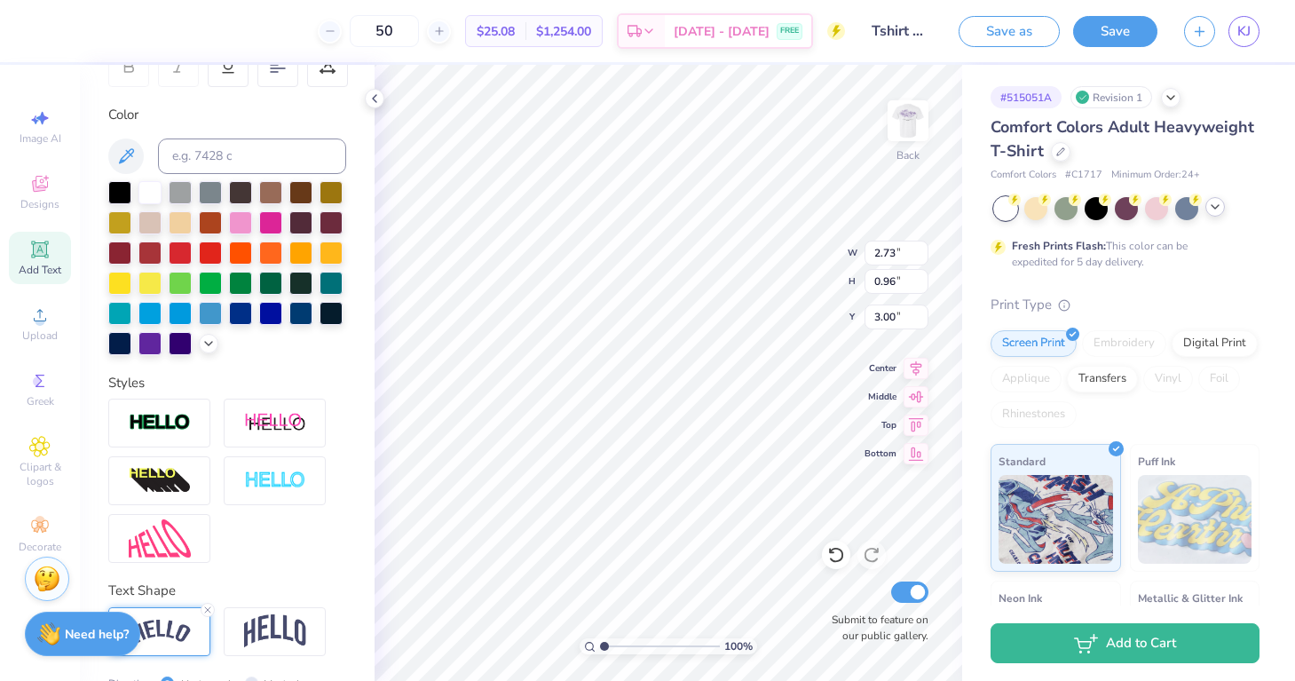
scroll to position [299, 0]
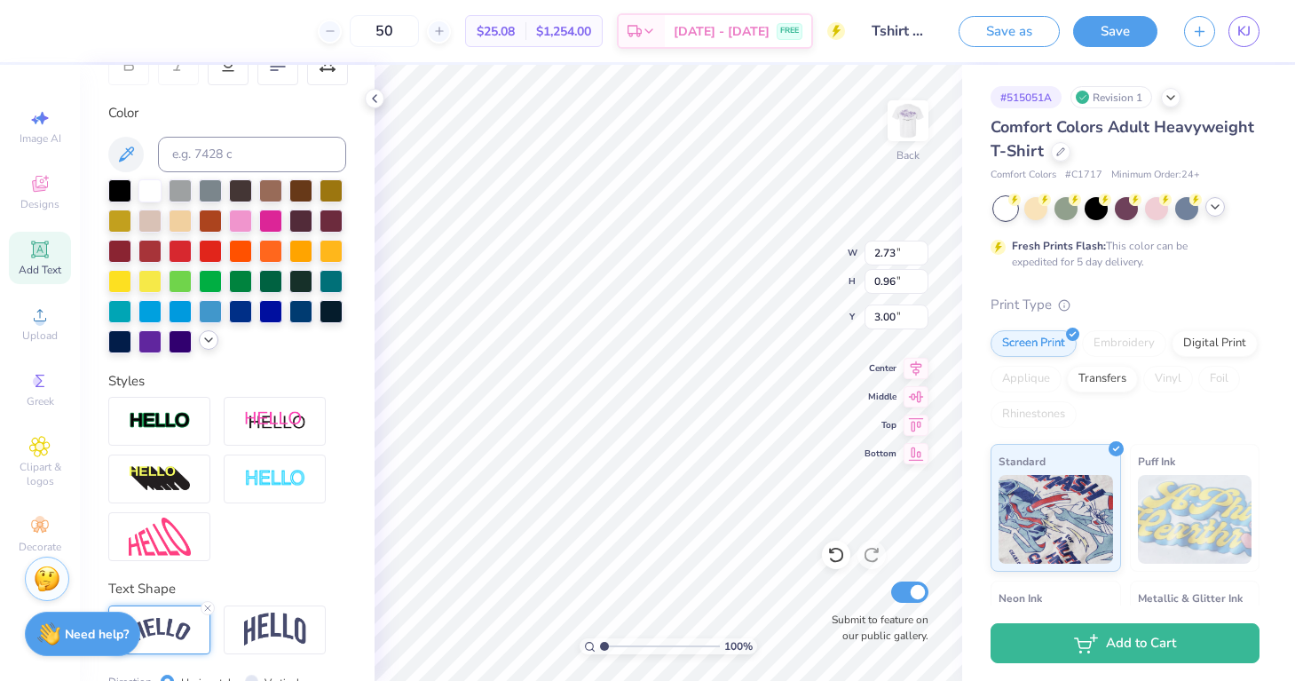
click at [201, 342] on icon at bounding box center [208, 340] width 14 height 14
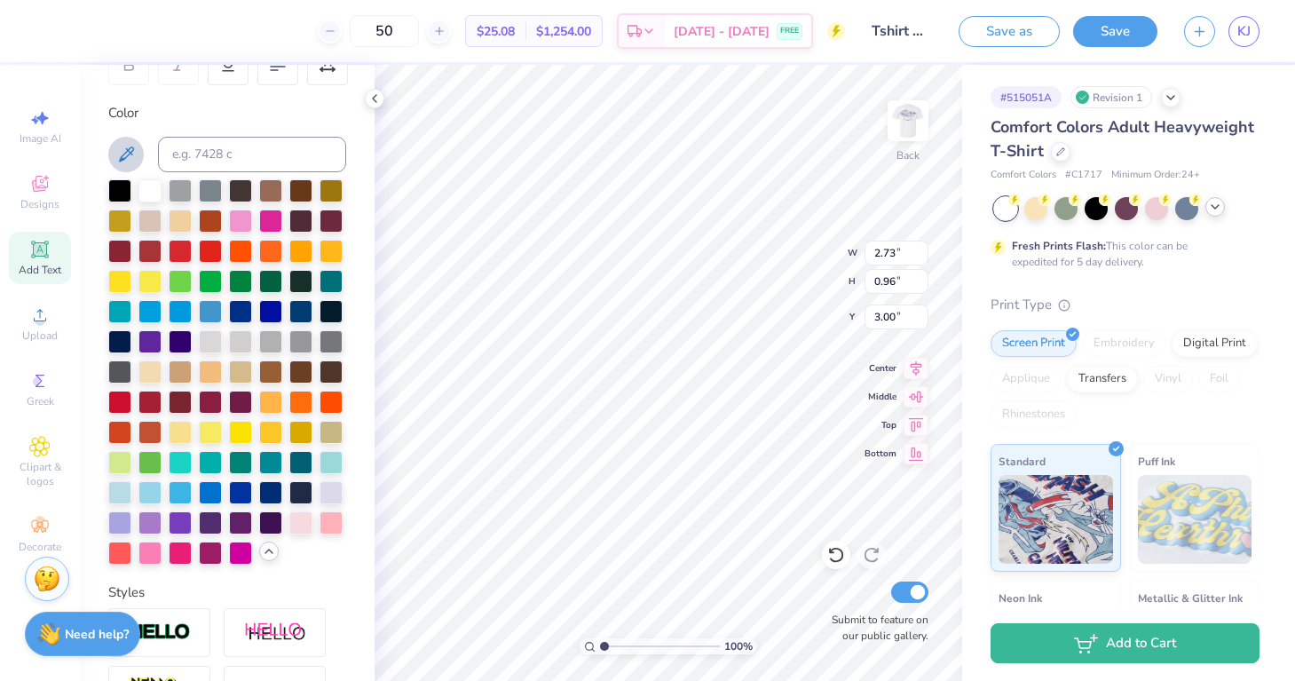
click at [126, 152] on icon at bounding box center [125, 154] width 21 height 21
click at [918, 122] on img at bounding box center [907, 120] width 71 height 71
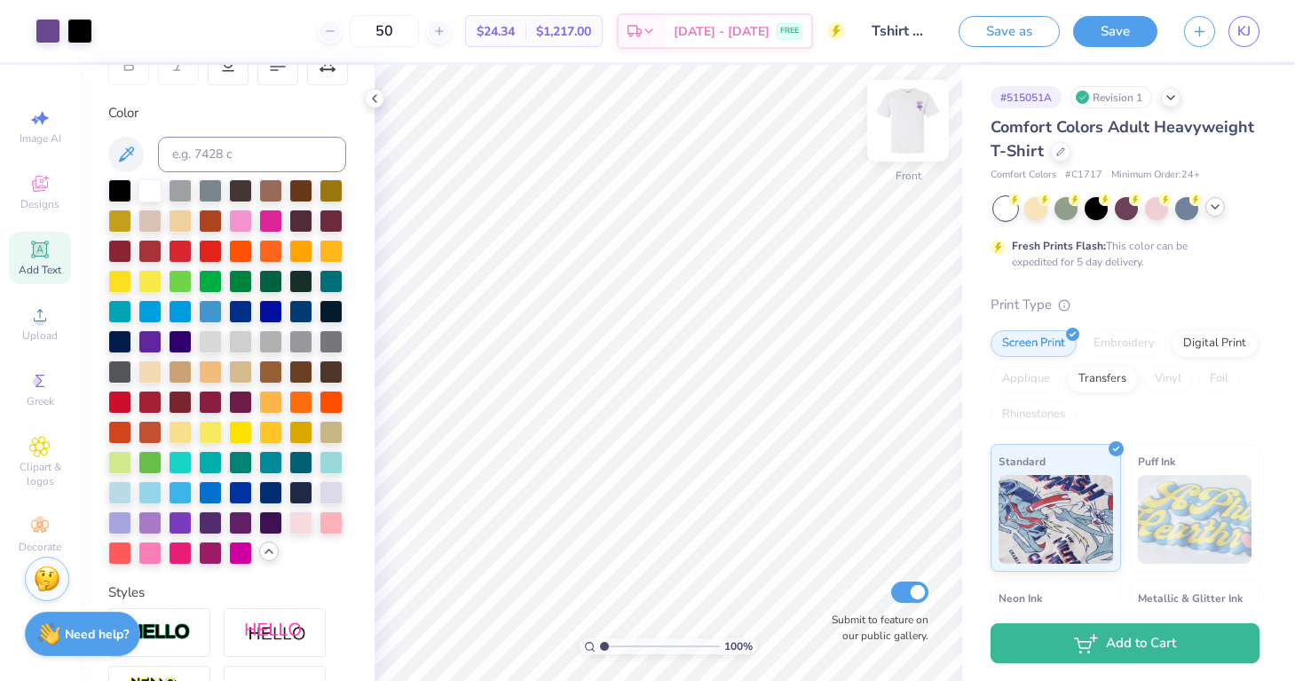
click at [931, 122] on img at bounding box center [907, 120] width 71 height 71
click at [910, 118] on img at bounding box center [907, 120] width 71 height 71
click at [81, 31] on div at bounding box center [79, 29] width 25 height 25
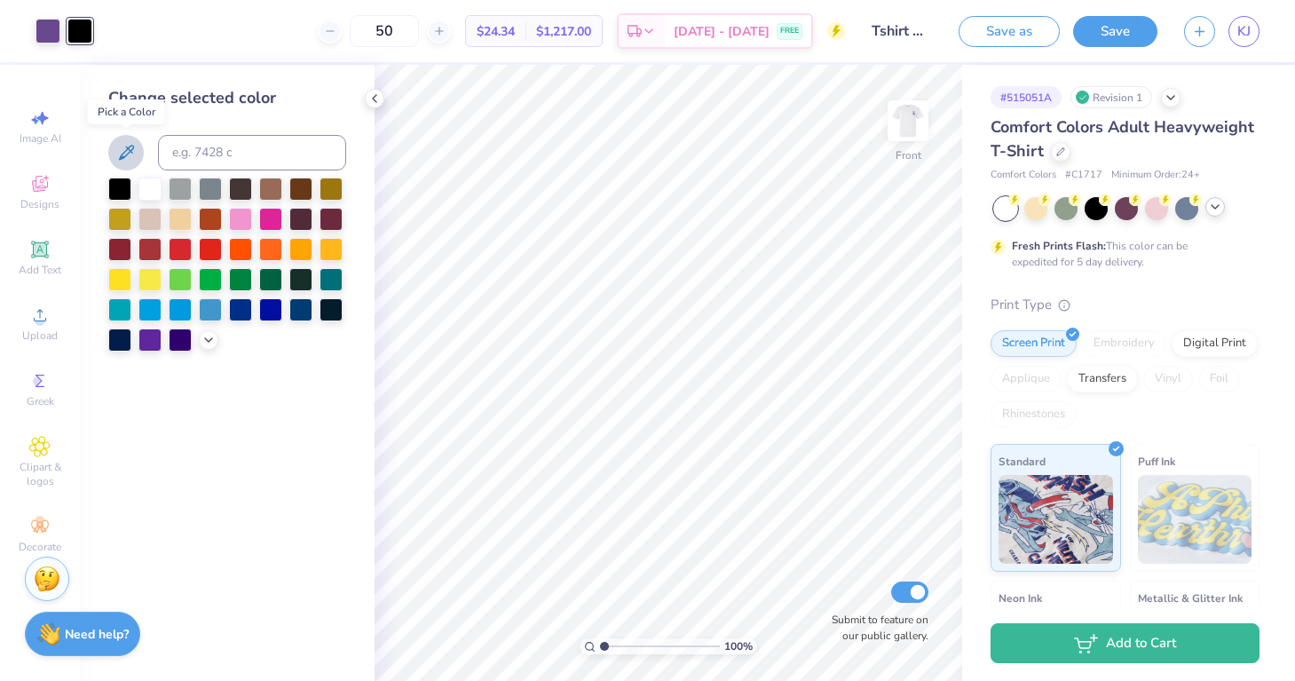
click at [130, 149] on icon at bounding box center [126, 152] width 15 height 15
click at [912, 124] on img at bounding box center [907, 120] width 71 height 71
click at [911, 136] on img at bounding box center [907, 120] width 71 height 71
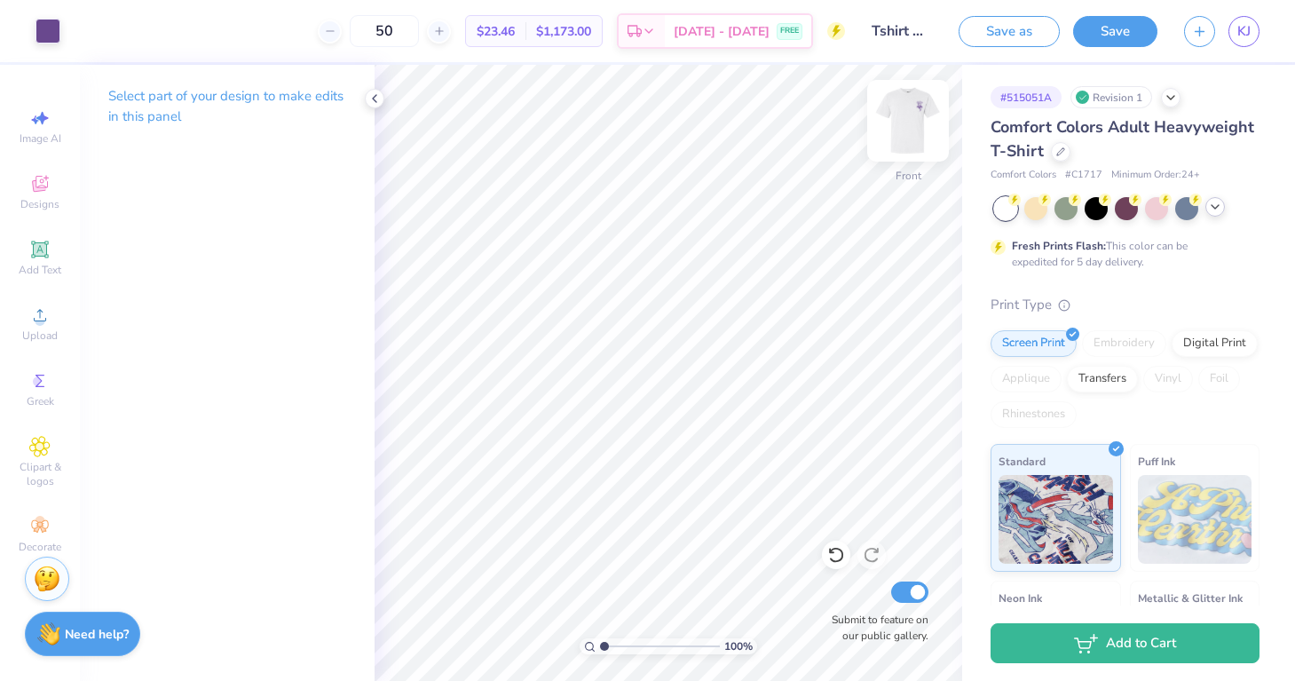
click at [890, 130] on img at bounding box center [907, 120] width 71 height 71
click at [919, 120] on img at bounding box center [907, 120] width 71 height 71
click at [914, 131] on img at bounding box center [907, 120] width 71 height 71
click at [1142, 30] on button "Save" at bounding box center [1115, 28] width 84 height 31
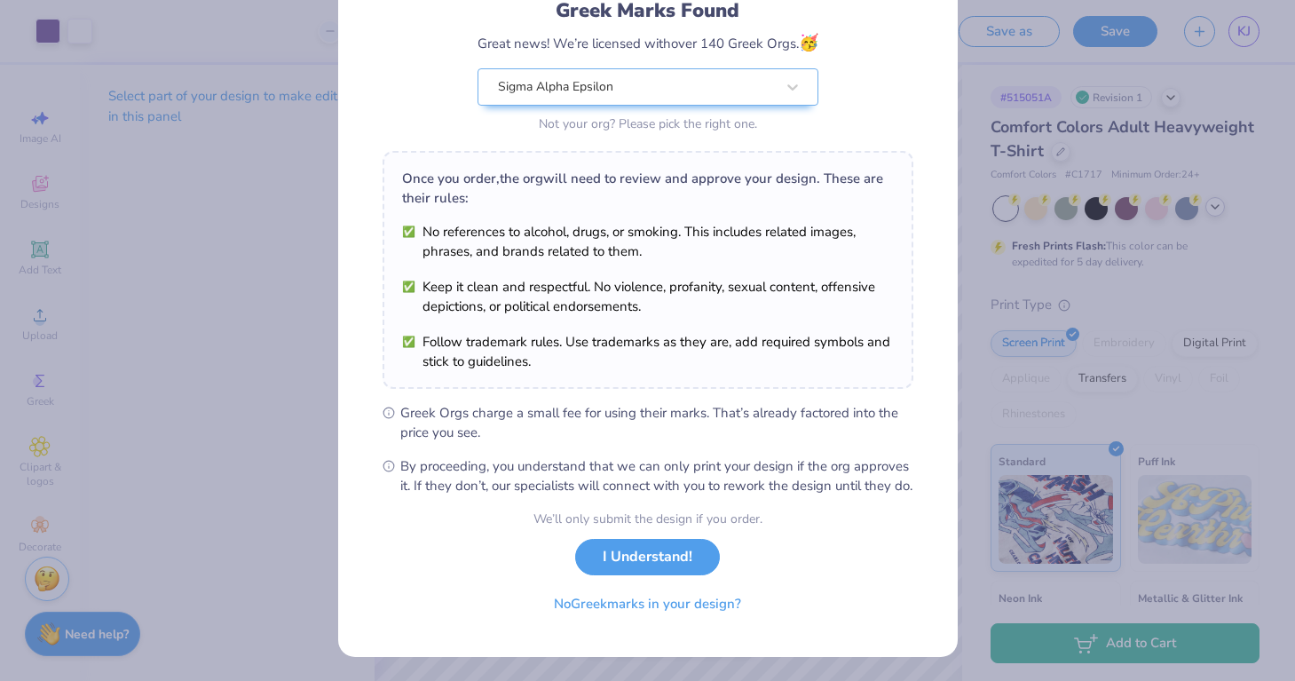
scroll to position [150, 0]
click at [683, 552] on button "I Understand!" at bounding box center [647, 551] width 145 height 36
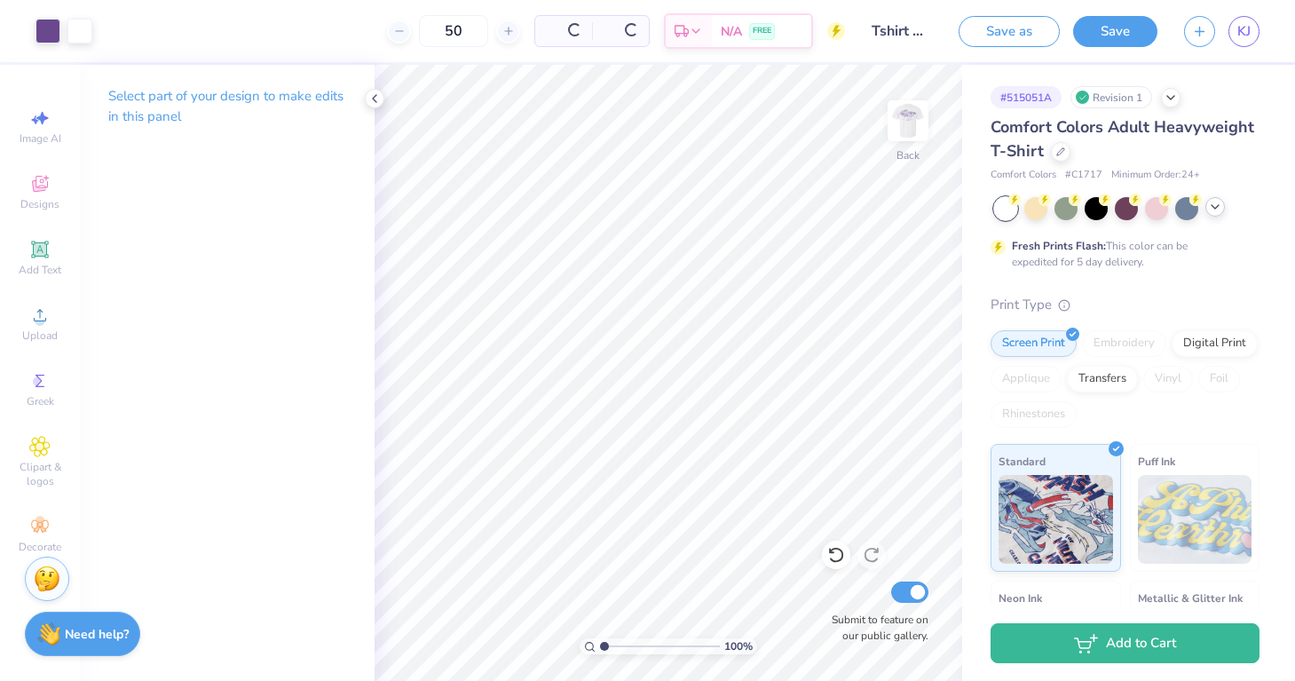
scroll to position [0, 0]
click at [1060, 158] on div at bounding box center [1061, 150] width 20 height 20
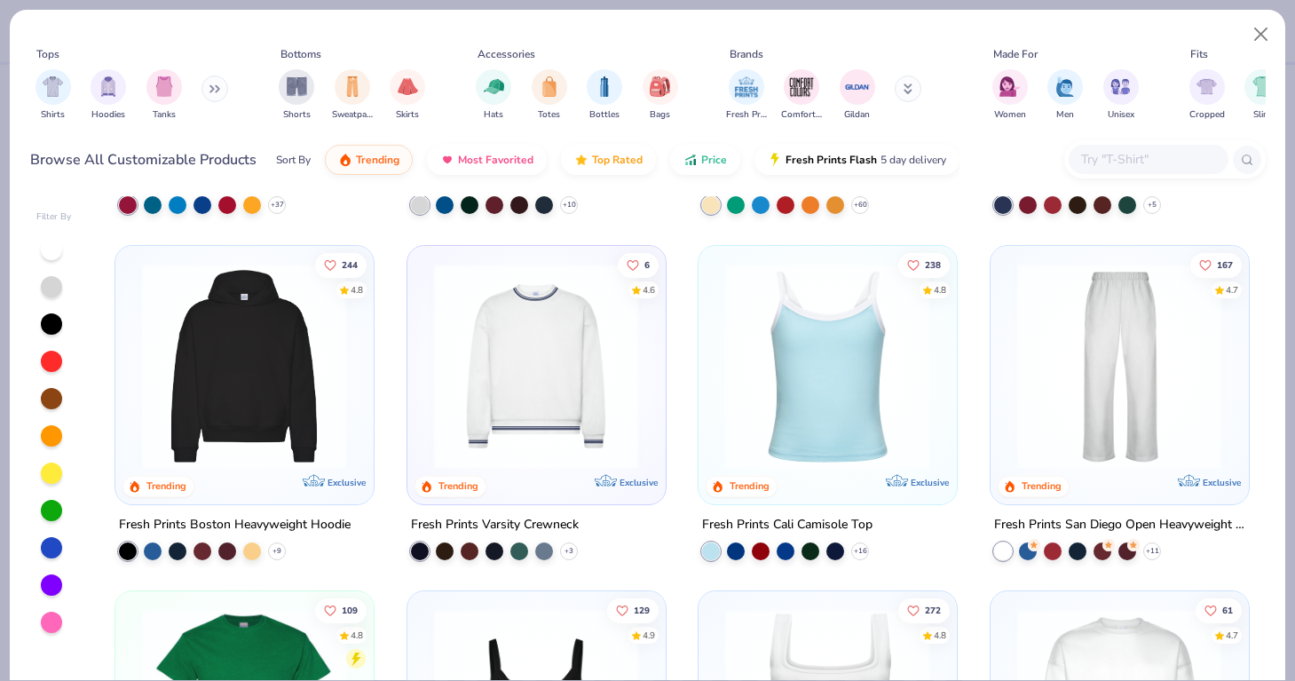
scroll to position [275, 0]
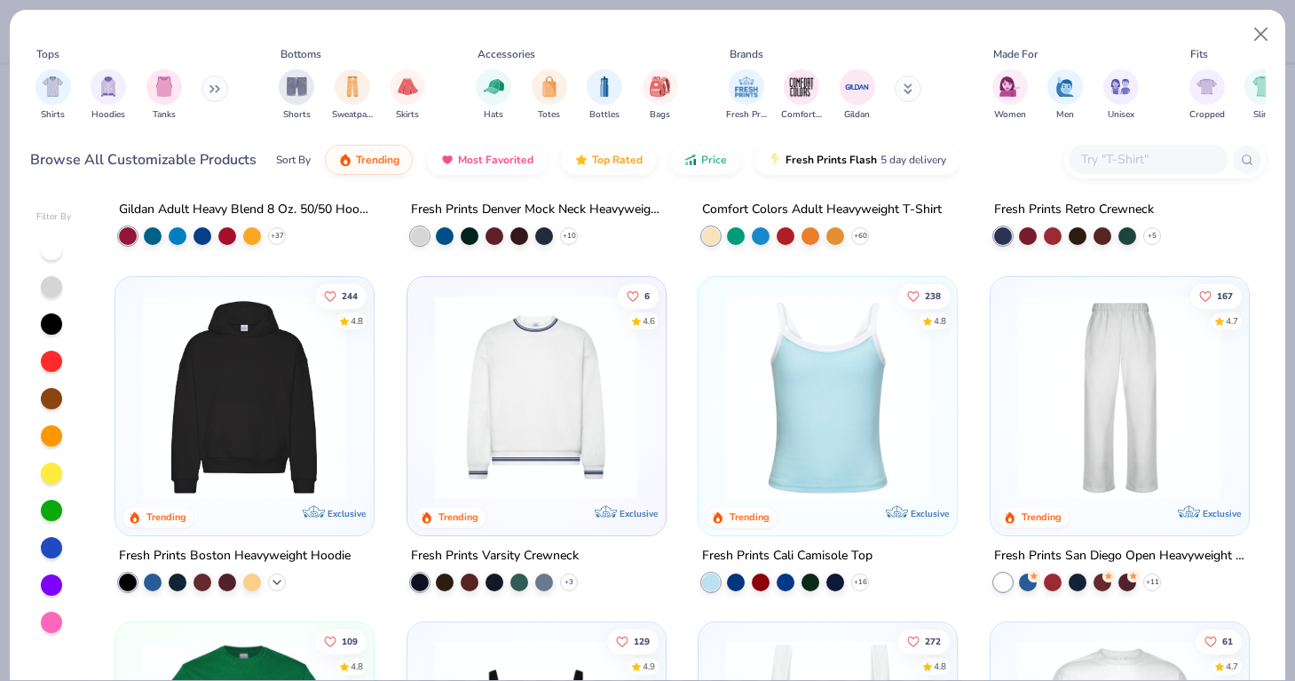
click at [276, 579] on polyline at bounding box center [276, 581] width 7 height 4
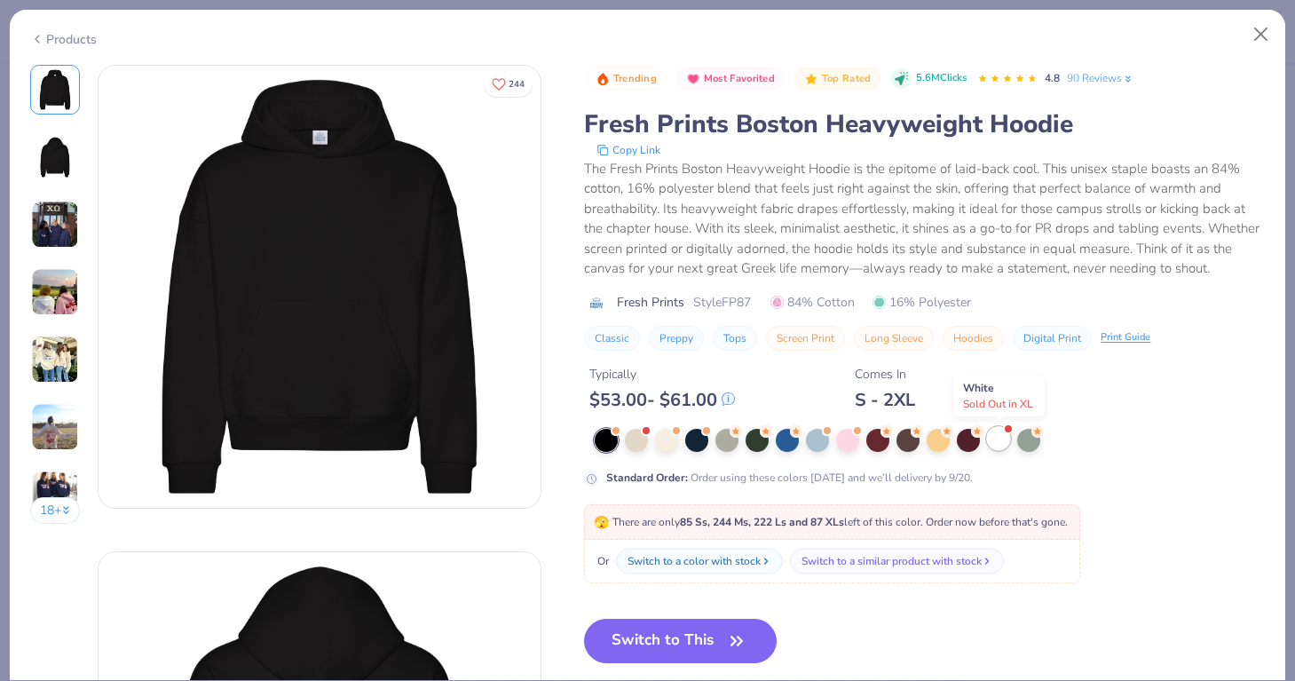
click at [990, 442] on div at bounding box center [998, 438] width 23 height 23
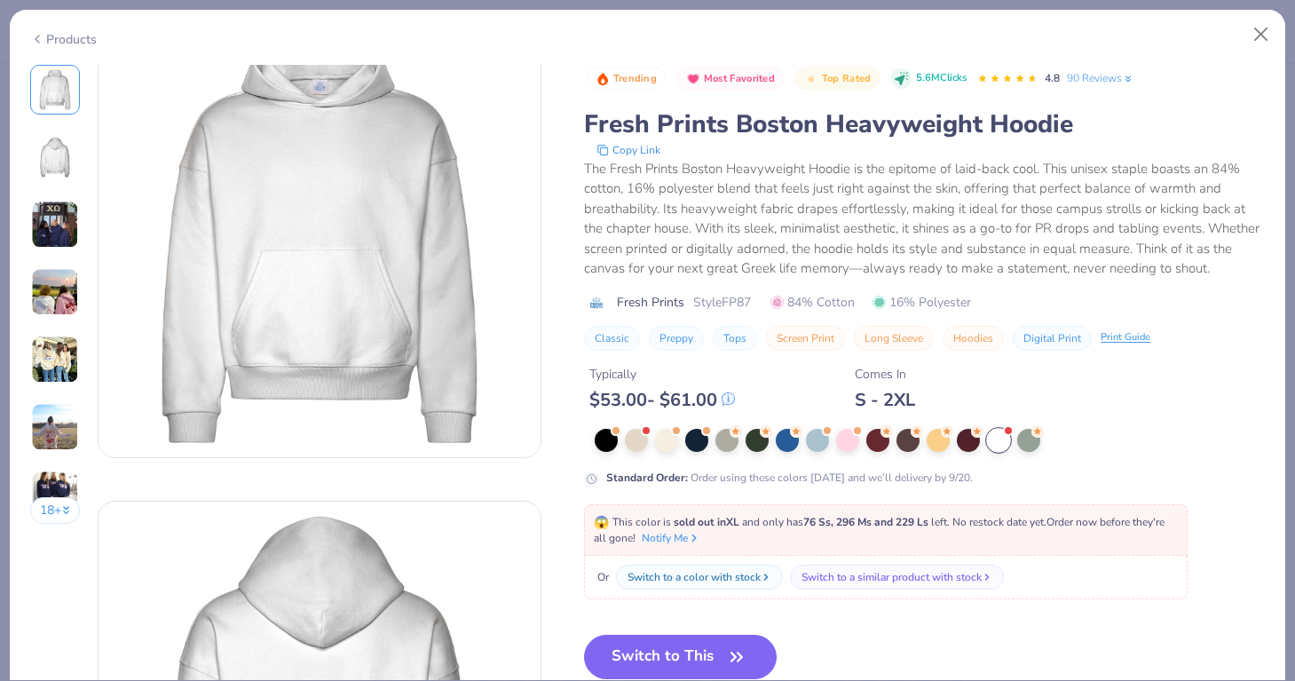
scroll to position [64, 0]
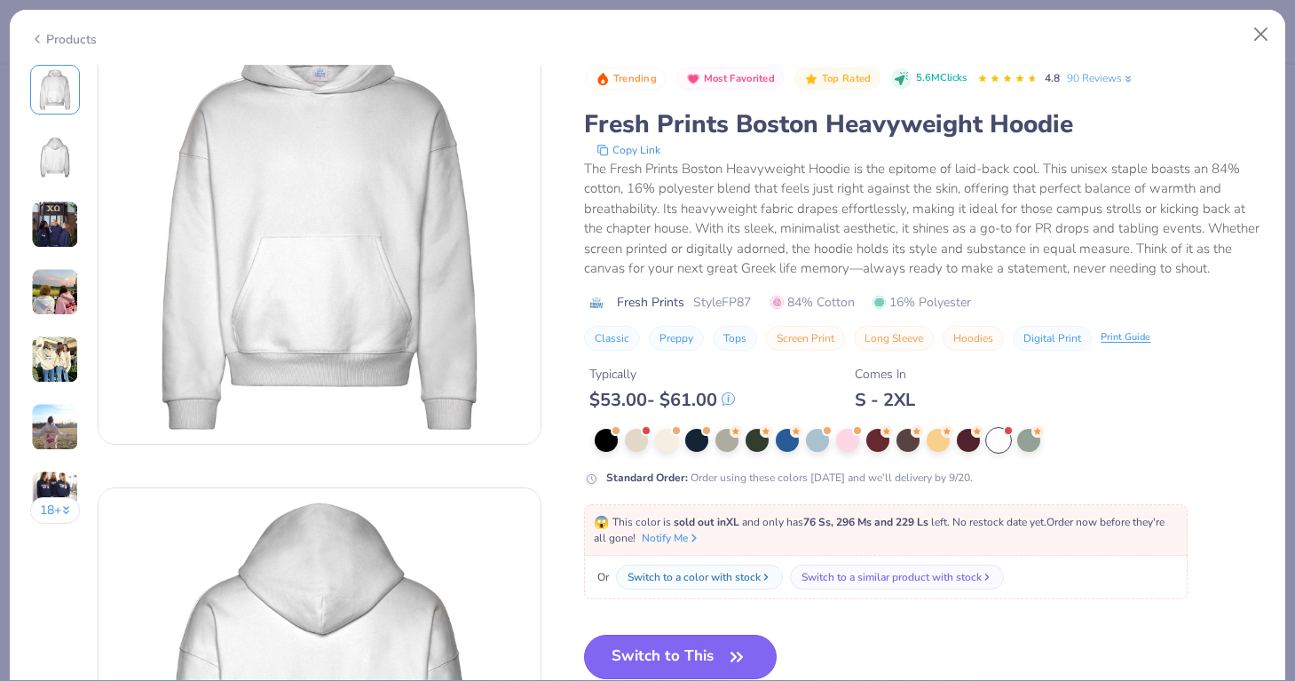
click at [678, 643] on button "Switch to This" at bounding box center [680, 657] width 193 height 44
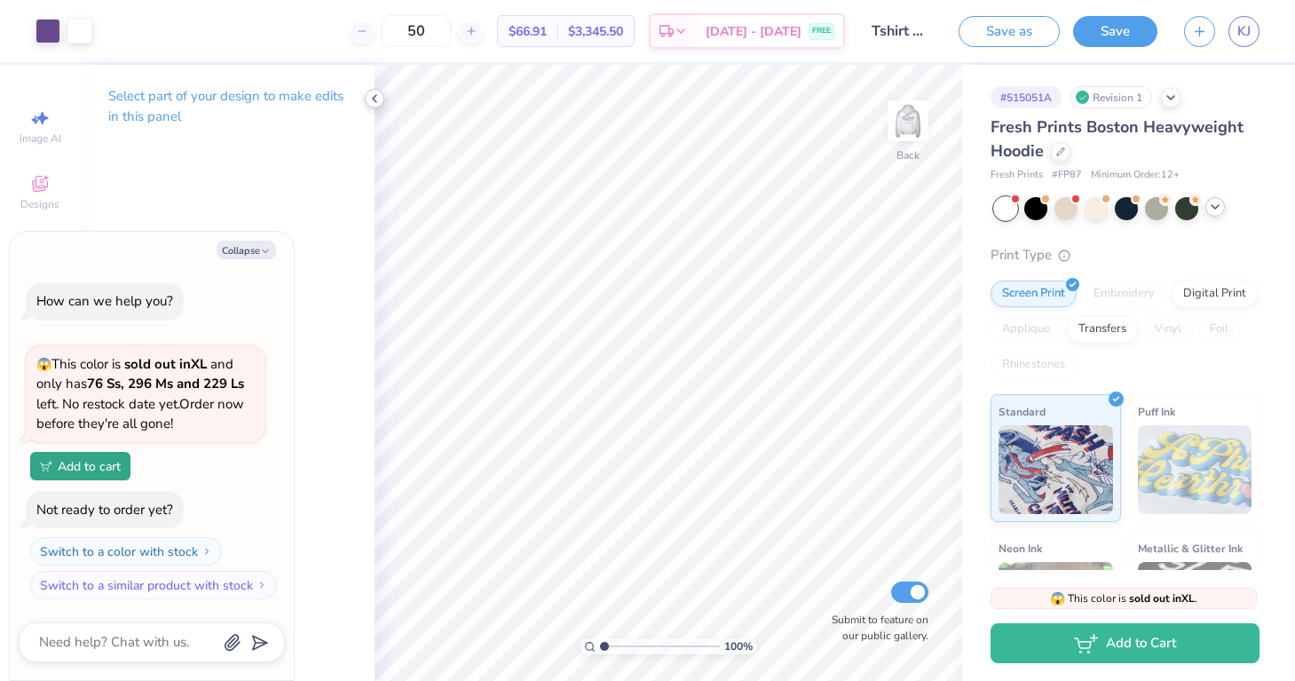
click at [378, 98] on icon at bounding box center [374, 98] width 14 height 14
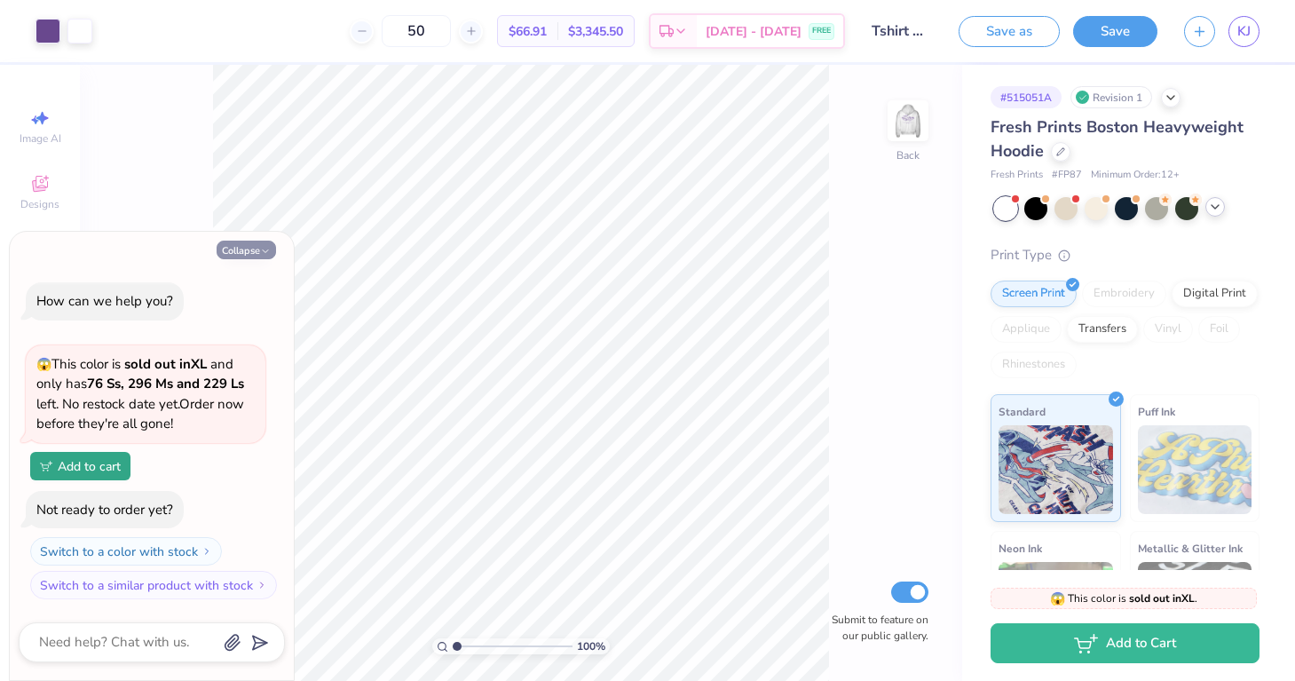
click at [271, 252] on button "Collapse" at bounding box center [246, 249] width 59 height 19
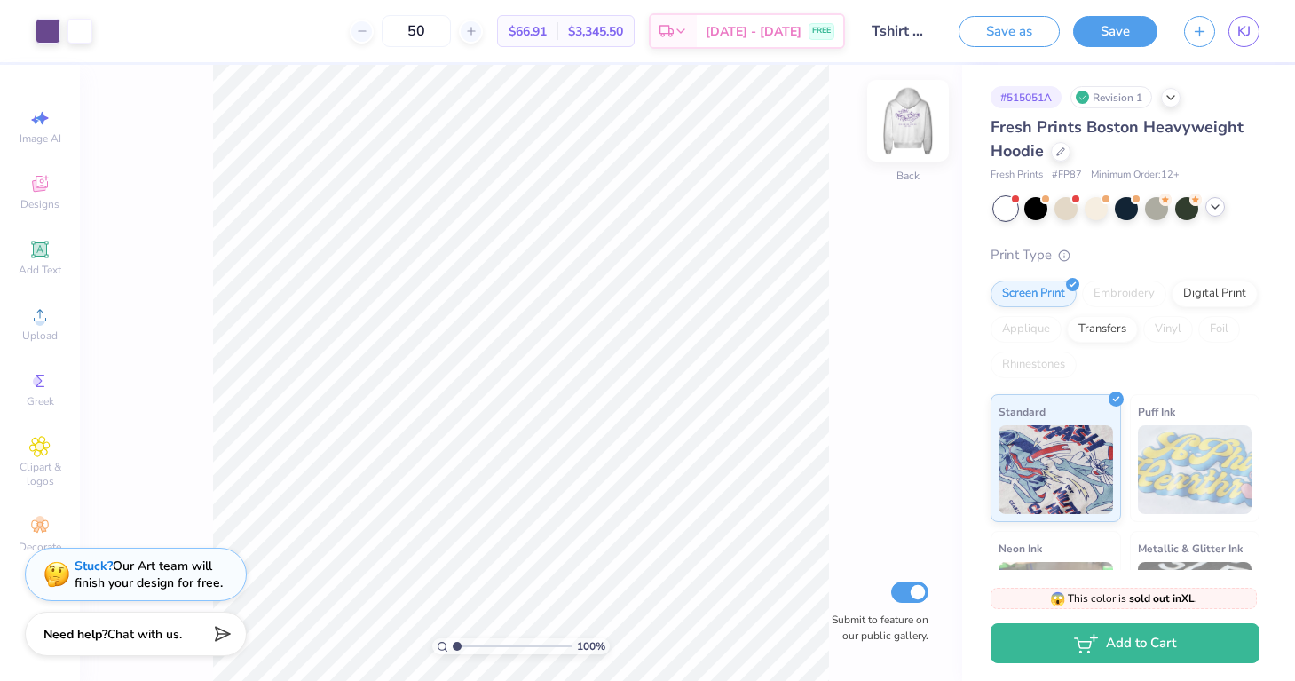
click at [896, 126] on img at bounding box center [907, 120] width 71 height 71
click at [1043, 209] on div at bounding box center [1035, 206] width 23 height 23
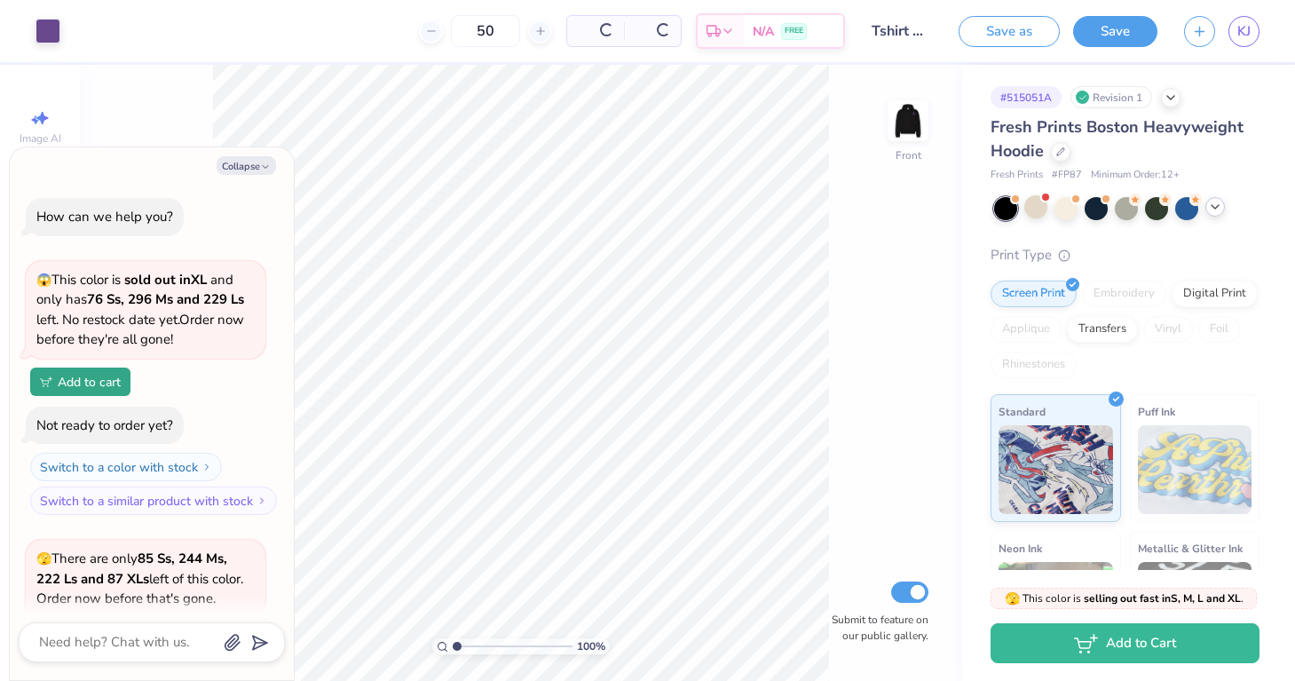
scroll to position [175, 0]
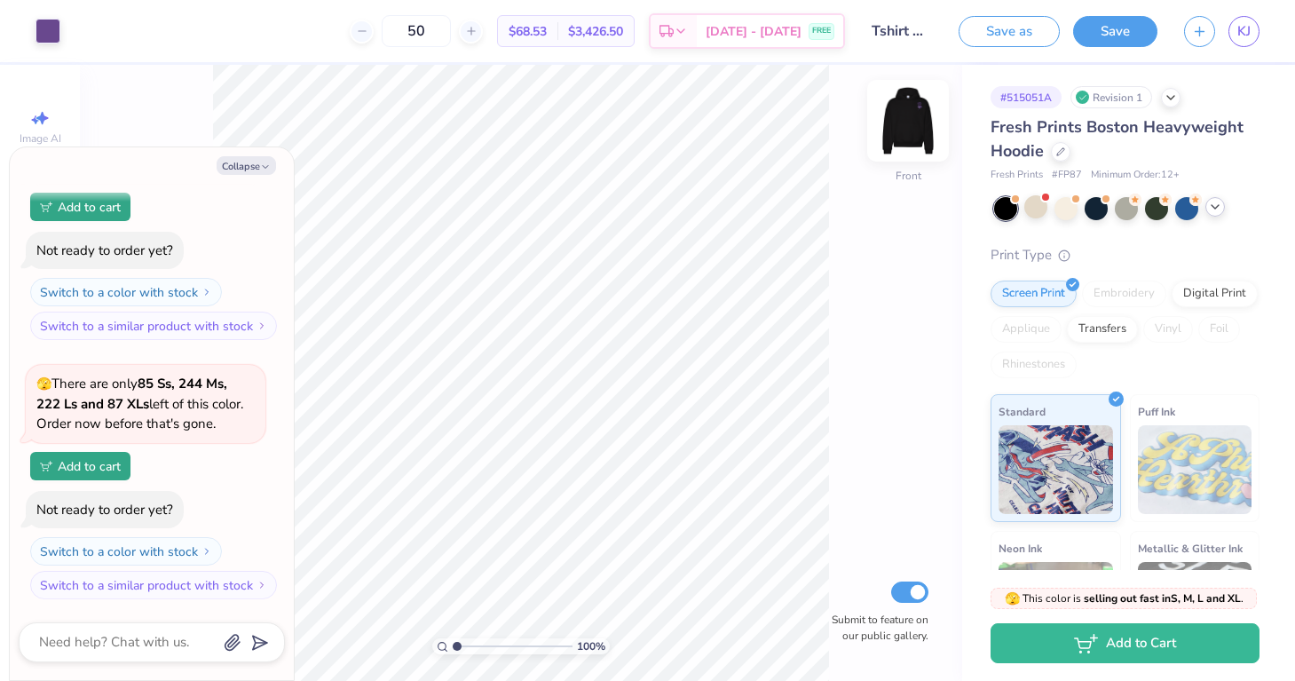
click at [911, 123] on img at bounding box center [907, 120] width 71 height 71
click at [897, 128] on img at bounding box center [907, 120] width 71 height 71
click at [1068, 206] on div at bounding box center [1065, 206] width 23 height 23
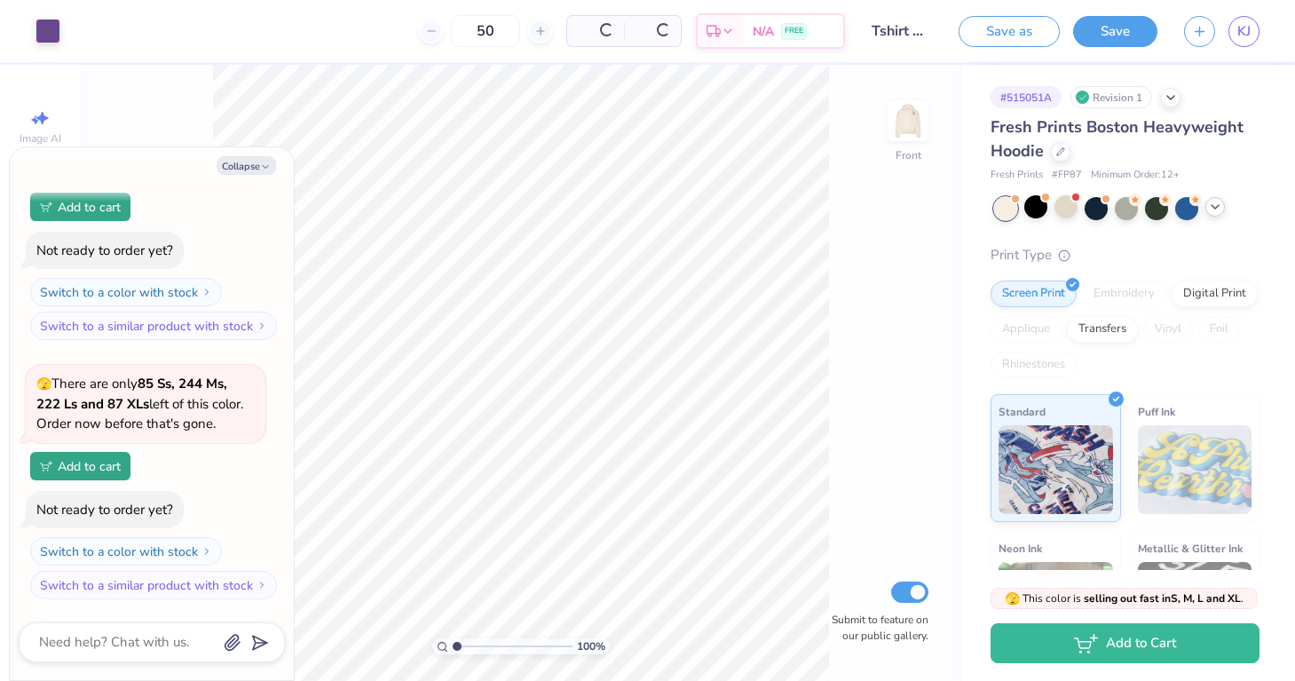
scroll to position [434, 0]
click at [1121, 203] on div at bounding box center [1126, 206] width 23 height 23
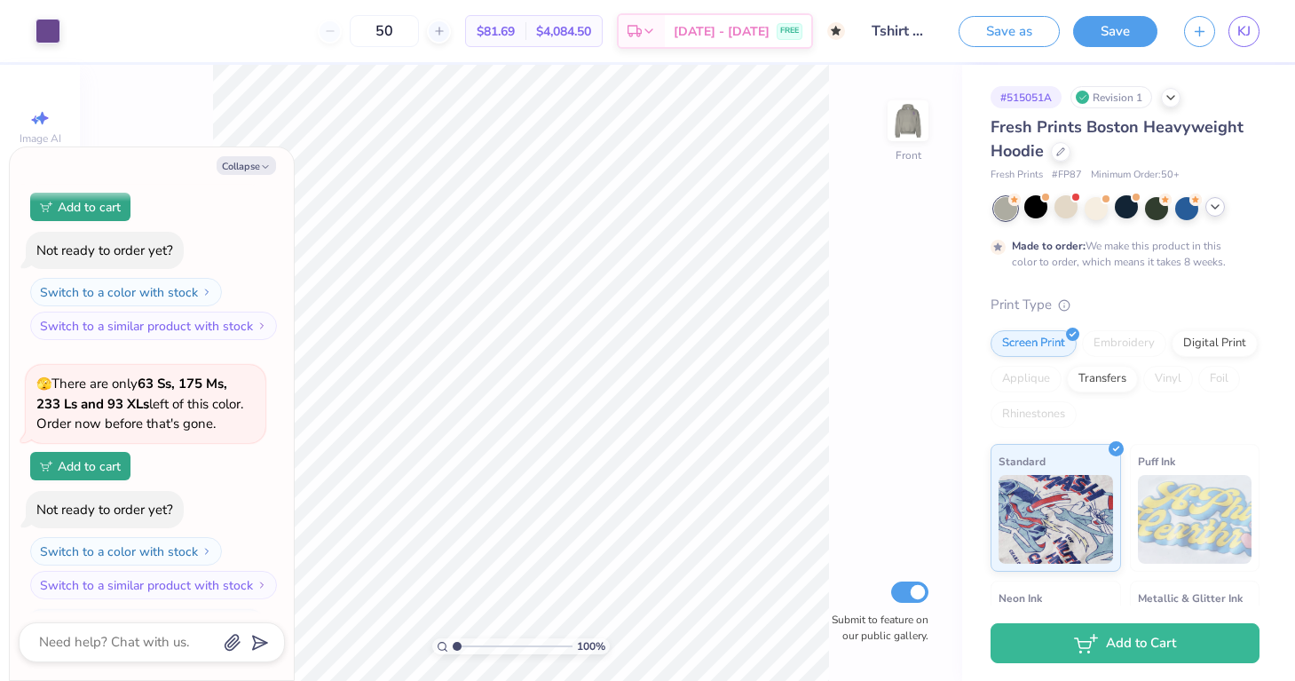
scroll to position [601, 0]
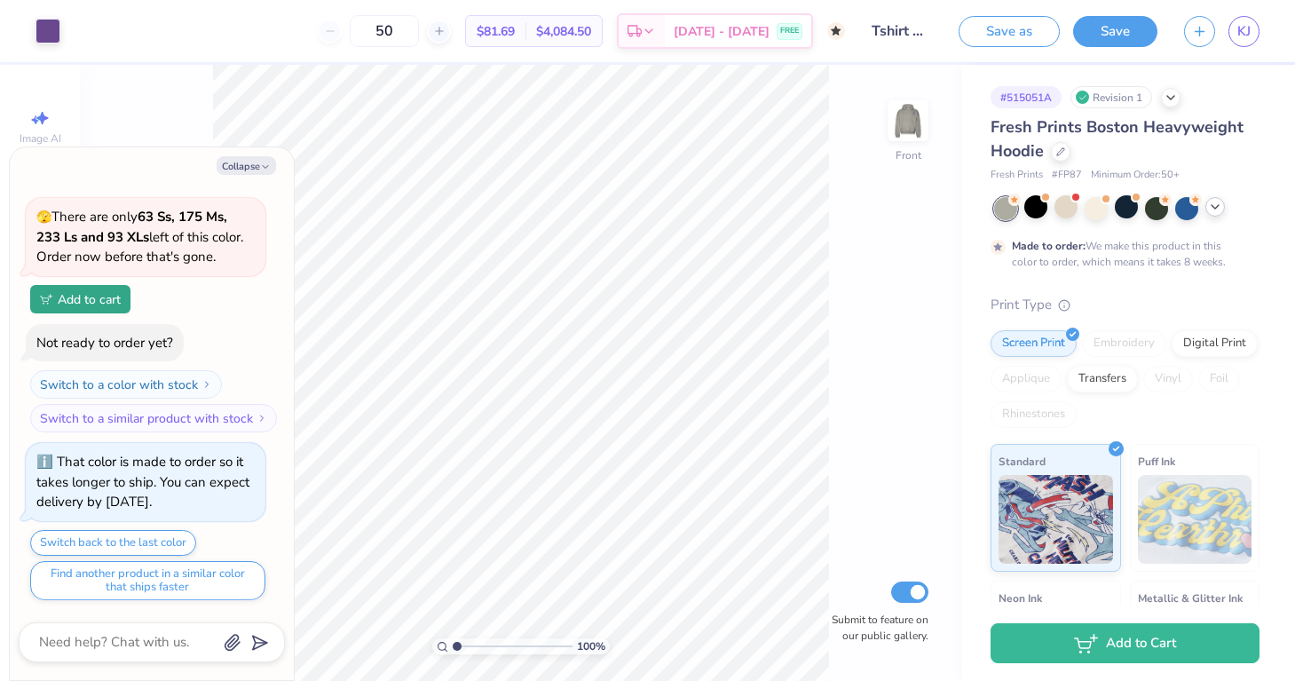
click at [1218, 211] on icon at bounding box center [1215, 207] width 14 height 14
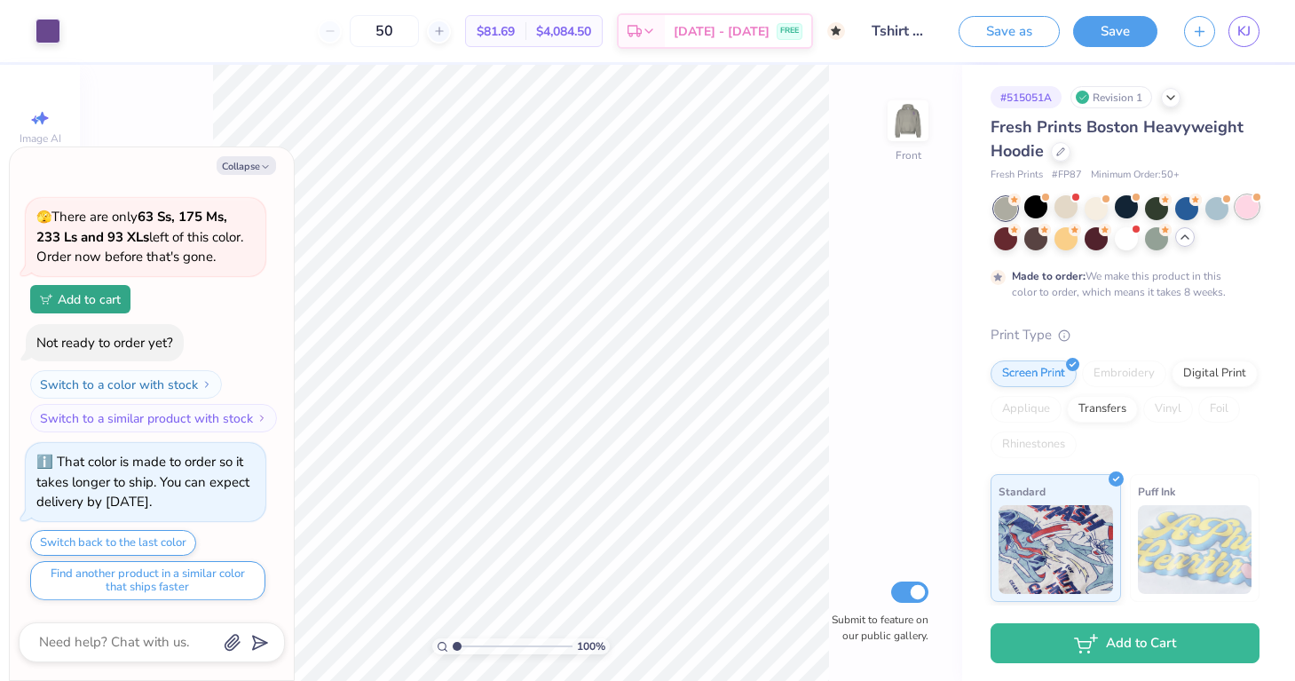
click at [1252, 203] on div at bounding box center [1246, 206] width 23 height 23
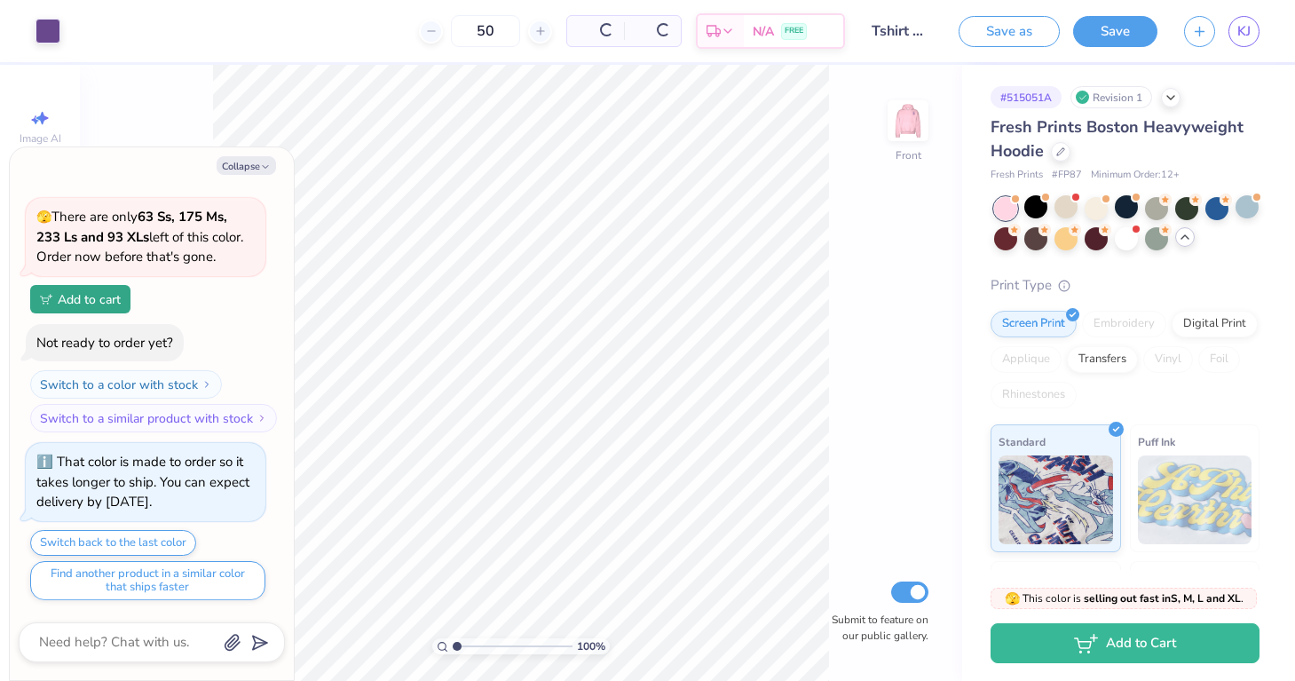
scroll to position [968, 0]
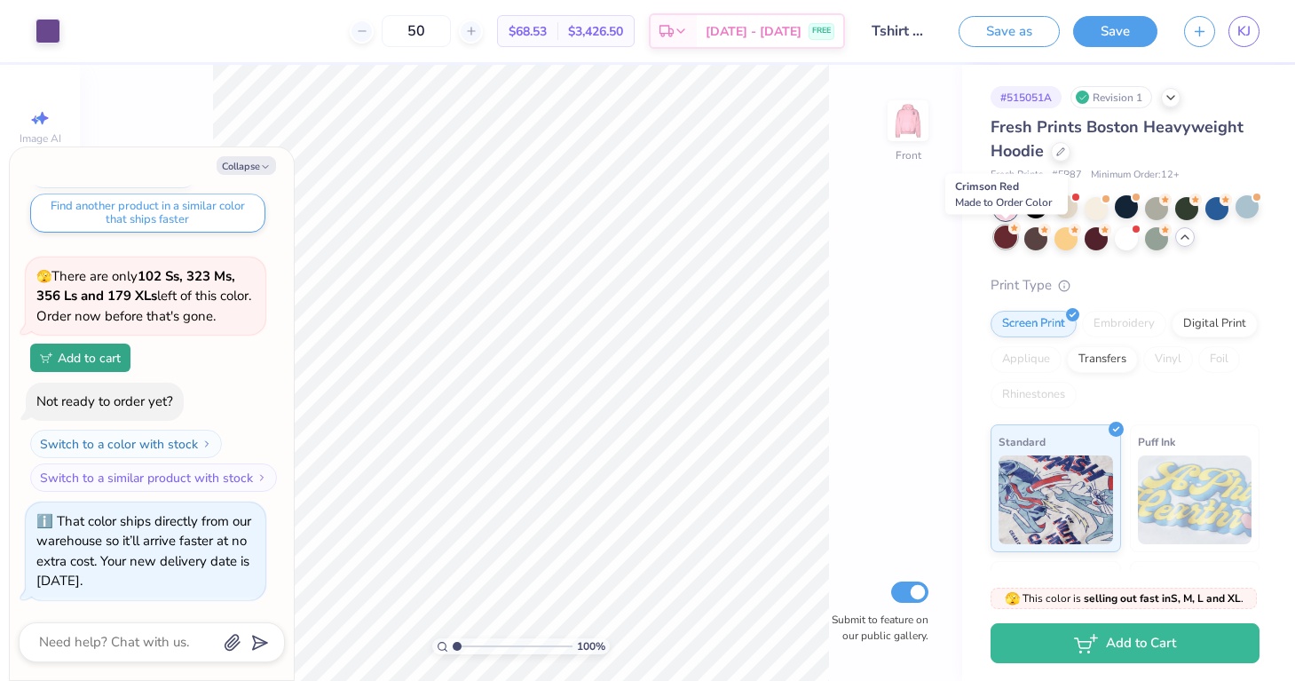
click at [1013, 240] on div at bounding box center [1005, 236] width 23 height 23
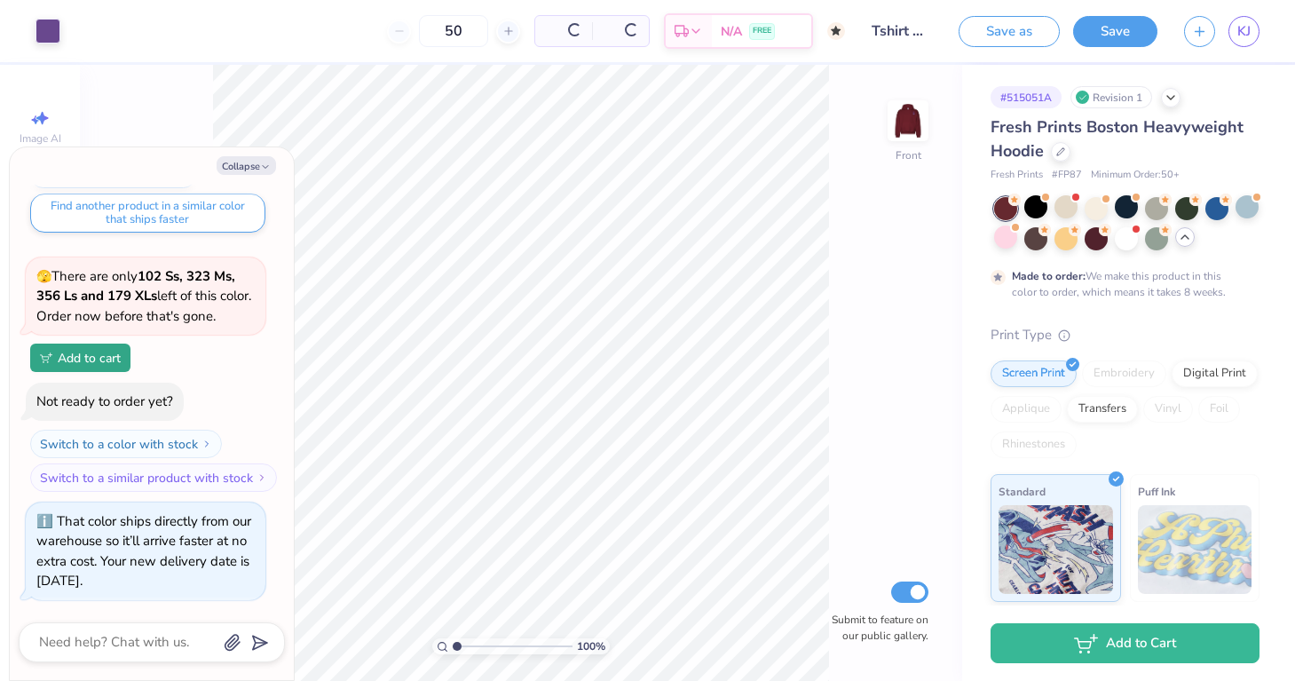
scroll to position [1136, 0]
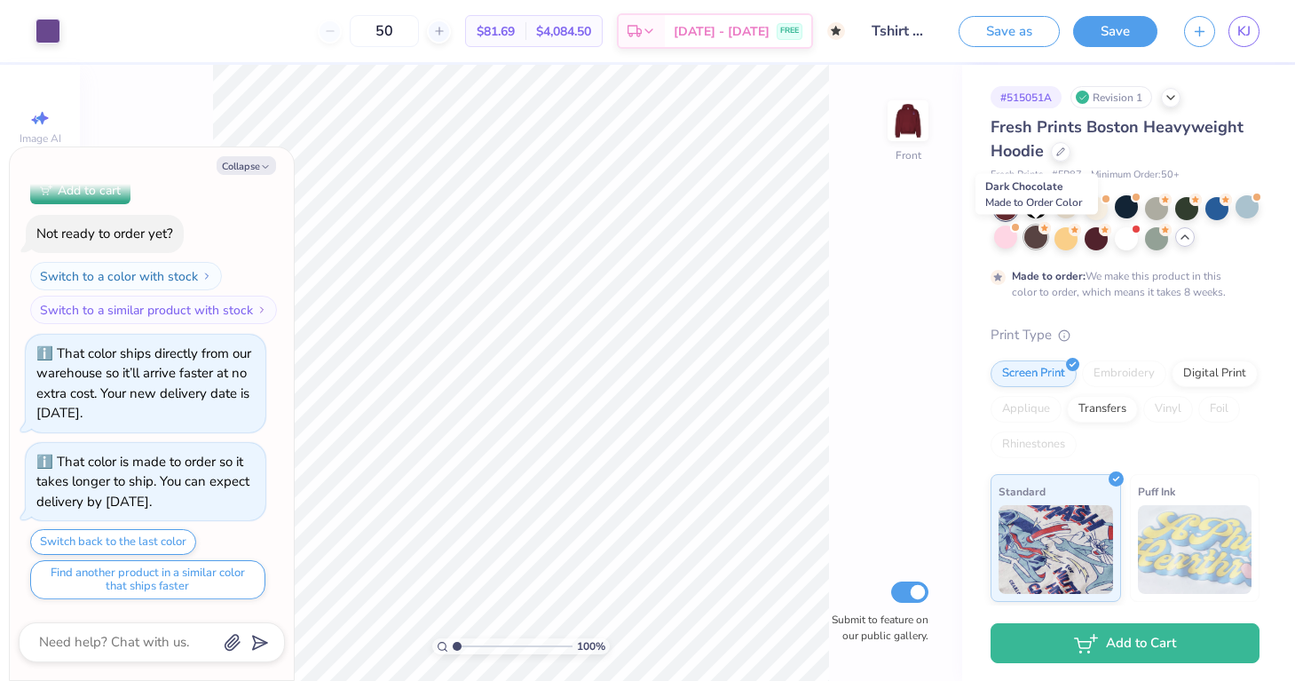
click at [1041, 239] on div at bounding box center [1035, 236] width 23 height 23
click at [1062, 239] on div at bounding box center [1065, 236] width 23 height 23
click at [1087, 237] on div at bounding box center [1095, 236] width 23 height 23
click at [46, 28] on div at bounding box center [47, 29] width 25 height 25
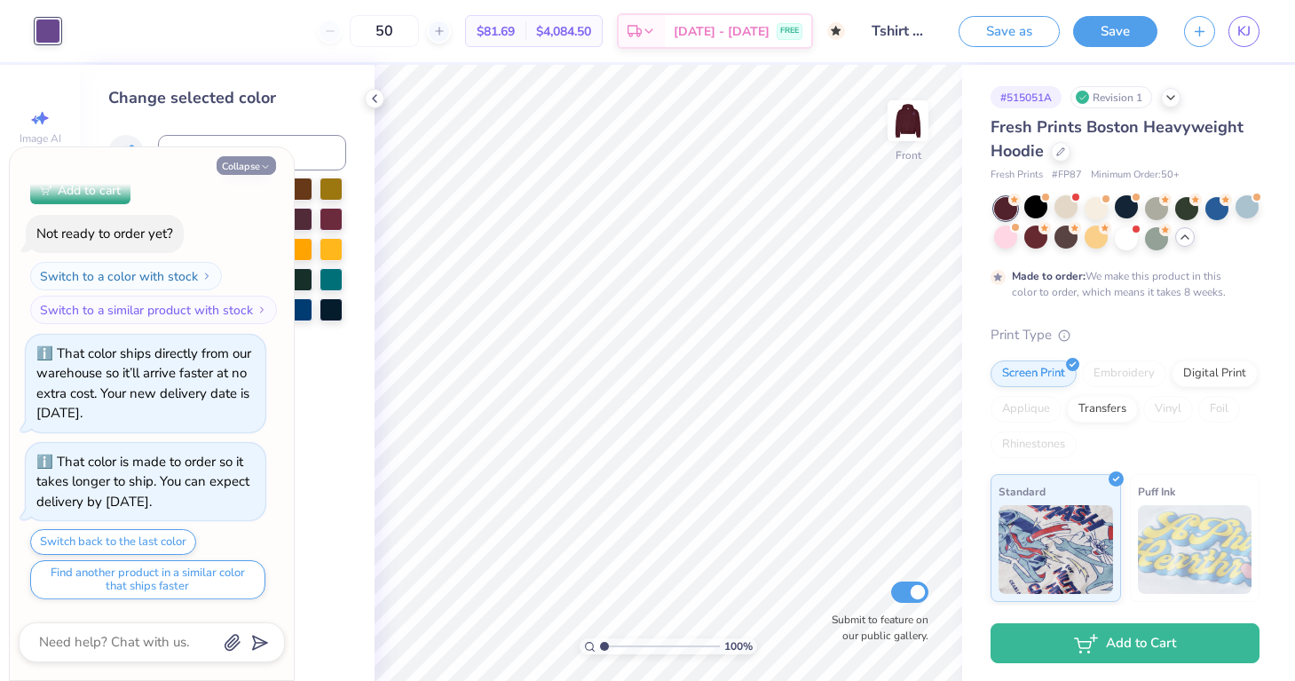
click at [248, 162] on button "Collapse" at bounding box center [246, 165] width 59 height 19
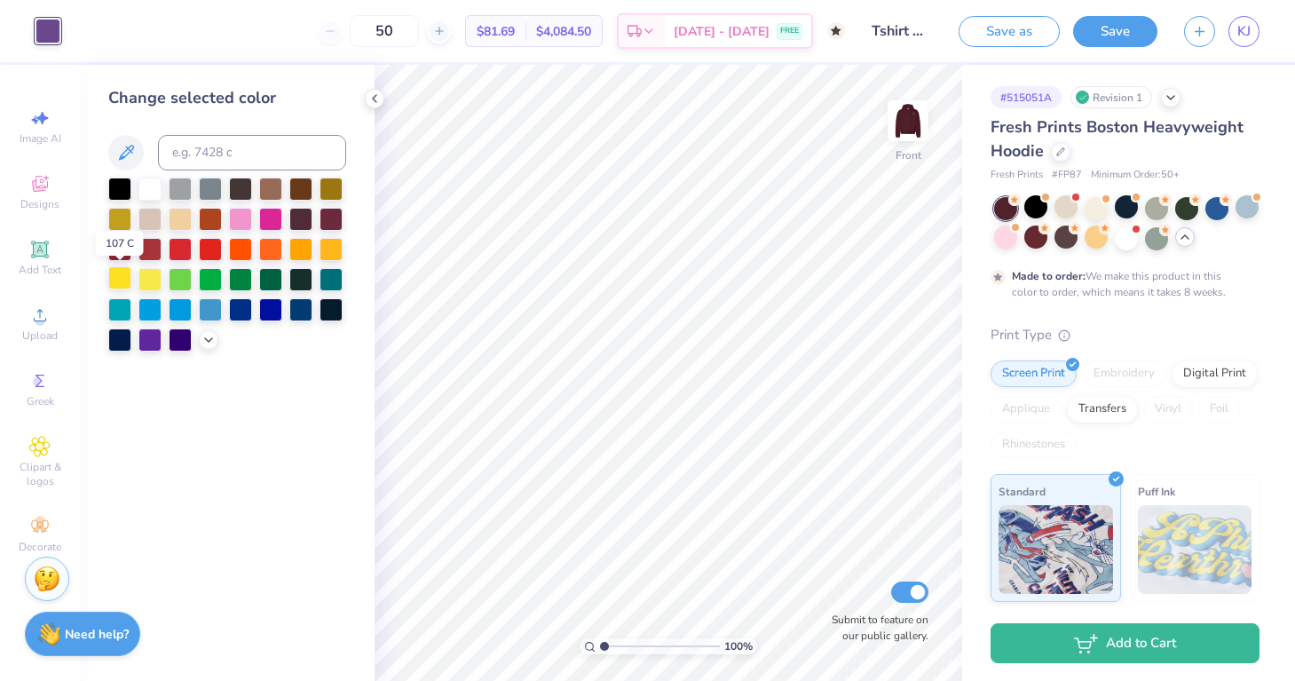
click at [118, 280] on div at bounding box center [119, 277] width 23 height 23
click at [155, 189] on div at bounding box center [149, 187] width 23 height 23
click at [895, 134] on img at bounding box center [907, 120] width 71 height 71
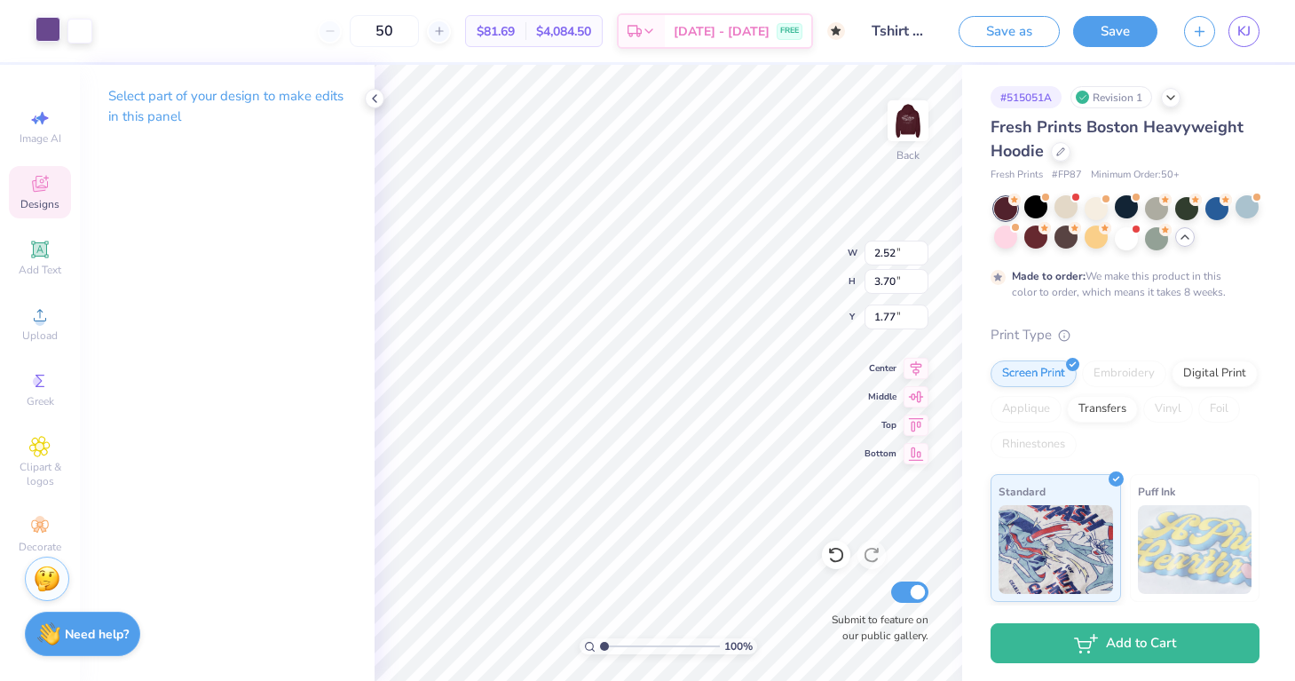
click at [51, 30] on div at bounding box center [47, 29] width 25 height 25
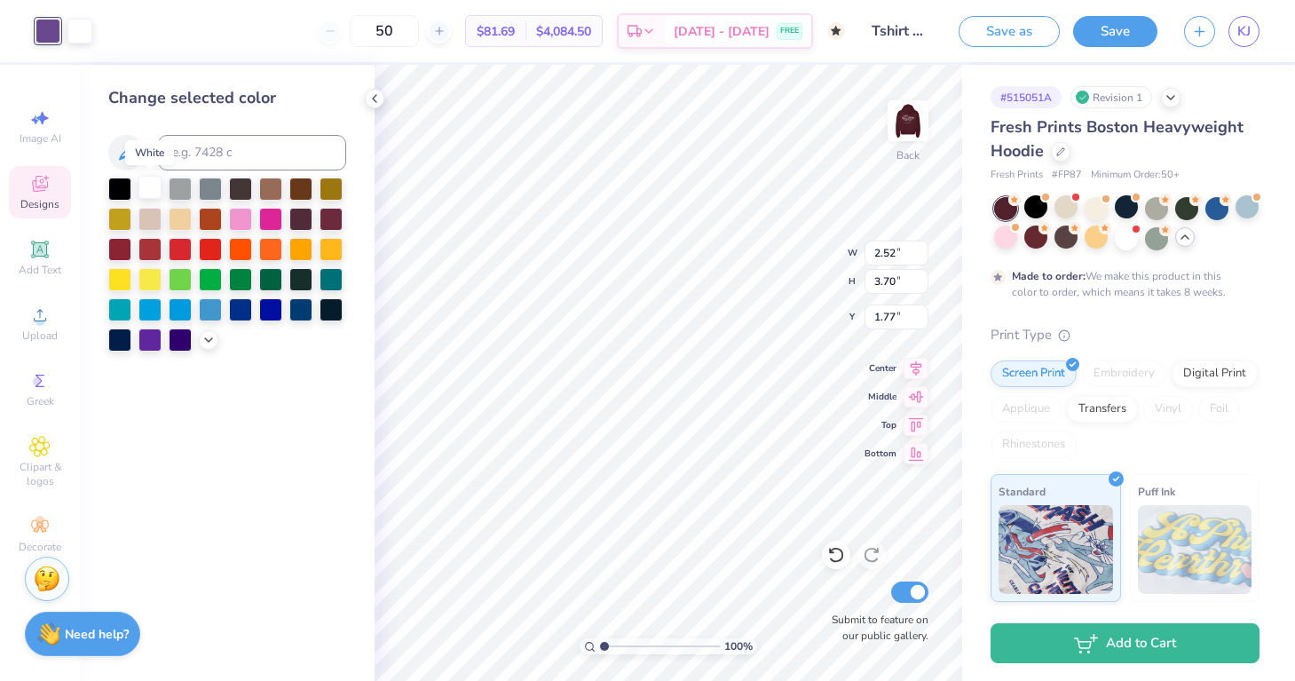
click at [152, 193] on div at bounding box center [149, 187] width 23 height 23
click at [837, 547] on icon at bounding box center [836, 555] width 18 height 18
click at [245, 218] on div at bounding box center [240, 217] width 23 height 23
click at [51, 30] on div at bounding box center [47, 29] width 25 height 25
click at [157, 189] on div at bounding box center [149, 187] width 23 height 23
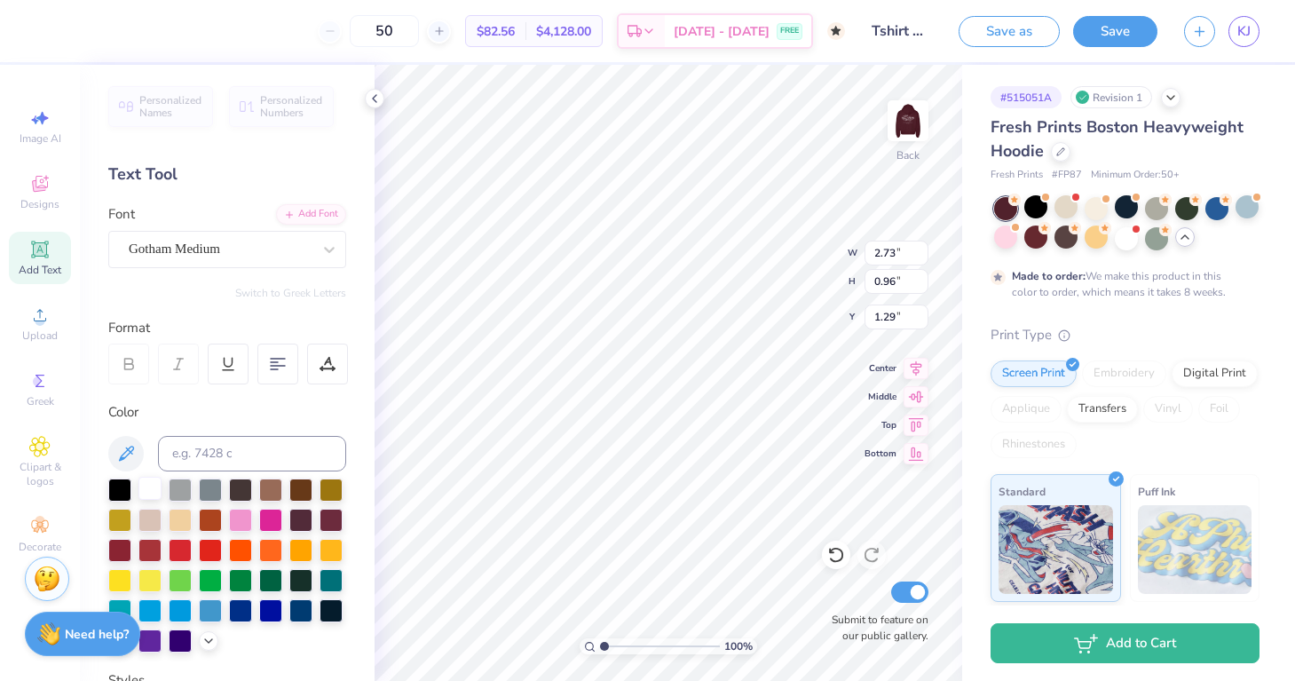
click at [158, 485] on div at bounding box center [149, 488] width 23 height 23
click at [90, 28] on div at bounding box center [79, 29] width 25 height 25
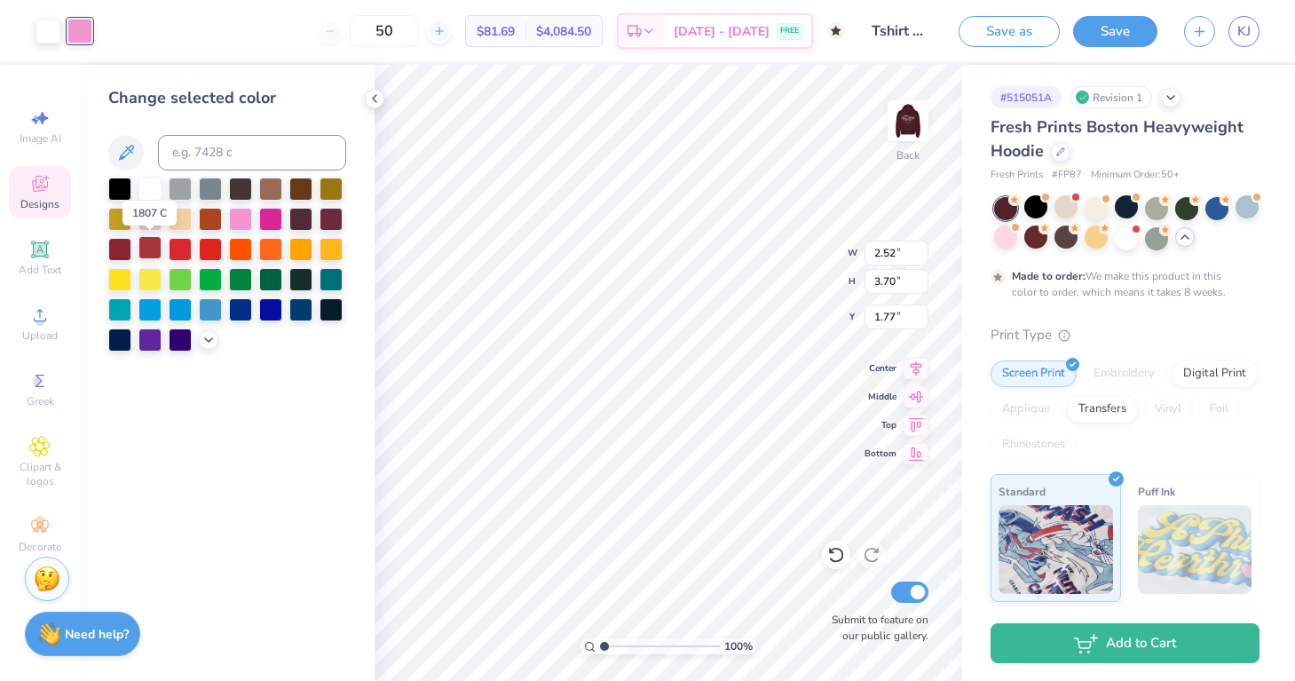
click at [148, 248] on div at bounding box center [149, 247] width 23 height 23
click at [113, 246] on div at bounding box center [119, 247] width 23 height 23
click at [146, 275] on div at bounding box center [149, 277] width 23 height 23
click at [150, 190] on div at bounding box center [149, 187] width 23 height 23
click at [843, 548] on icon at bounding box center [836, 555] width 18 height 18
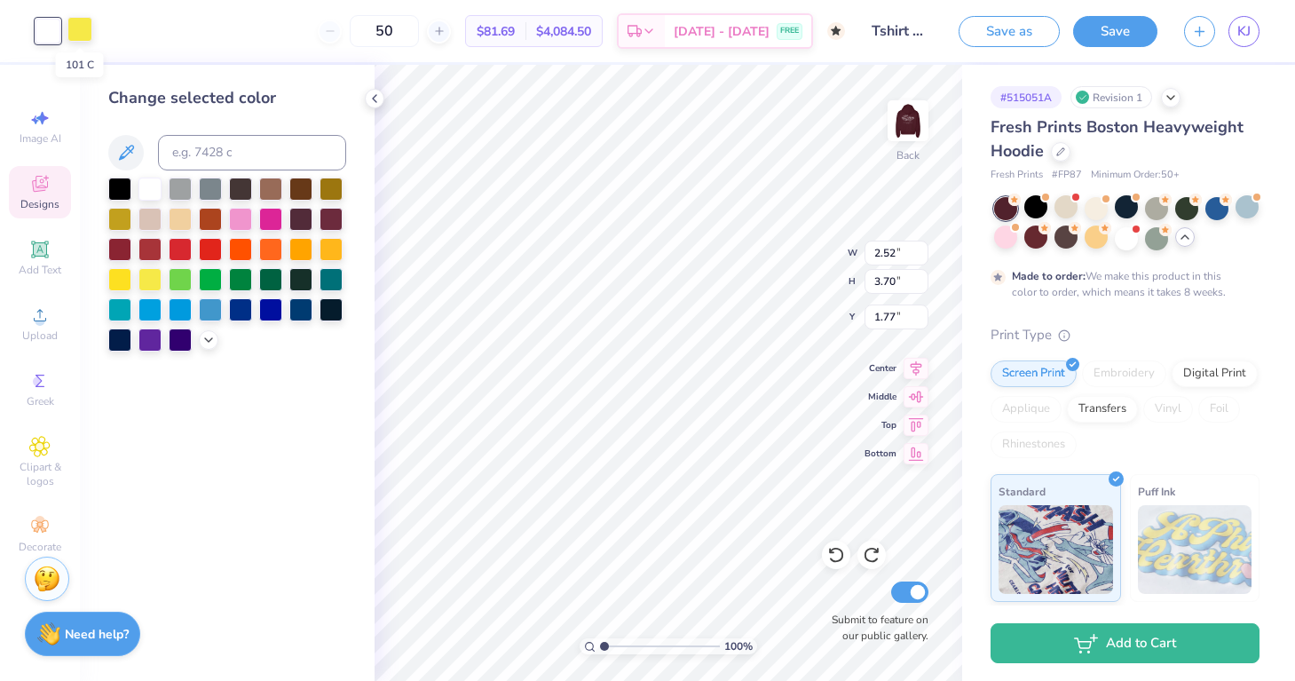
click at [84, 31] on div at bounding box center [79, 29] width 25 height 25
click at [154, 340] on div at bounding box center [149, 338] width 23 height 23
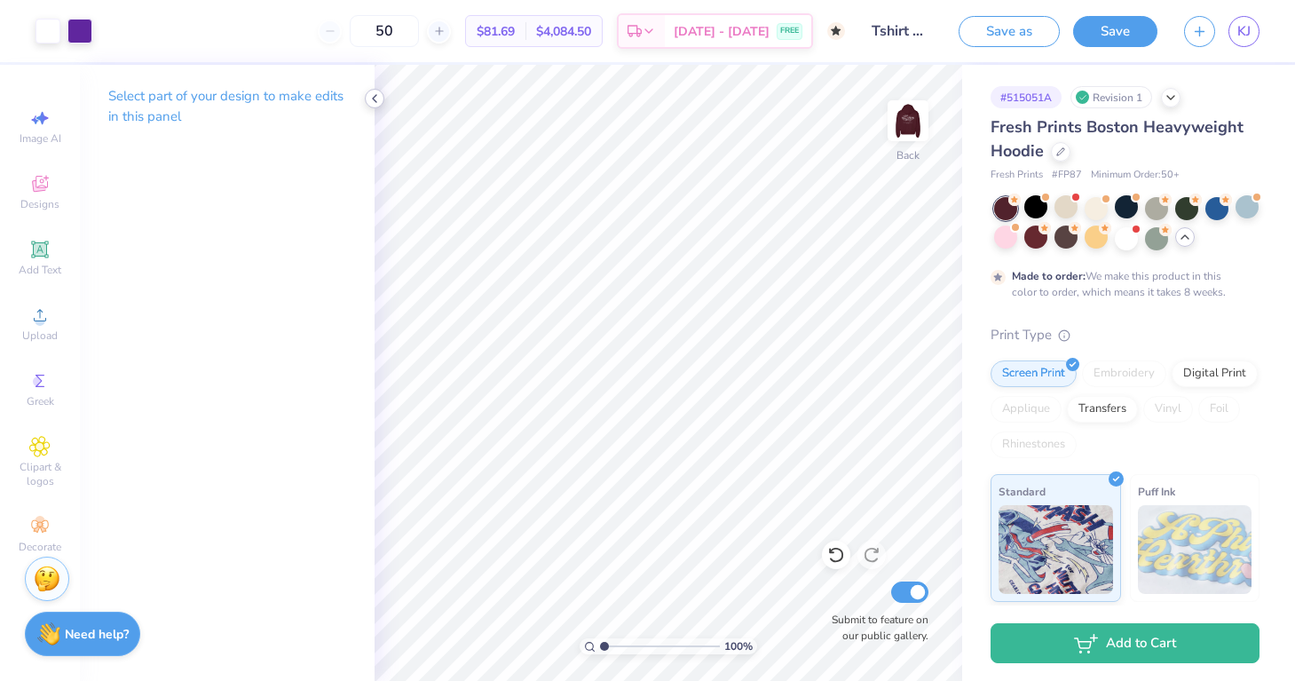
click at [370, 97] on icon at bounding box center [374, 98] width 14 height 14
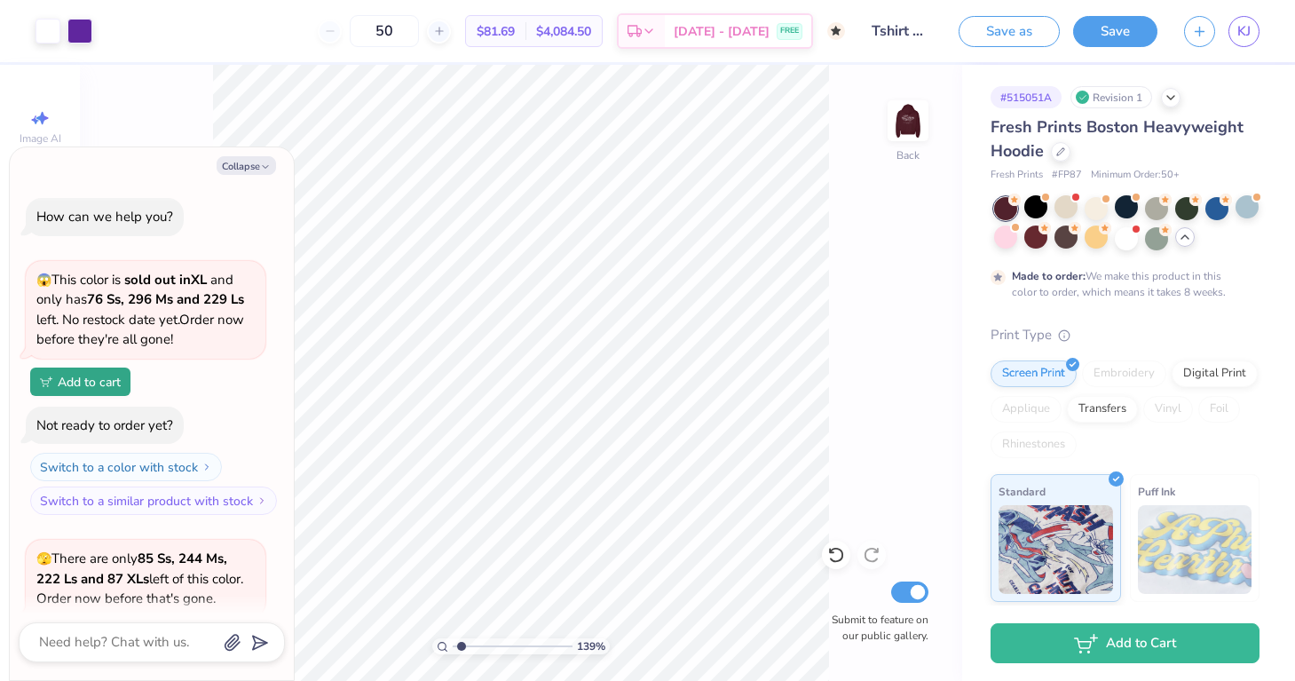
scroll to position [1244, 0]
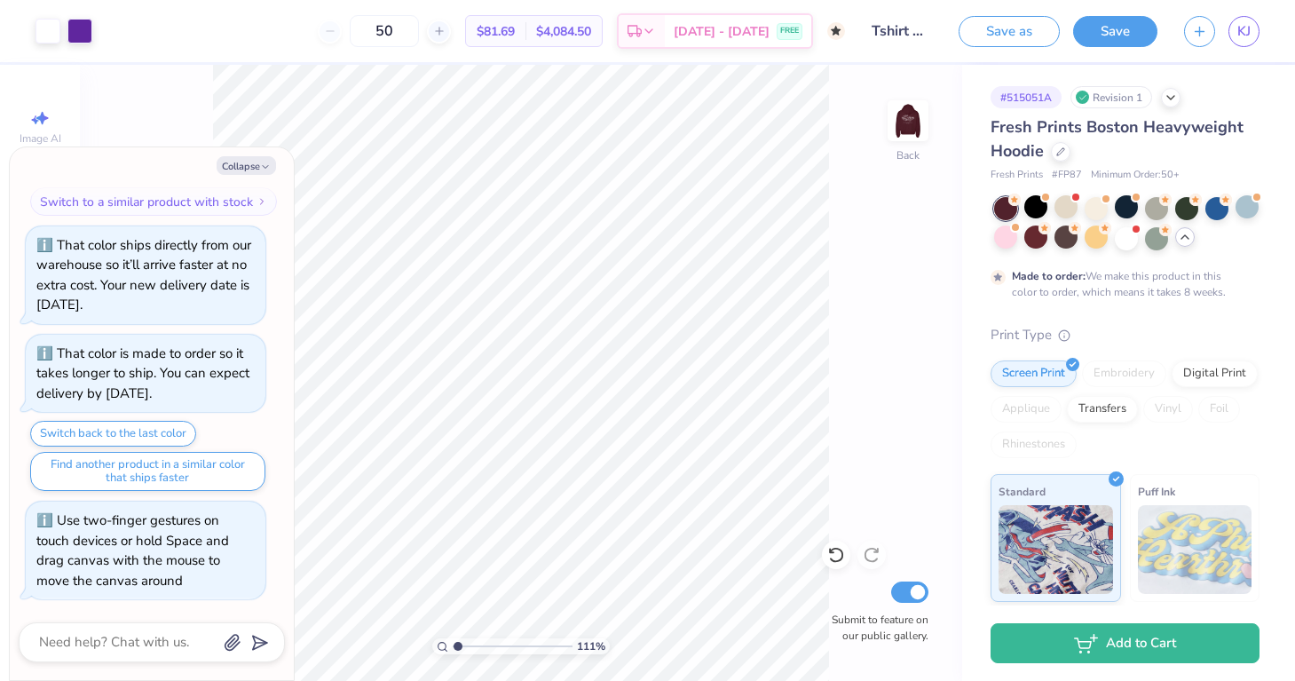
click at [457, 645] on input "range" at bounding box center [513, 646] width 120 height 16
click at [260, 169] on icon "button" at bounding box center [265, 167] width 11 height 11
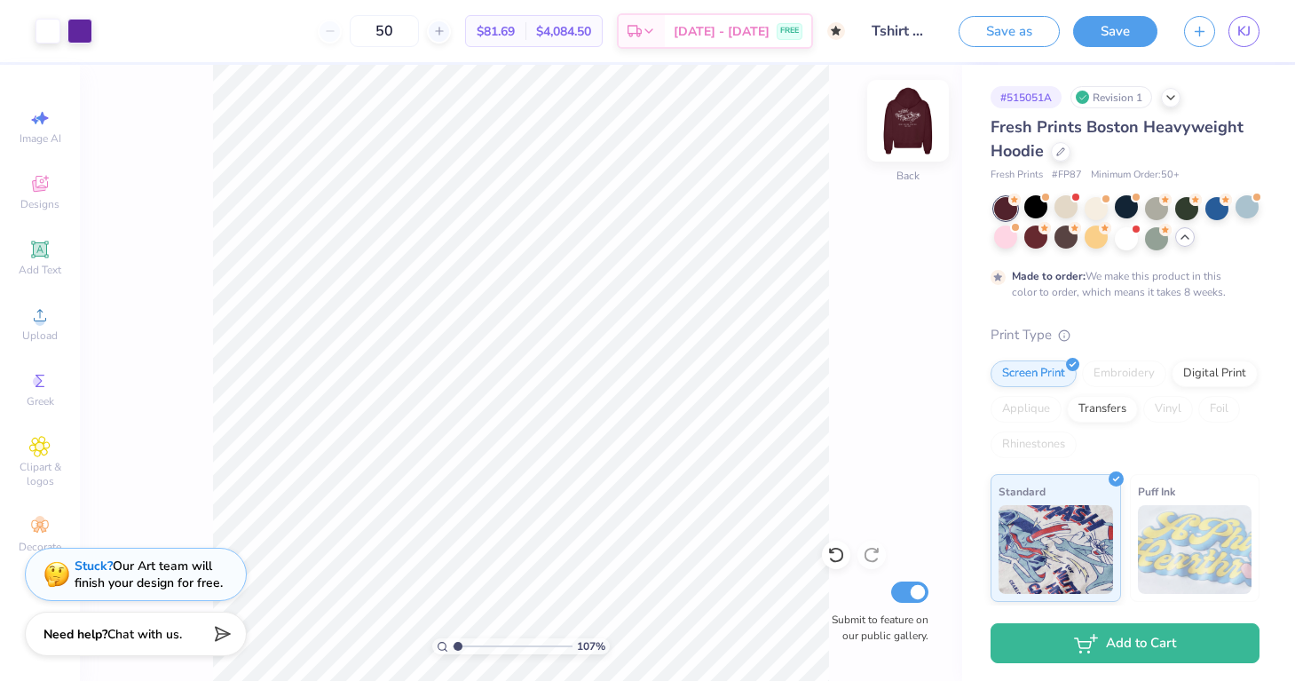
click at [903, 128] on img at bounding box center [907, 120] width 71 height 71
click at [914, 123] on img at bounding box center [907, 120] width 71 height 71
click at [84, 35] on div at bounding box center [79, 29] width 25 height 25
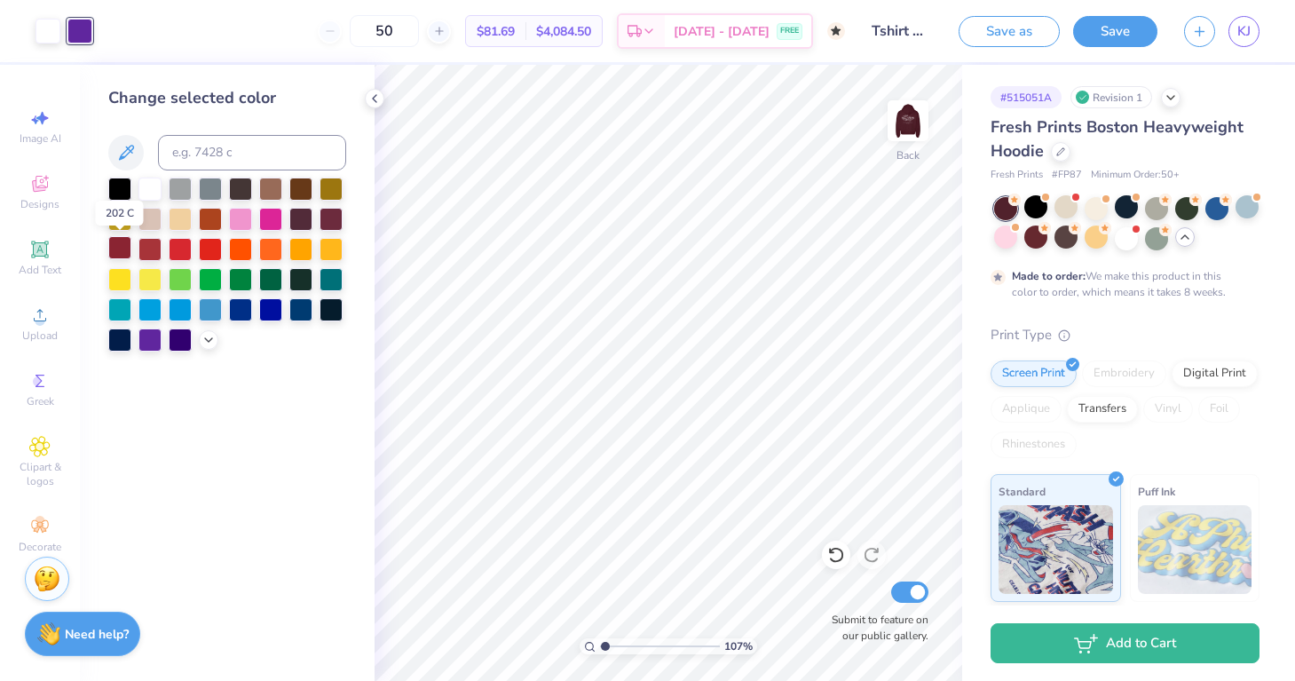
click at [119, 247] on div at bounding box center [119, 247] width 23 height 23
click at [148, 248] on div at bounding box center [149, 247] width 23 height 23
click at [133, 154] on icon at bounding box center [125, 152] width 21 height 21
click at [208, 341] on icon at bounding box center [208, 338] width 14 height 14
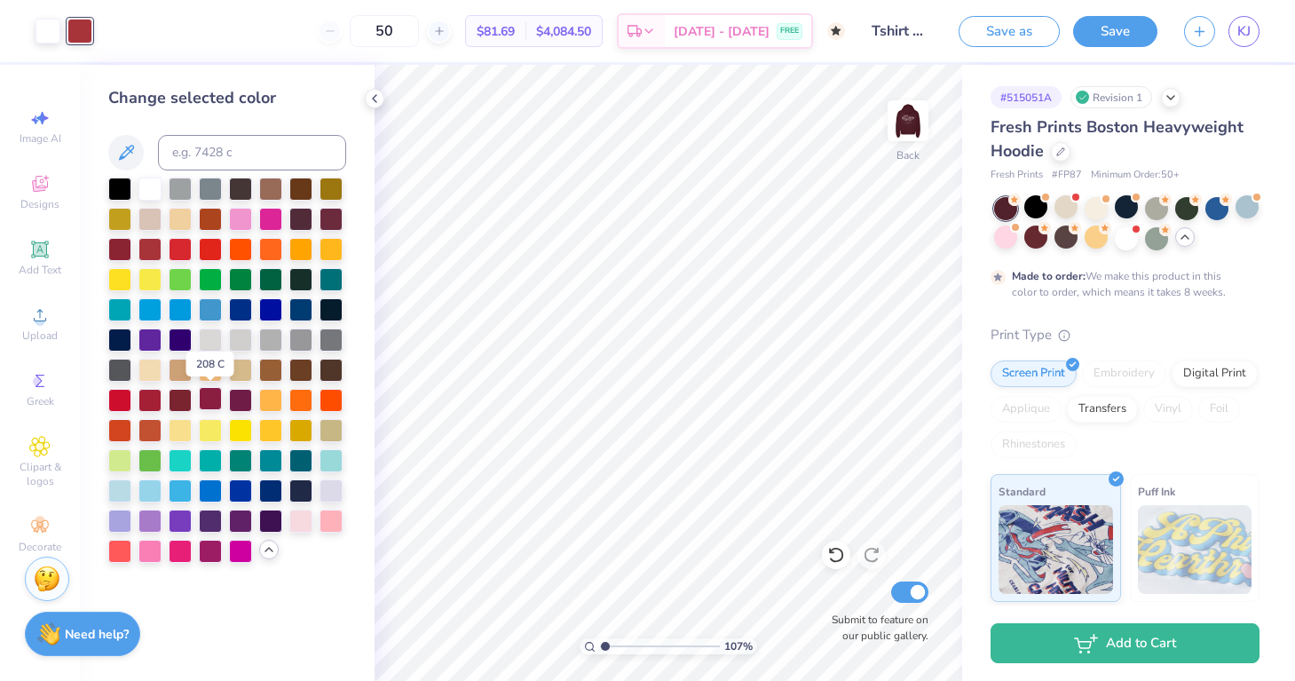
click at [217, 398] on div at bounding box center [210, 398] width 23 height 23
click at [235, 398] on div at bounding box center [240, 398] width 23 height 23
drag, startPoint x: 607, startPoint y: 644, endPoint x: 641, endPoint y: 645, distance: 33.7
click at [641, 645] on input "range" at bounding box center [660, 646] width 120 height 16
drag, startPoint x: 638, startPoint y: 644, endPoint x: 613, endPoint y: 641, distance: 25.1
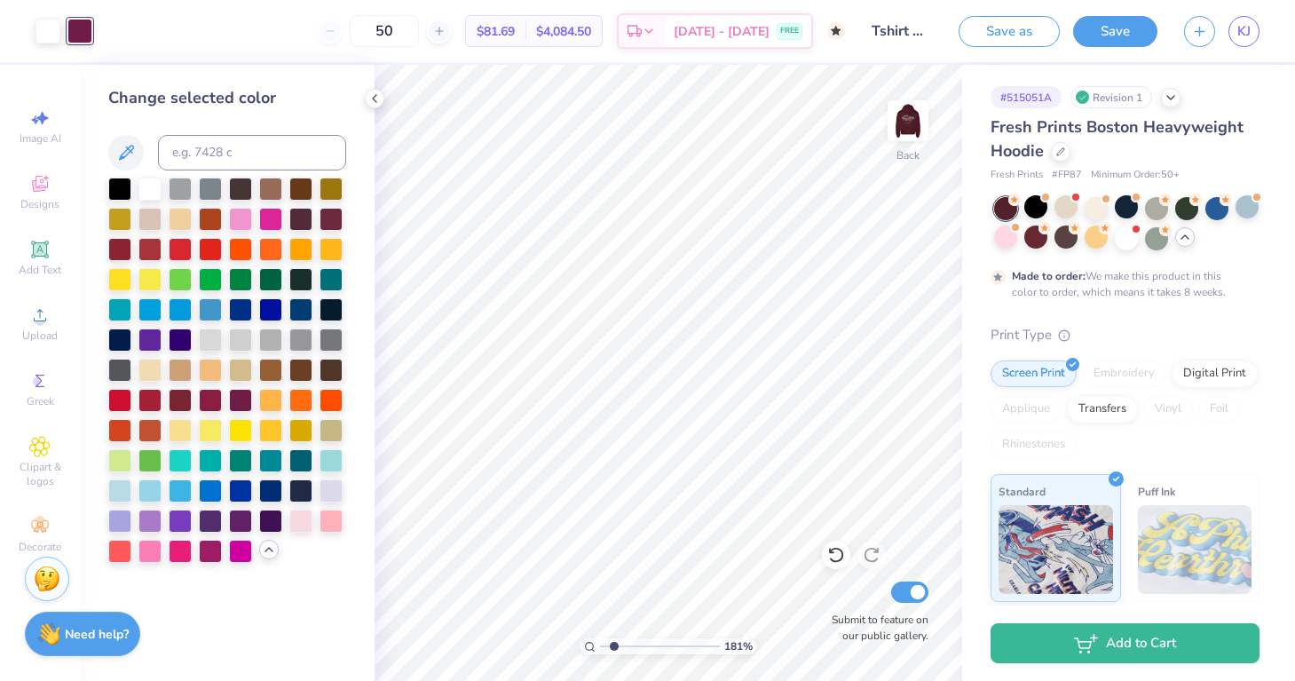
click at [613, 641] on input "range" at bounding box center [660, 646] width 120 height 16
click at [604, 650] on input "range" at bounding box center [660, 646] width 120 height 16
click at [379, 96] on icon at bounding box center [374, 98] width 14 height 14
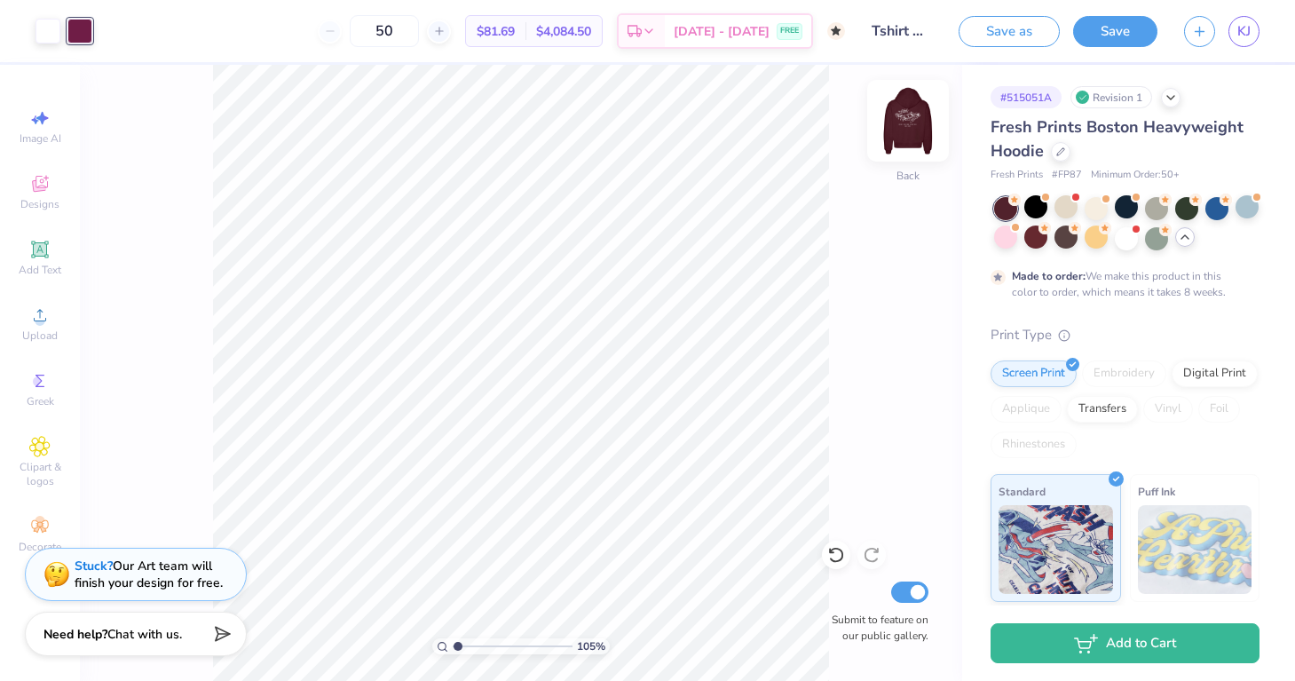
click at [914, 128] on img at bounding box center [907, 120] width 71 height 71
click at [916, 144] on img at bounding box center [907, 120] width 71 height 71
click at [911, 122] on img at bounding box center [907, 120] width 71 height 71
click at [919, 118] on img at bounding box center [907, 120] width 71 height 71
click at [1066, 154] on div at bounding box center [1061, 150] width 20 height 20
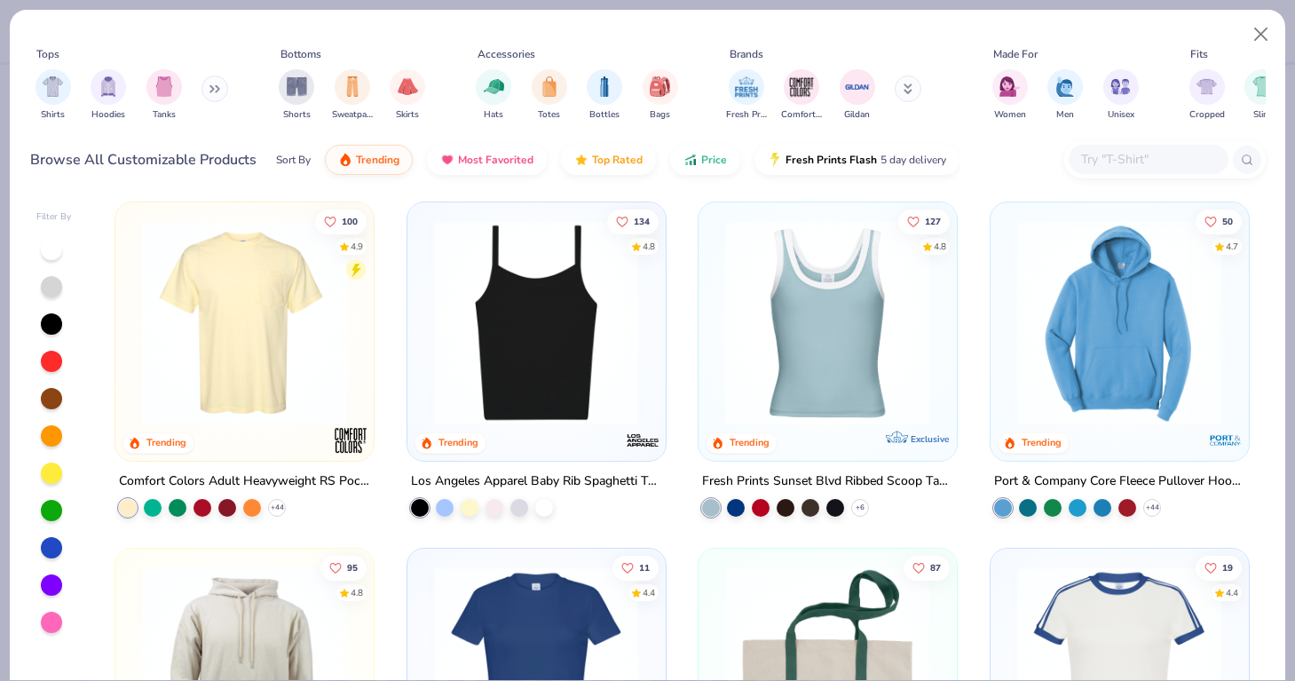
scroll to position [1375, 0]
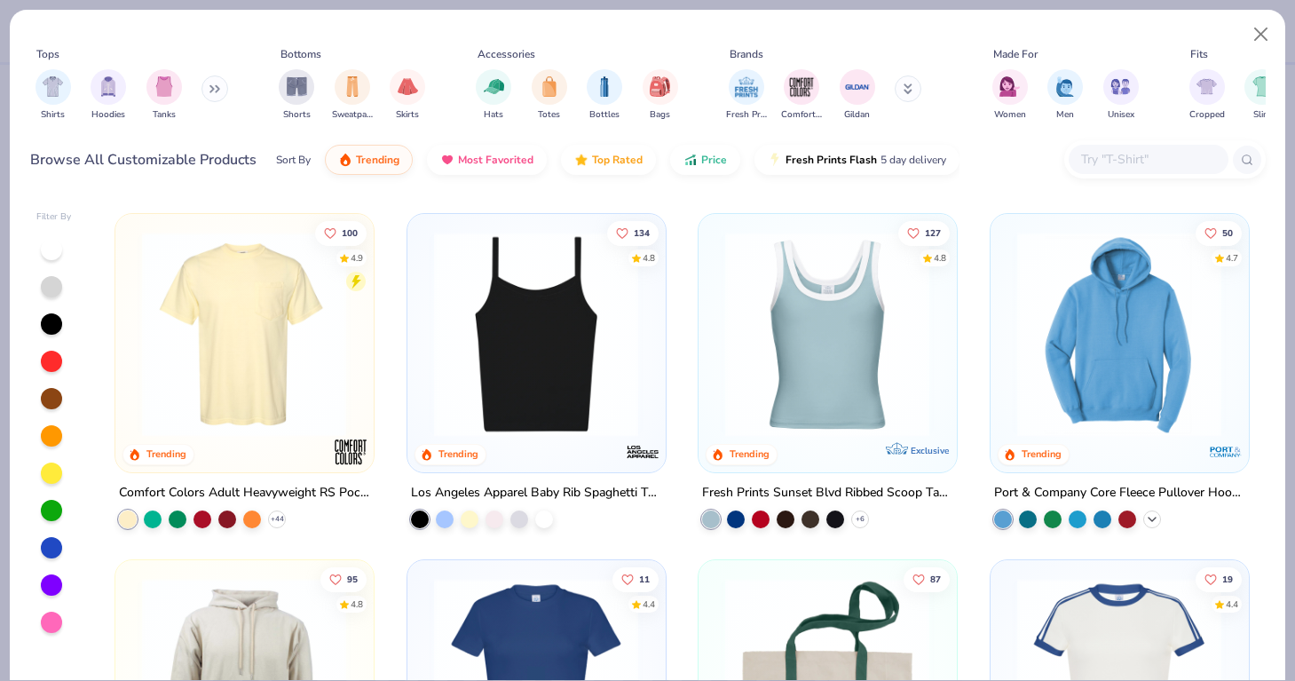
click at [1157, 517] on icon at bounding box center [1152, 518] width 14 height 14
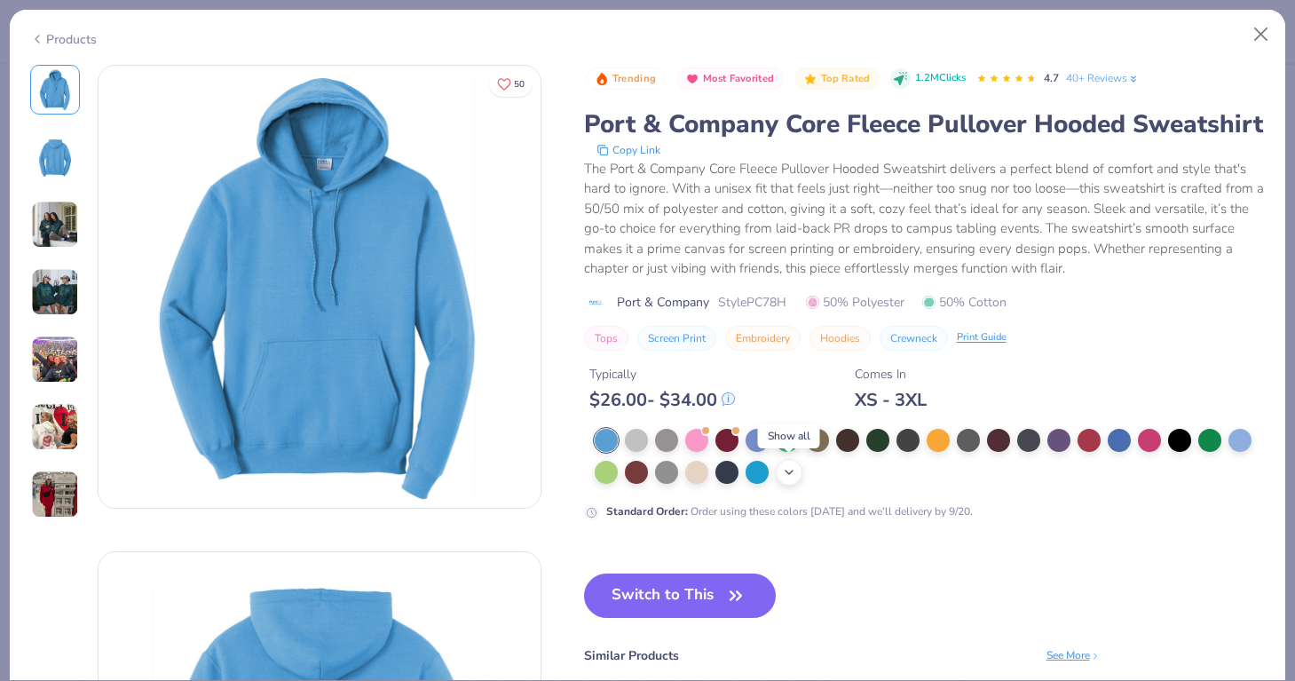
click at [786, 477] on icon at bounding box center [789, 472] width 14 height 14
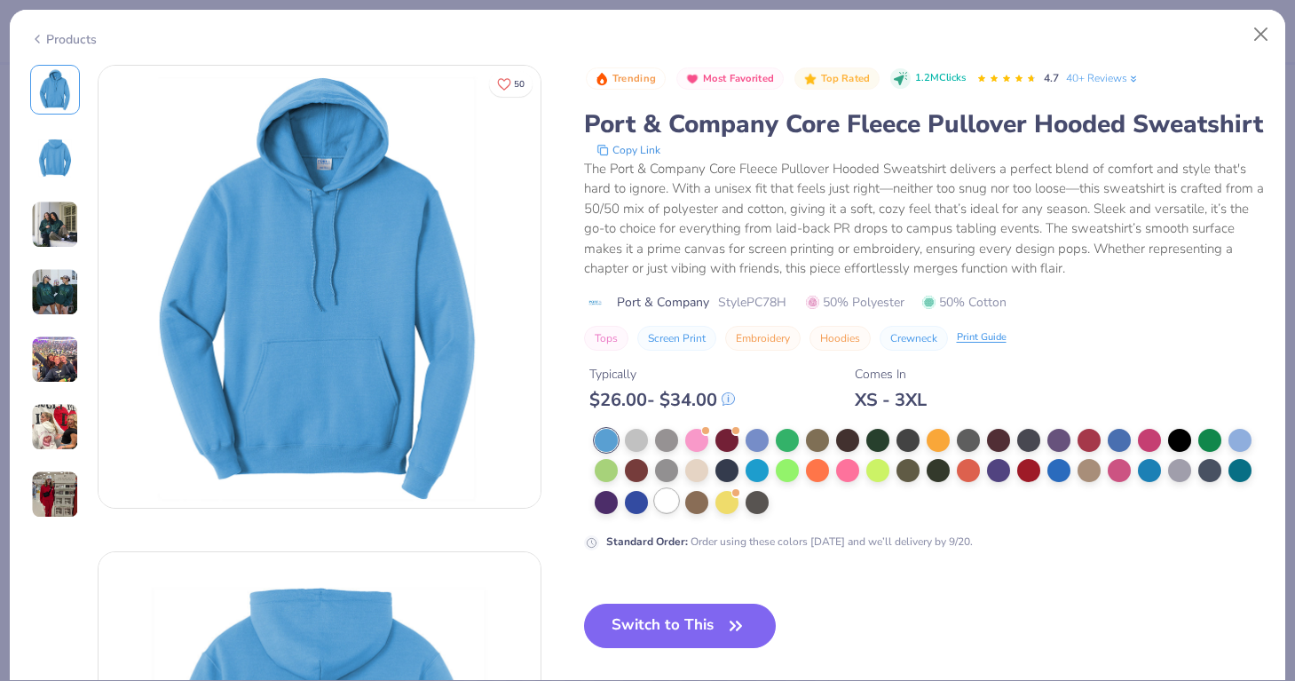
click at [666, 504] on div at bounding box center [666, 500] width 23 height 23
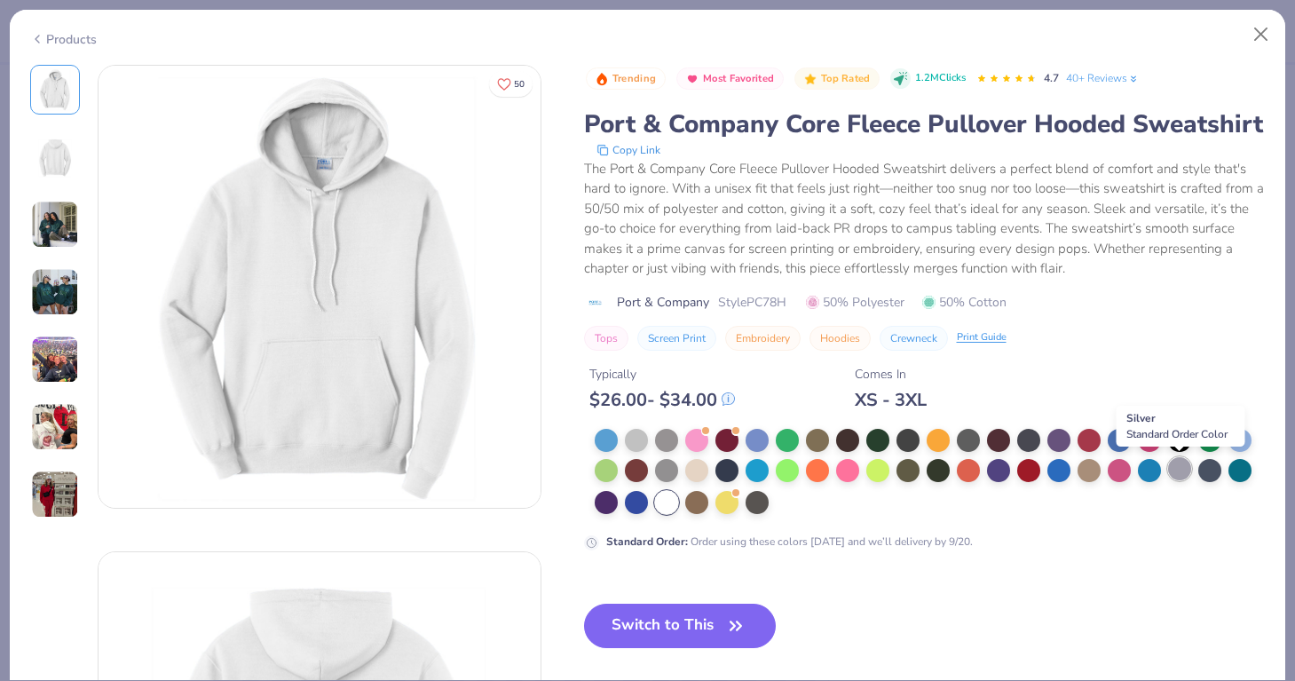
click at [1187, 475] on div at bounding box center [1179, 468] width 23 height 23
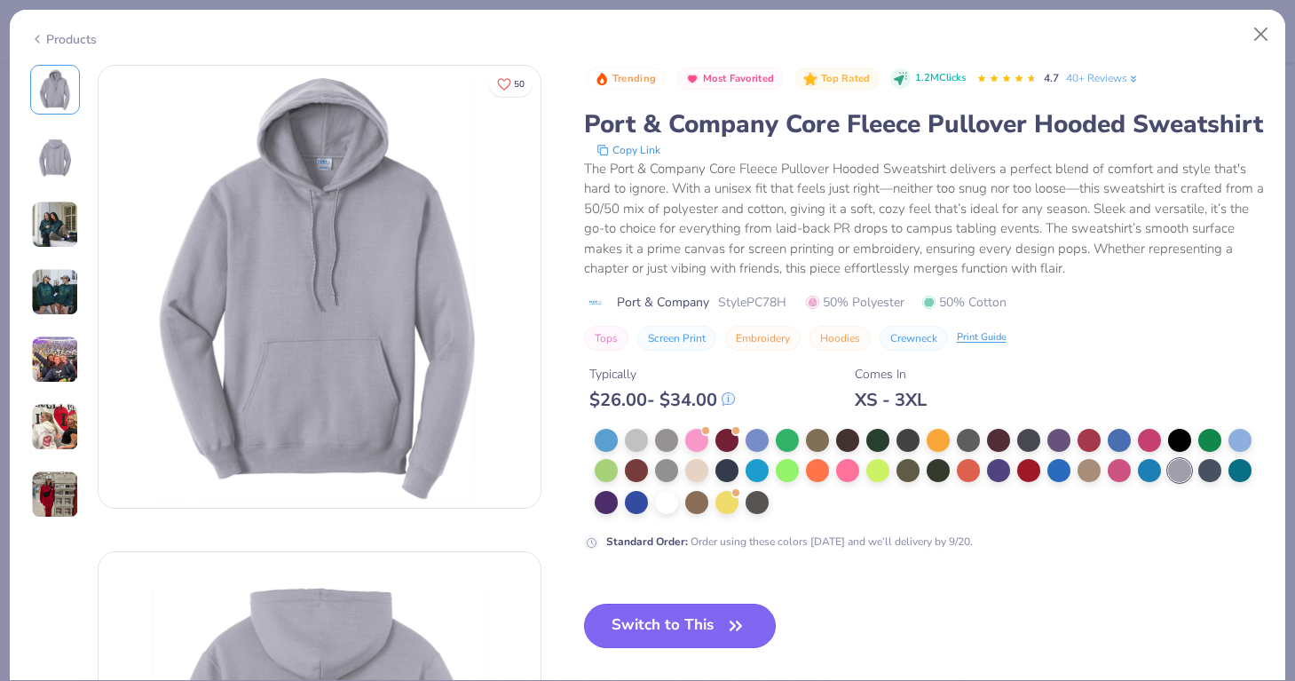
click at [723, 619] on button "Switch to This" at bounding box center [680, 625] width 193 height 44
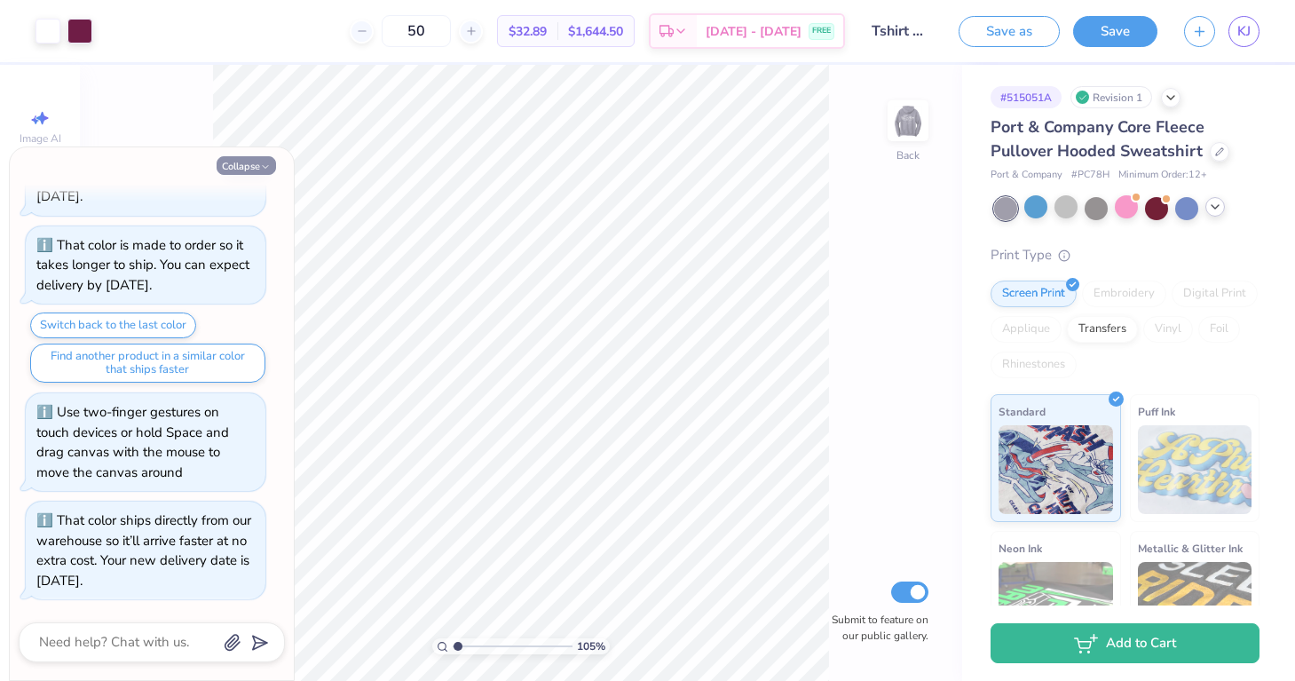
click at [253, 164] on button "Collapse" at bounding box center [246, 165] width 59 height 19
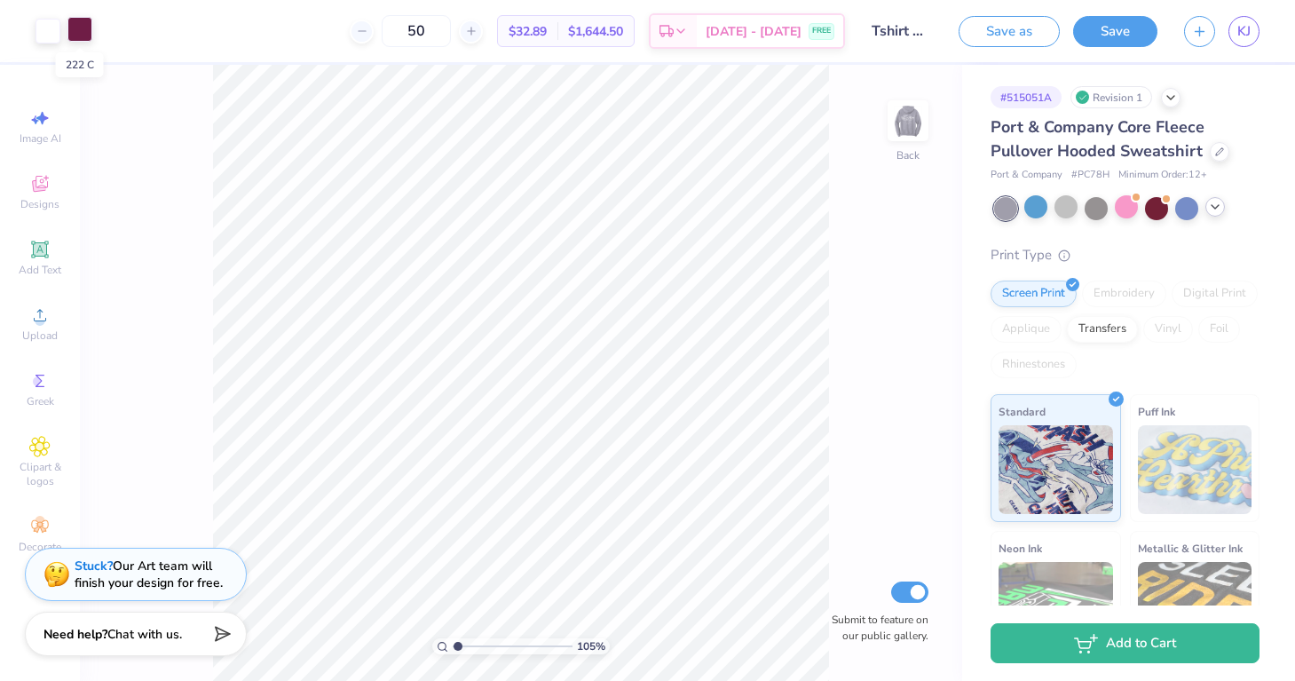
click at [82, 34] on div at bounding box center [79, 29] width 25 height 25
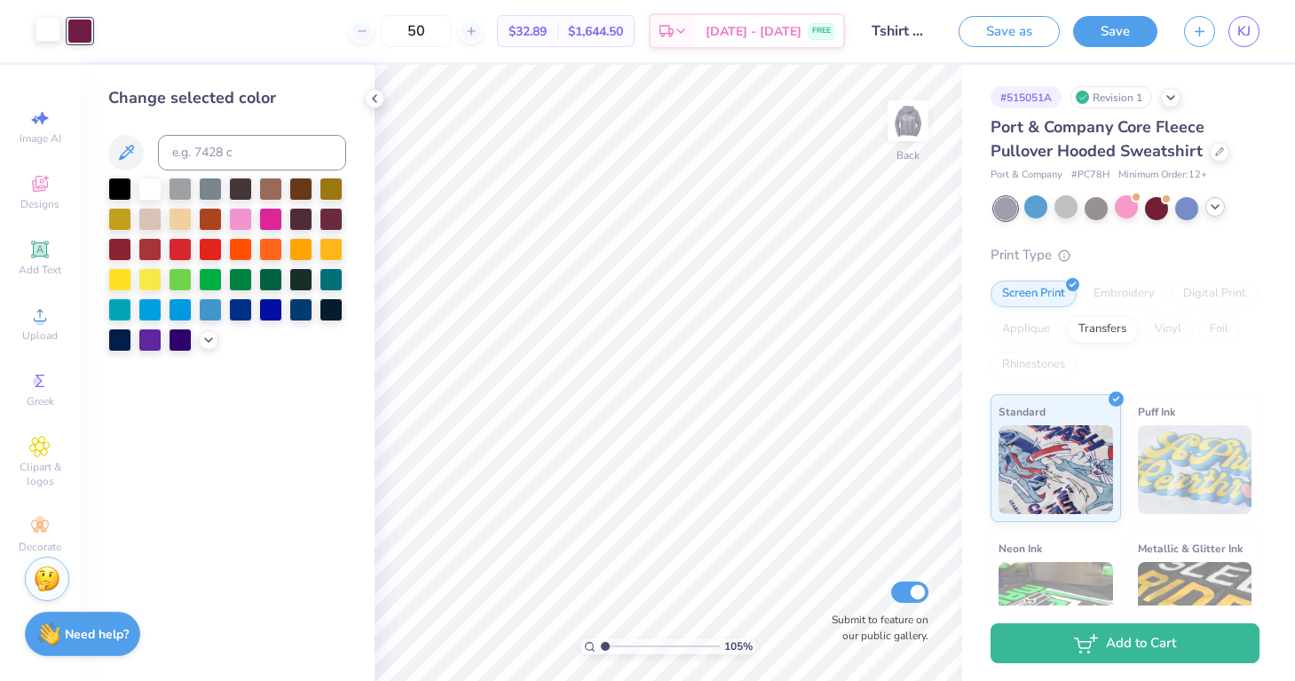
click at [51, 32] on div at bounding box center [47, 29] width 25 height 25
click at [208, 343] on icon at bounding box center [208, 338] width 14 height 14
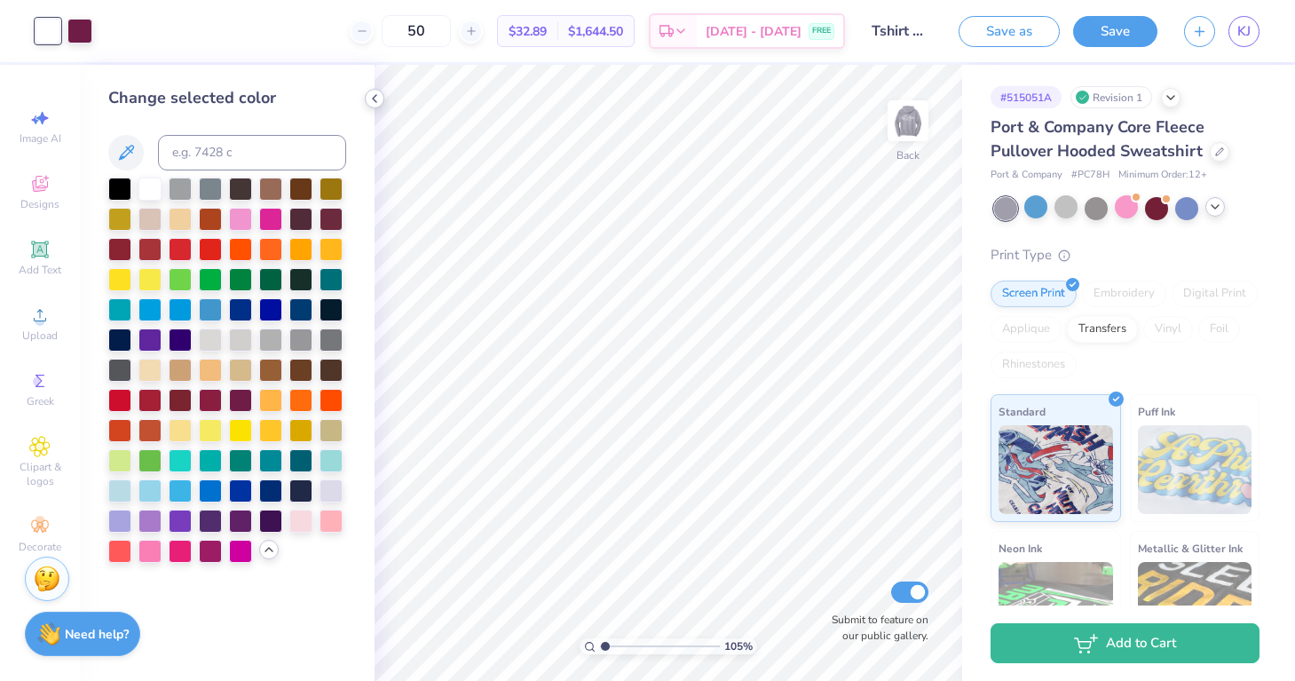
click at [373, 99] on icon at bounding box center [374, 98] width 14 height 14
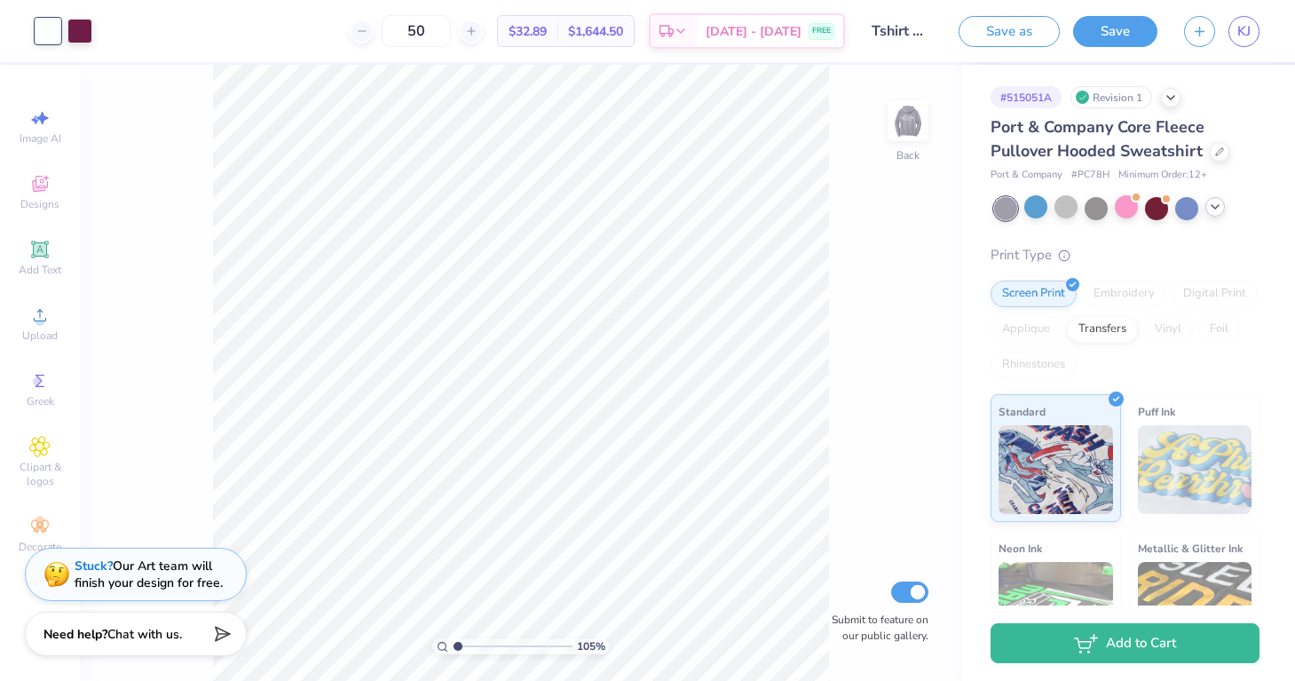
click at [51, 33] on div at bounding box center [47, 31] width 25 height 25
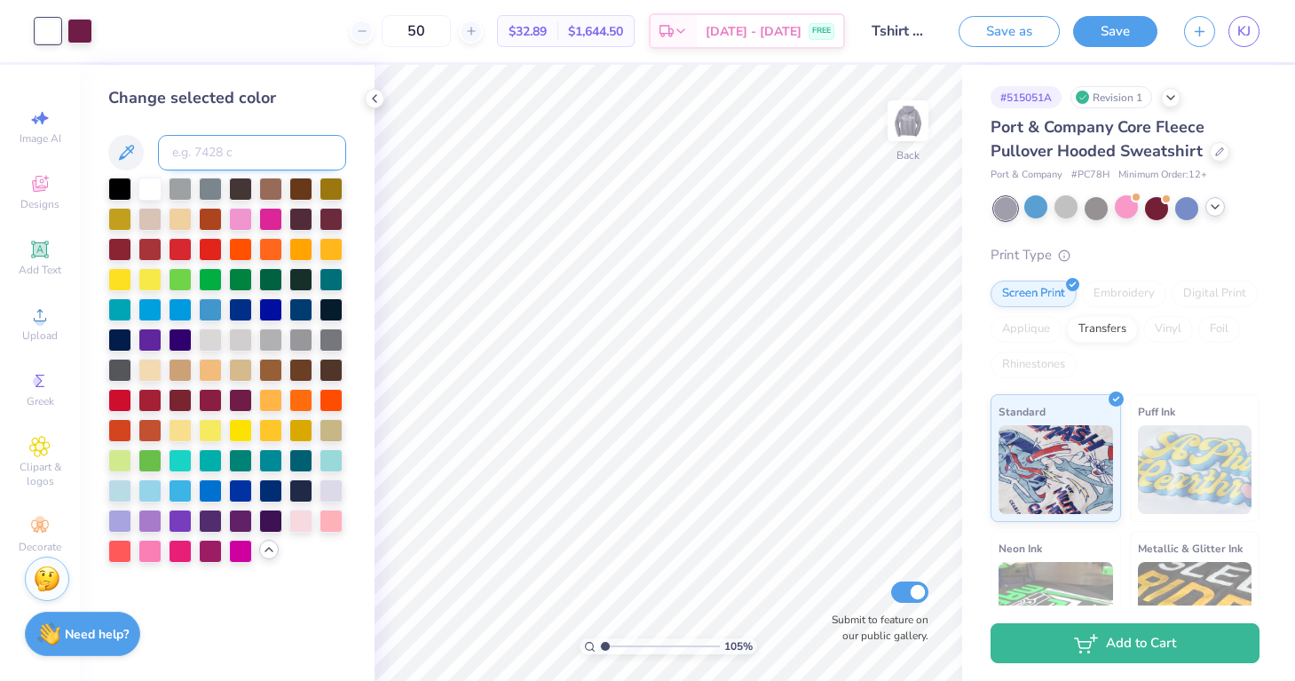
click at [206, 158] on input at bounding box center [252, 152] width 188 height 35
click at [182, 518] on div at bounding box center [180, 519] width 23 height 23
click at [217, 148] on input at bounding box center [252, 152] width 188 height 35
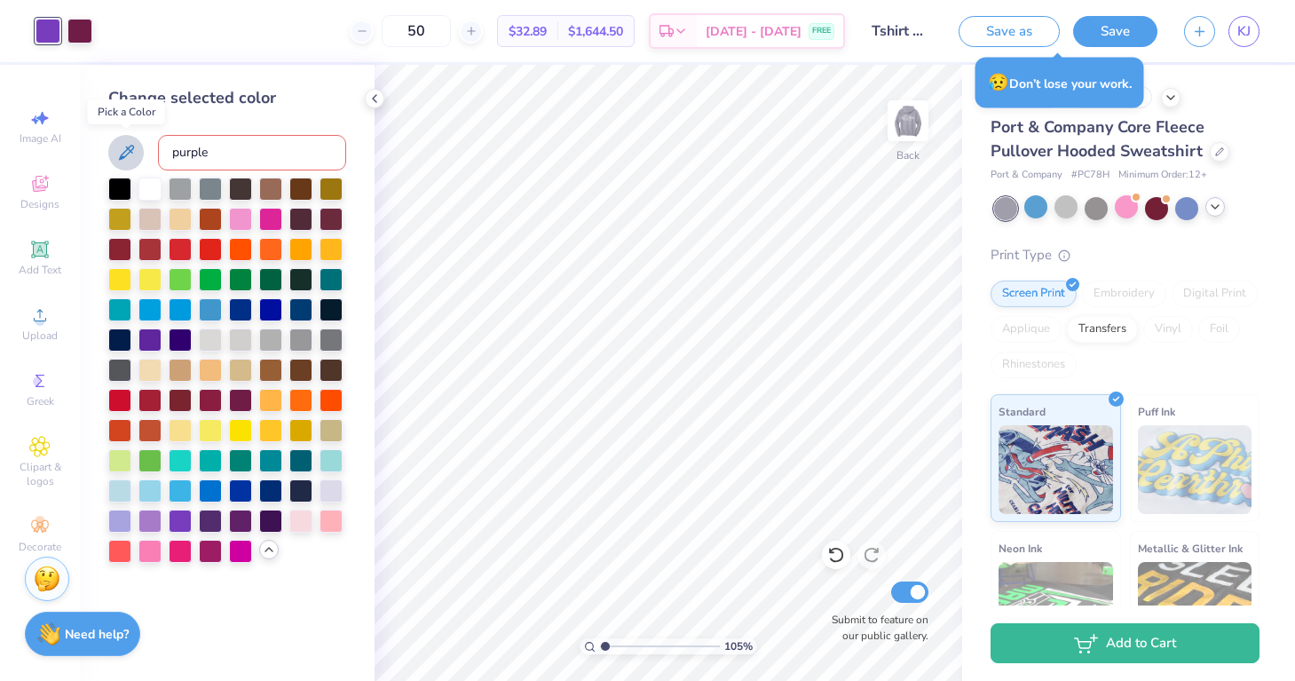
click at [130, 146] on icon at bounding box center [126, 152] width 15 height 15
click at [32, 375] on icon at bounding box center [39, 380] width 21 height 21
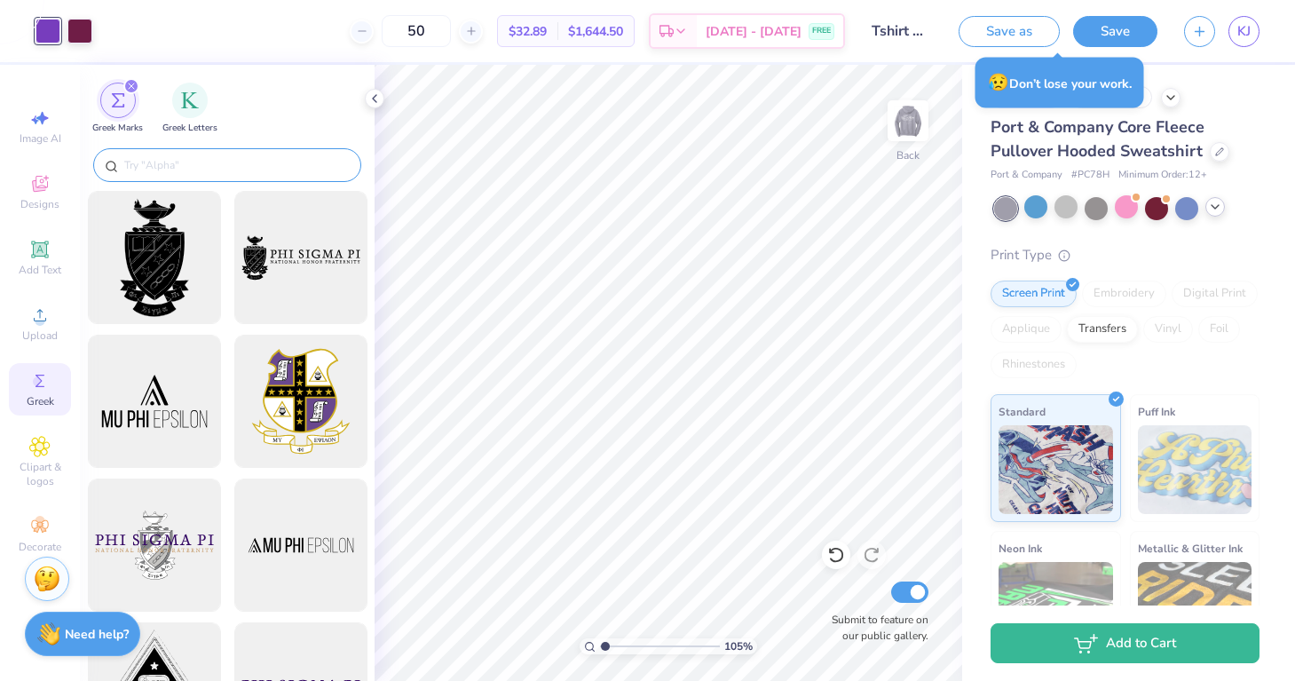
click at [200, 157] on input "text" at bounding box center [235, 165] width 227 height 18
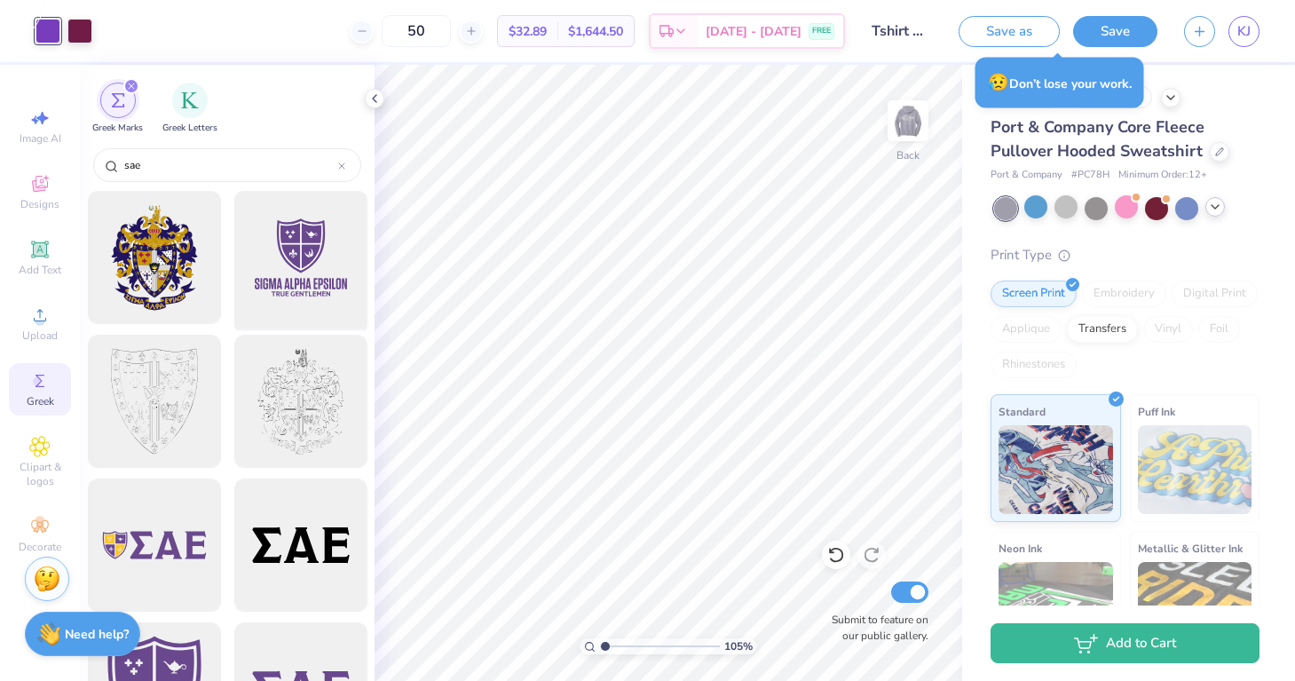
click at [272, 253] on div at bounding box center [300, 258] width 146 height 146
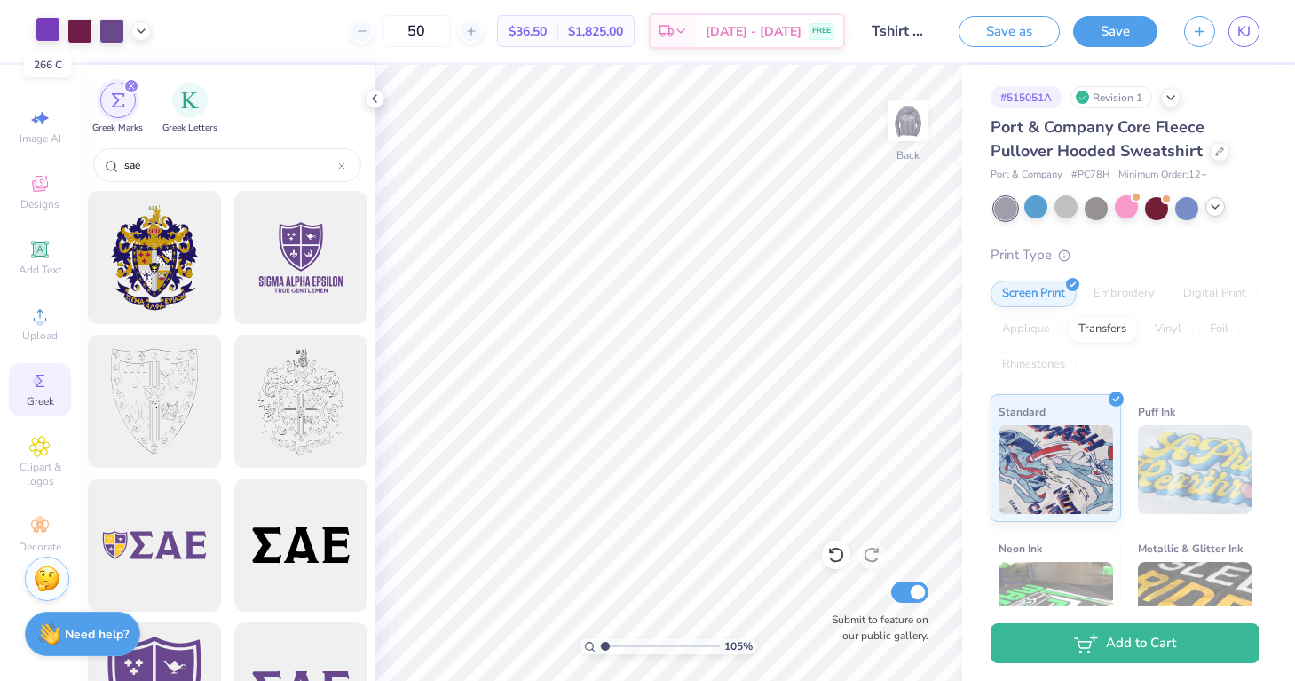
click at [45, 35] on div at bounding box center [47, 29] width 25 height 25
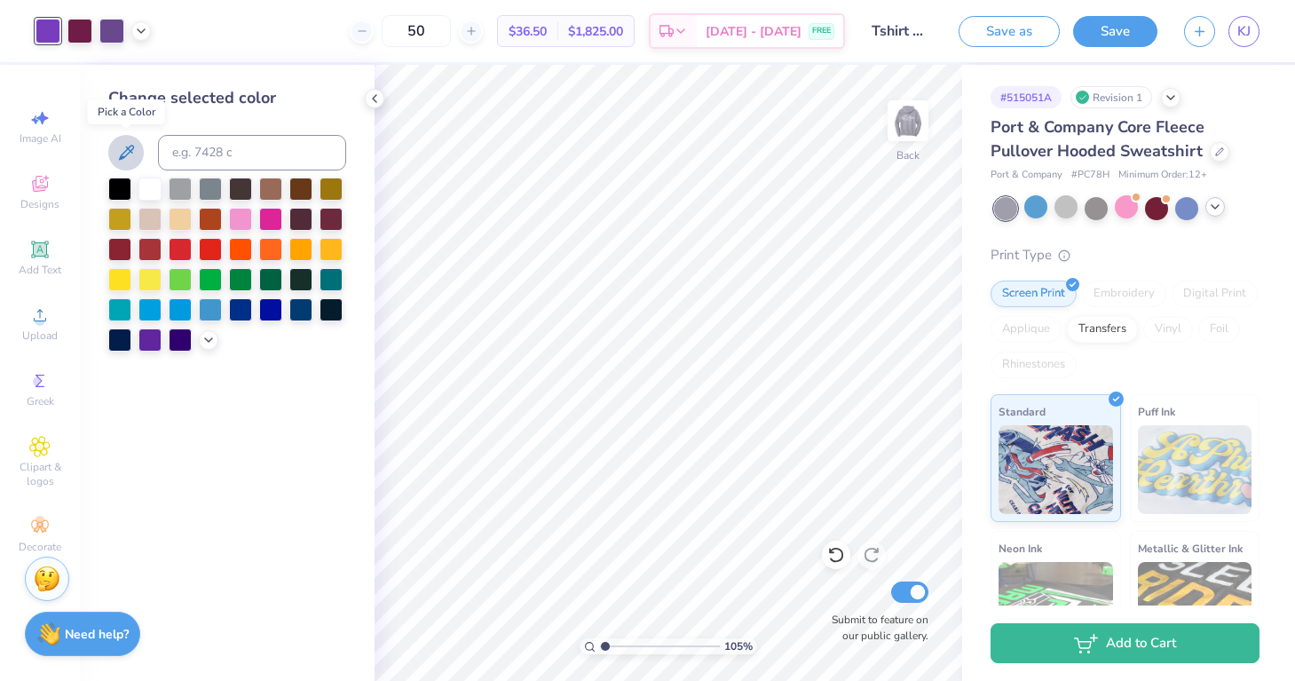
click at [127, 155] on icon at bounding box center [125, 152] width 21 height 21
click at [82, 28] on div at bounding box center [79, 29] width 25 height 25
click at [82, 28] on div at bounding box center [79, 31] width 25 height 25
click at [149, 188] on div at bounding box center [149, 187] width 23 height 23
click at [180, 190] on div at bounding box center [180, 187] width 23 height 23
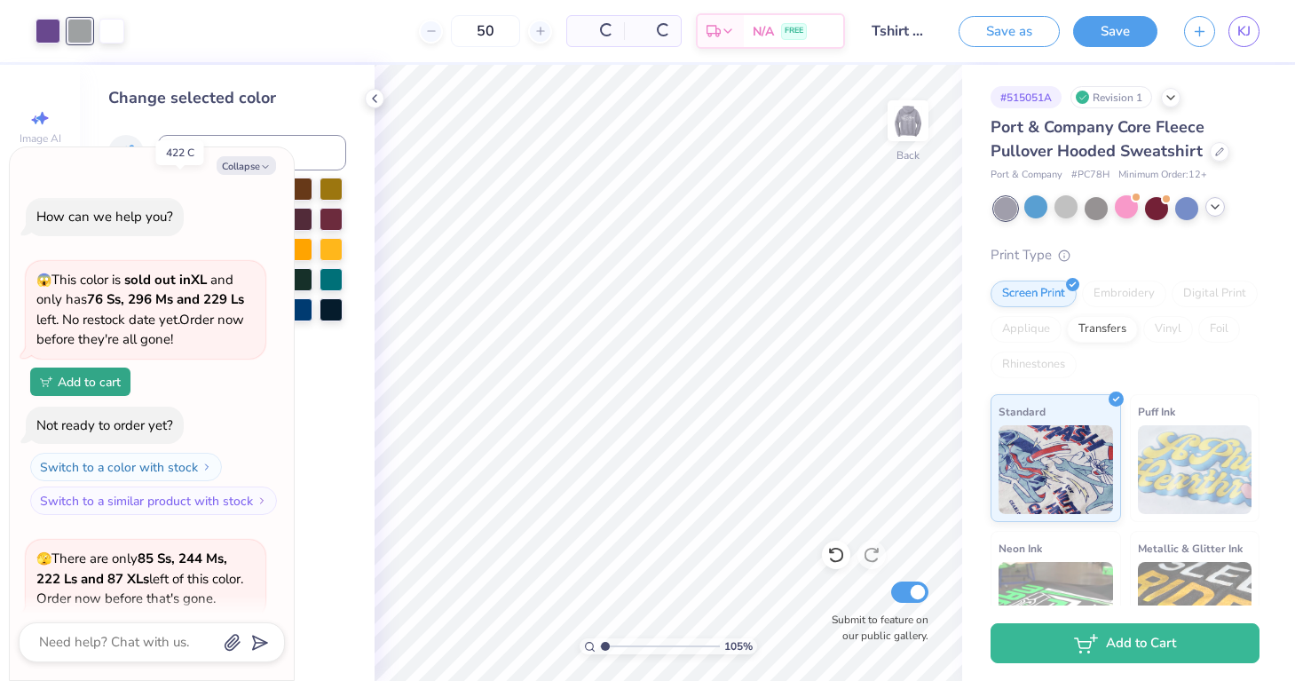
scroll to position [1440, 0]
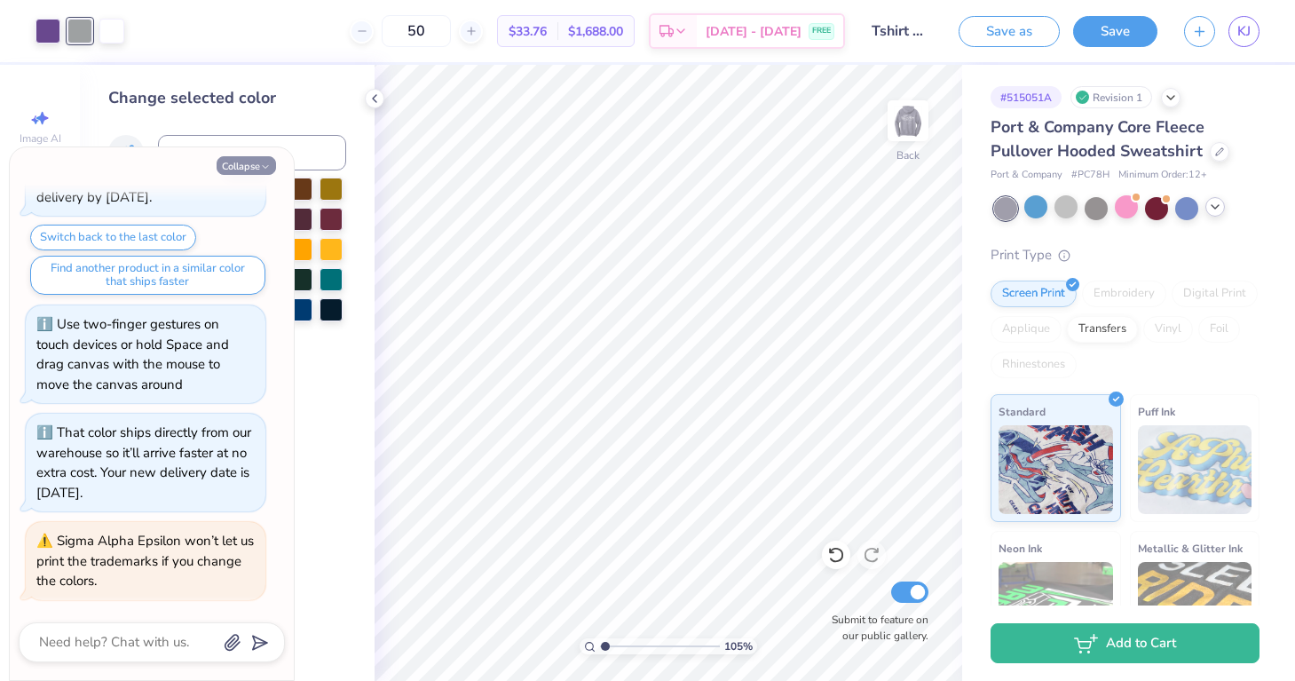
click at [255, 167] on button "Collapse" at bounding box center [246, 165] width 59 height 19
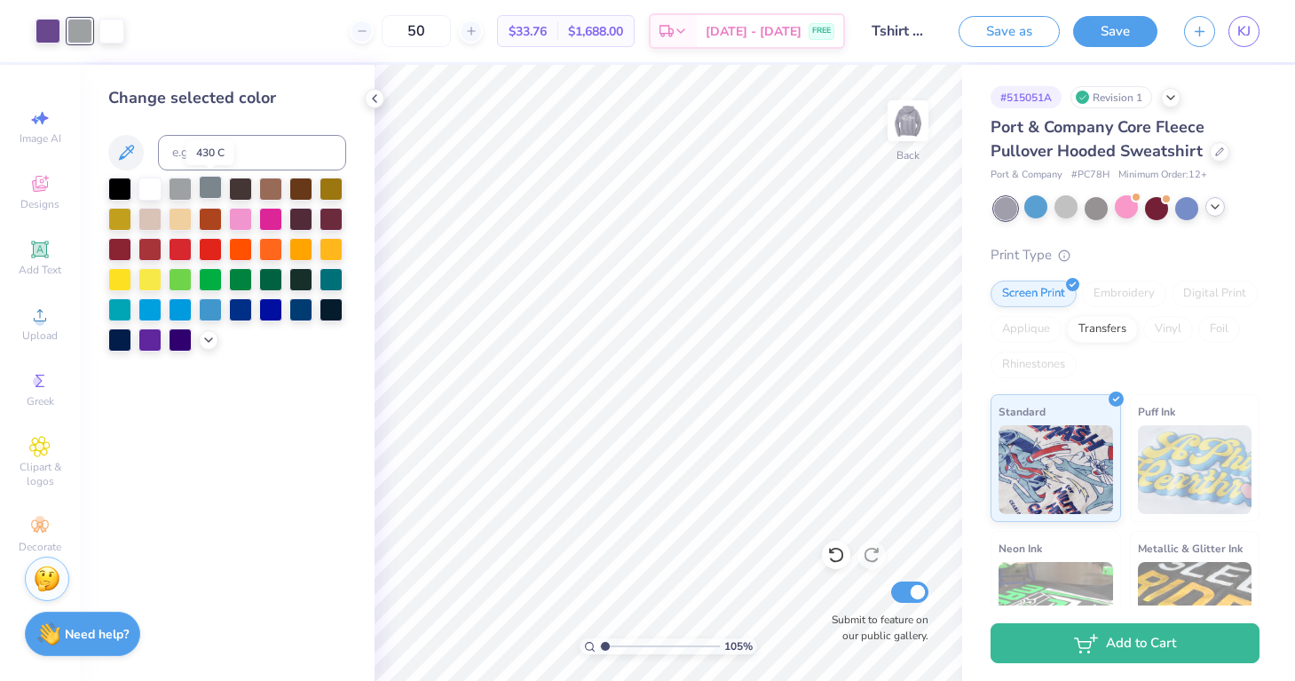
click at [209, 187] on div at bounding box center [210, 187] width 23 height 23
click at [185, 188] on div at bounding box center [180, 187] width 23 height 23
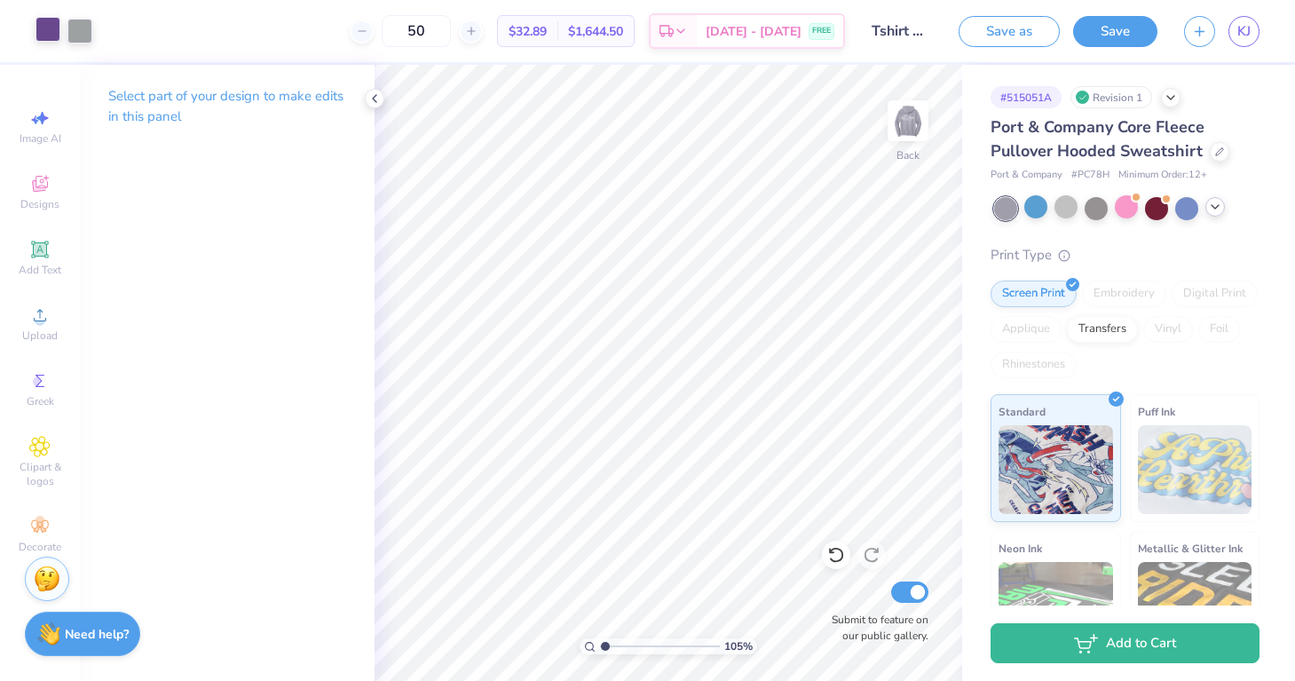
click at [44, 31] on div at bounding box center [47, 29] width 25 height 25
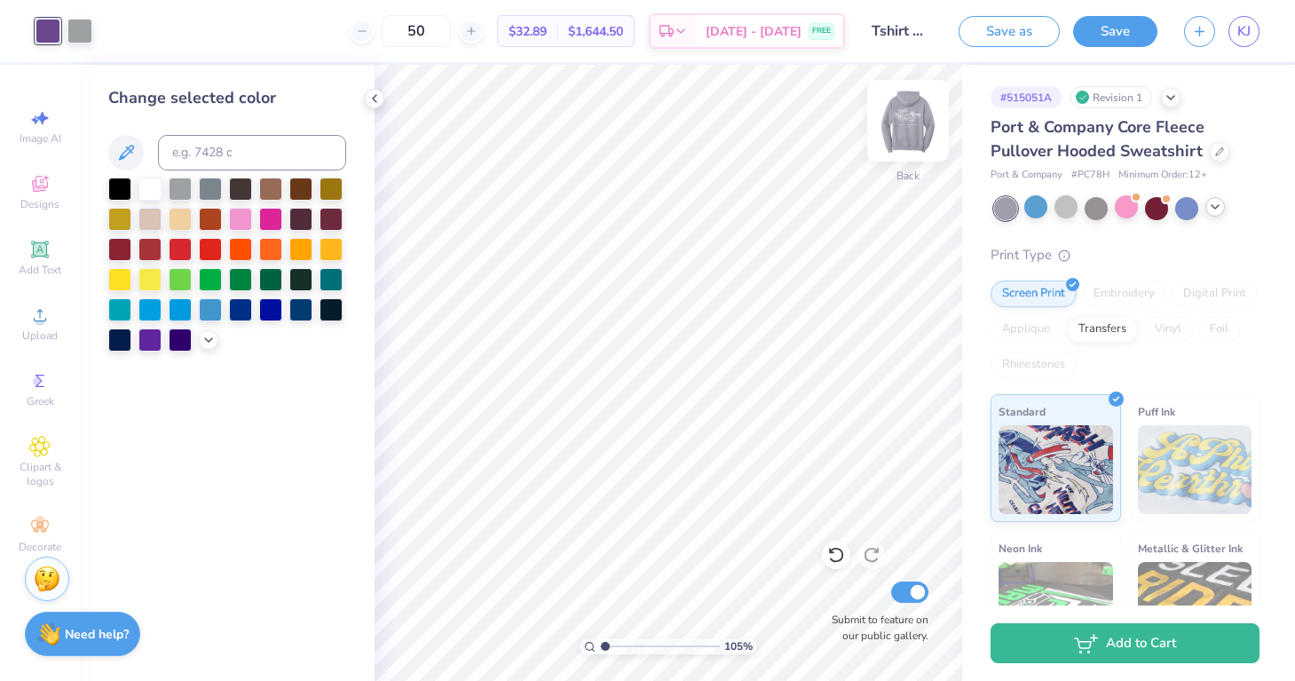
click at [907, 127] on img at bounding box center [907, 120] width 71 height 71
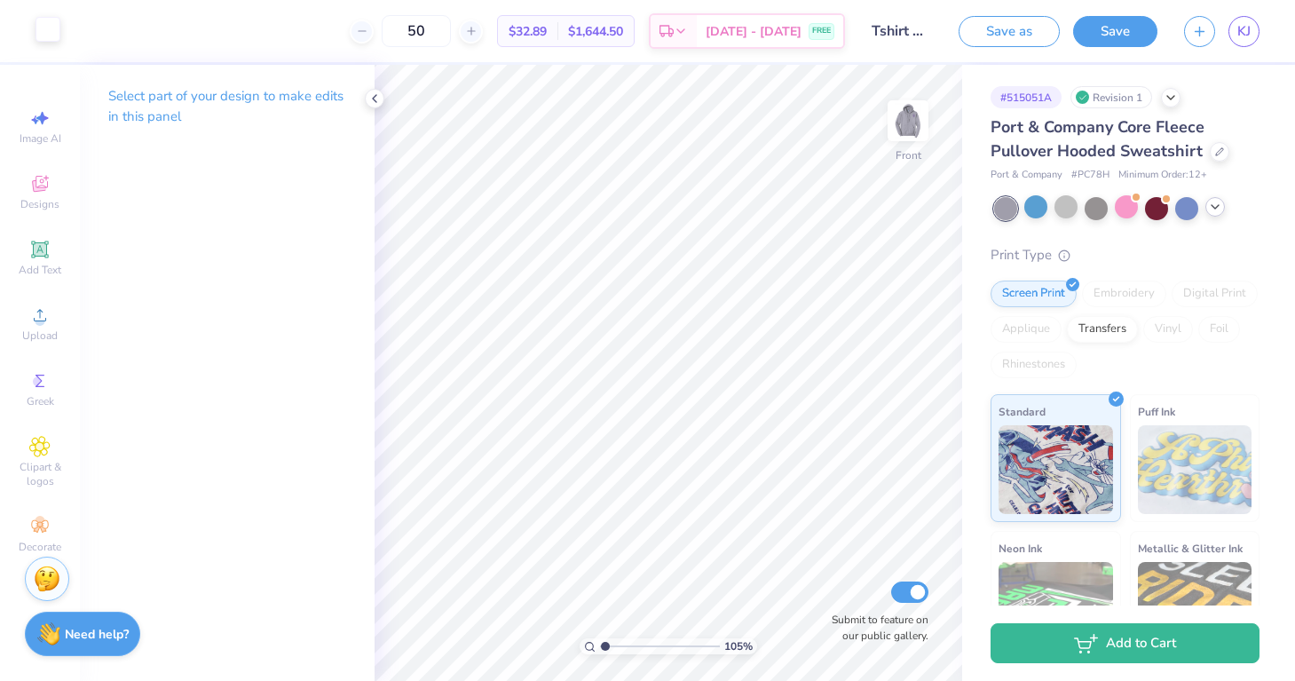
click at [55, 33] on div at bounding box center [47, 29] width 25 height 25
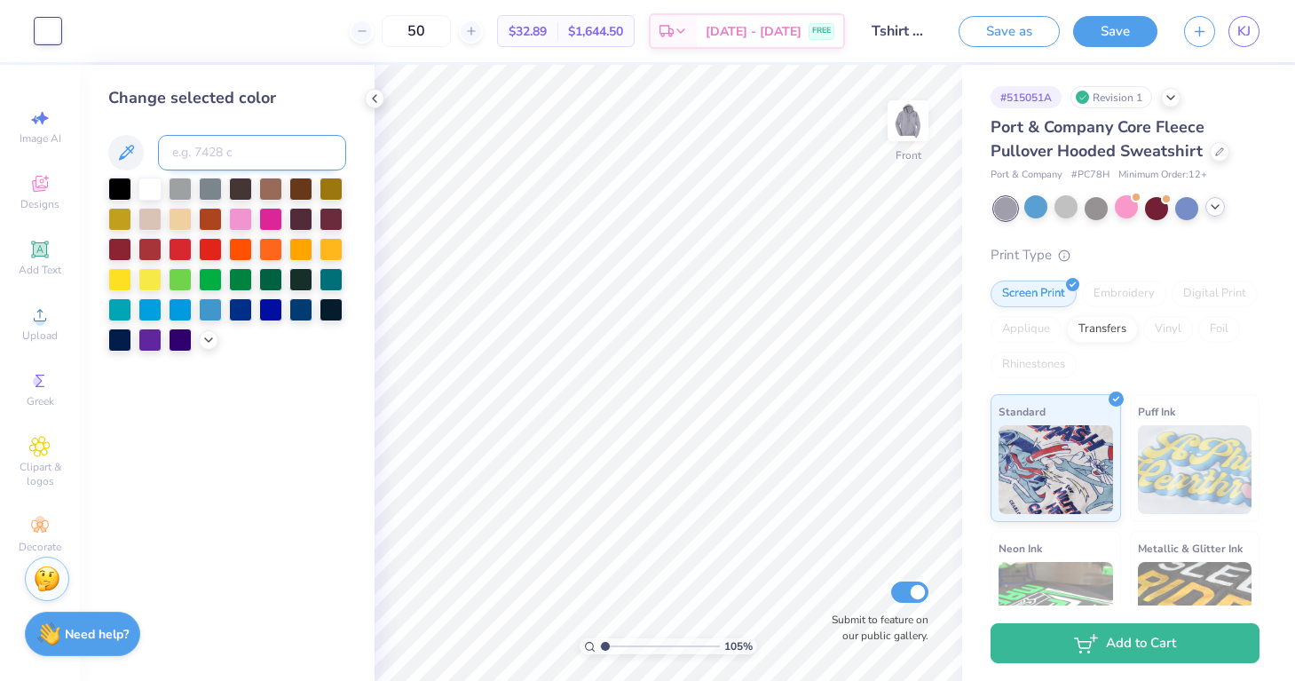
click at [235, 154] on input at bounding box center [252, 152] width 188 height 35
click at [900, 139] on img at bounding box center [907, 120] width 71 height 71
click at [898, 127] on img at bounding box center [907, 120] width 71 height 71
click at [375, 99] on icon at bounding box center [374, 98] width 14 height 14
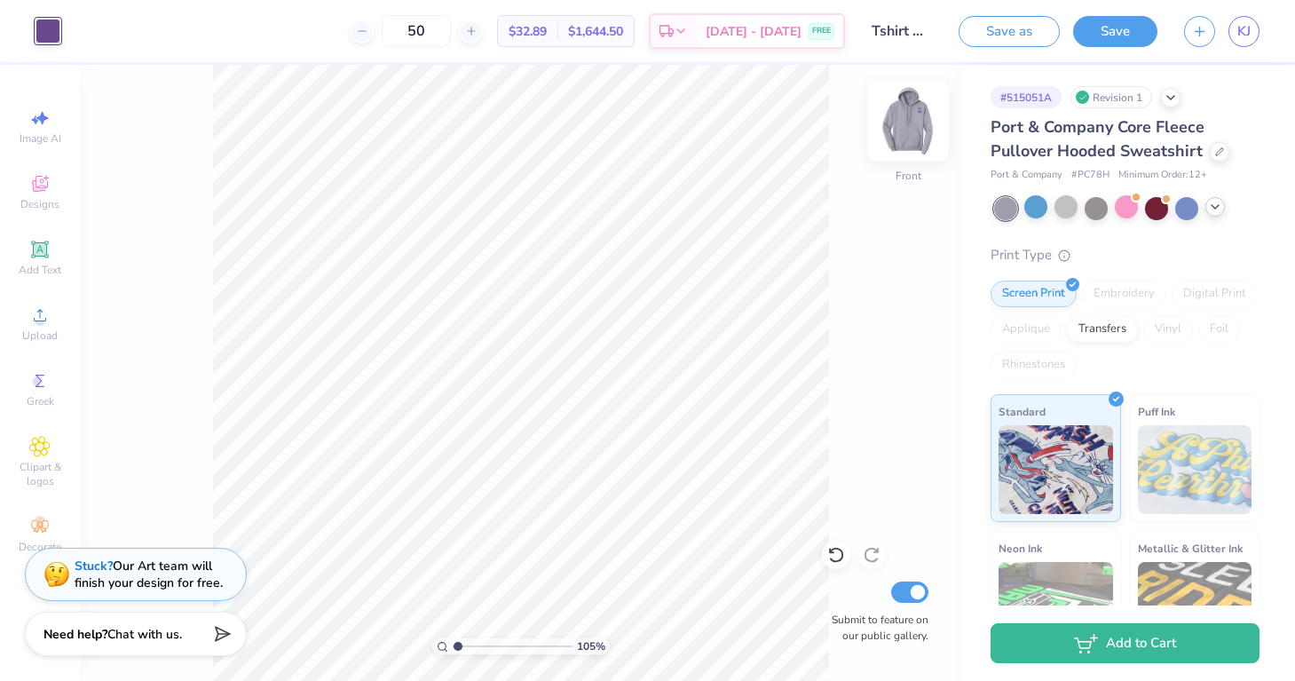
click at [922, 128] on img at bounding box center [907, 120] width 71 height 71
click at [909, 144] on img at bounding box center [907, 120] width 71 height 71
click at [918, 30] on input "Tshirt Design" at bounding box center [901, 30] width 87 height 35
drag, startPoint x: 933, startPoint y: 33, endPoint x: 907, endPoint y: 34, distance: 25.8
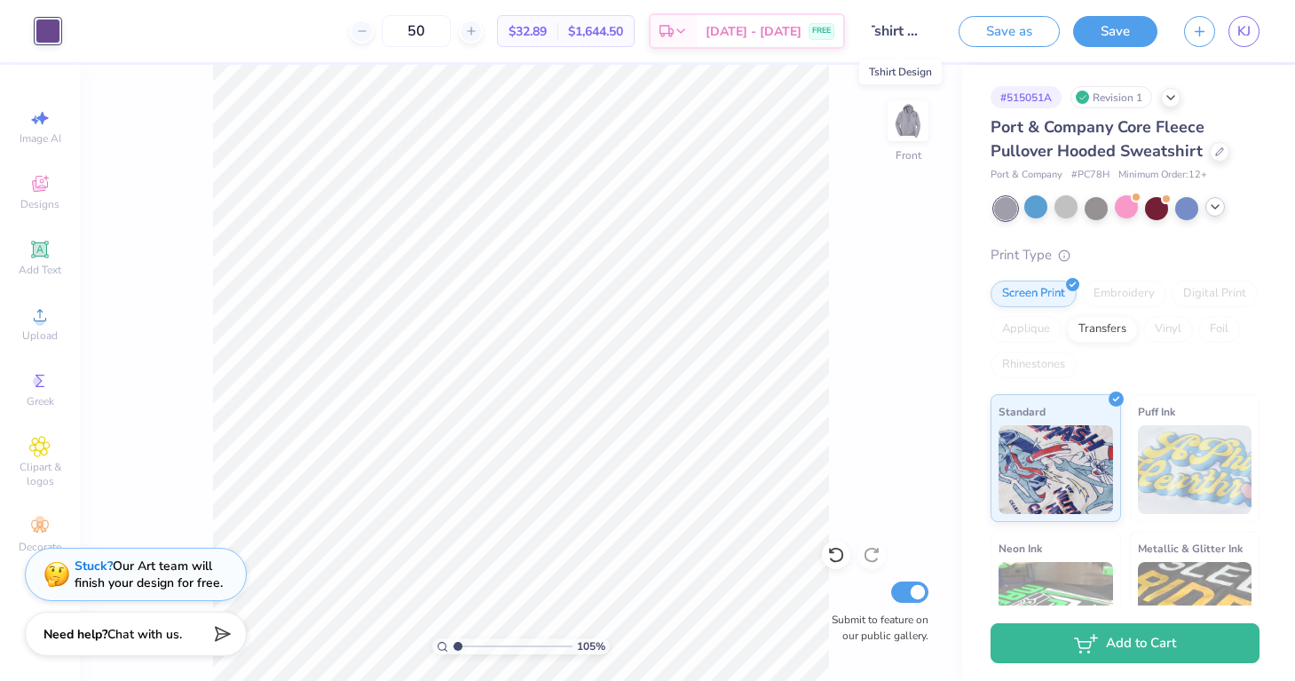
click at [907, 34] on input "Tshirt Design" at bounding box center [901, 30] width 87 height 35
click at [914, 35] on input "Tshirt Design" at bounding box center [901, 30] width 87 height 35
click at [1139, 37] on button "Save" at bounding box center [1115, 28] width 84 height 31
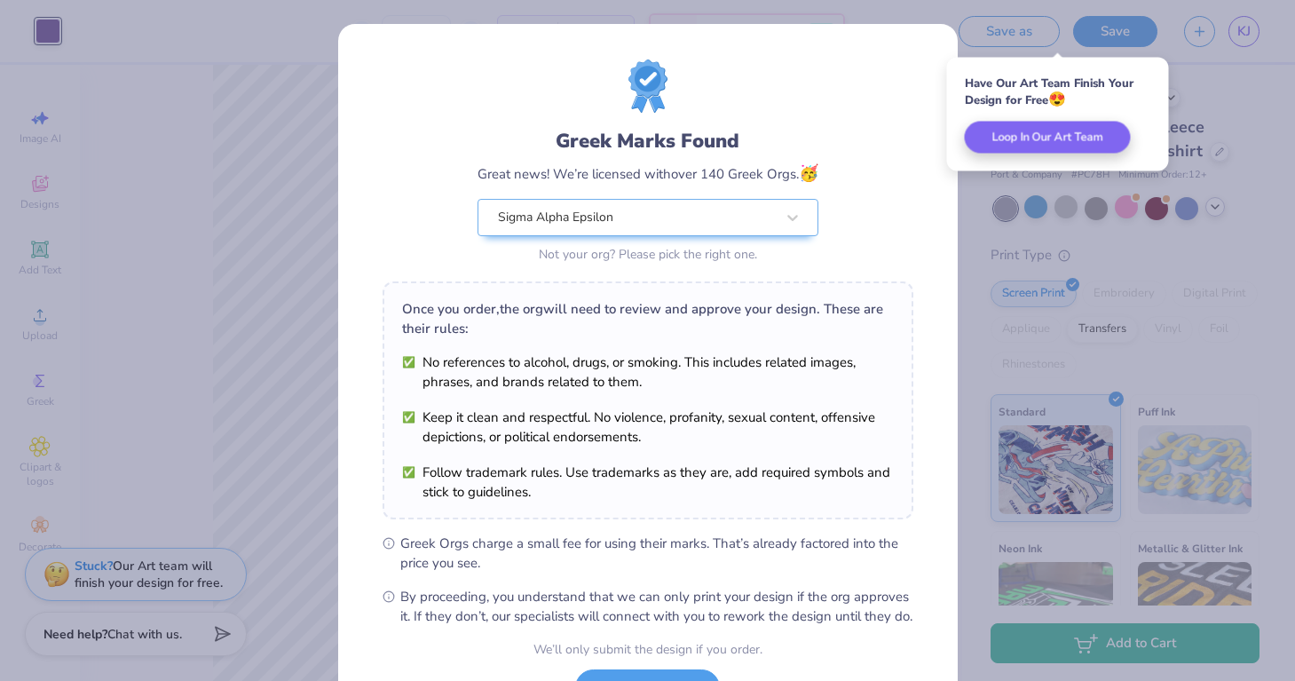
scroll to position [150, 0]
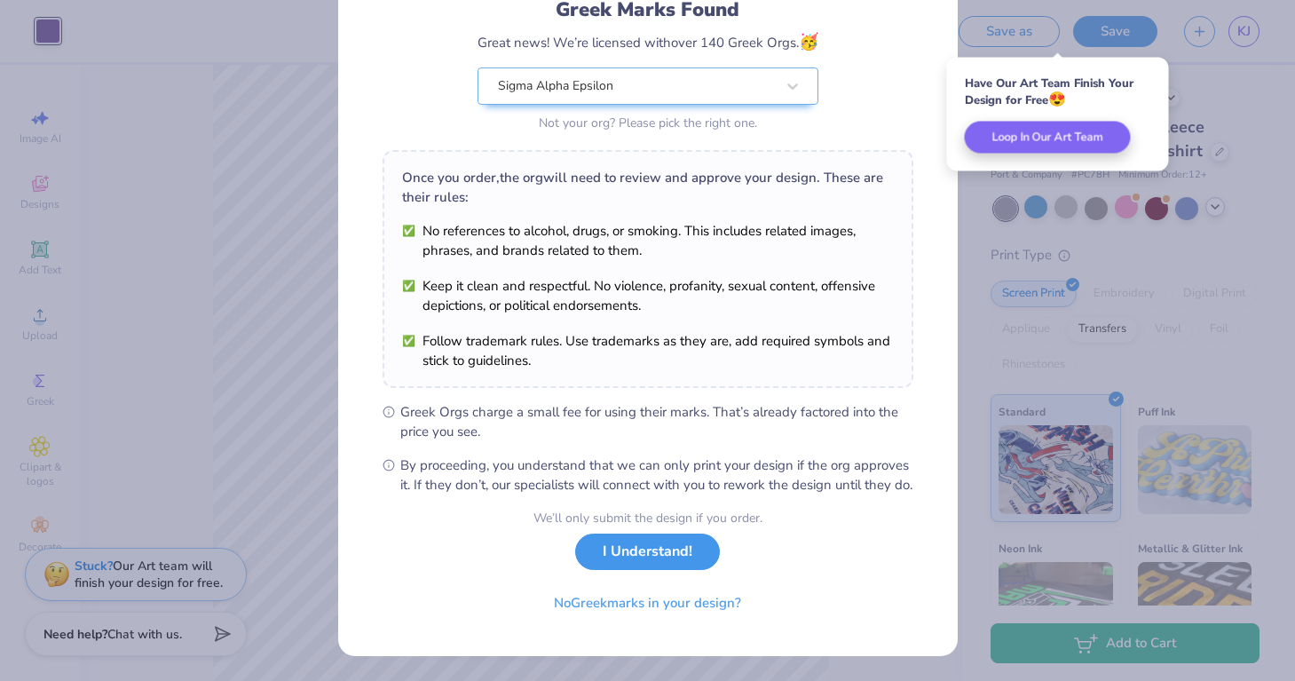
click at [687, 560] on button "I Understand!" at bounding box center [647, 551] width 145 height 36
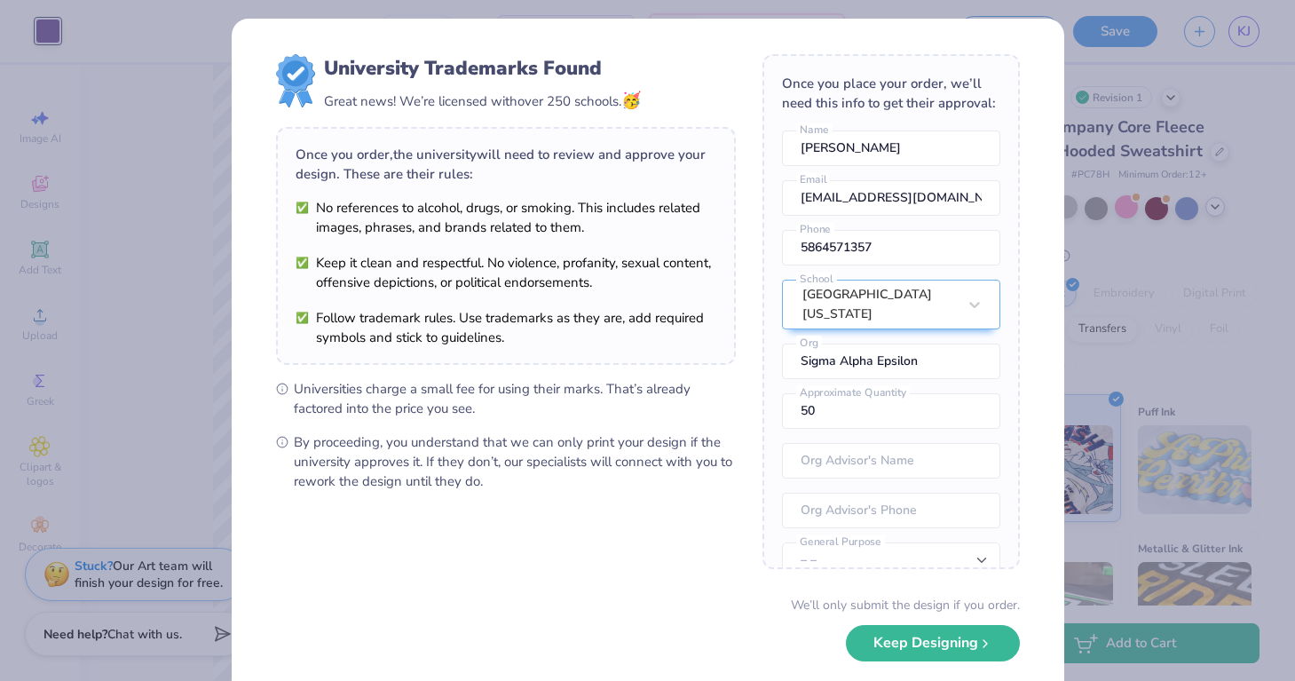
scroll to position [31, 0]
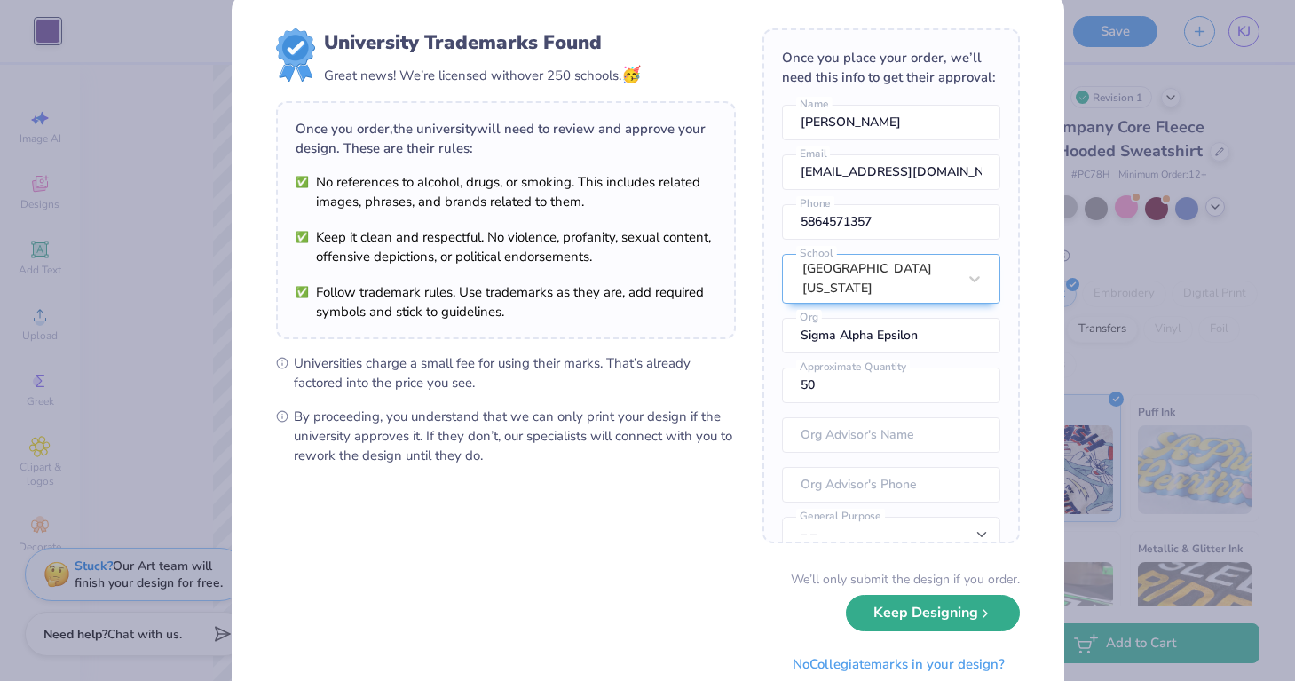
click at [978, 618] on icon "submit" at bounding box center [985, 613] width 14 height 14
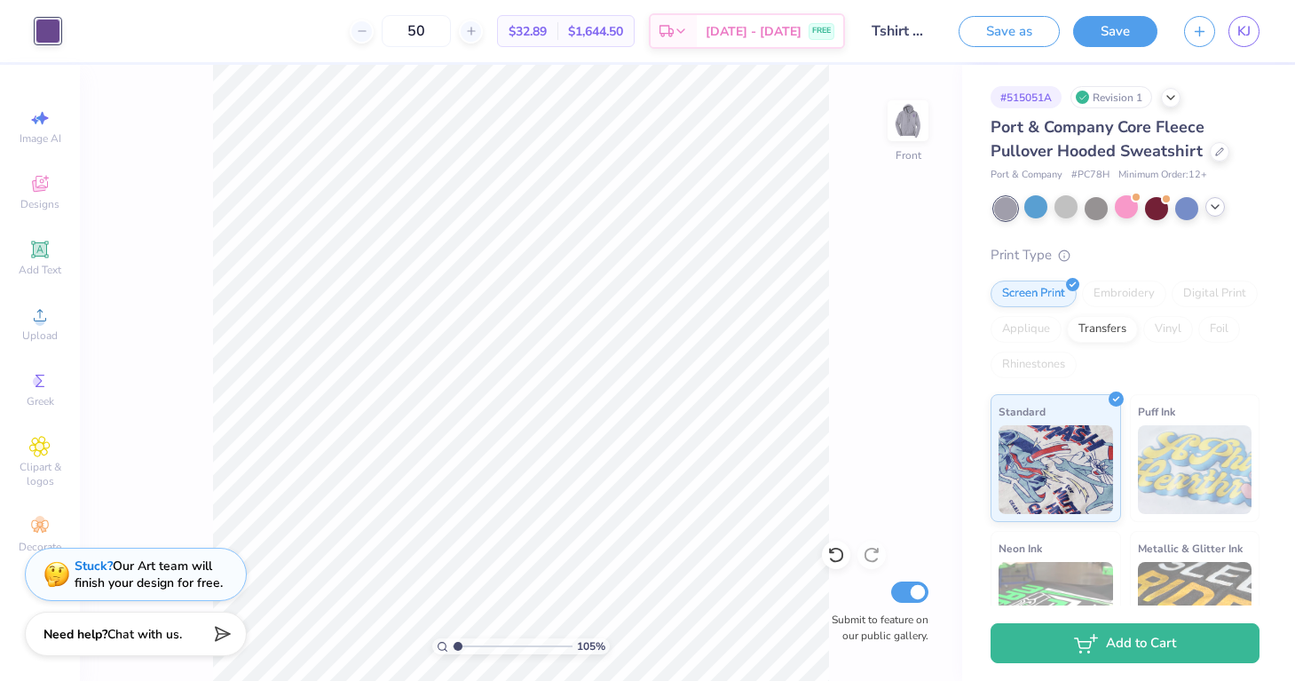
click at [1219, 215] on div at bounding box center [1126, 208] width 265 height 23
click at [1216, 209] on icon at bounding box center [1215, 207] width 14 height 14
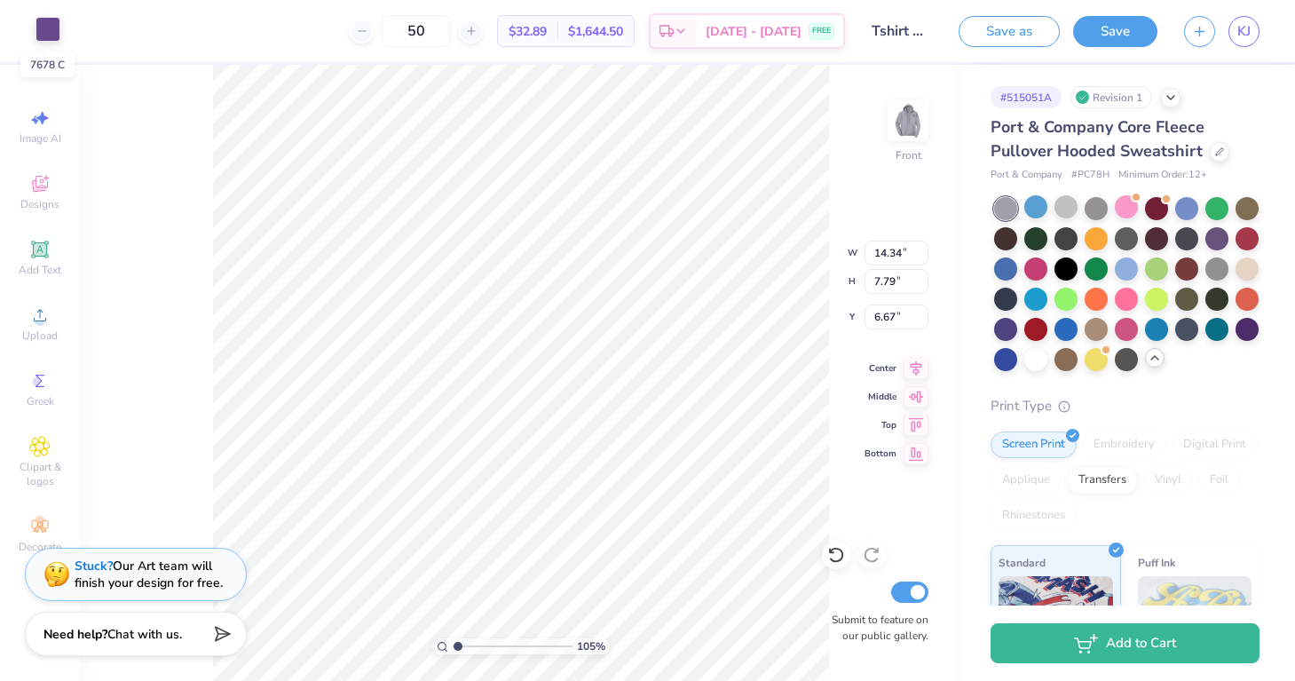
click at [53, 38] on div at bounding box center [47, 29] width 25 height 25
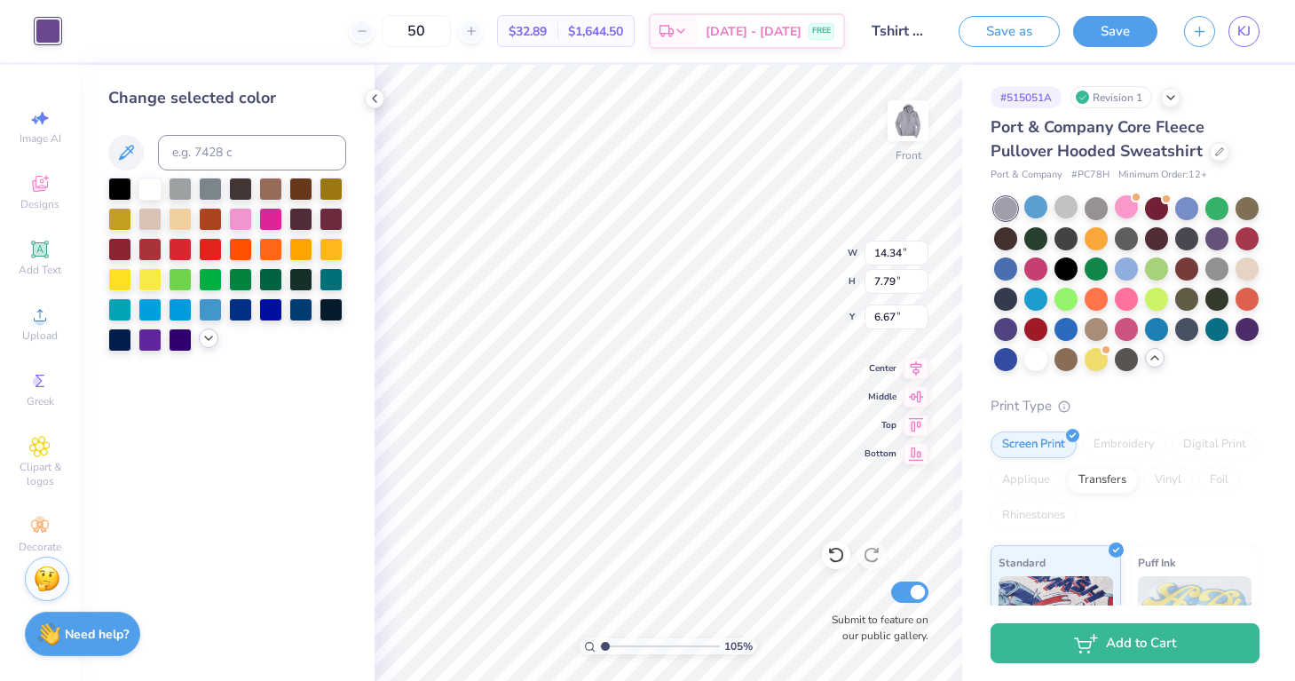
click at [201, 342] on icon at bounding box center [208, 338] width 14 height 14
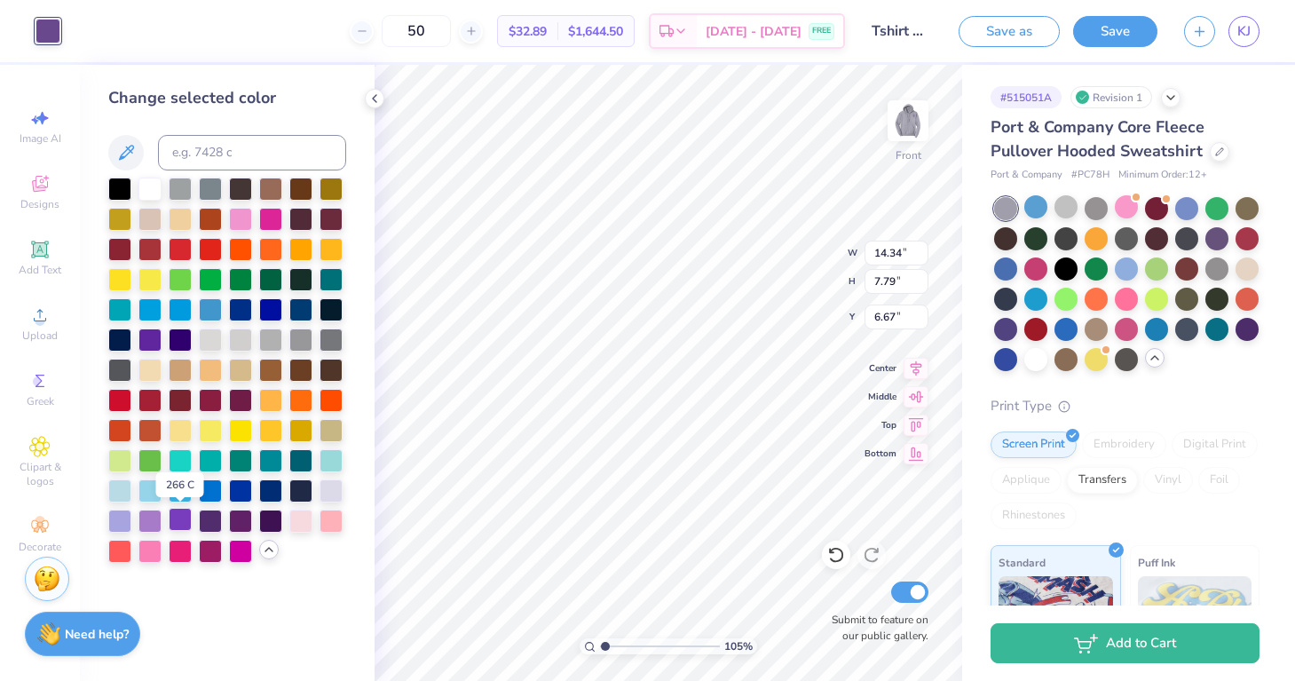
click at [179, 524] on div at bounding box center [180, 519] width 23 height 23
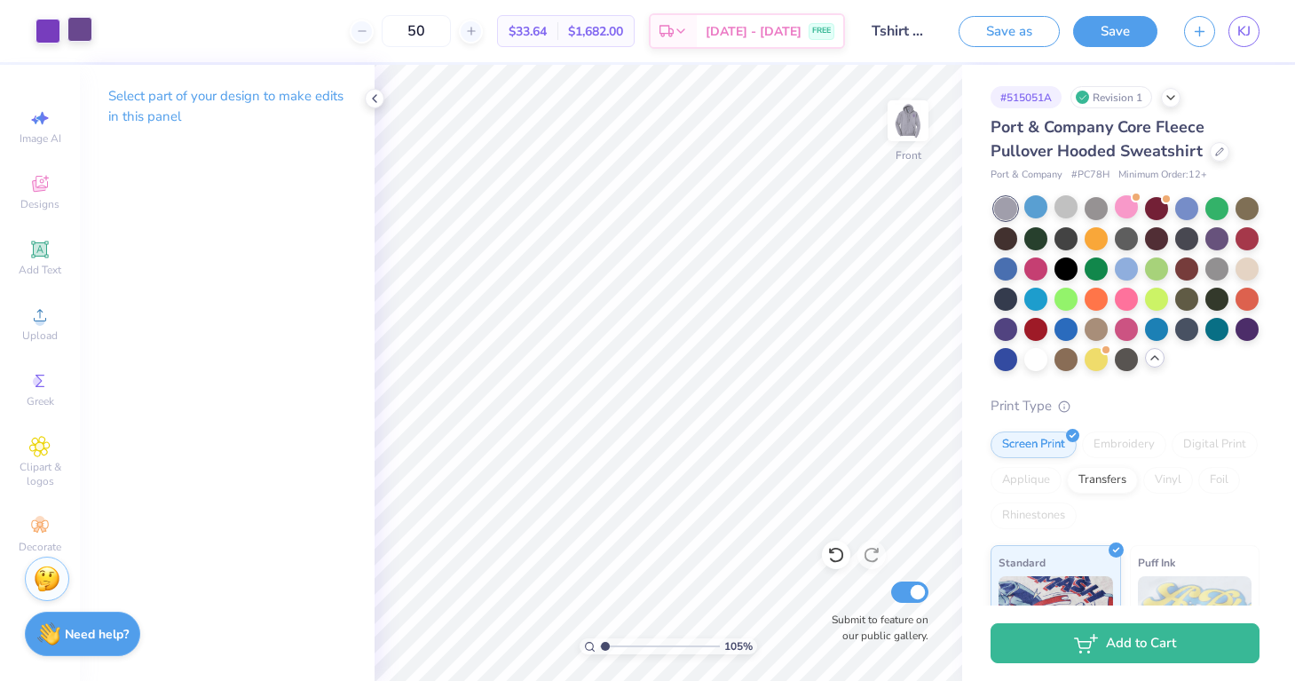
click at [86, 25] on div at bounding box center [79, 29] width 25 height 25
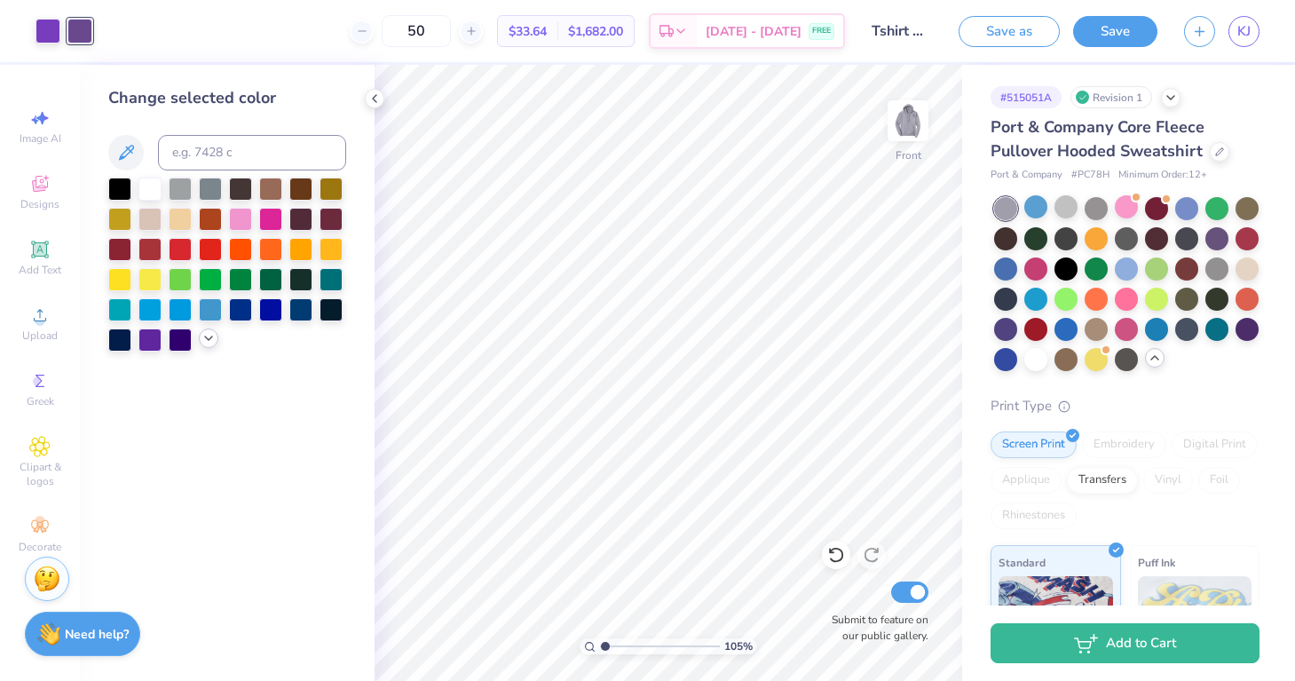
click at [214, 343] on icon at bounding box center [208, 338] width 14 height 14
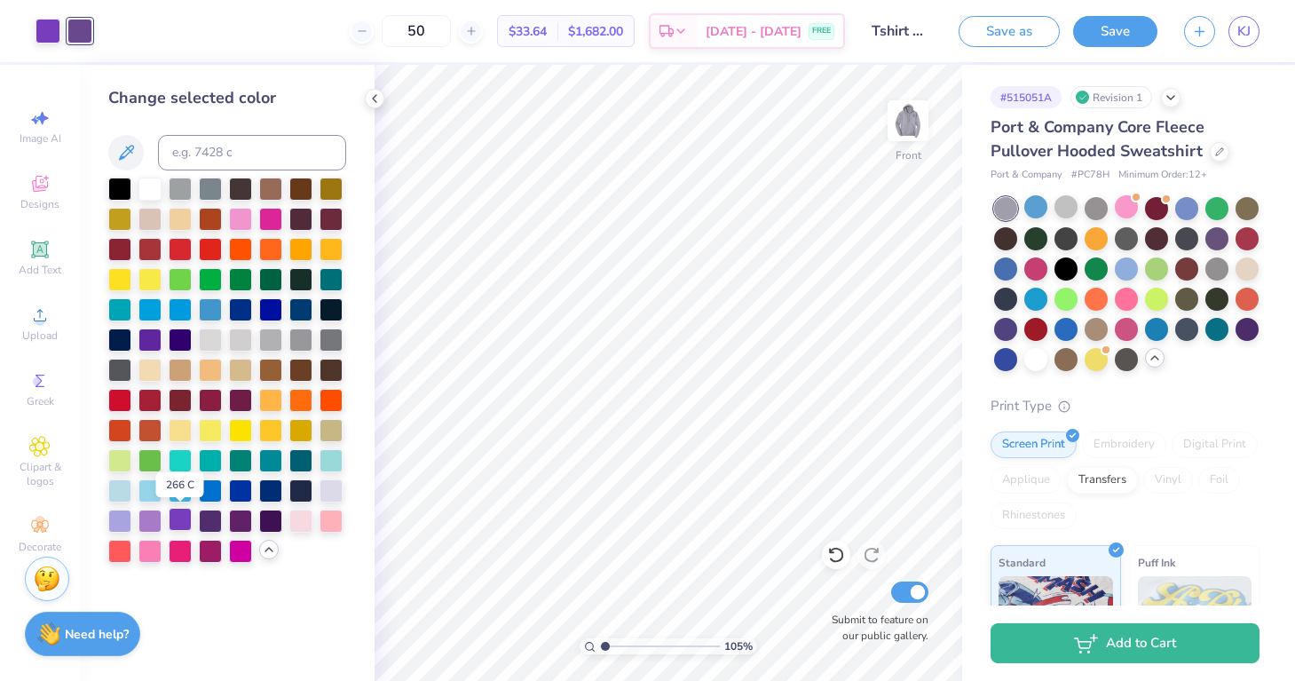
click at [180, 521] on div at bounding box center [180, 519] width 23 height 23
click at [147, 524] on div at bounding box center [149, 519] width 23 height 23
click at [127, 520] on div at bounding box center [119, 519] width 23 height 23
click at [183, 520] on div at bounding box center [180, 519] width 23 height 23
click at [155, 336] on div at bounding box center [149, 338] width 23 height 23
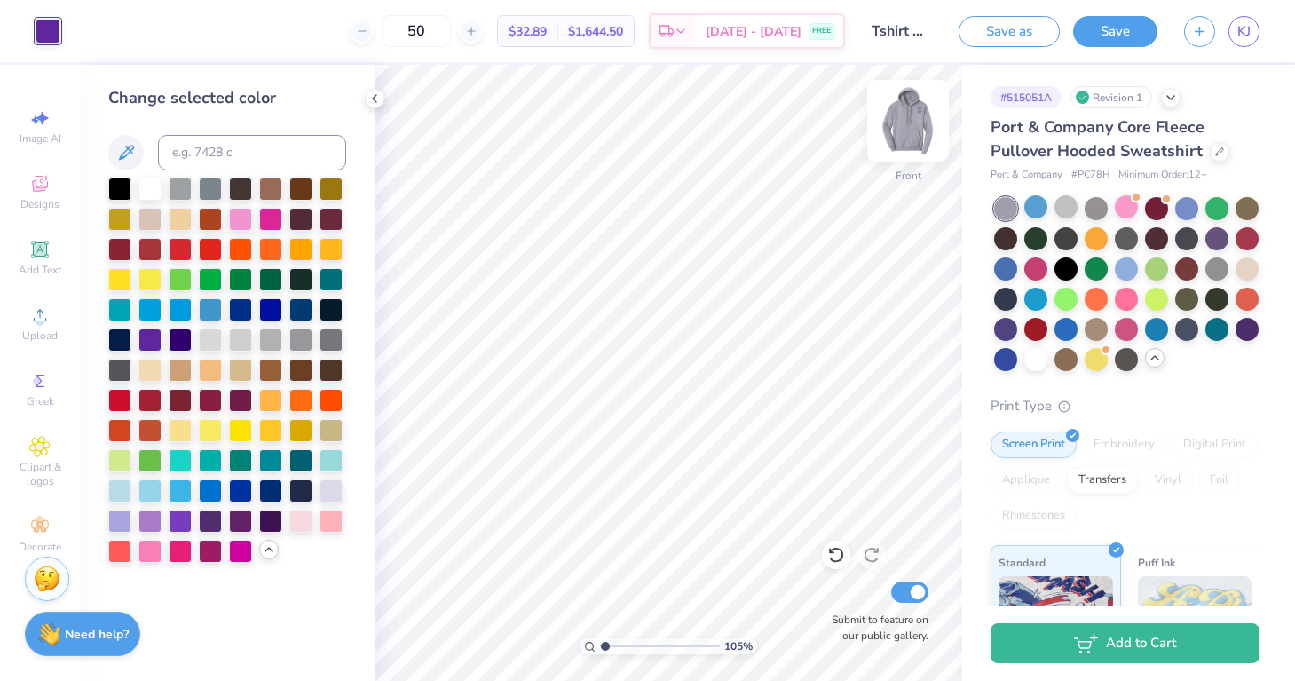
click at [924, 129] on img at bounding box center [907, 120] width 71 height 71
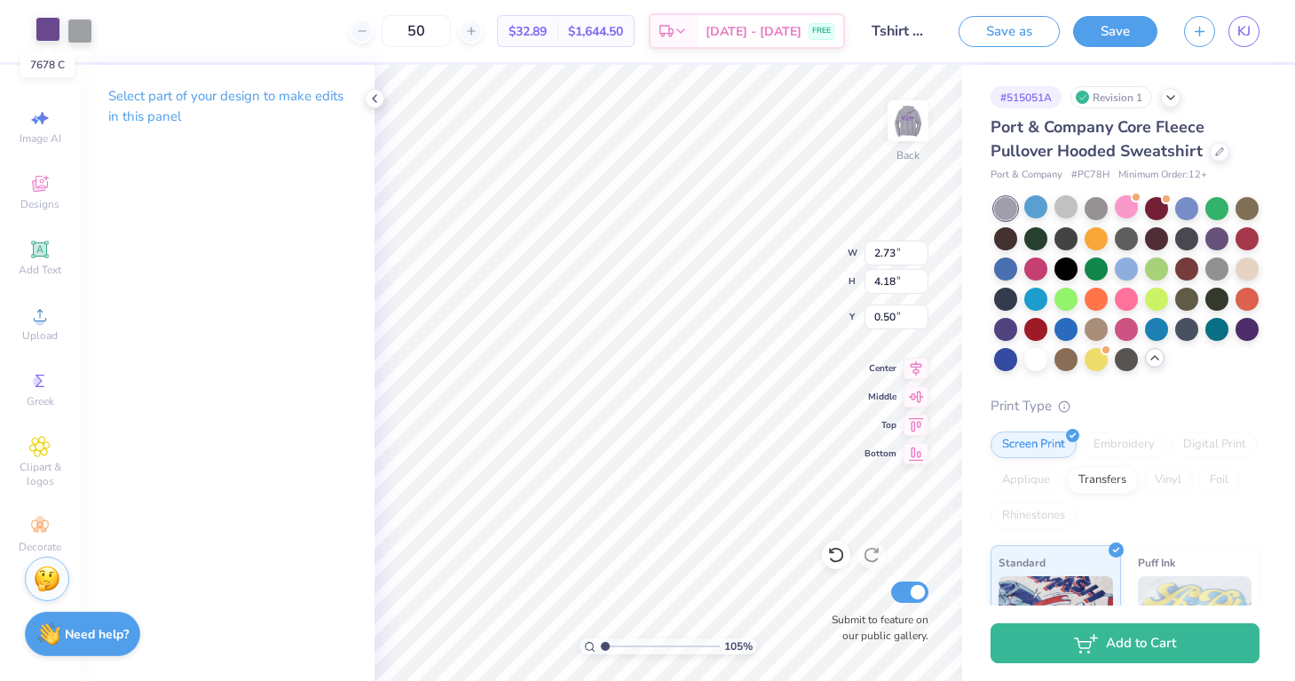
click at [45, 36] on div at bounding box center [47, 29] width 25 height 25
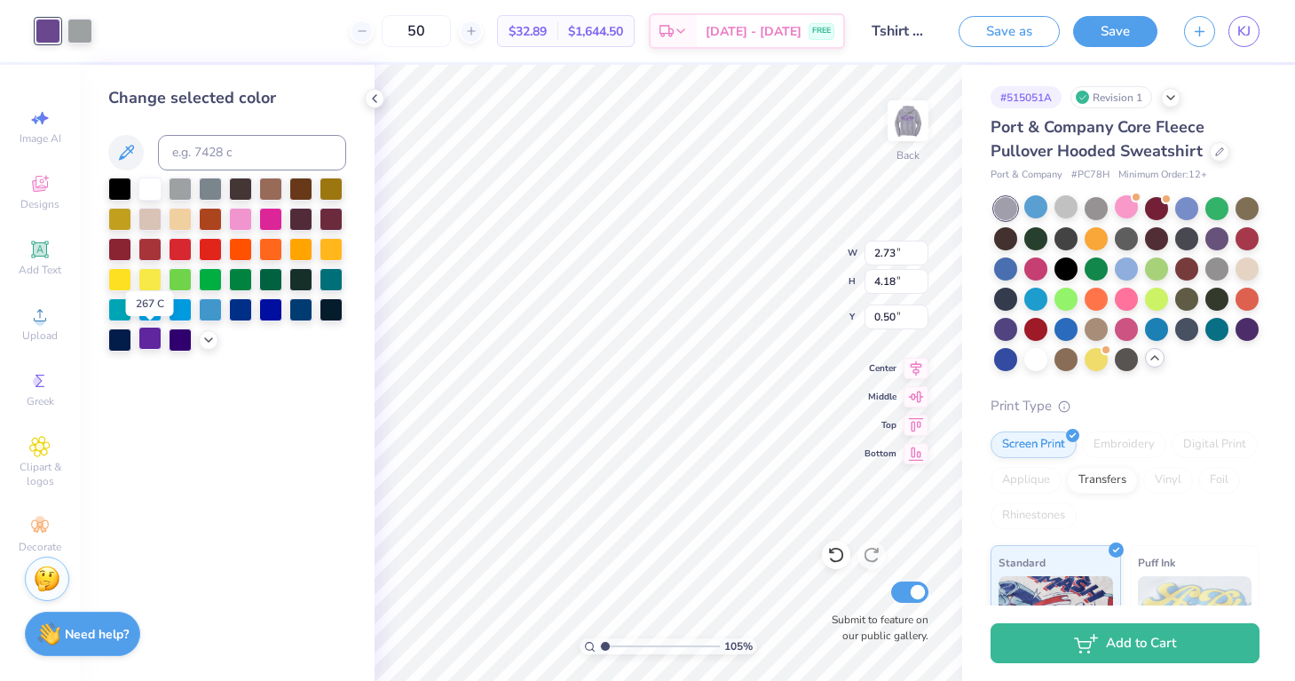
click at [151, 341] on div at bounding box center [149, 338] width 23 height 23
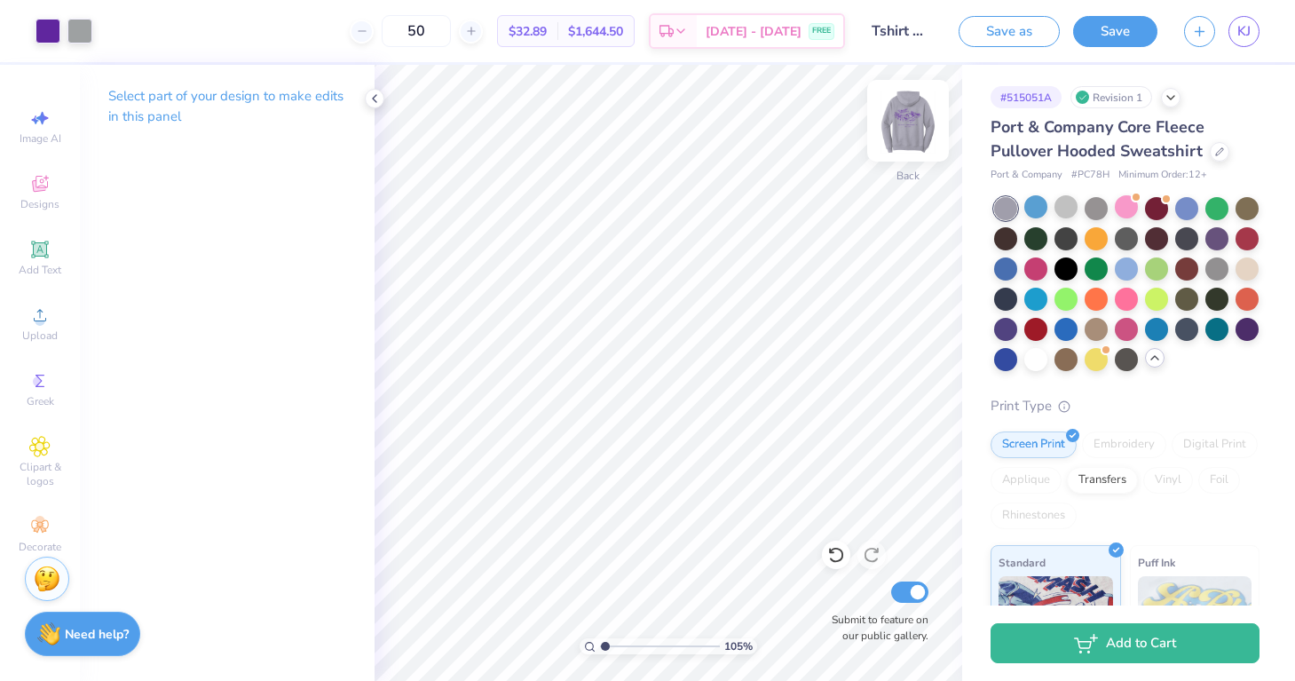
click at [901, 124] on img at bounding box center [907, 120] width 71 height 71
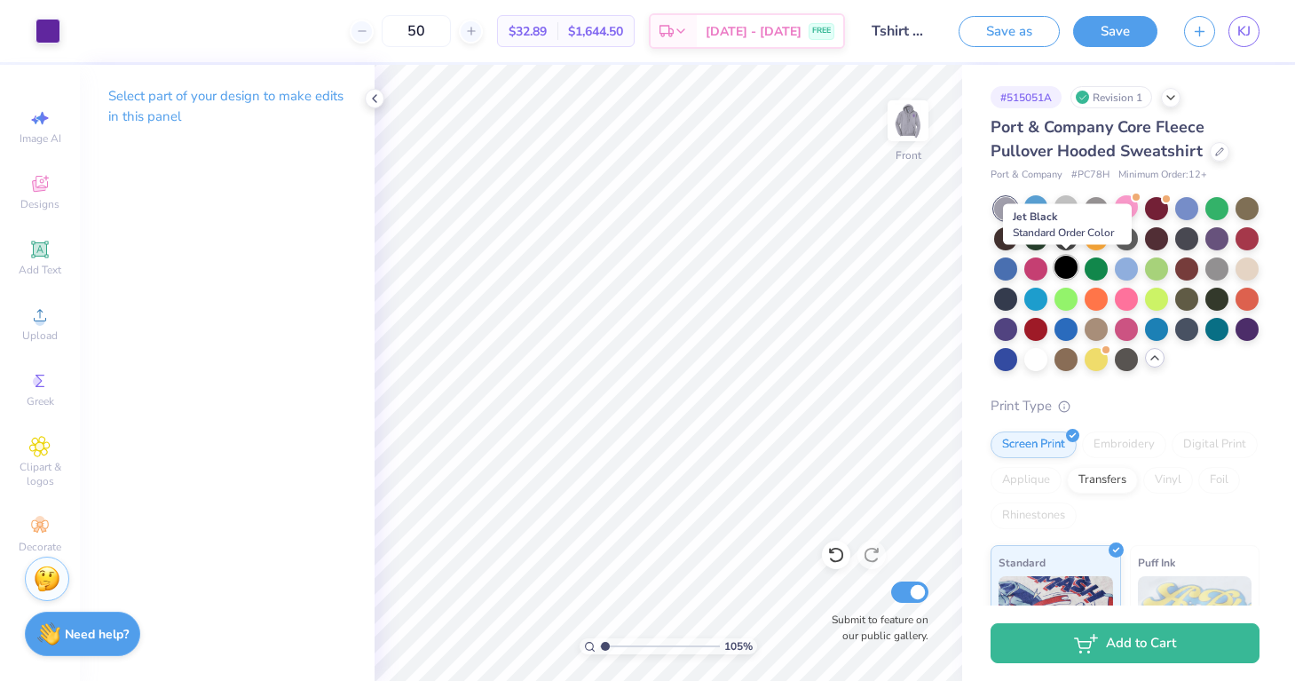
click at [1064, 266] on div at bounding box center [1065, 267] width 23 height 23
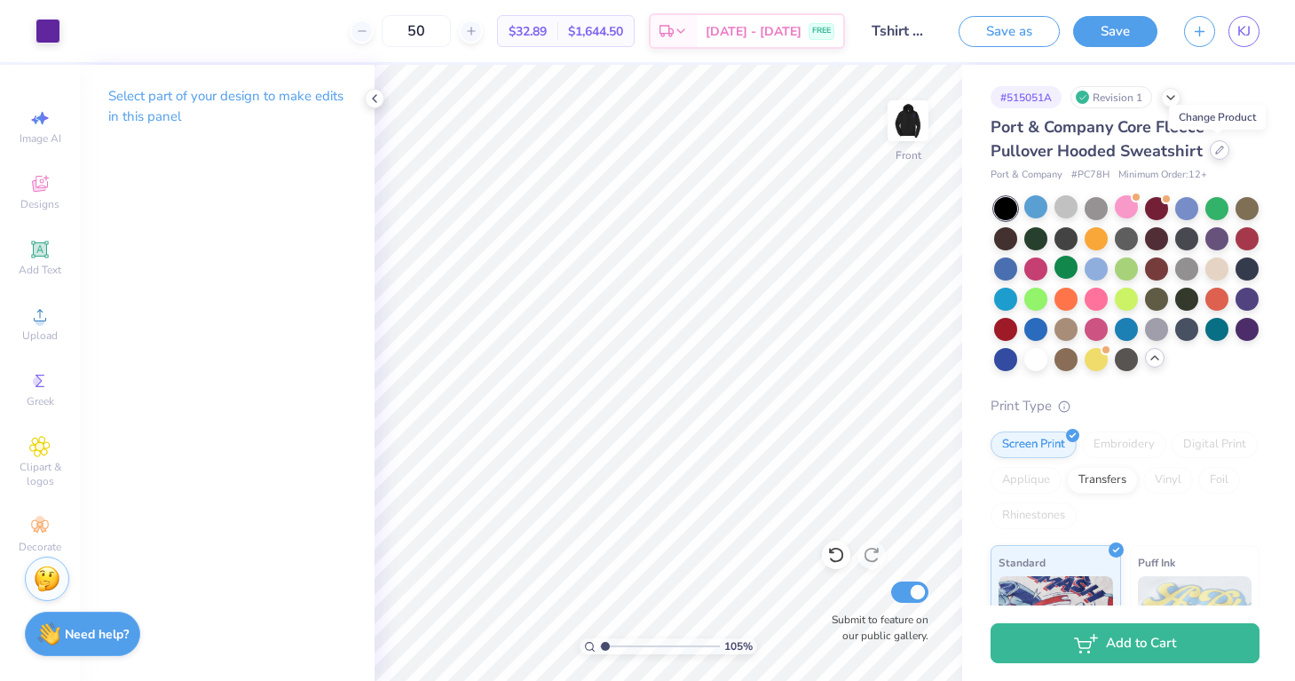
click at [1215, 155] on div at bounding box center [1220, 150] width 20 height 20
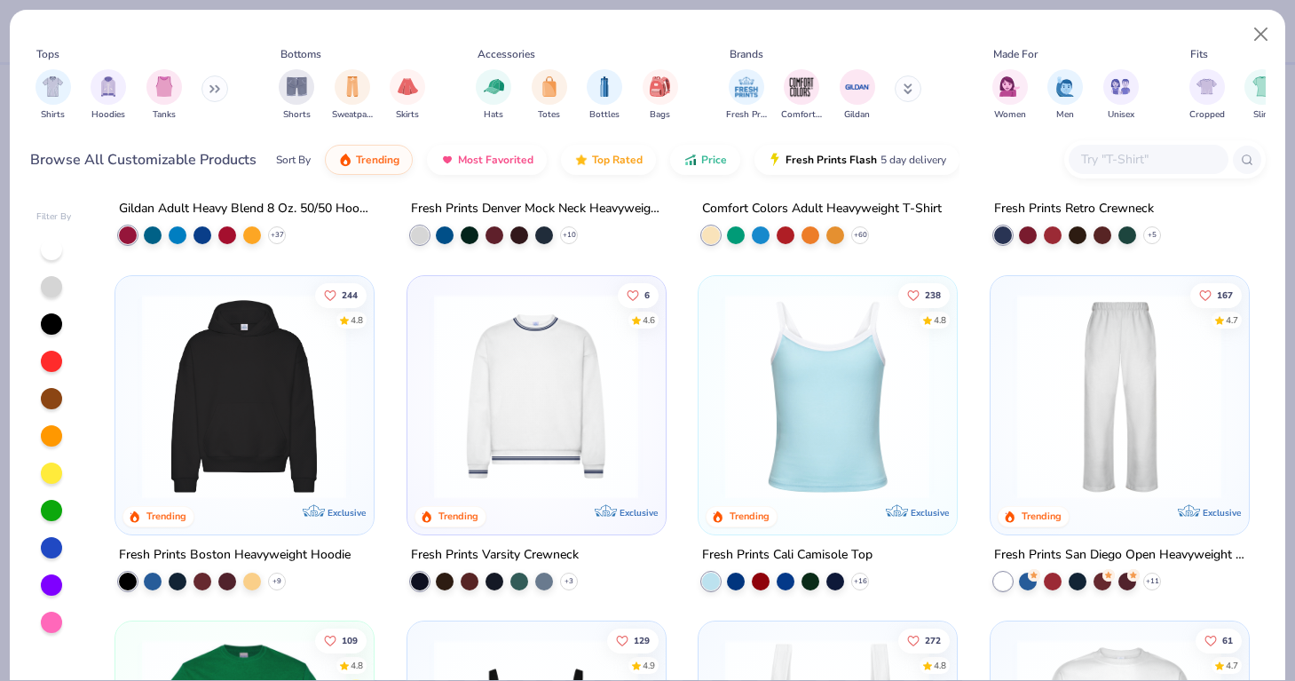
scroll to position [264, 0]
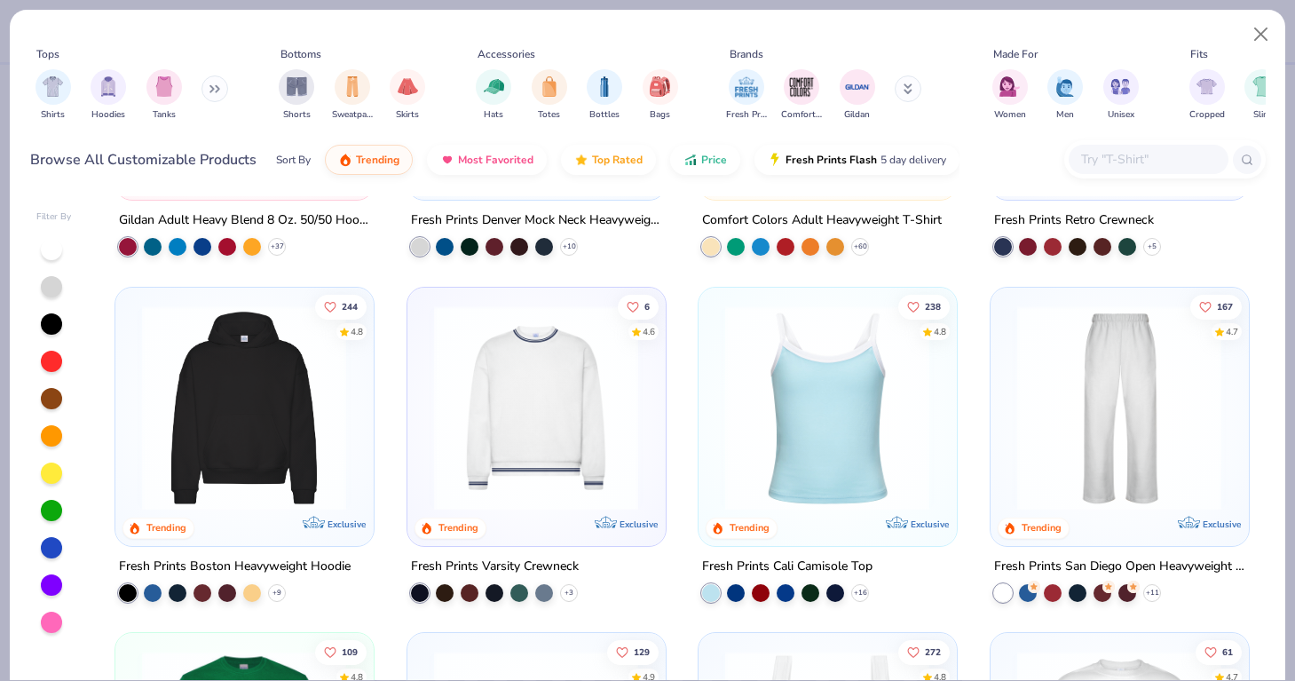
click at [281, 464] on img at bounding box center [244, 406] width 222 height 205
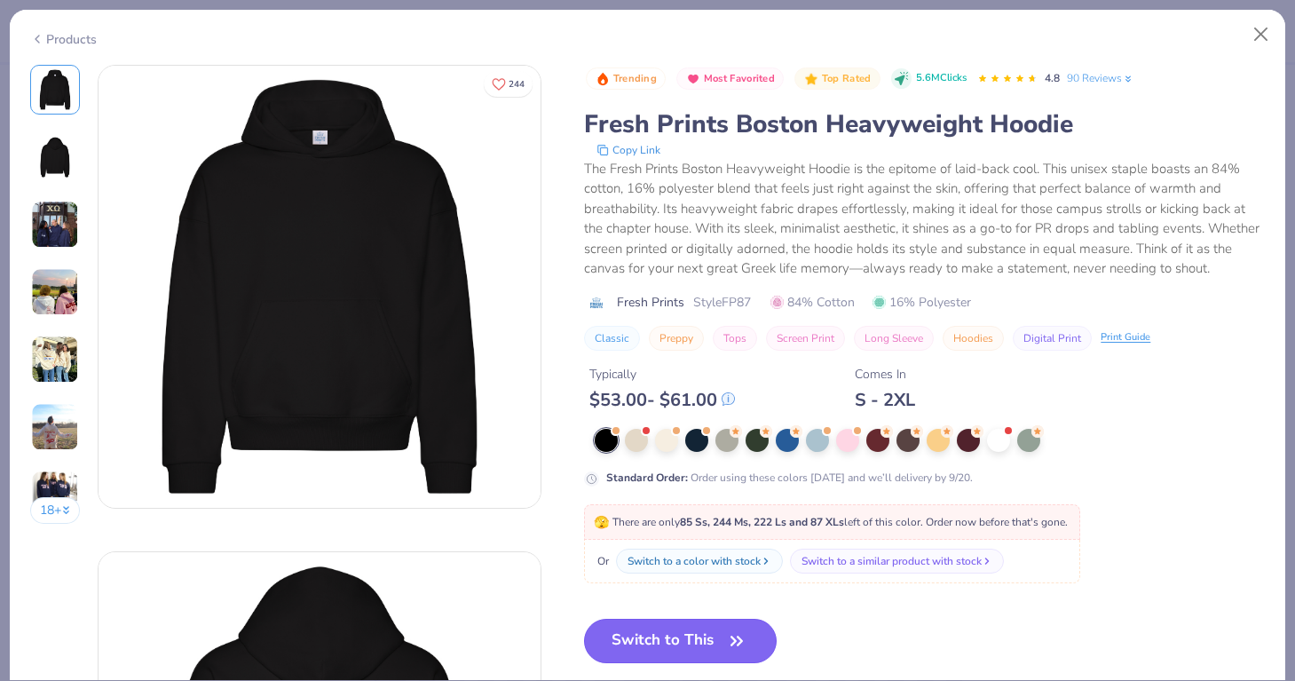
click at [643, 639] on button "Switch to This" at bounding box center [680, 641] width 193 height 44
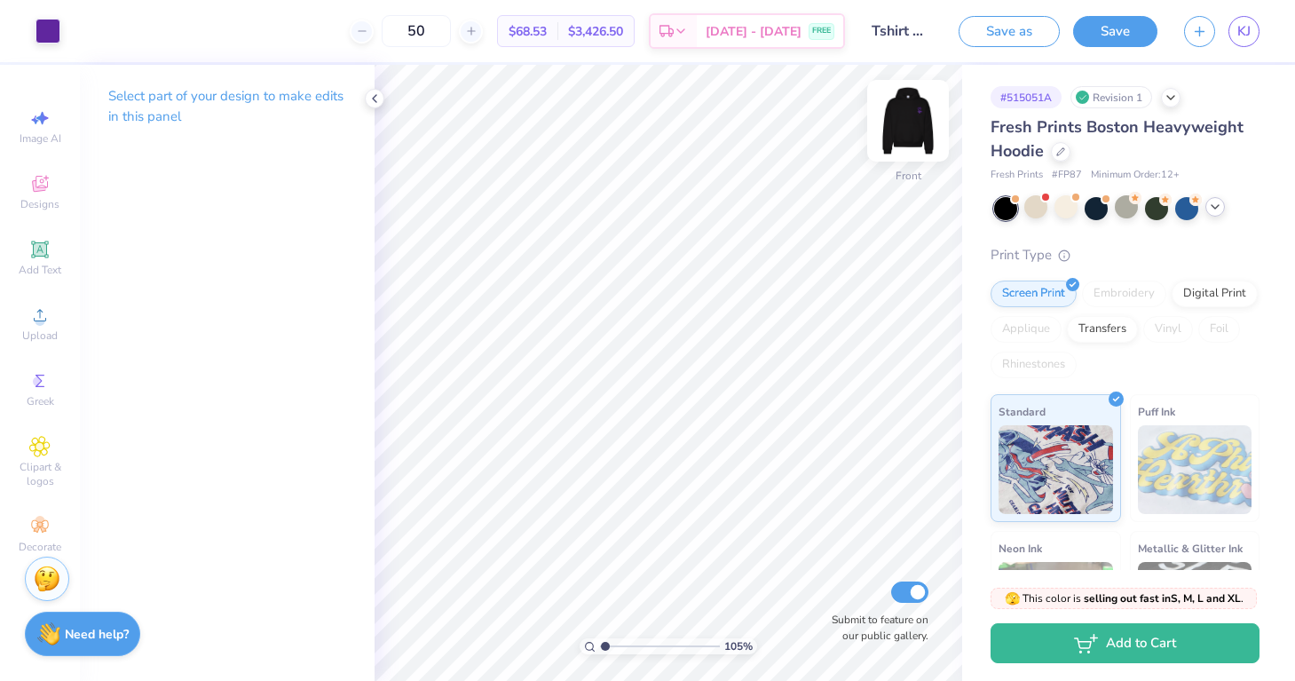
click at [911, 112] on img at bounding box center [907, 120] width 71 height 71
click at [911, 112] on img at bounding box center [907, 120] width 35 height 35
click at [39, 24] on div at bounding box center [47, 29] width 25 height 25
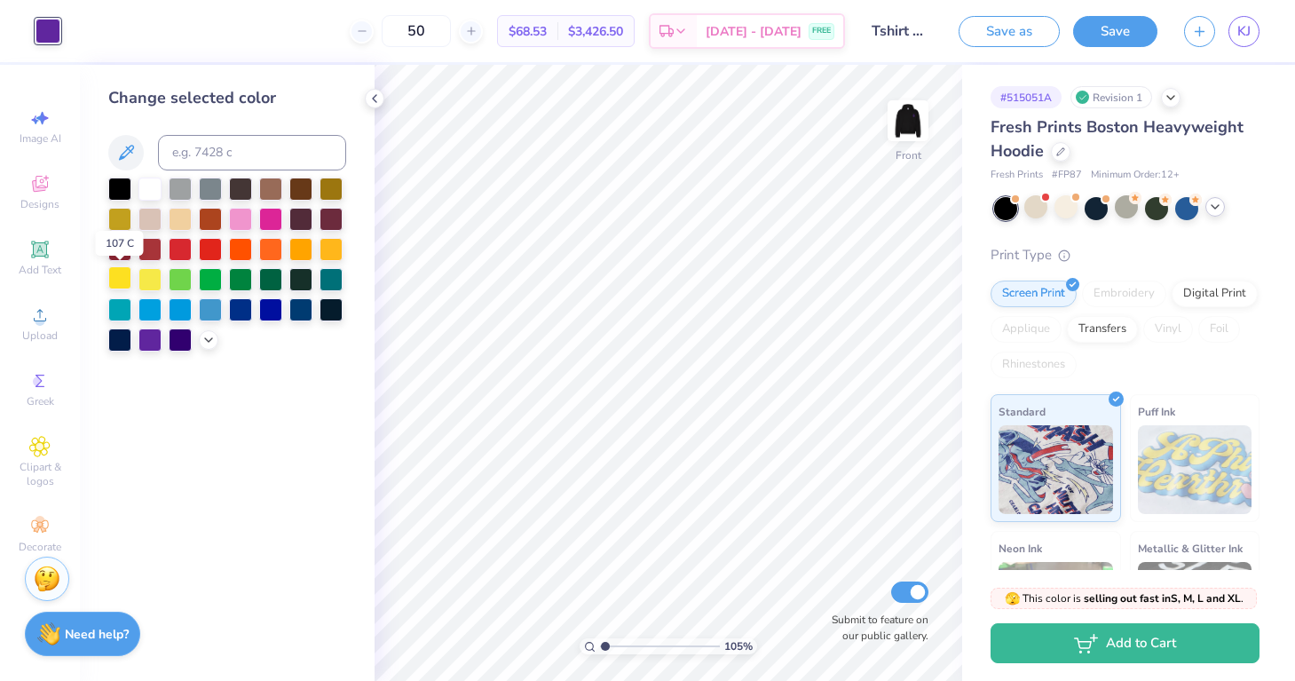
click at [126, 278] on div at bounding box center [119, 277] width 23 height 23
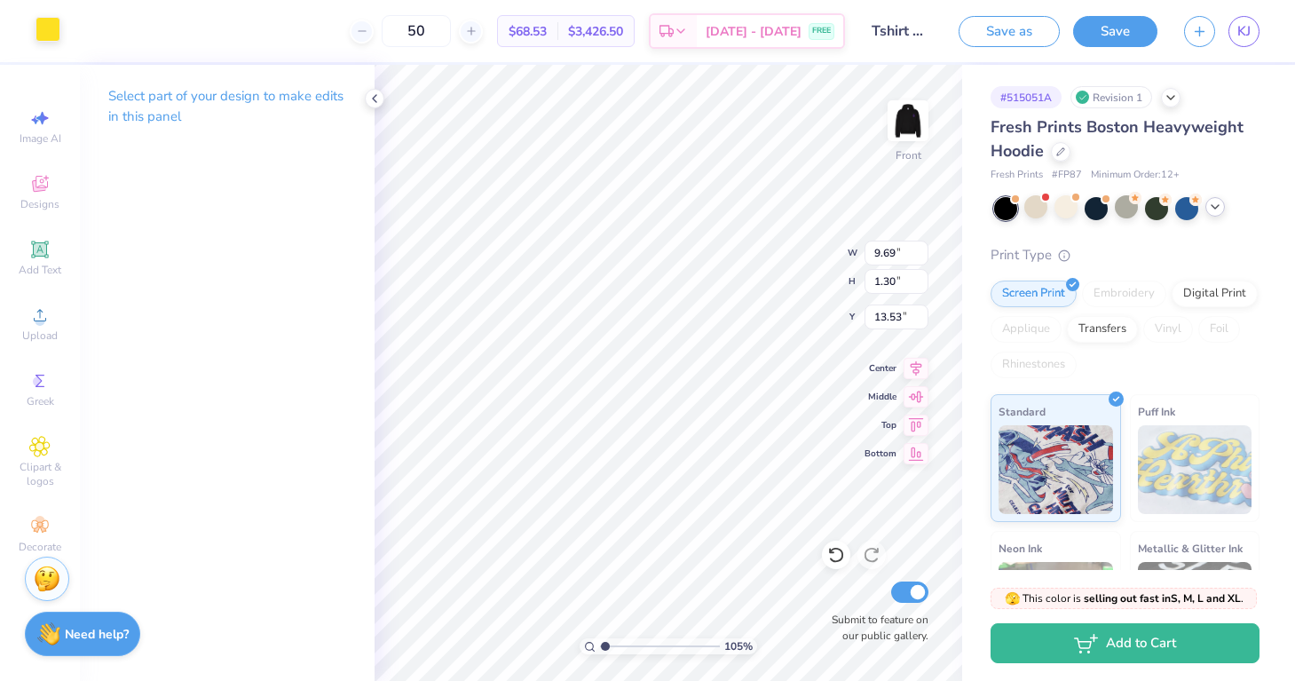
click at [50, 33] on div at bounding box center [47, 29] width 25 height 25
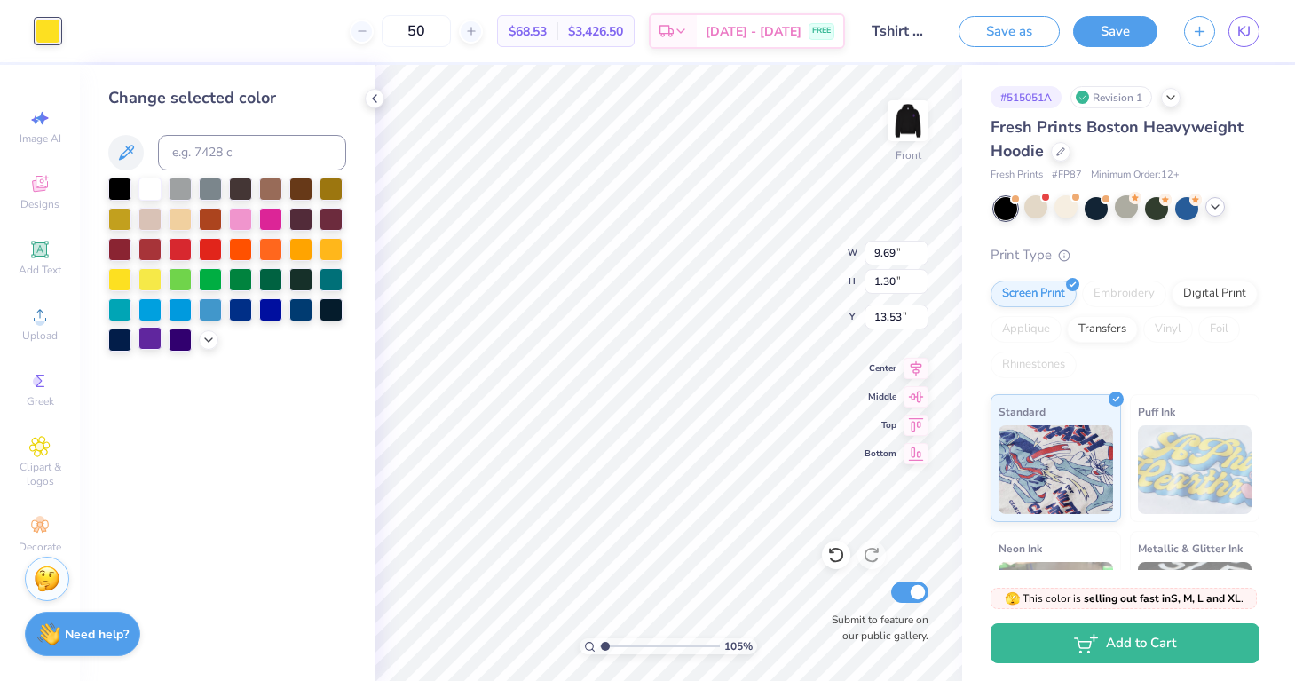
click at [157, 344] on div at bounding box center [149, 338] width 23 height 23
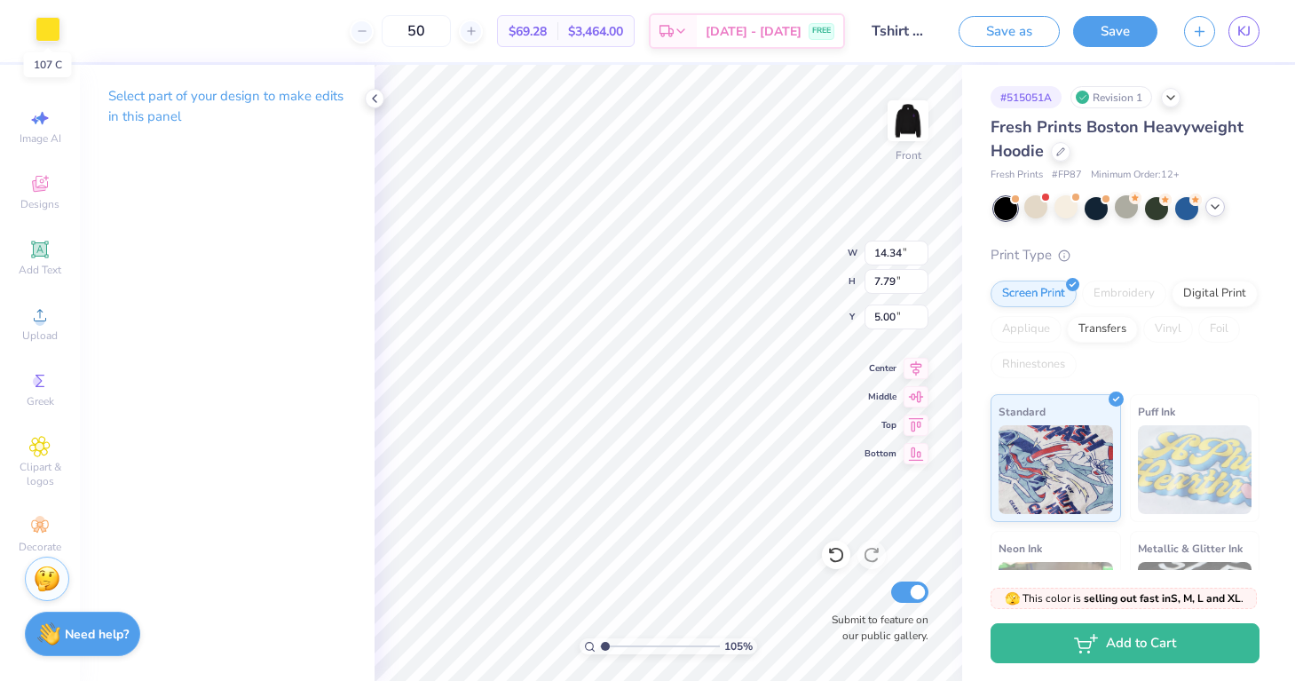
click at [51, 33] on div at bounding box center [47, 29] width 25 height 25
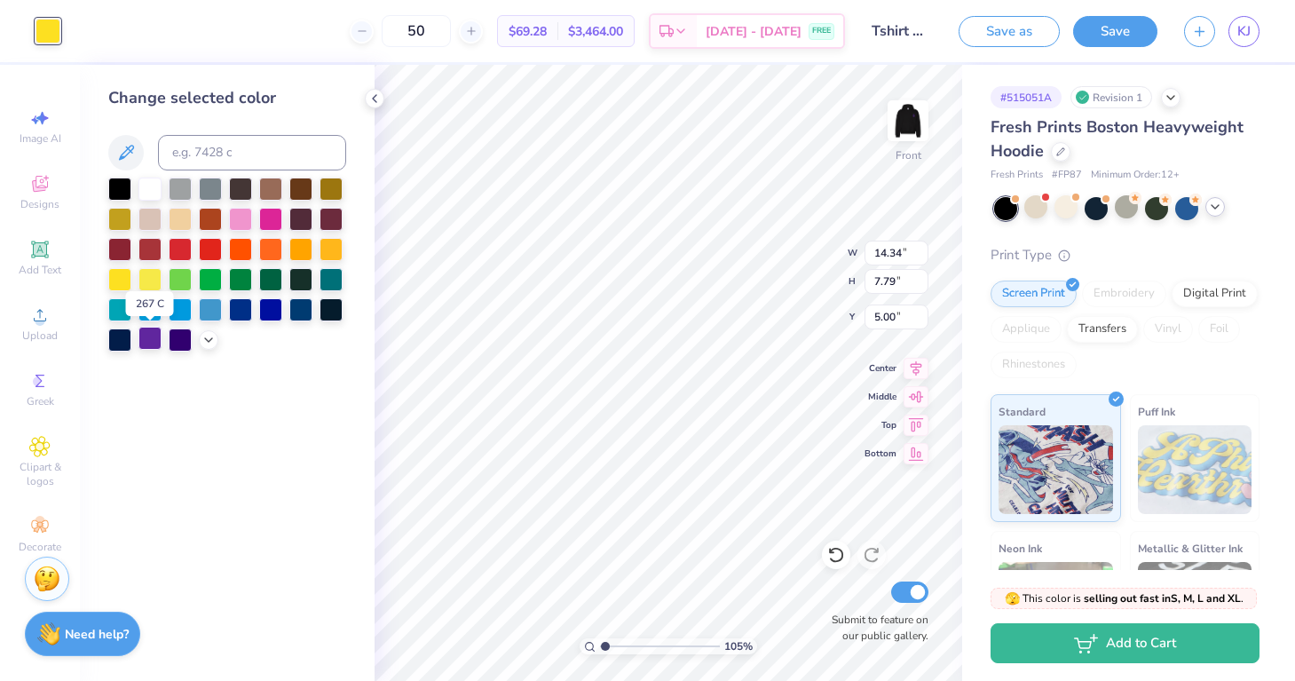
click at [154, 345] on div at bounding box center [149, 338] width 23 height 23
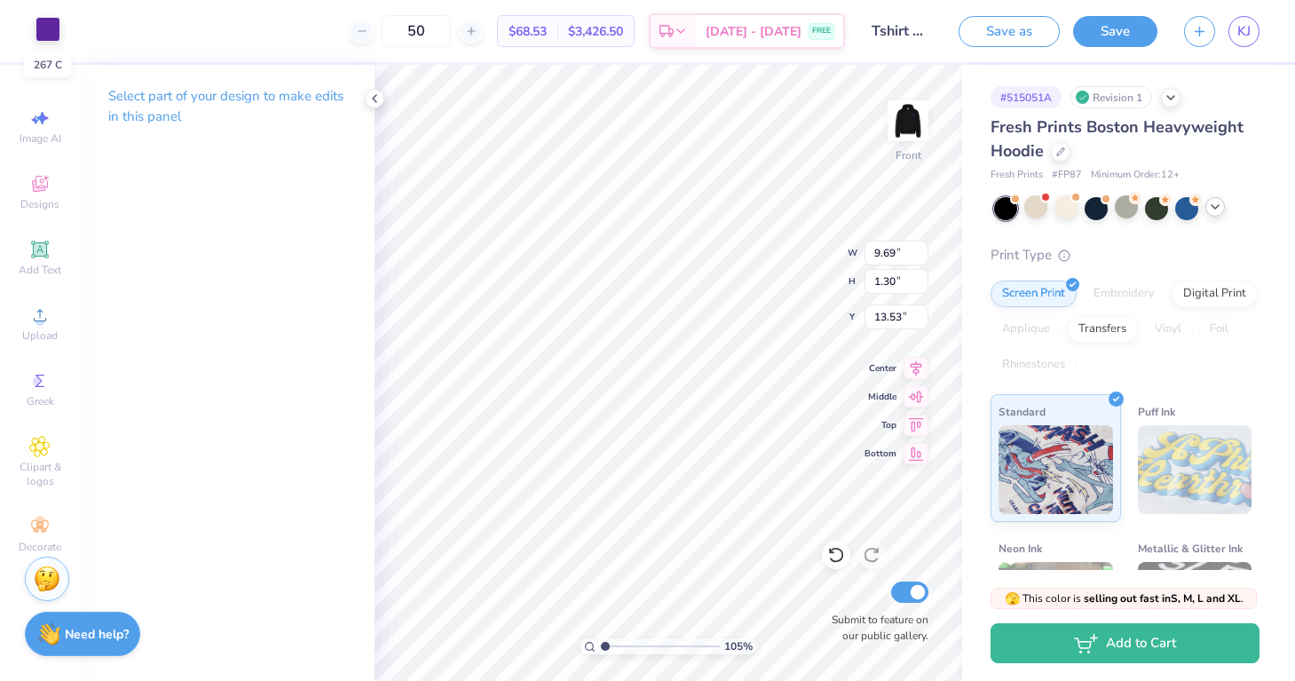
click at [49, 36] on div at bounding box center [47, 29] width 25 height 25
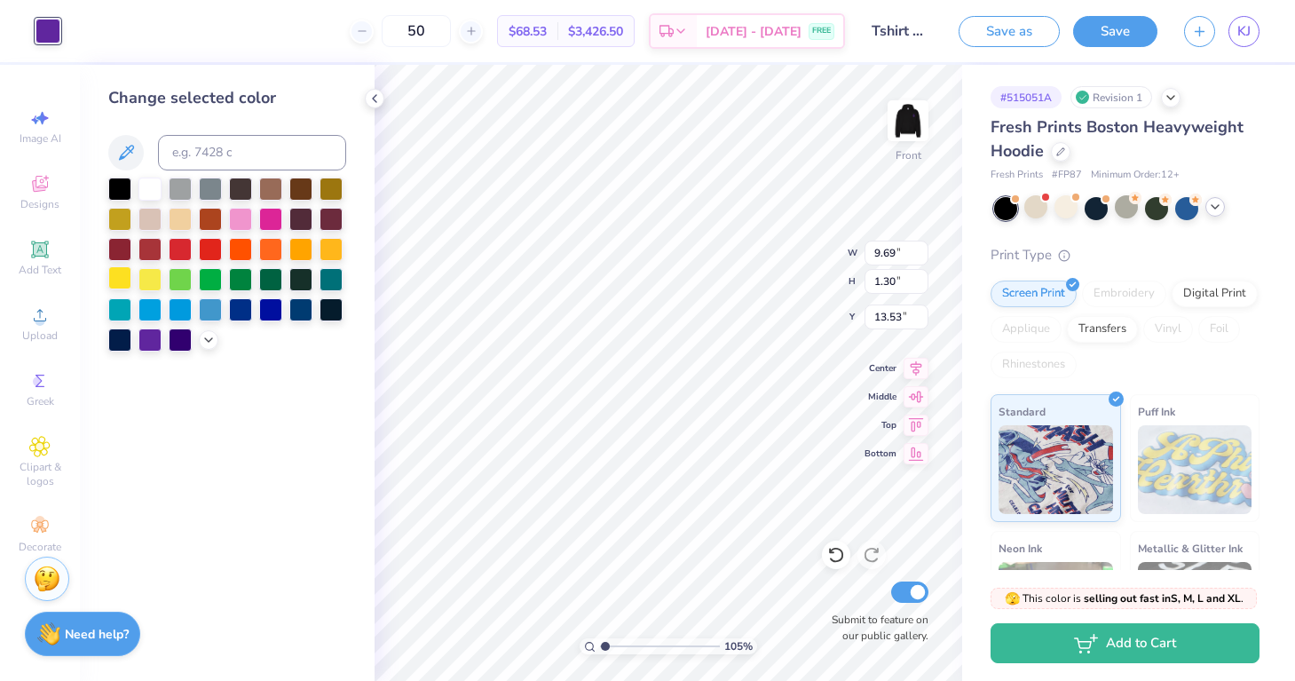
click at [114, 274] on div at bounding box center [119, 277] width 23 height 23
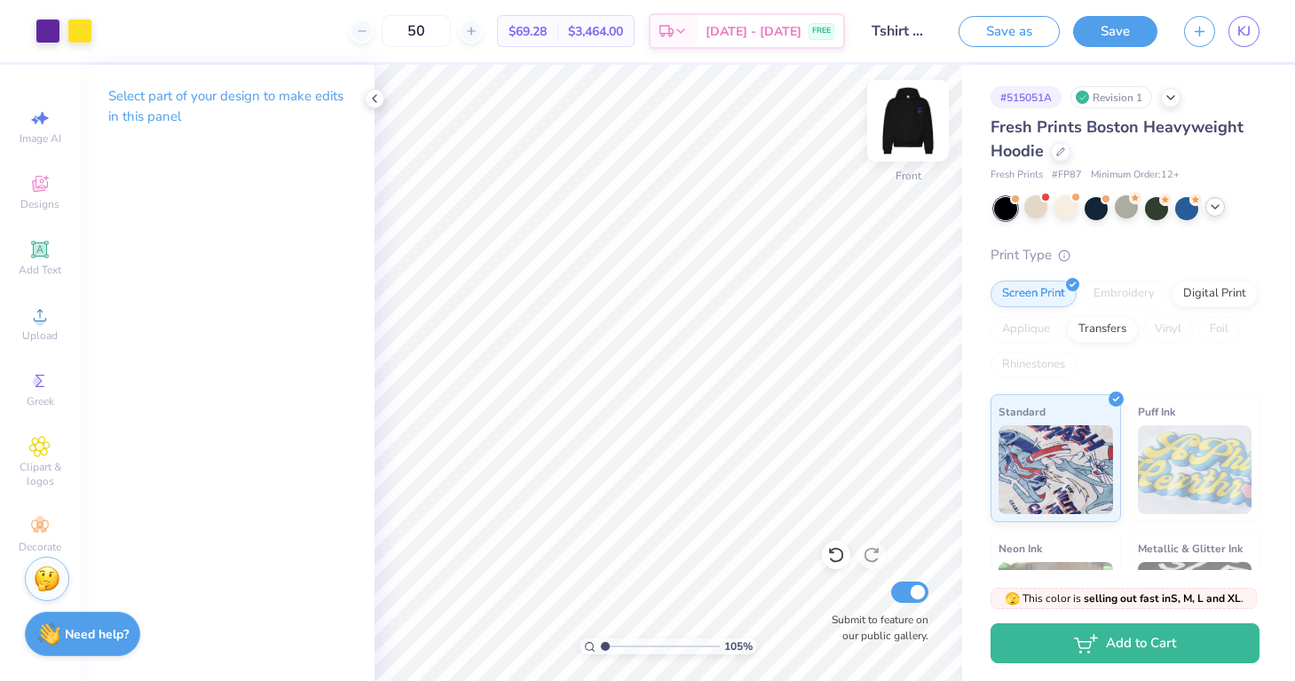
click at [916, 138] on img at bounding box center [907, 120] width 71 height 71
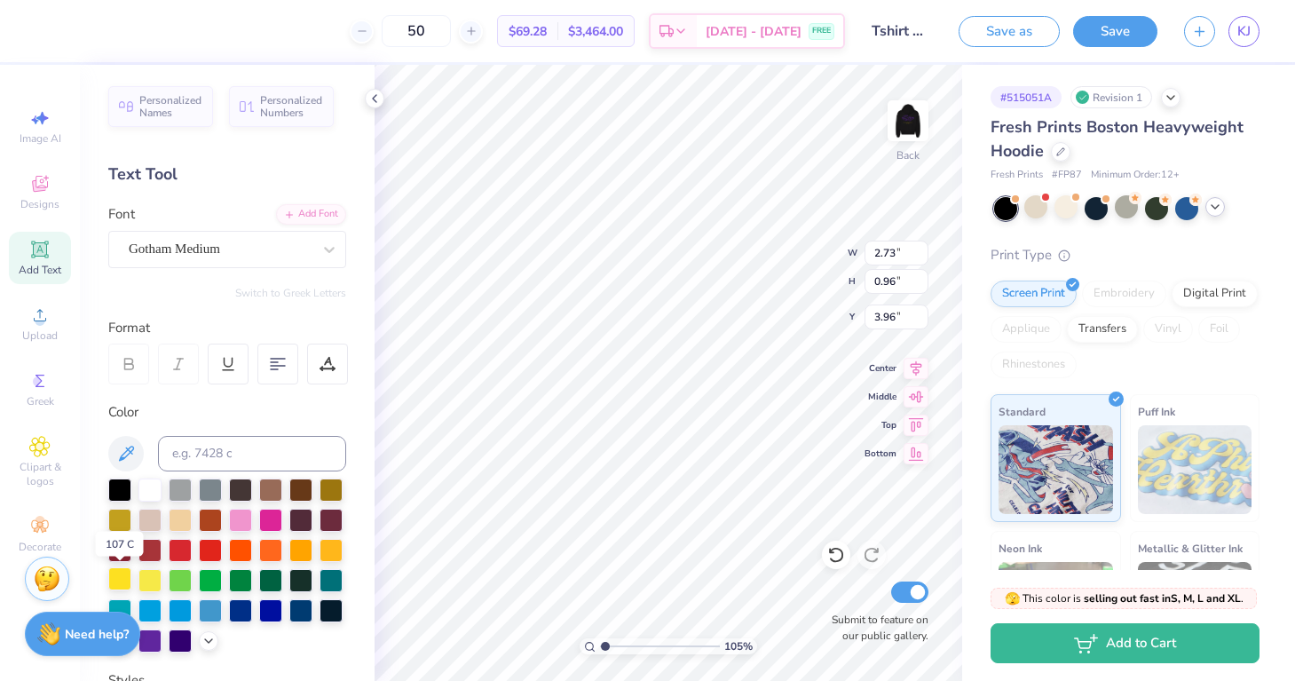
click at [124, 577] on div at bounding box center [119, 578] width 23 height 23
click at [83, 35] on div at bounding box center [79, 29] width 25 height 25
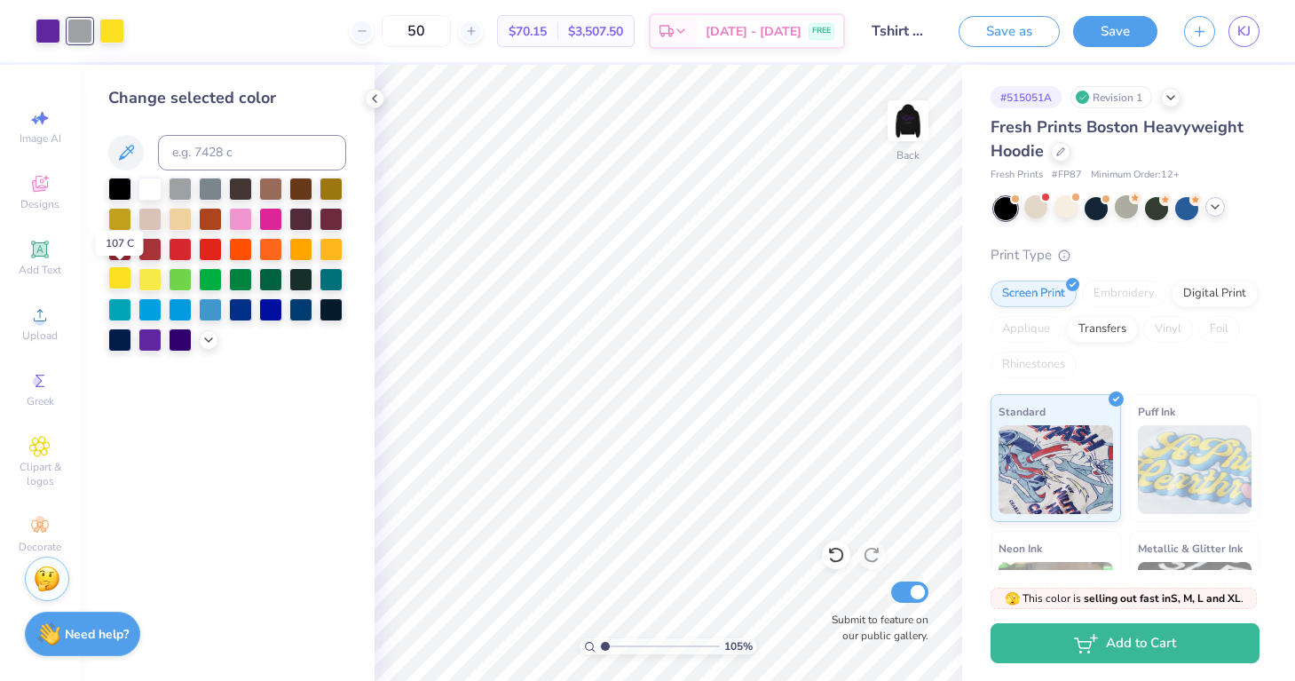
click at [123, 276] on div at bounding box center [119, 277] width 23 height 23
click at [124, 280] on div at bounding box center [119, 277] width 23 height 23
click at [148, 282] on div at bounding box center [149, 277] width 23 height 23
click at [154, 278] on div at bounding box center [149, 277] width 23 height 23
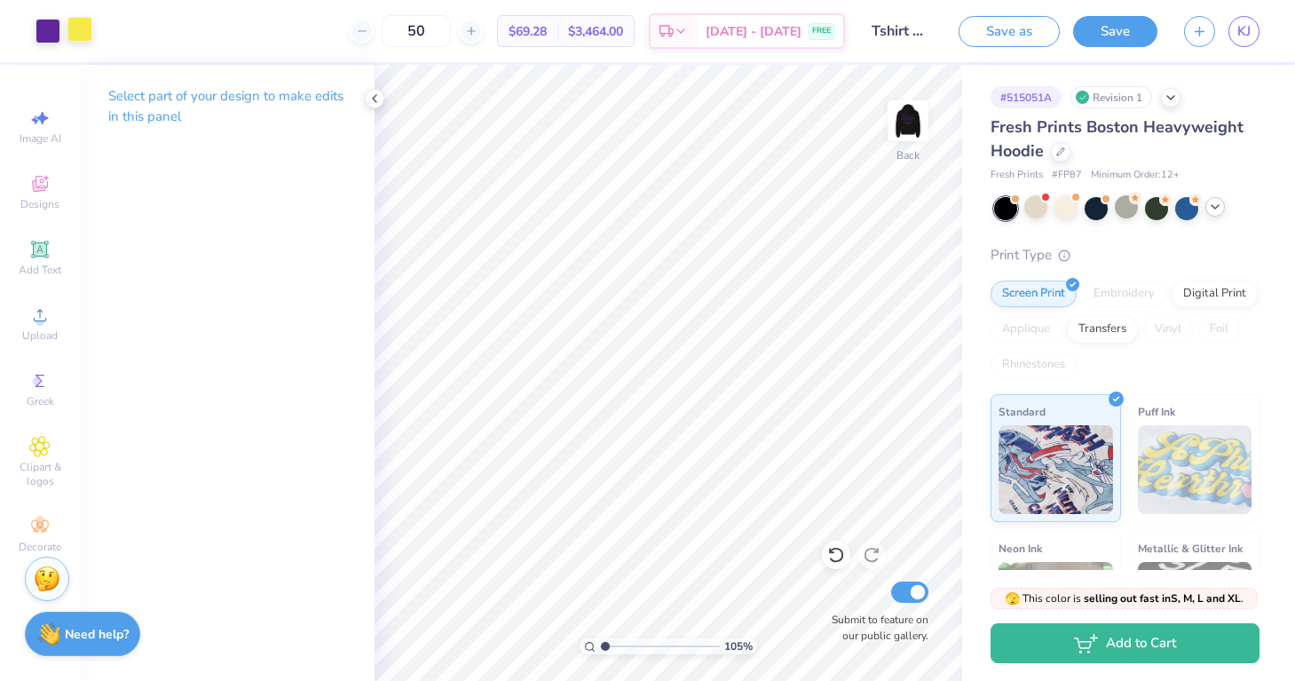
click at [86, 32] on div at bounding box center [79, 29] width 25 height 25
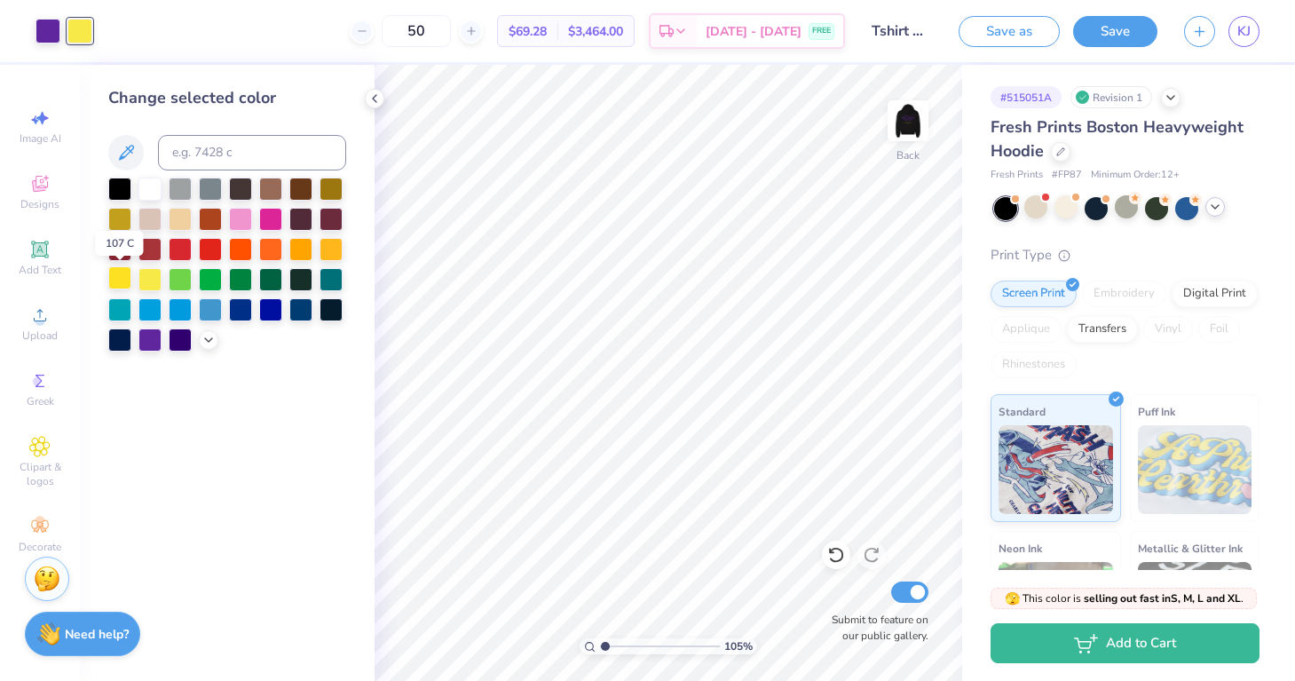
click at [122, 282] on div at bounding box center [119, 277] width 23 height 23
click at [907, 135] on img at bounding box center [907, 120] width 71 height 71
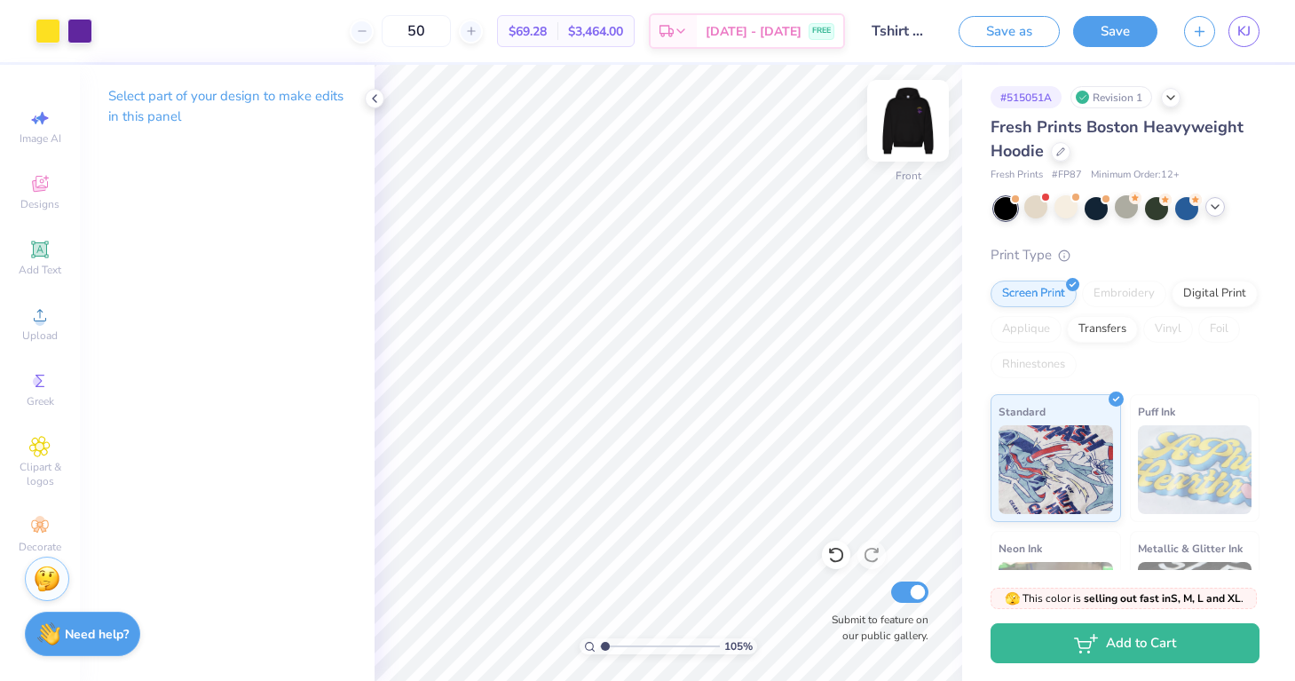
click at [904, 144] on img at bounding box center [907, 120] width 71 height 71
click at [919, 124] on img at bounding box center [907, 120] width 71 height 71
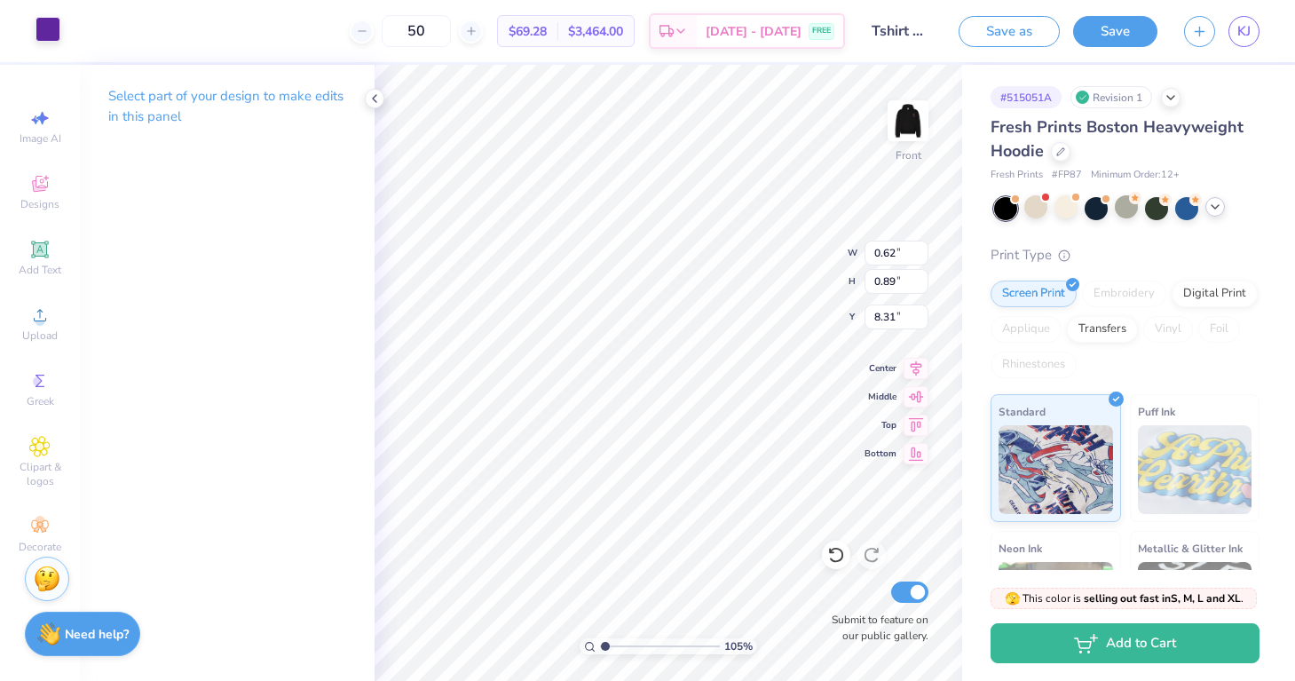
click at [51, 33] on div at bounding box center [47, 29] width 25 height 25
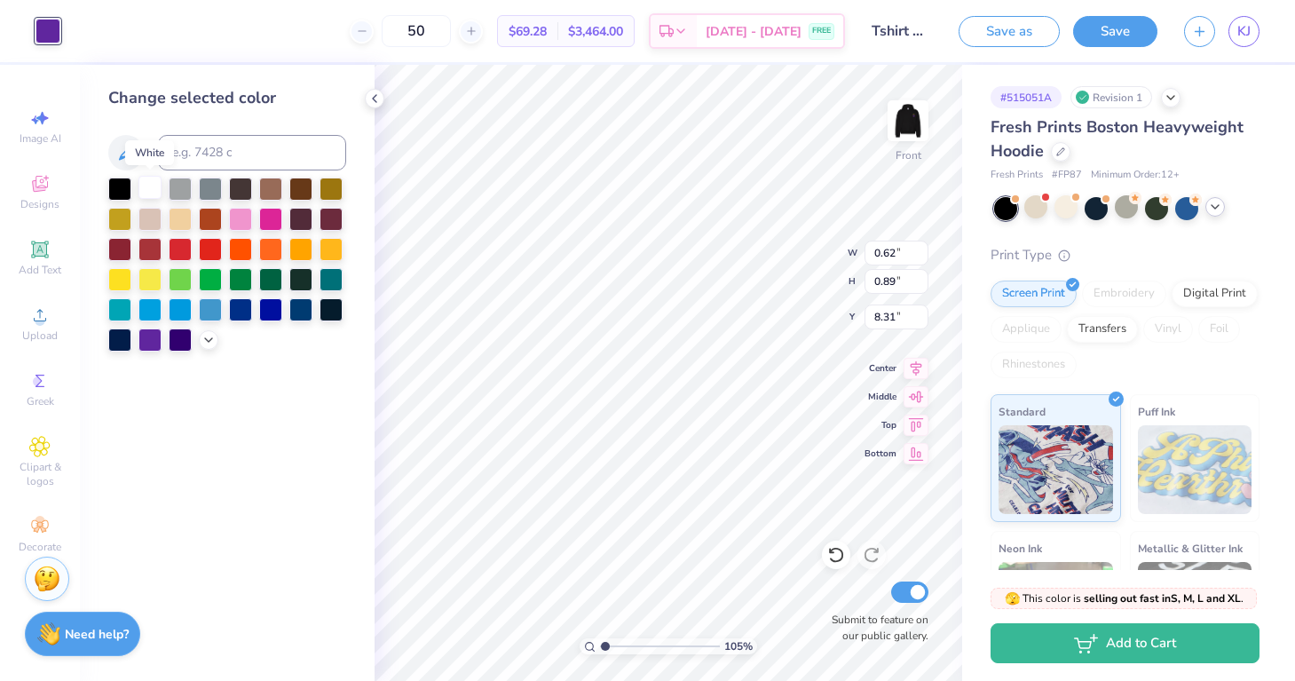
click at [154, 193] on div at bounding box center [149, 187] width 23 height 23
click at [149, 340] on div at bounding box center [149, 338] width 23 height 23
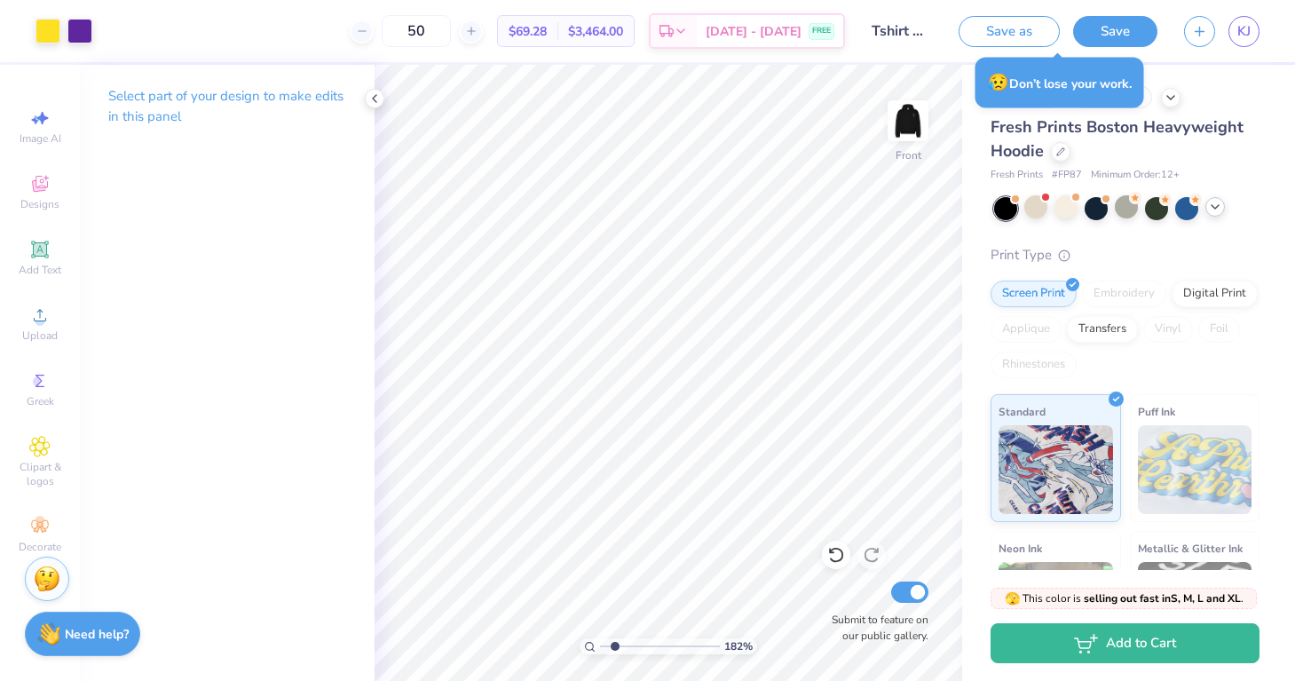
click at [614, 646] on input "range" at bounding box center [660, 646] width 120 height 16
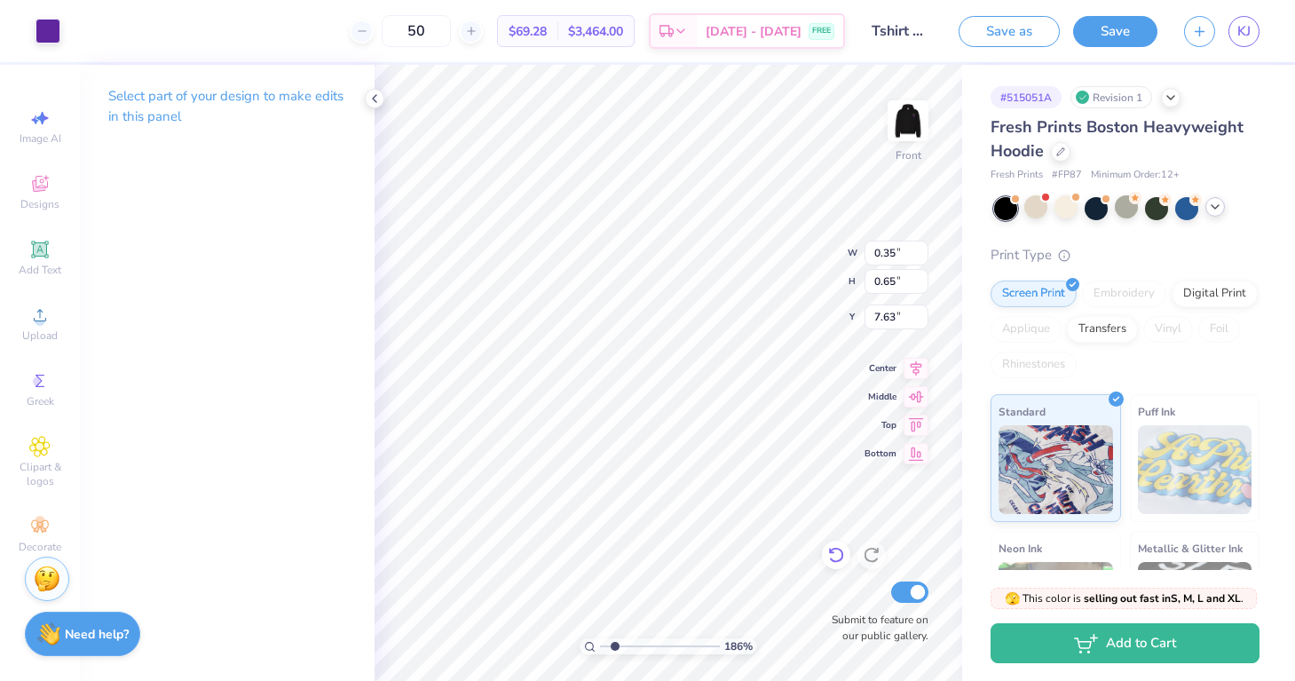
click at [838, 562] on icon at bounding box center [835, 556] width 15 height 16
click at [49, 32] on div at bounding box center [47, 29] width 25 height 25
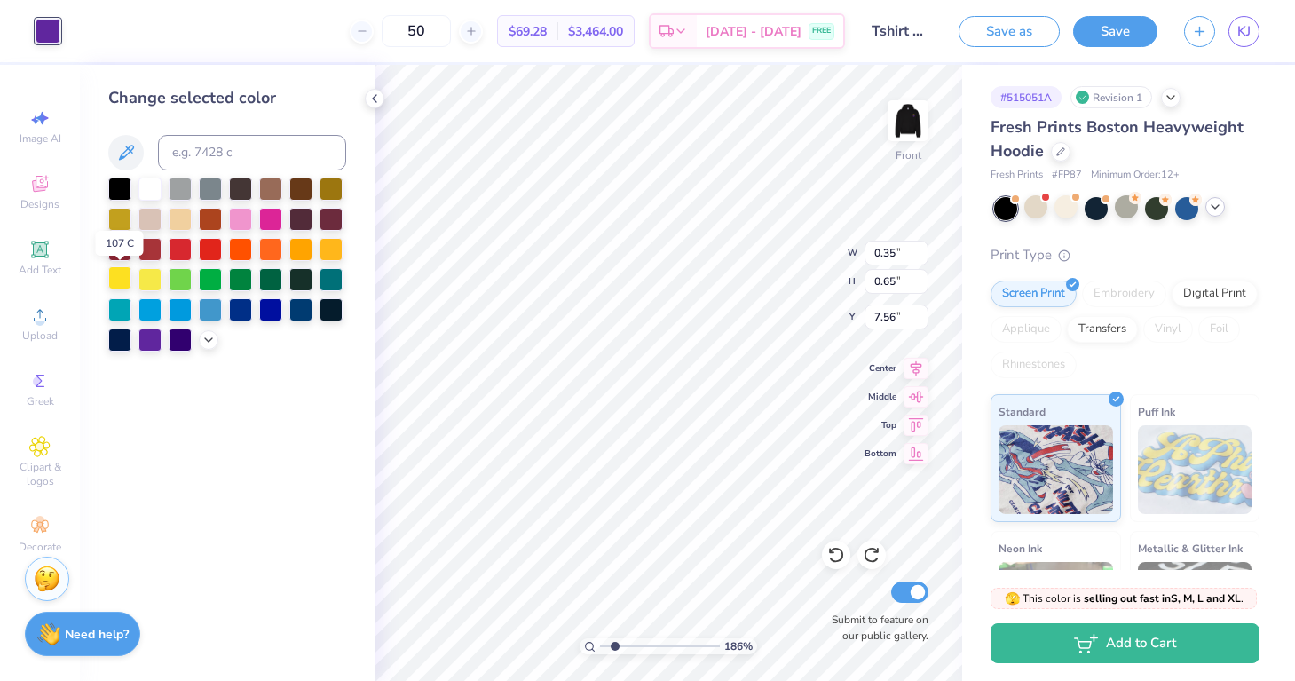
click at [122, 280] on div at bounding box center [119, 277] width 23 height 23
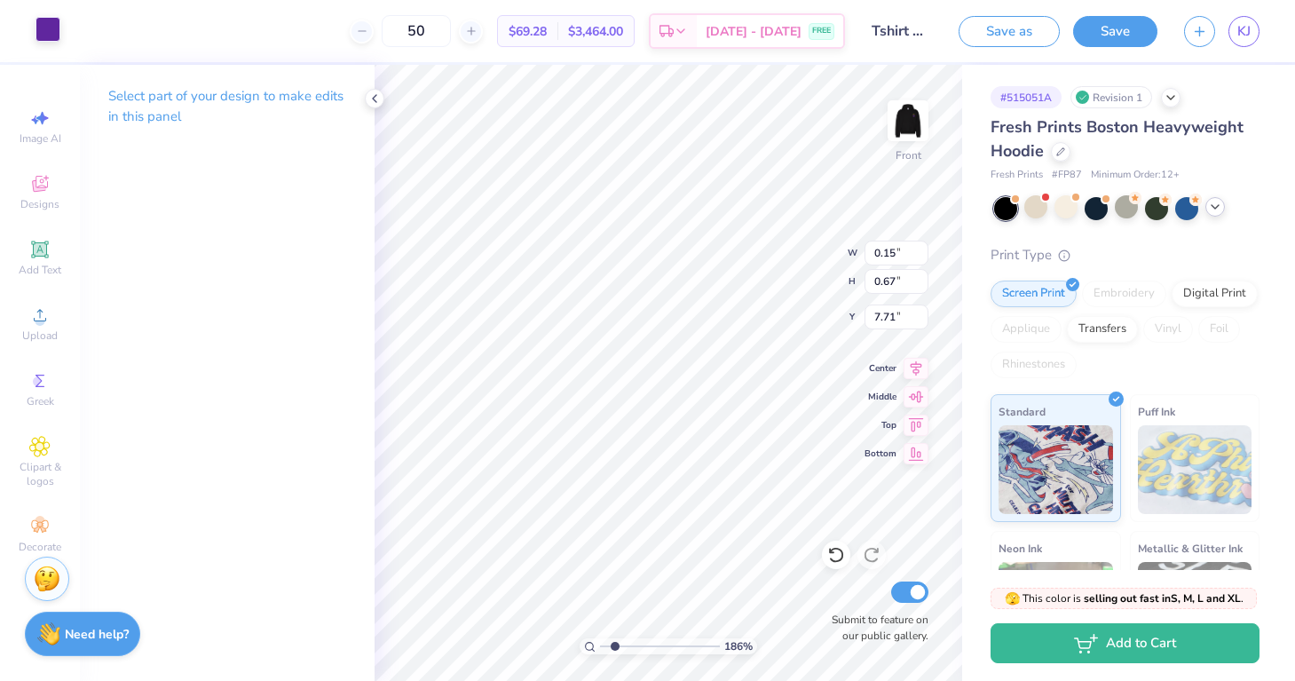
click at [54, 27] on div at bounding box center [47, 29] width 25 height 25
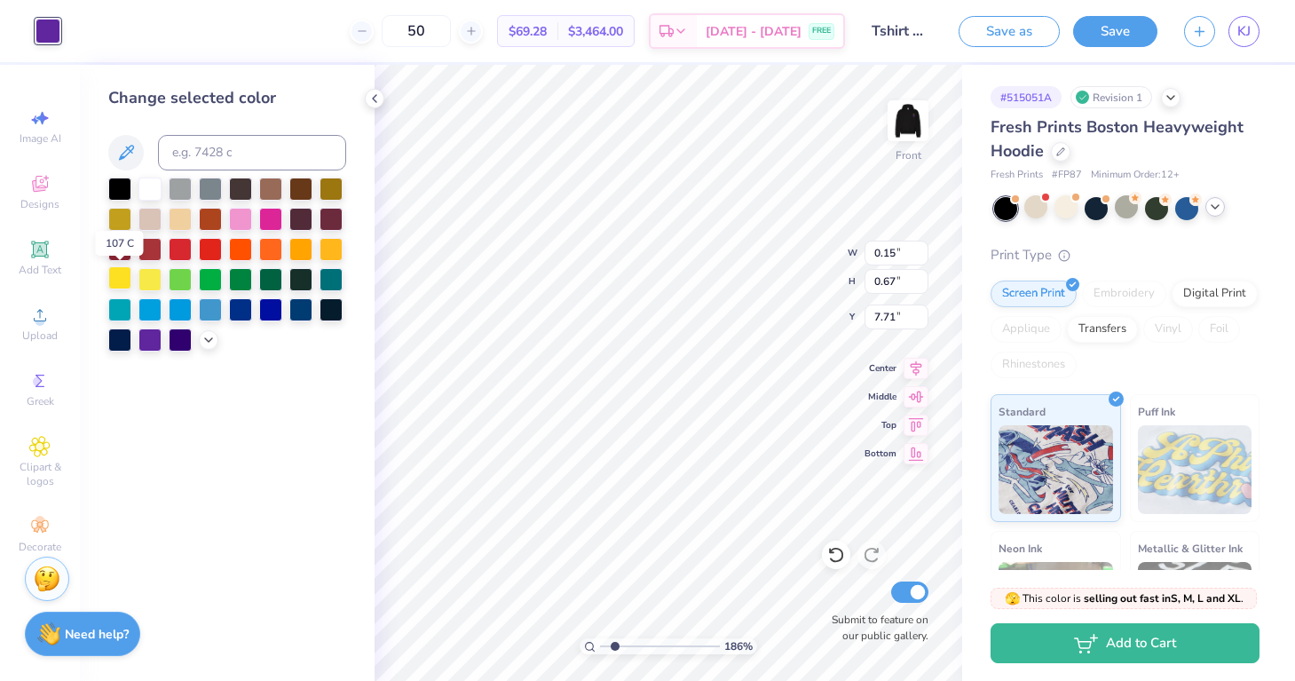
click at [127, 277] on div at bounding box center [119, 277] width 23 height 23
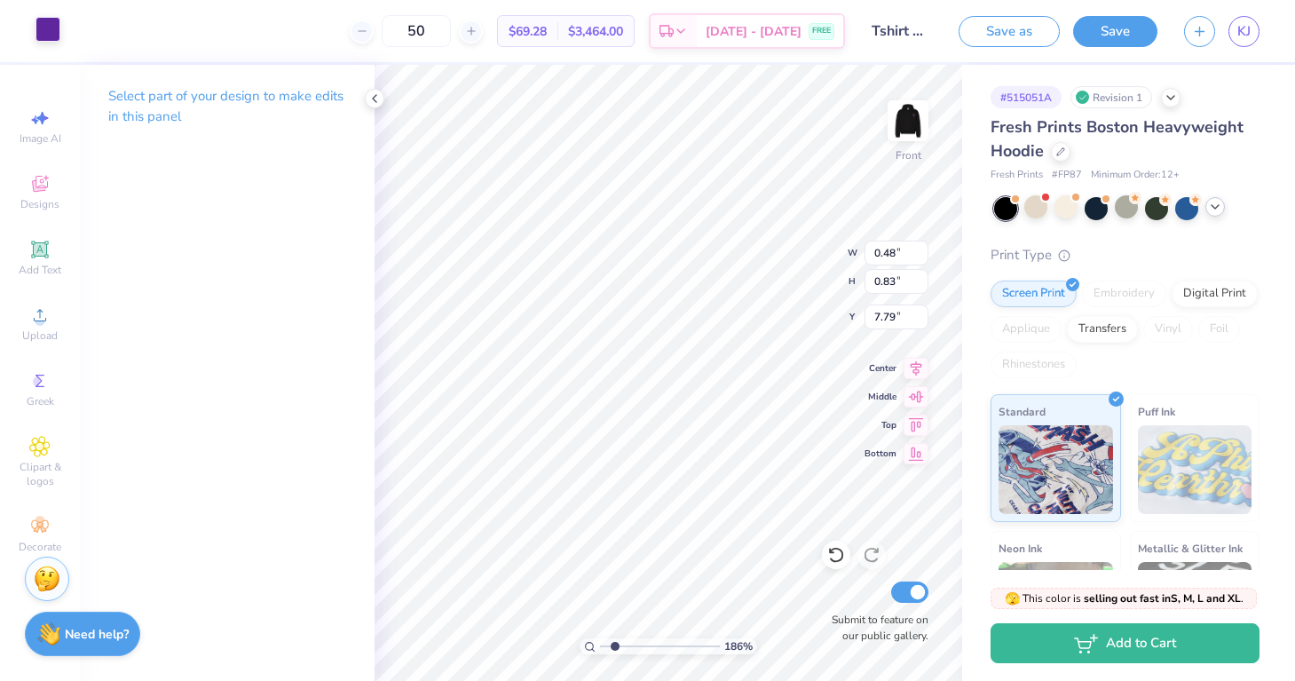
click at [56, 32] on div at bounding box center [47, 29] width 25 height 25
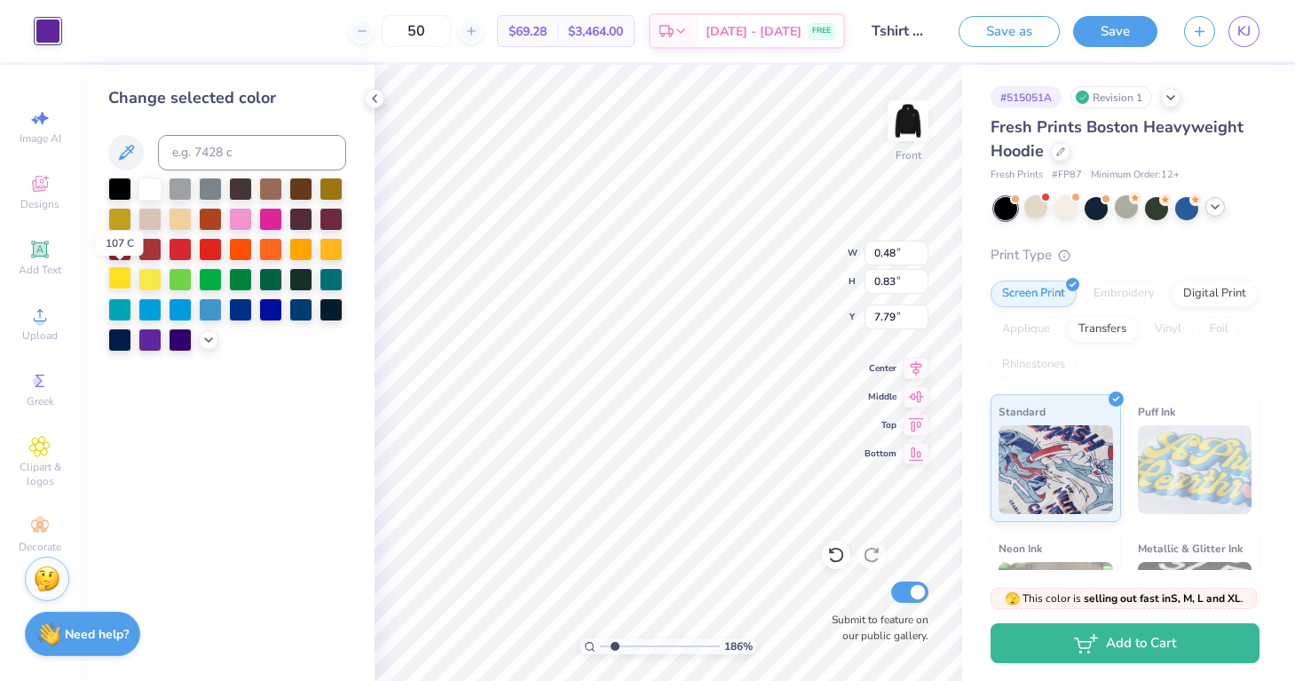
click at [129, 281] on div at bounding box center [119, 277] width 23 height 23
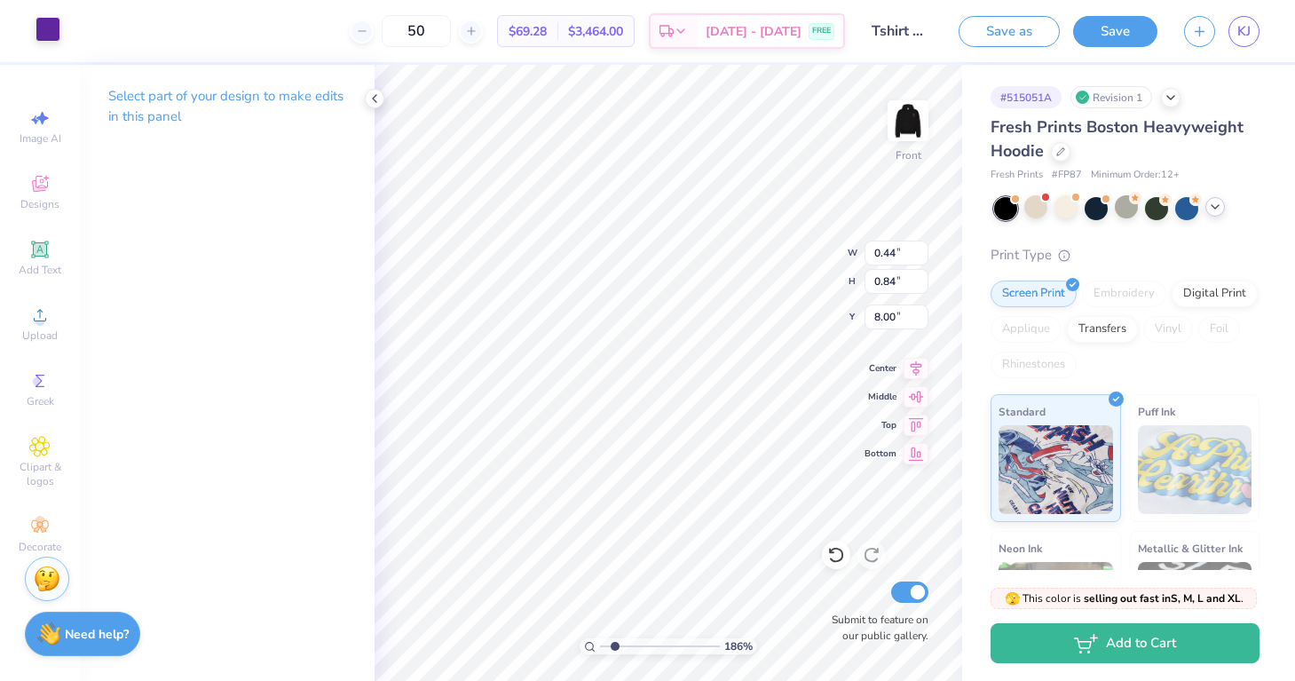
click at [59, 29] on div at bounding box center [47, 29] width 25 height 25
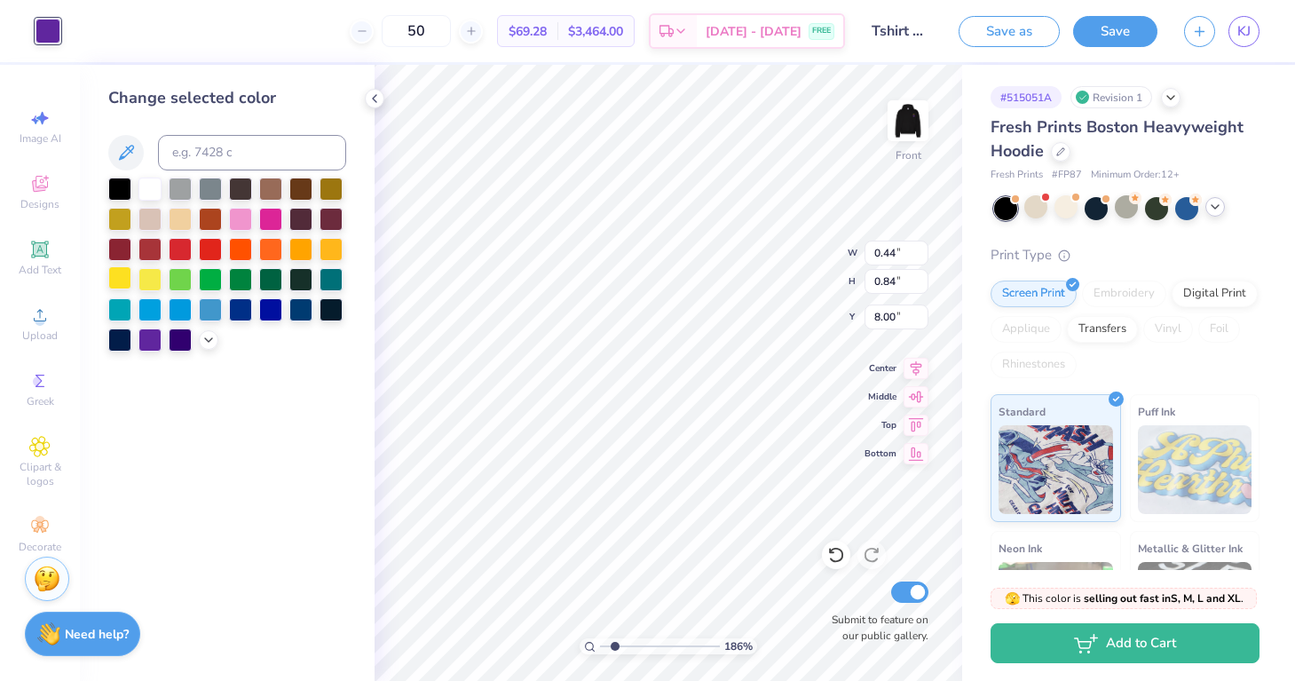
click at [125, 278] on div at bounding box center [119, 277] width 23 height 23
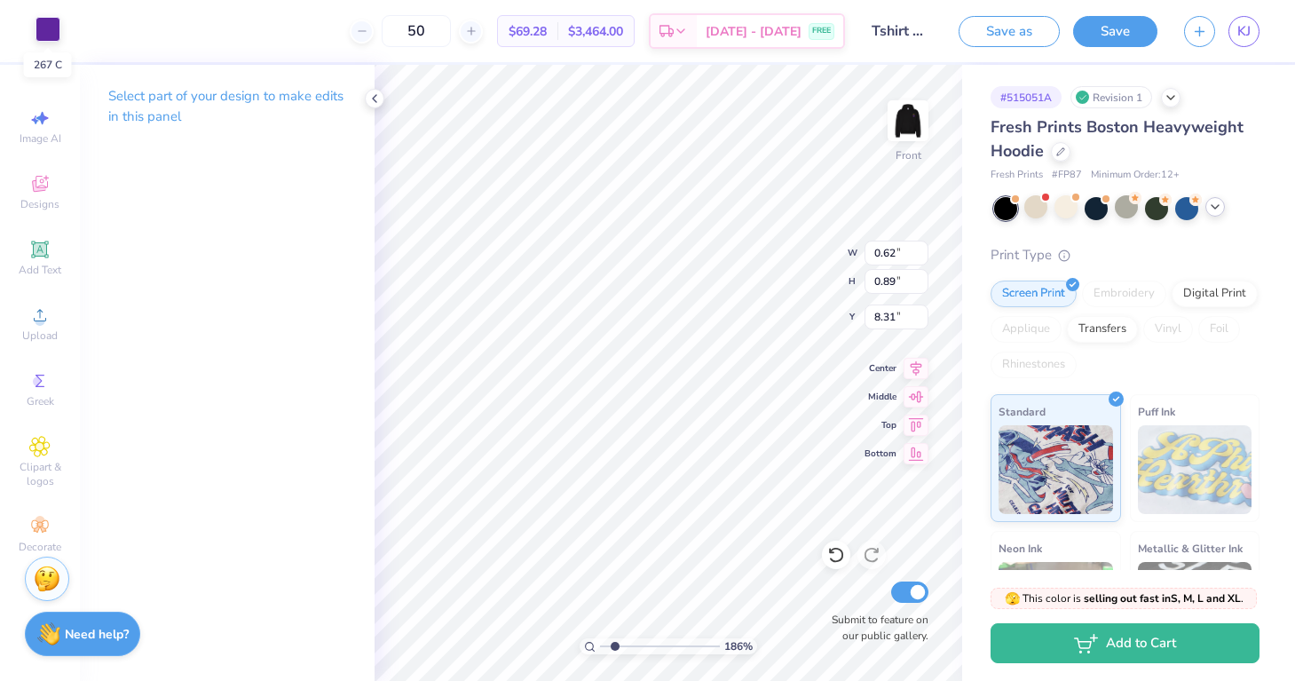
click at [46, 28] on div at bounding box center [47, 29] width 25 height 25
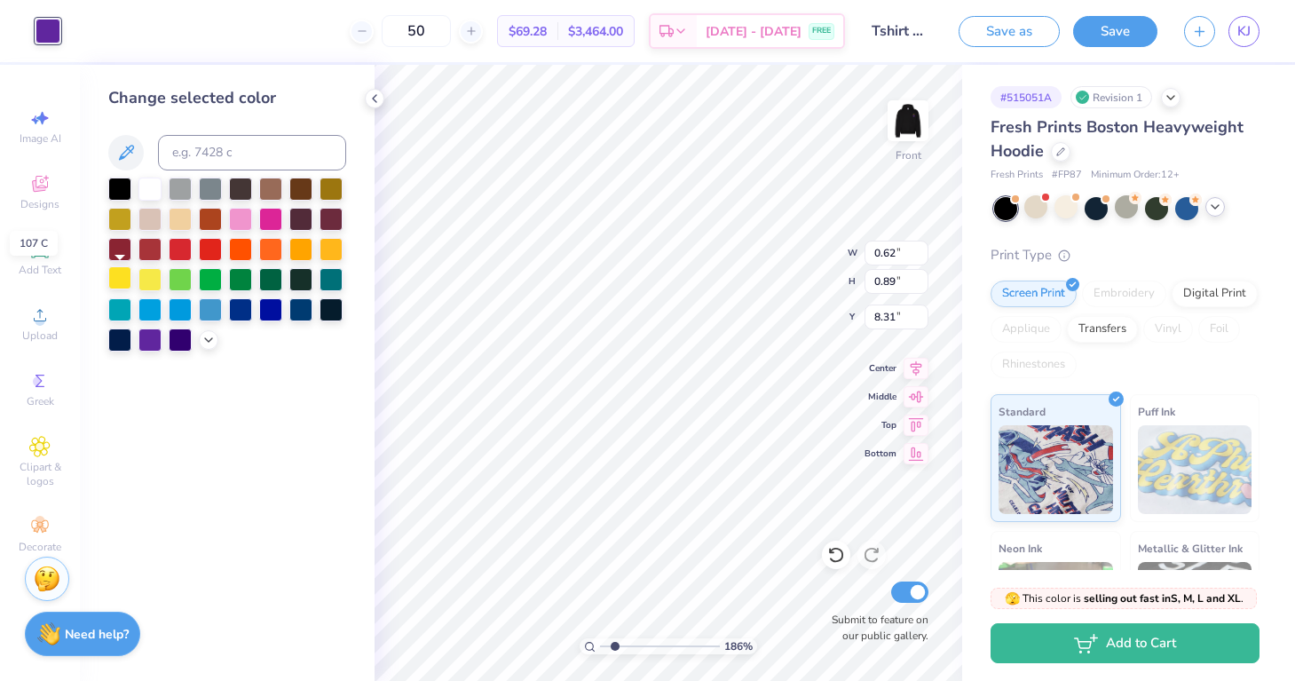
click at [114, 274] on div at bounding box center [119, 277] width 23 height 23
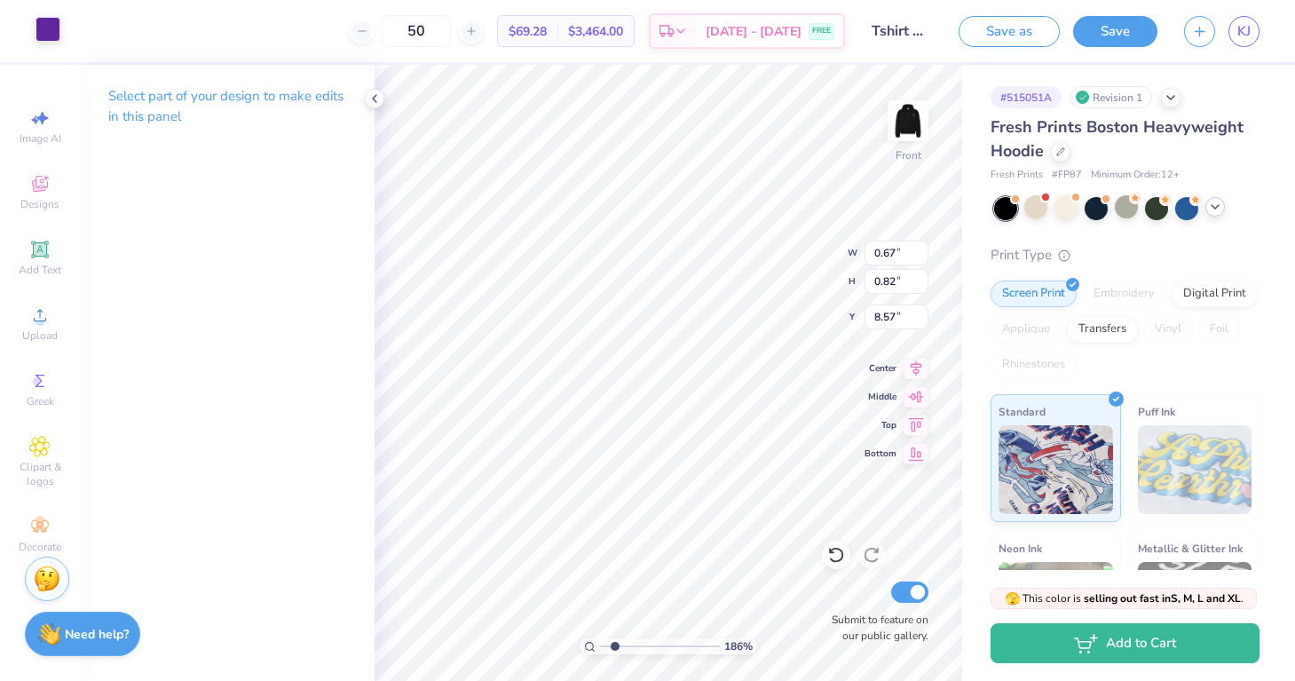
click at [56, 31] on div at bounding box center [47, 29] width 25 height 25
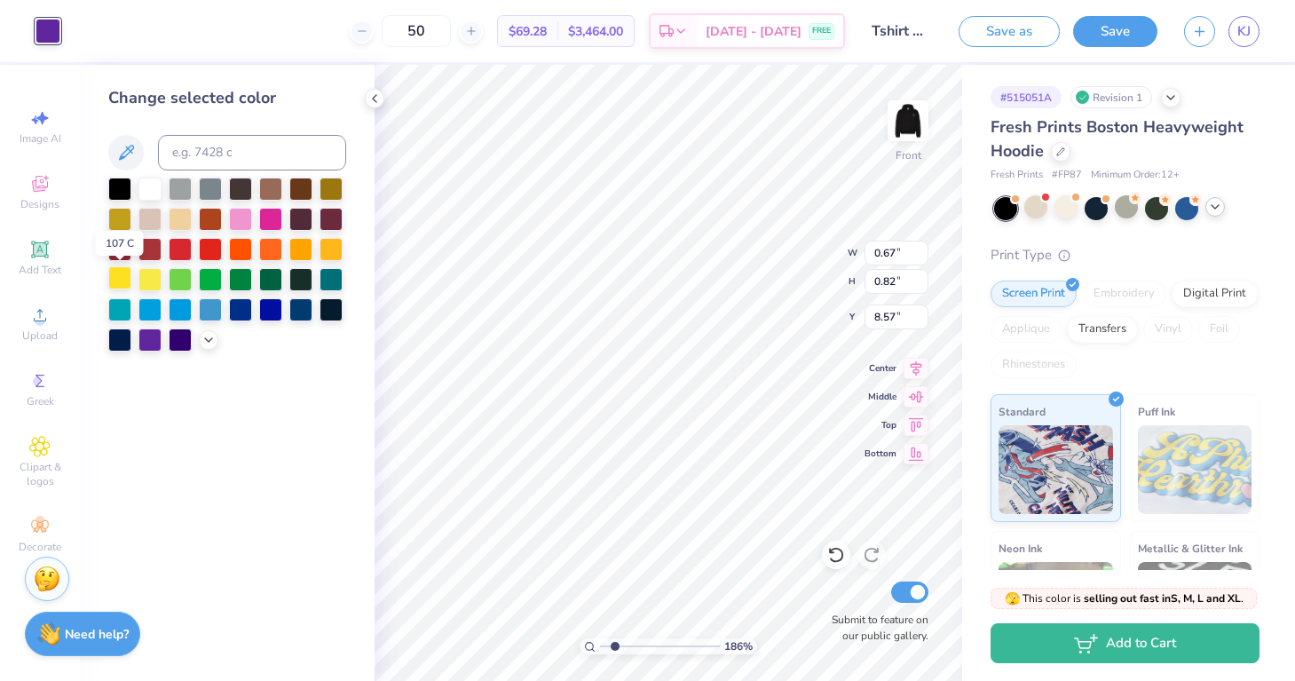
click at [121, 273] on div at bounding box center [119, 277] width 23 height 23
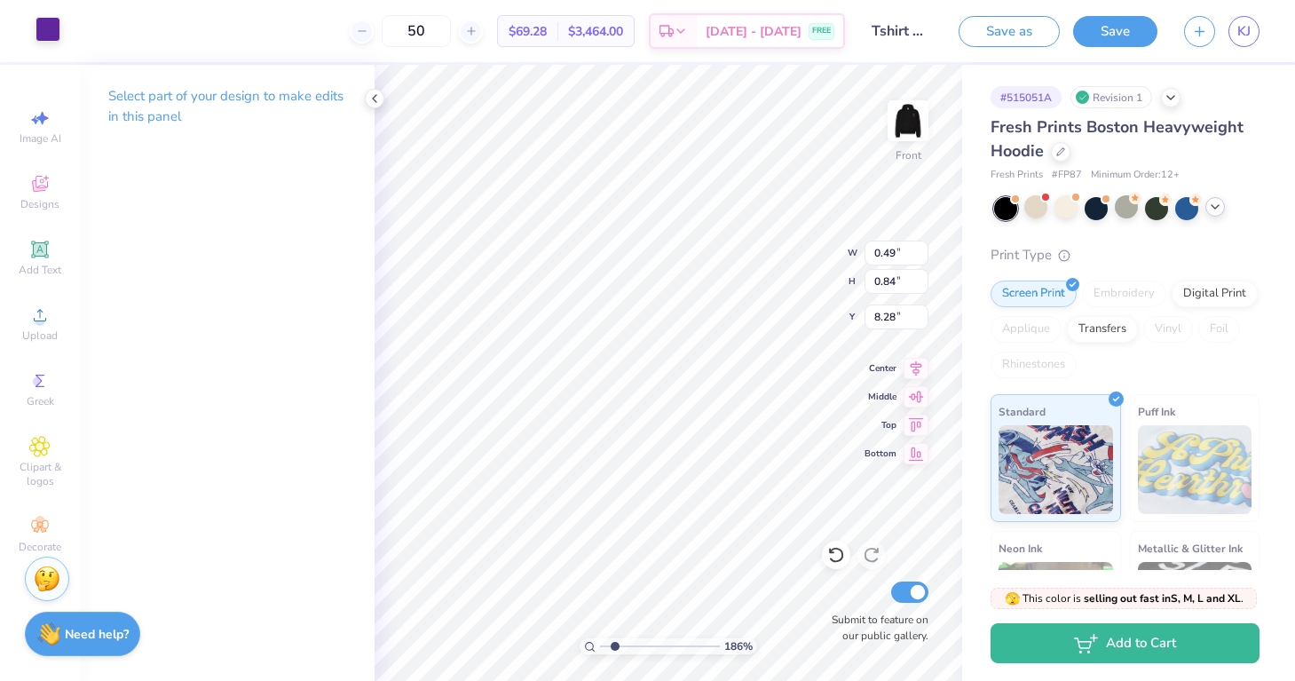
click at [57, 30] on div at bounding box center [47, 29] width 25 height 25
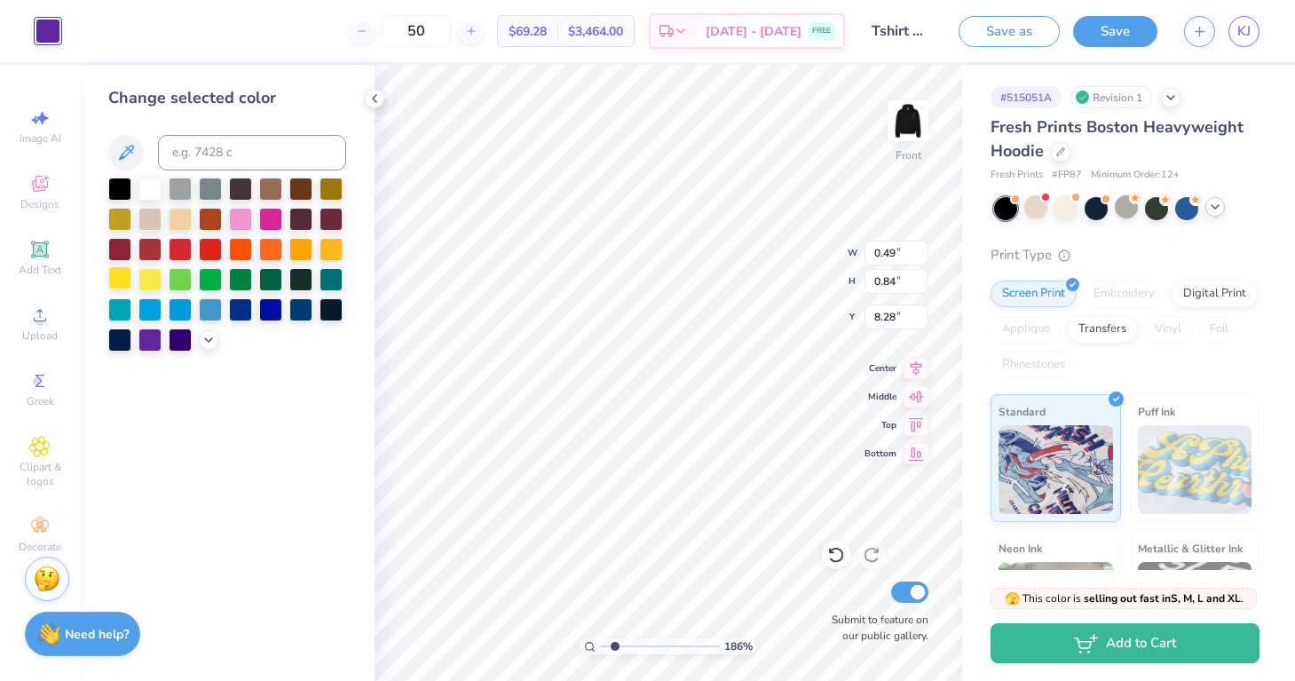
click at [117, 285] on div at bounding box center [119, 277] width 23 height 23
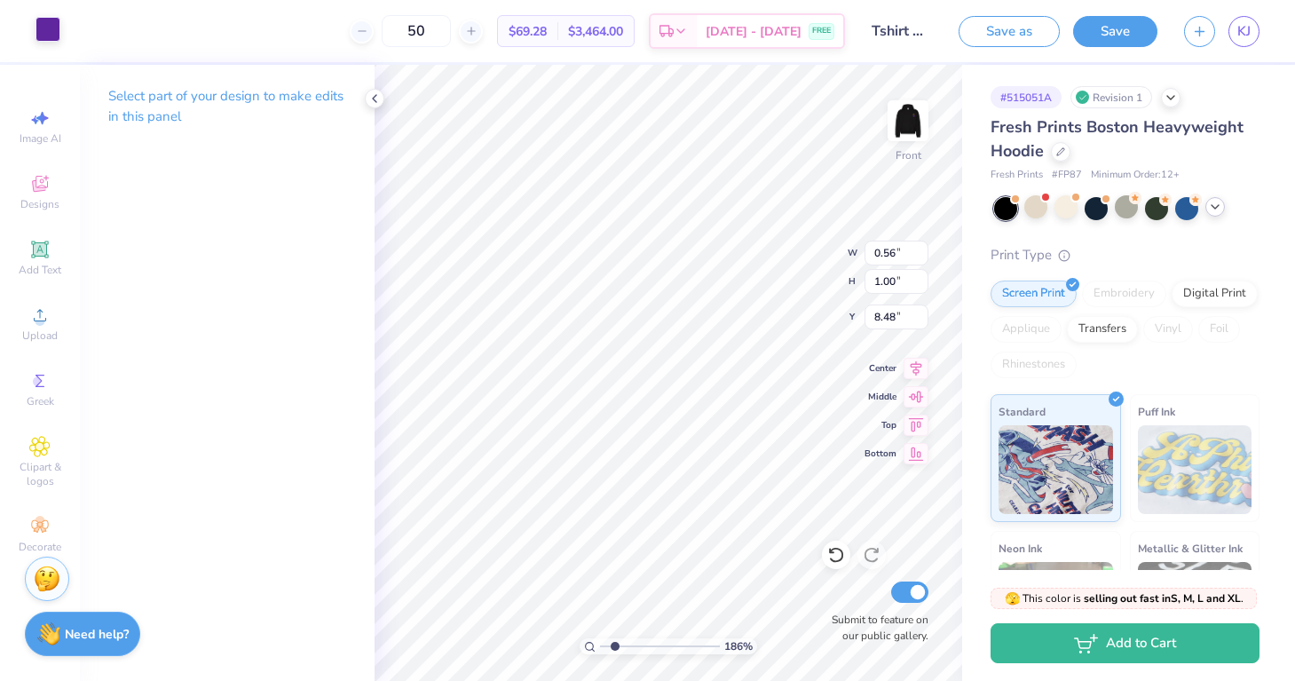
click at [51, 35] on div at bounding box center [47, 29] width 25 height 25
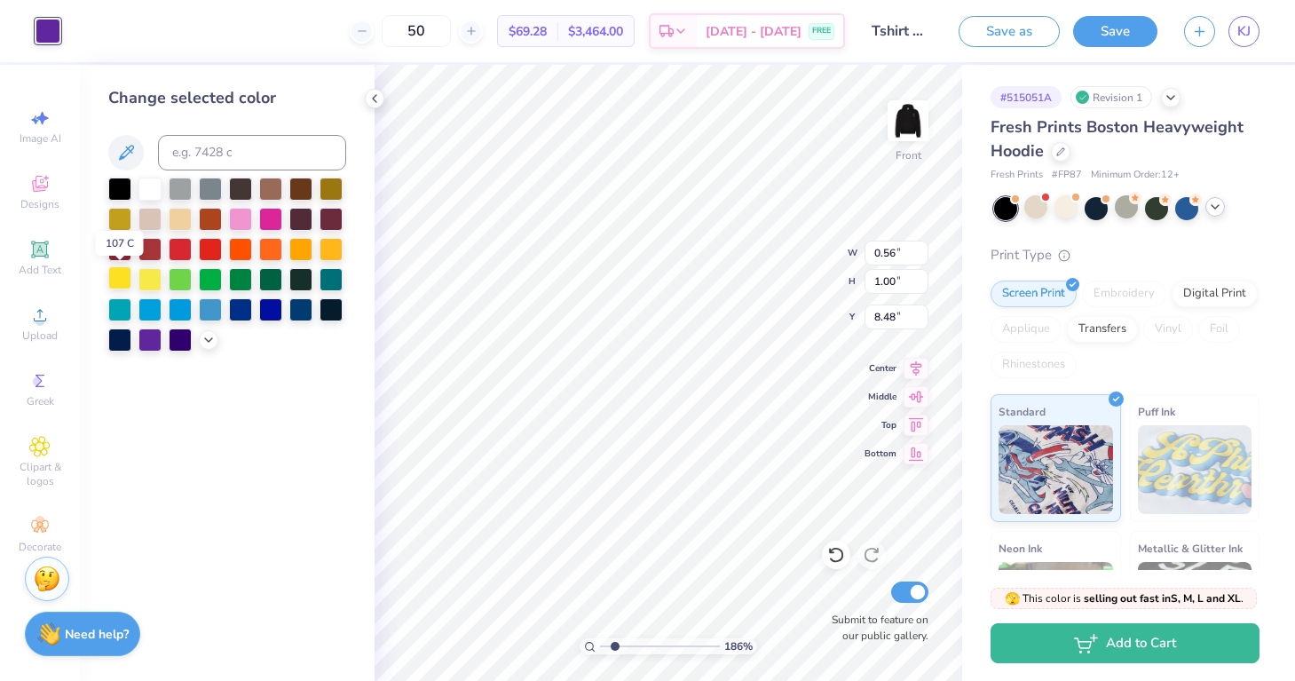
click at [128, 279] on div at bounding box center [119, 277] width 23 height 23
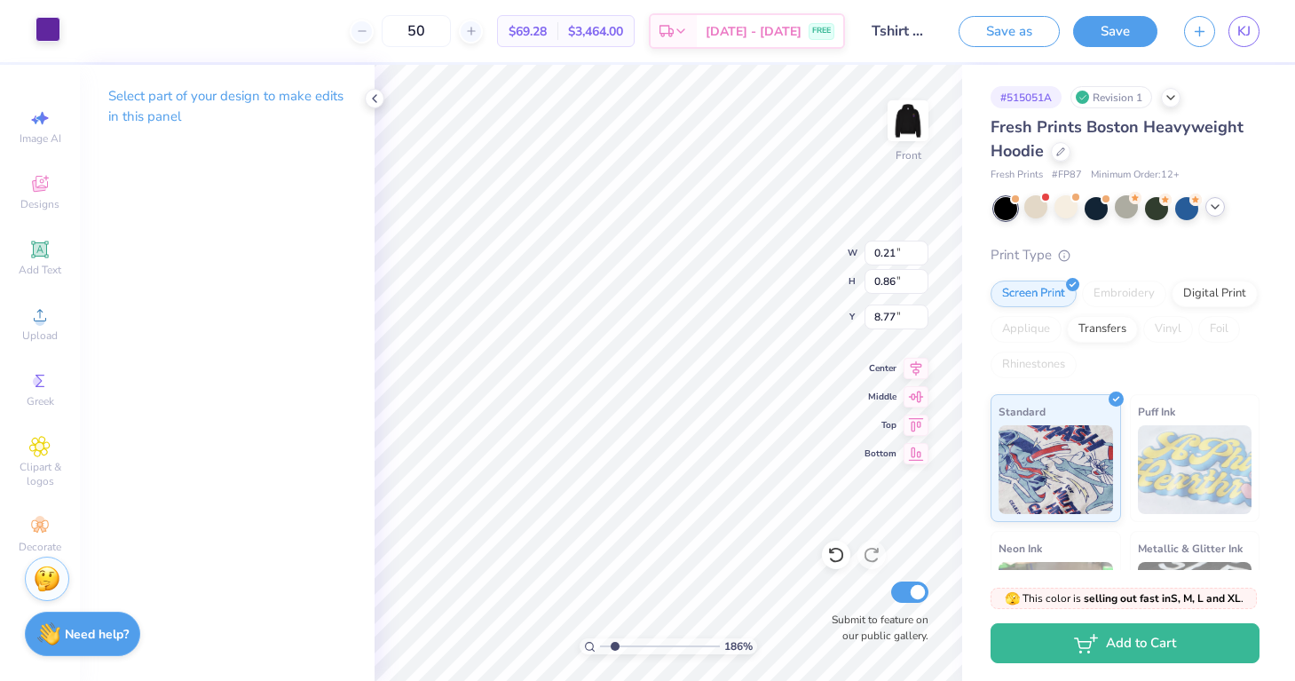
click at [54, 31] on div at bounding box center [47, 29] width 25 height 25
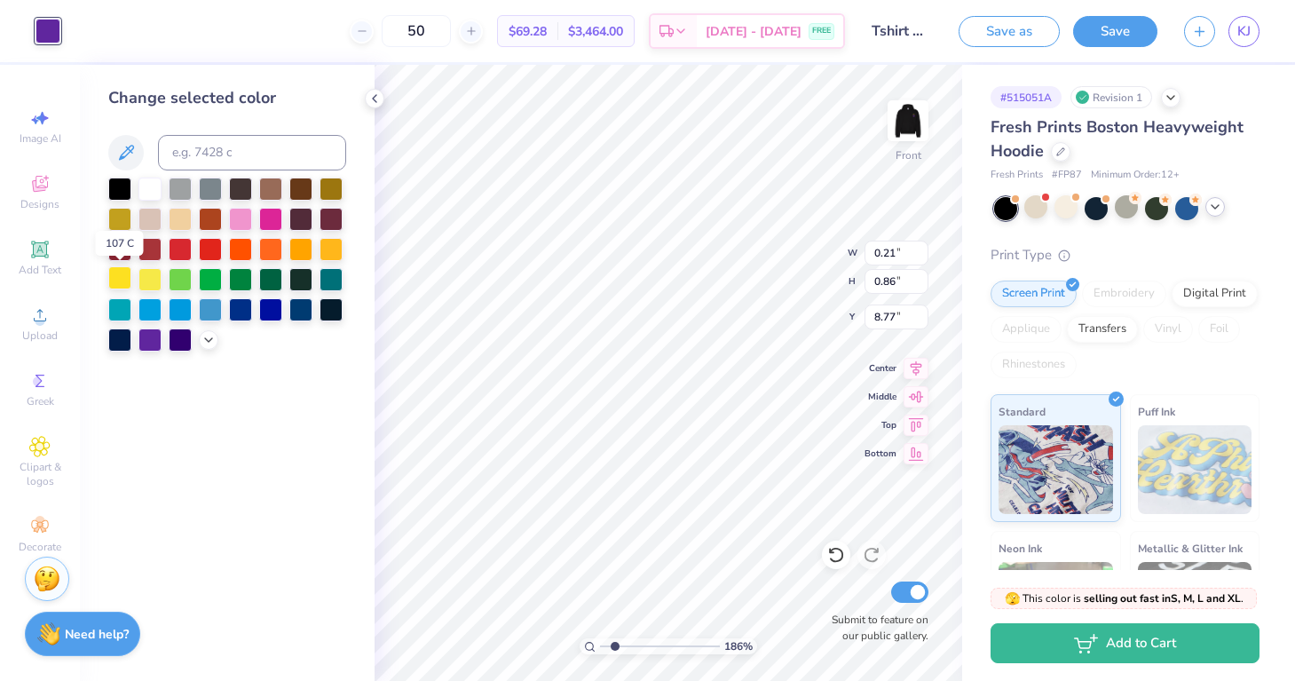
click at [124, 280] on div at bounding box center [119, 277] width 23 height 23
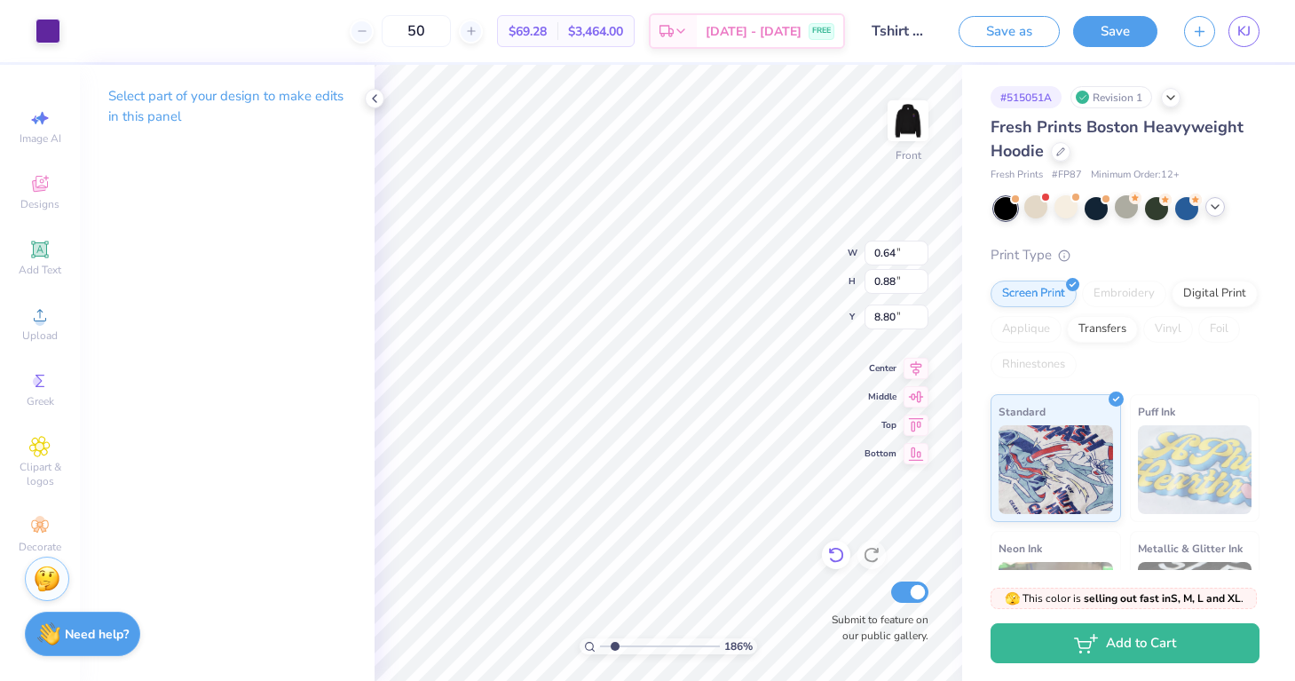
click at [839, 559] on icon at bounding box center [836, 555] width 18 height 18
click at [57, 39] on div at bounding box center [47, 29] width 25 height 25
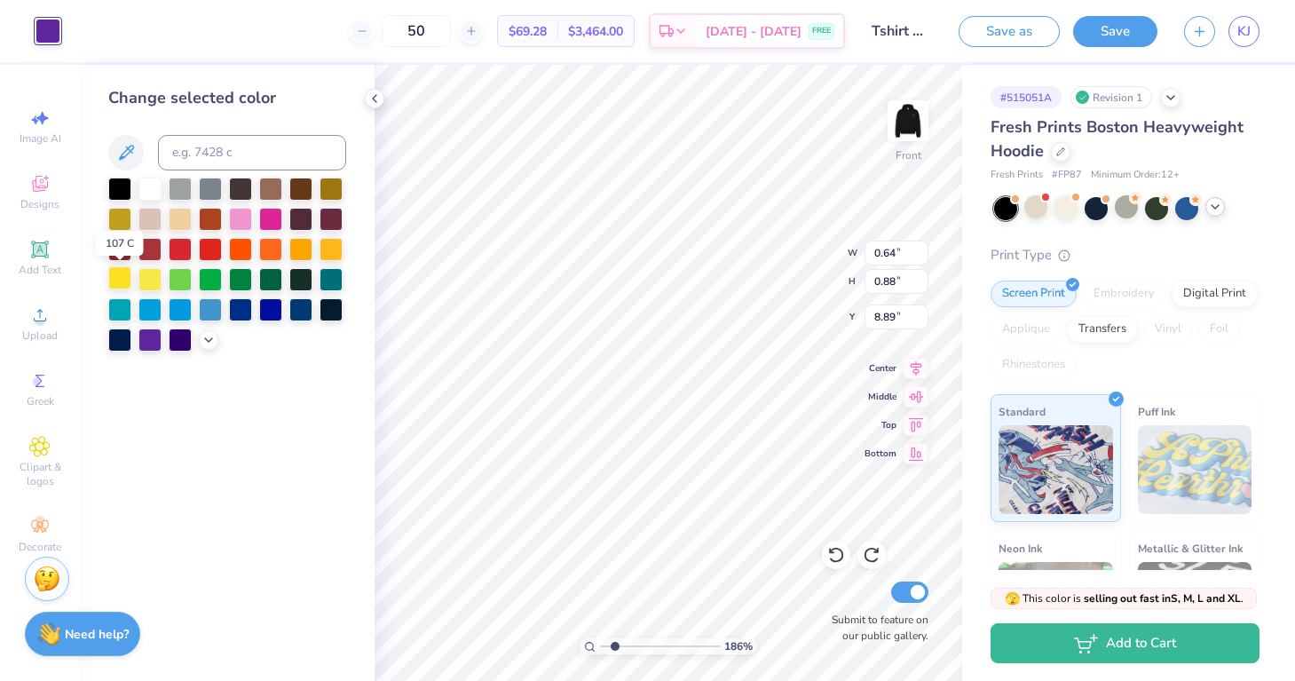
click at [117, 274] on div at bounding box center [119, 277] width 23 height 23
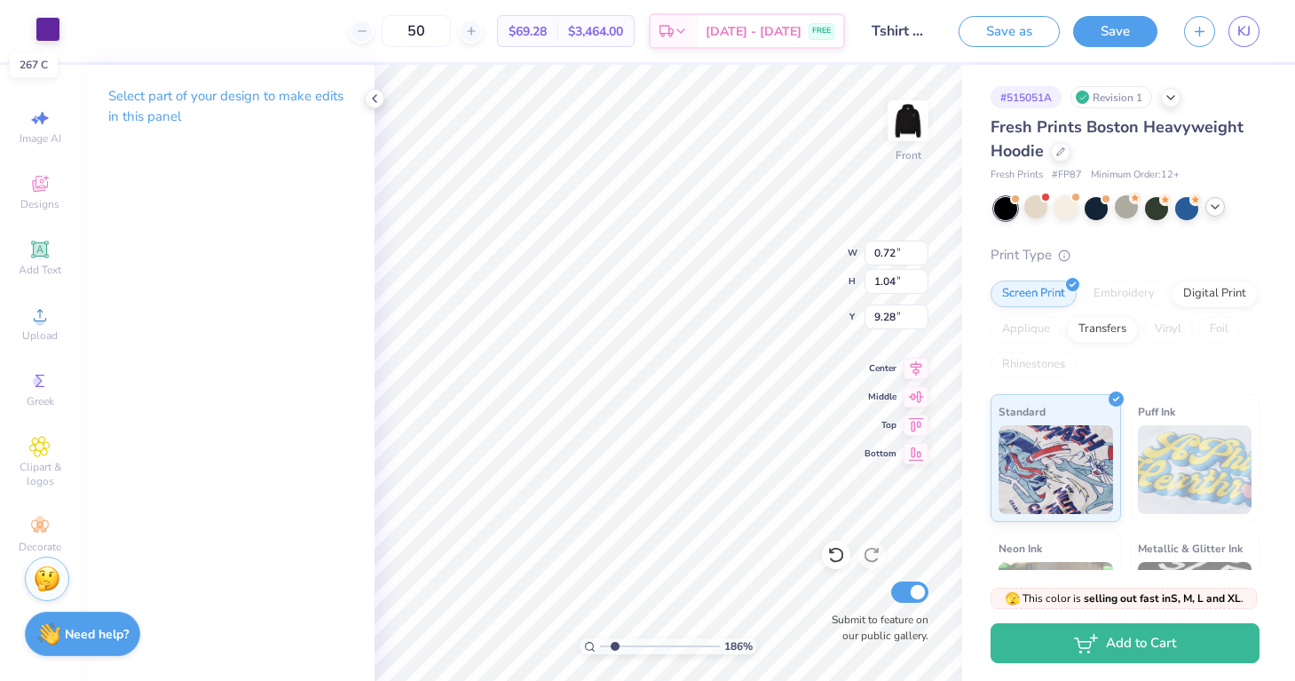
click at [42, 29] on div at bounding box center [47, 29] width 25 height 25
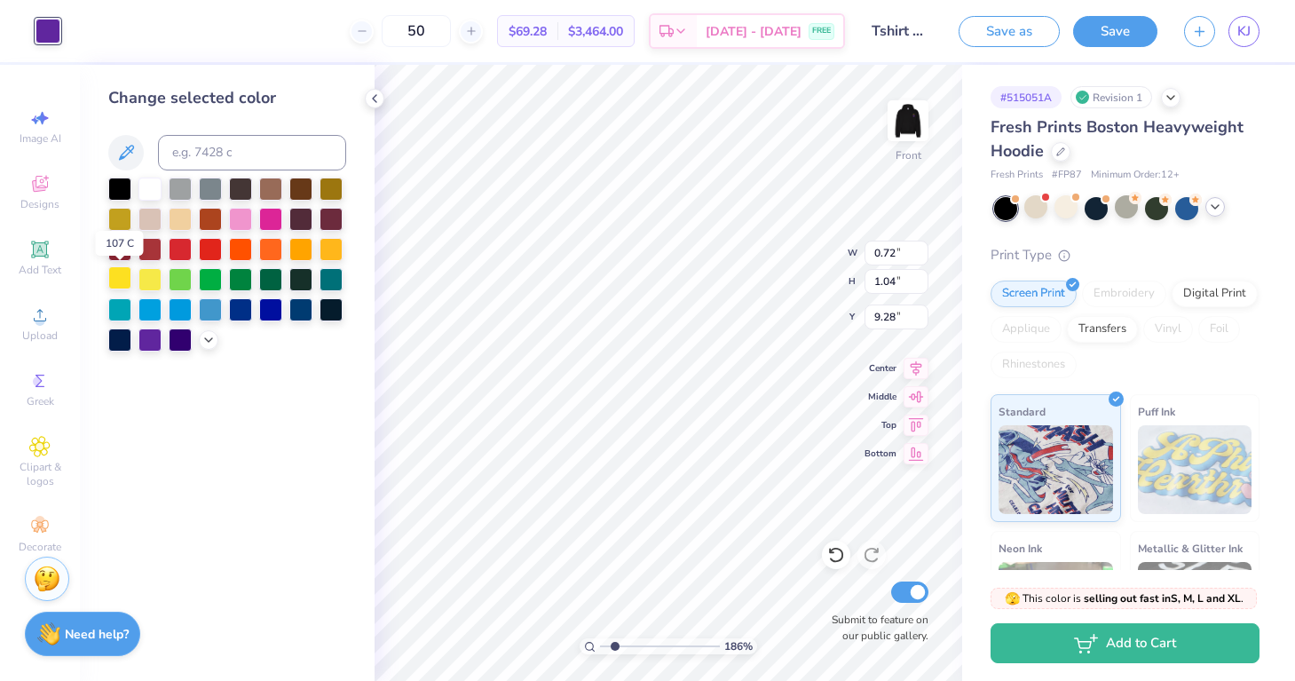
click at [117, 275] on div at bounding box center [119, 277] width 23 height 23
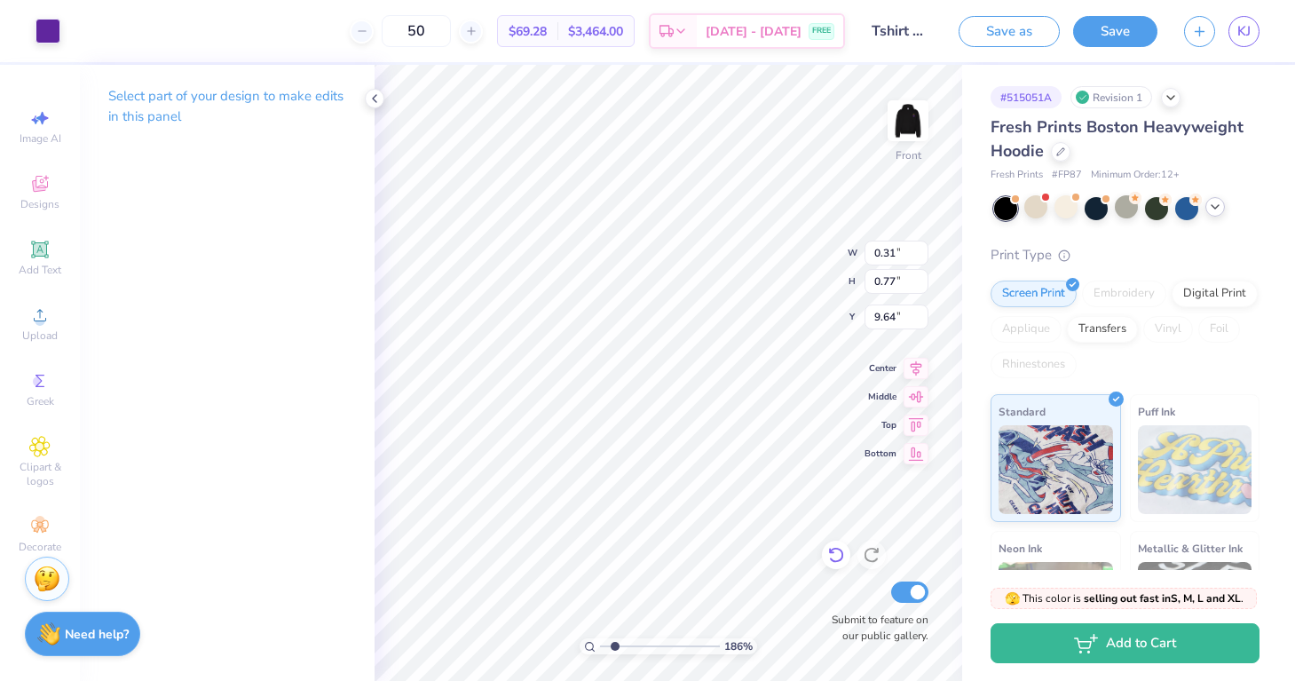
click at [836, 550] on icon at bounding box center [836, 555] width 18 height 18
click at [47, 27] on div at bounding box center [47, 29] width 25 height 25
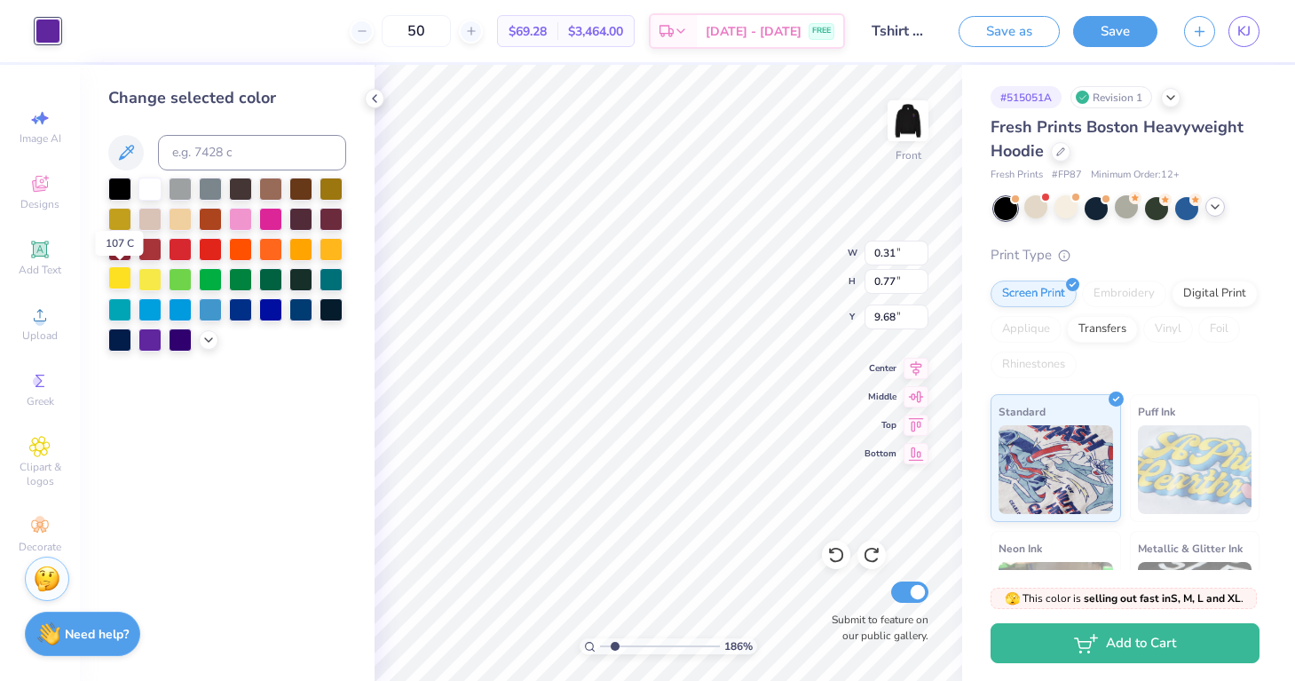
click at [120, 283] on div at bounding box center [119, 277] width 23 height 23
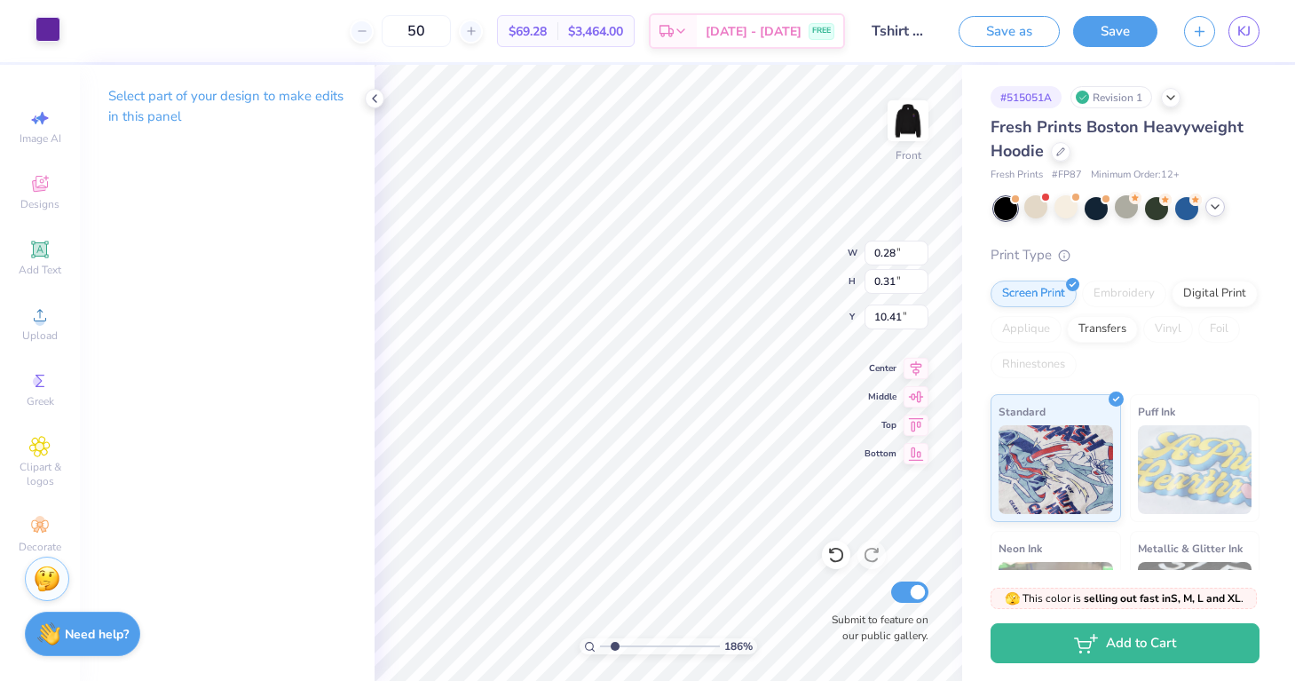
click at [47, 29] on div at bounding box center [47, 29] width 25 height 25
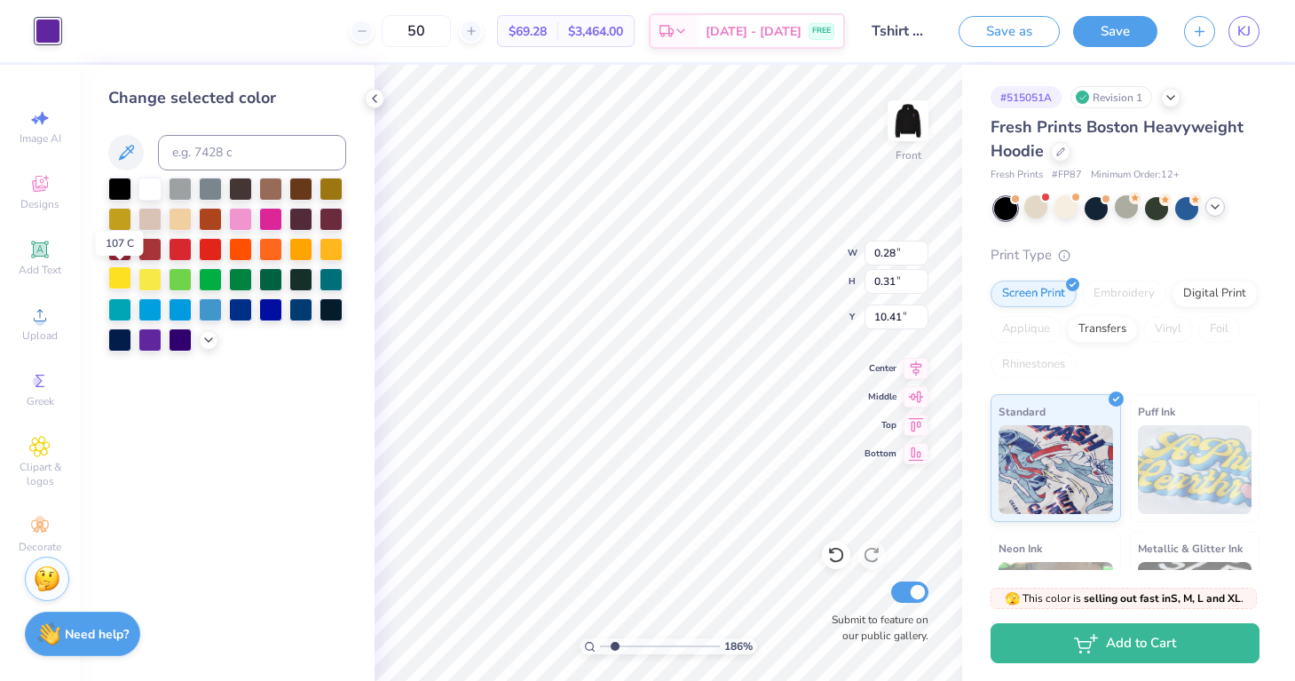
click at [126, 286] on div at bounding box center [119, 277] width 23 height 23
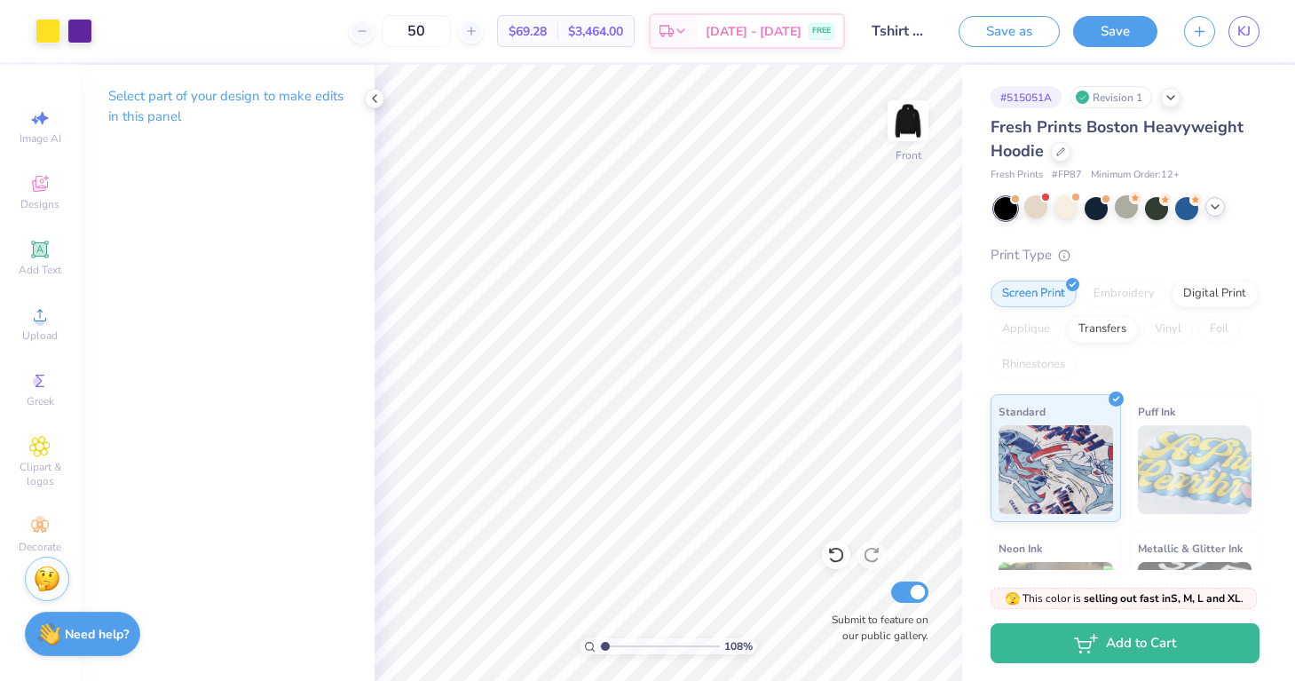
click at [605, 643] on input "range" at bounding box center [660, 646] width 120 height 16
click at [376, 99] on icon at bounding box center [374, 98] width 14 height 14
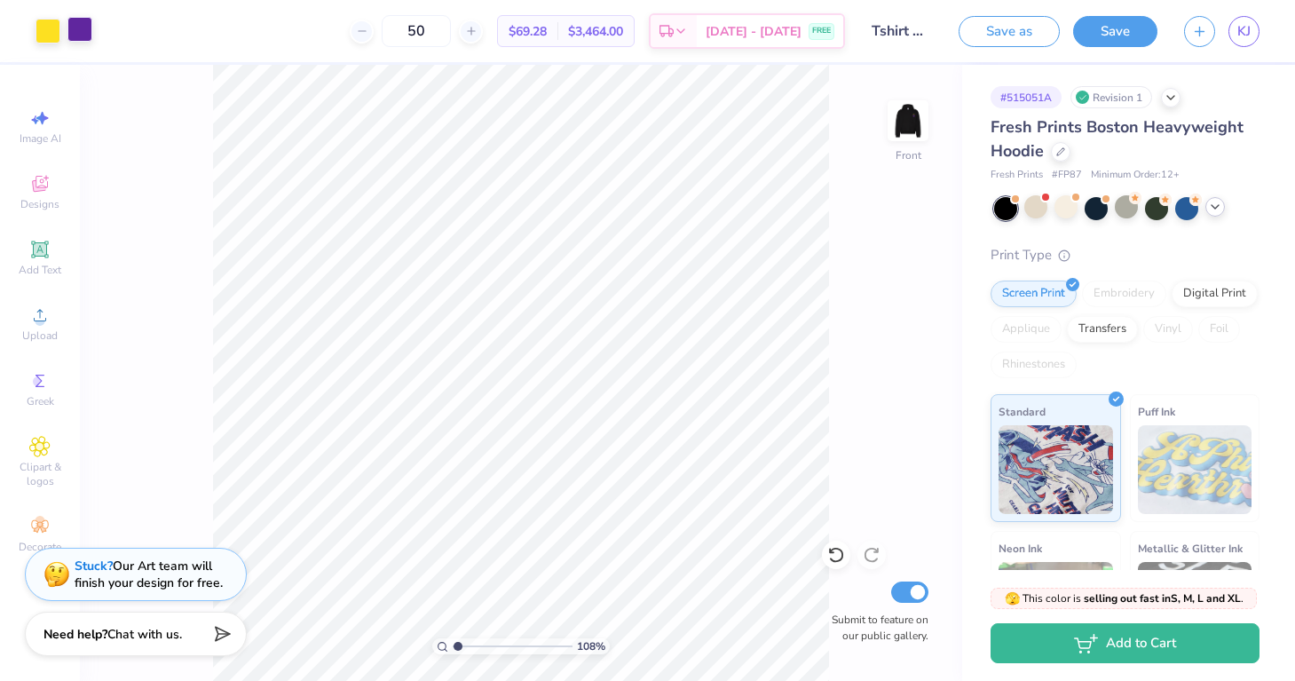
click at [81, 30] on div at bounding box center [79, 29] width 25 height 25
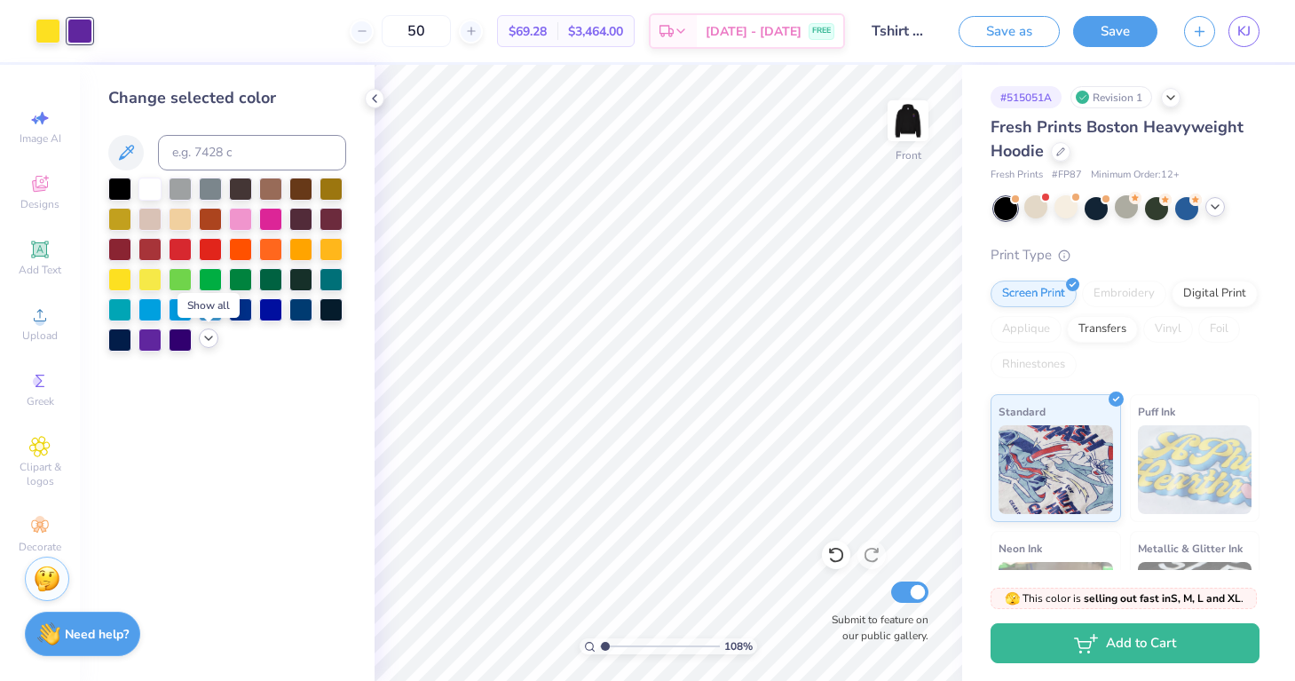
click at [209, 337] on icon at bounding box center [208, 338] width 14 height 14
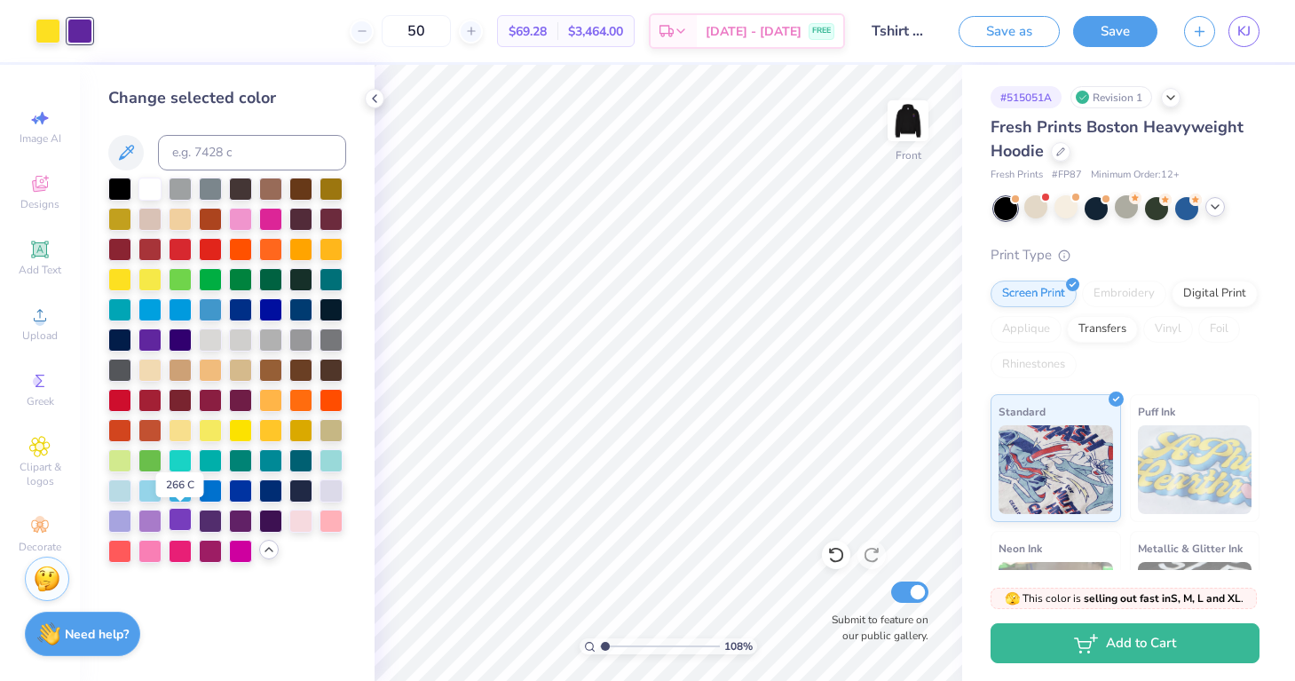
click at [177, 524] on div at bounding box center [180, 519] width 23 height 23
click at [912, 130] on img at bounding box center [907, 120] width 71 height 71
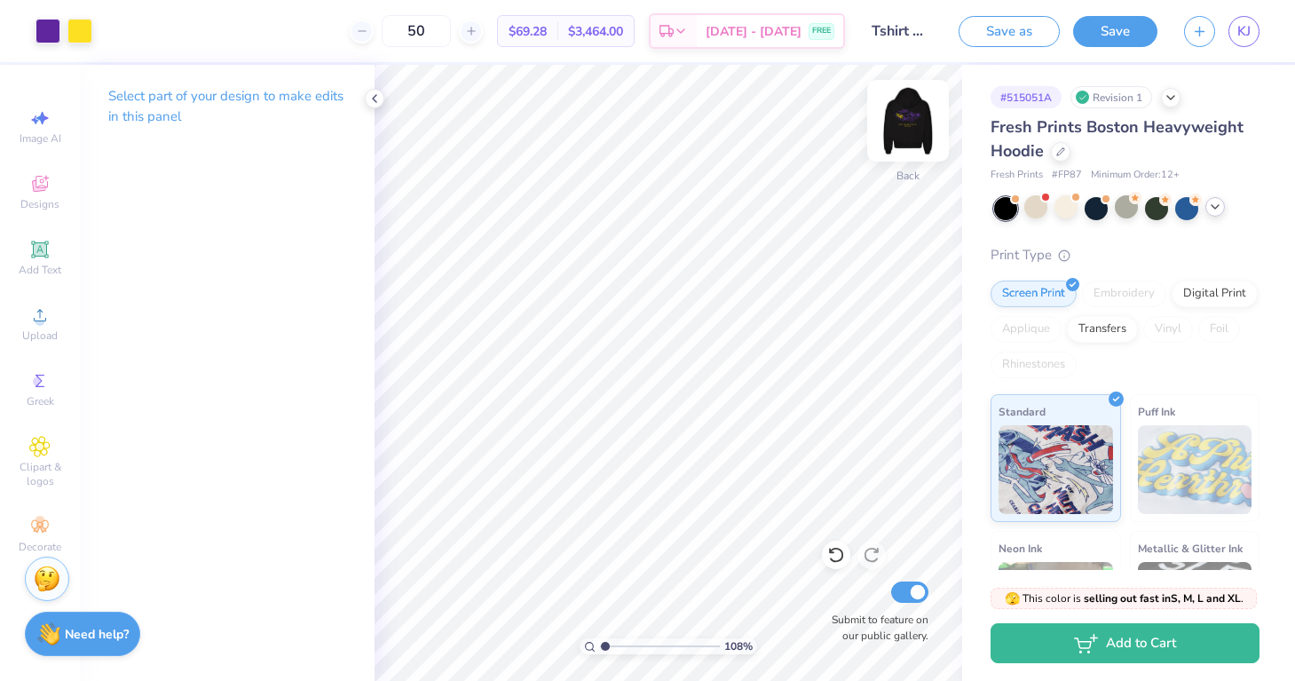
click at [925, 135] on img at bounding box center [907, 120] width 71 height 71
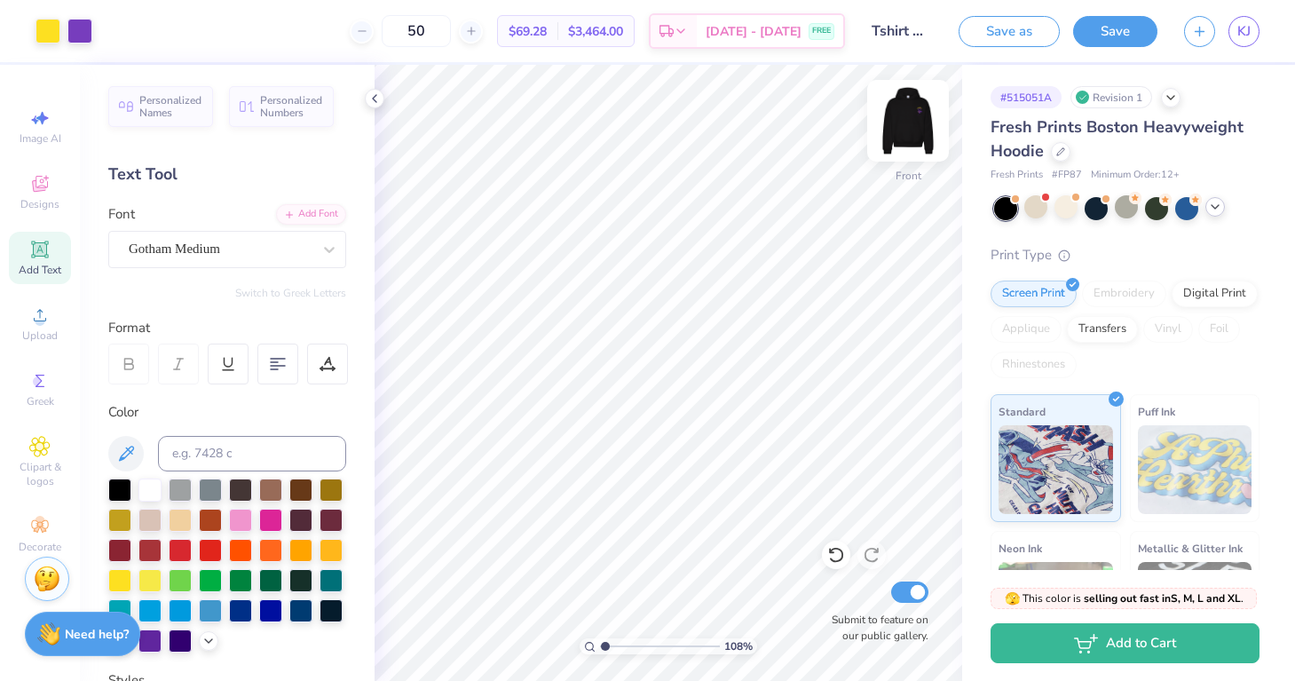
click at [918, 132] on img at bounding box center [907, 120] width 71 height 71
click at [46, 36] on div at bounding box center [47, 29] width 25 height 25
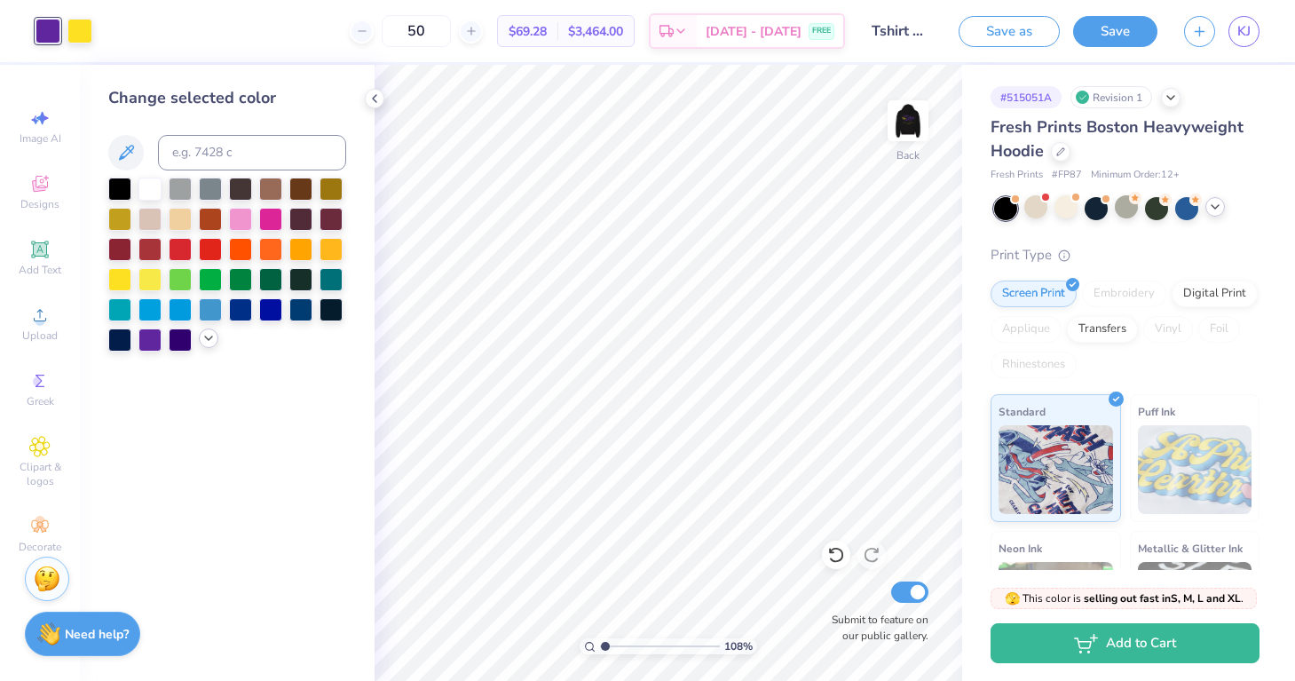
click at [209, 347] on div at bounding box center [209, 338] width 20 height 20
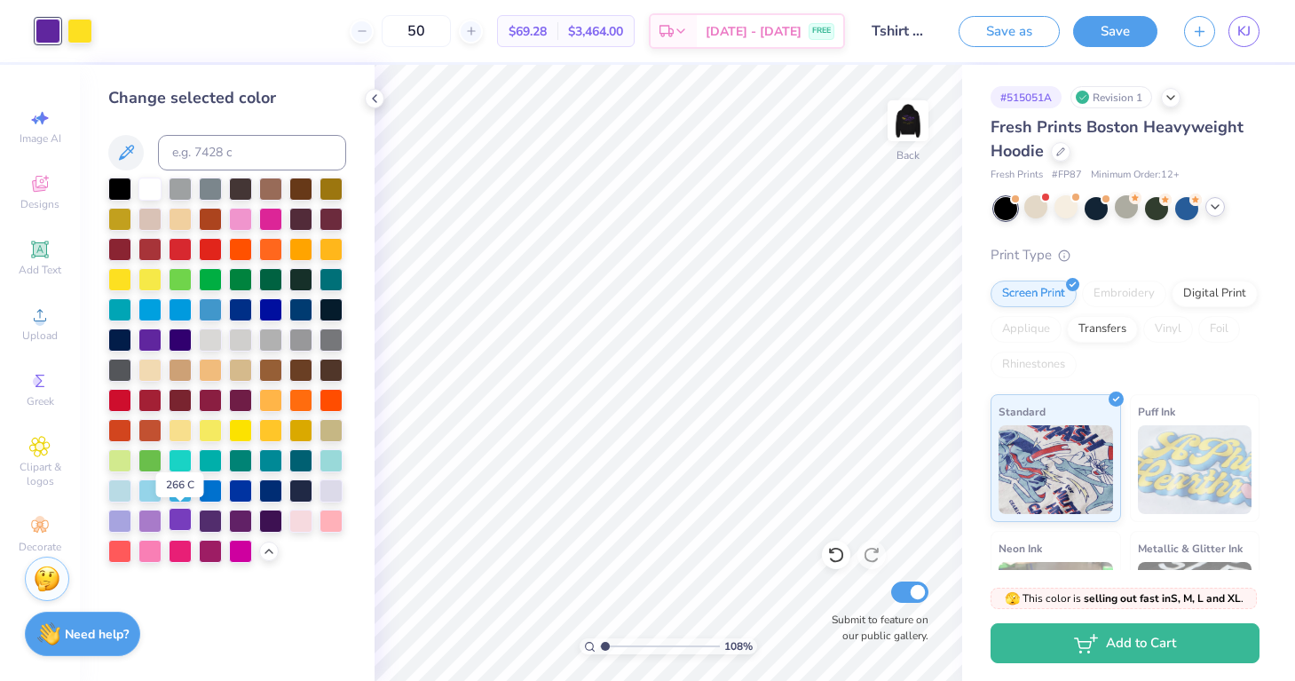
click at [182, 522] on div at bounding box center [180, 519] width 23 height 23
click at [926, 113] on img at bounding box center [907, 120] width 71 height 71
click at [918, 126] on img at bounding box center [907, 120] width 71 height 71
click at [919, 149] on img at bounding box center [907, 120] width 71 height 71
click at [380, 102] on icon at bounding box center [374, 98] width 14 height 14
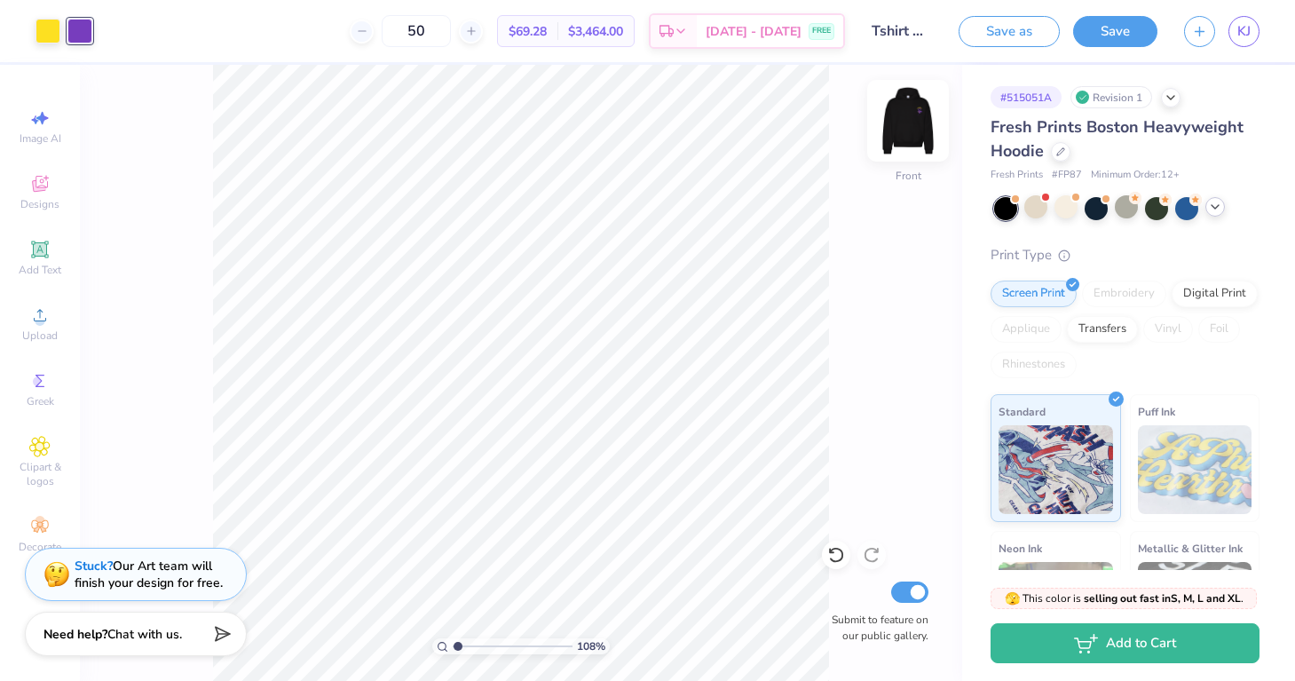
click at [921, 126] on img at bounding box center [907, 120] width 71 height 71
click at [1128, 32] on button "Save" at bounding box center [1115, 28] width 84 height 31
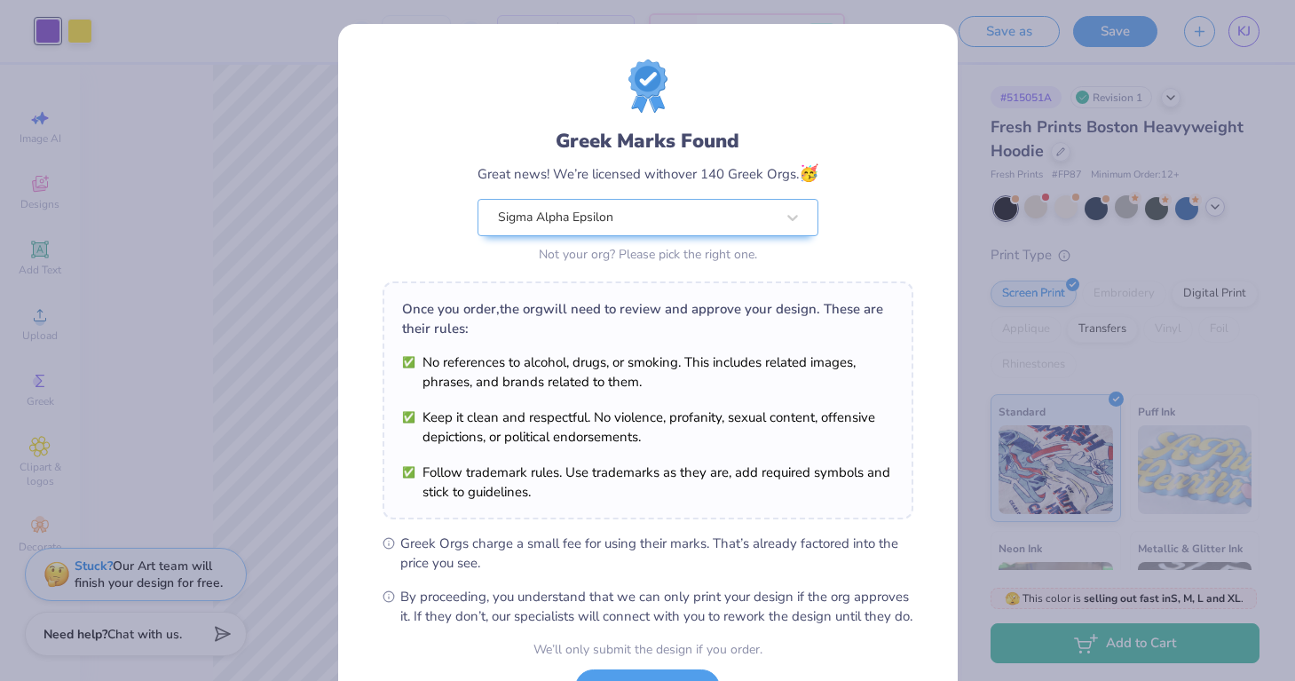
scroll to position [150, 0]
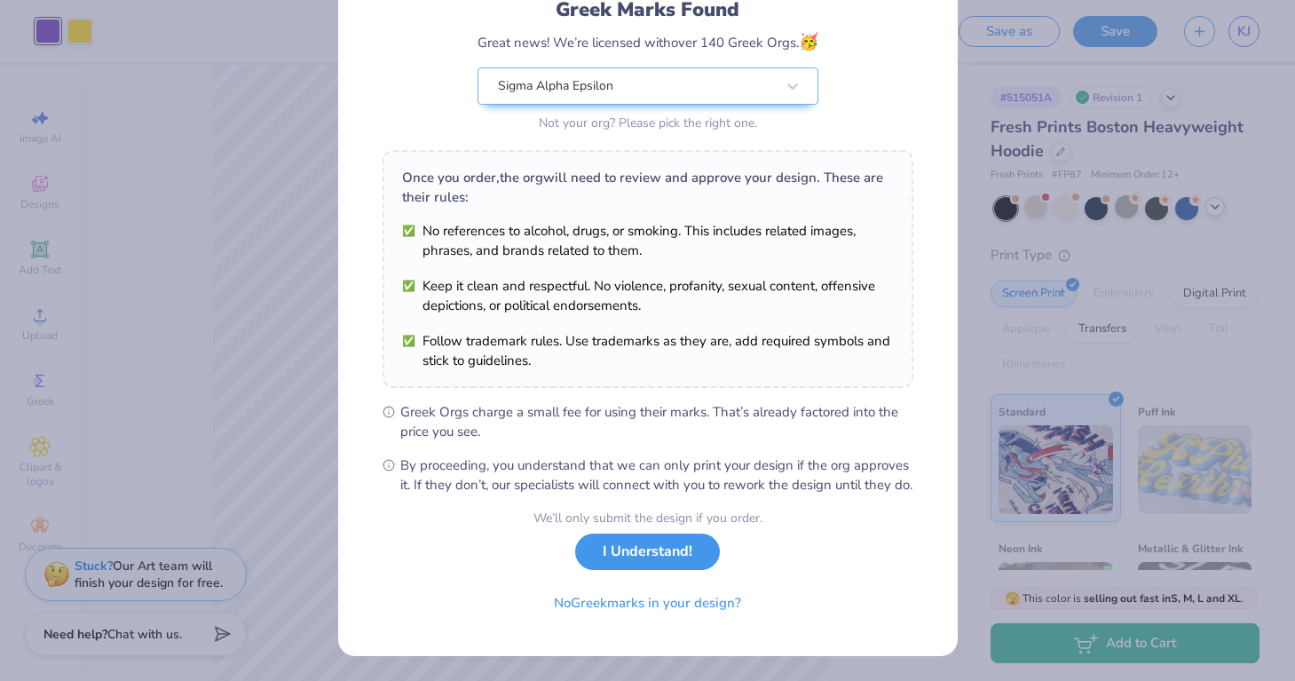
click at [682, 564] on button "I Understand!" at bounding box center [647, 551] width 145 height 36
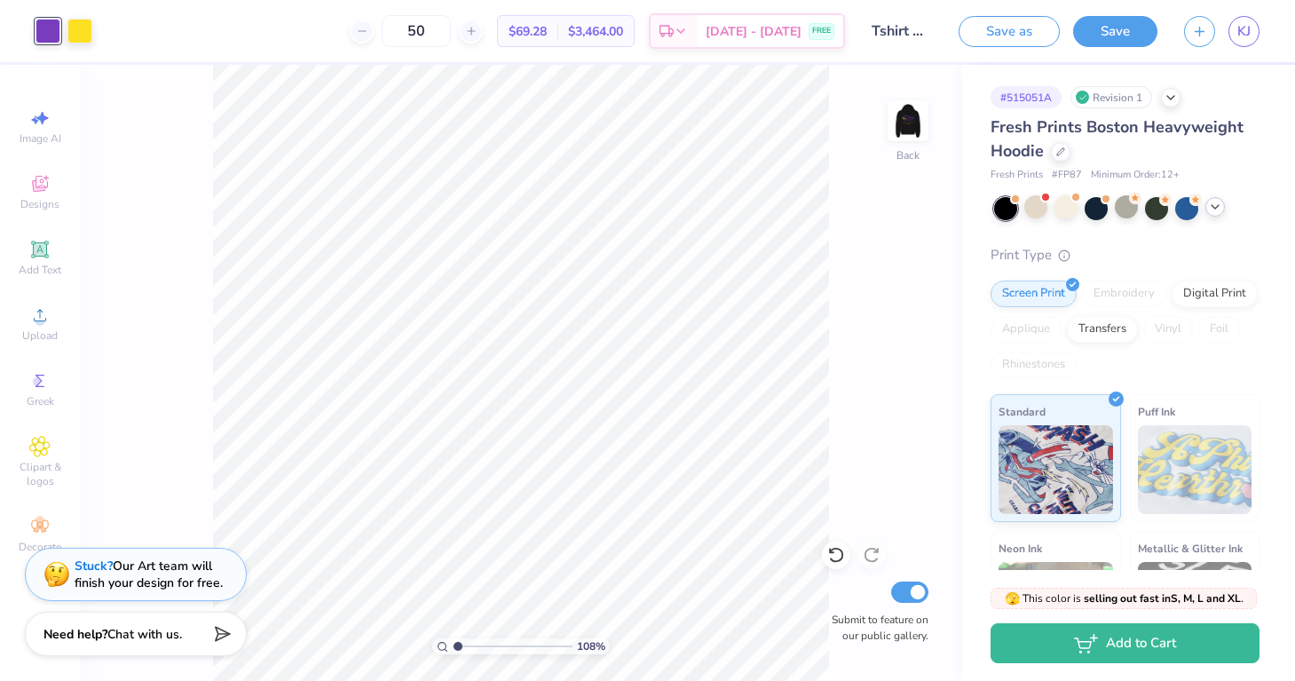
scroll to position [0, 0]
click at [1122, 37] on button "Save" at bounding box center [1115, 28] width 84 height 31
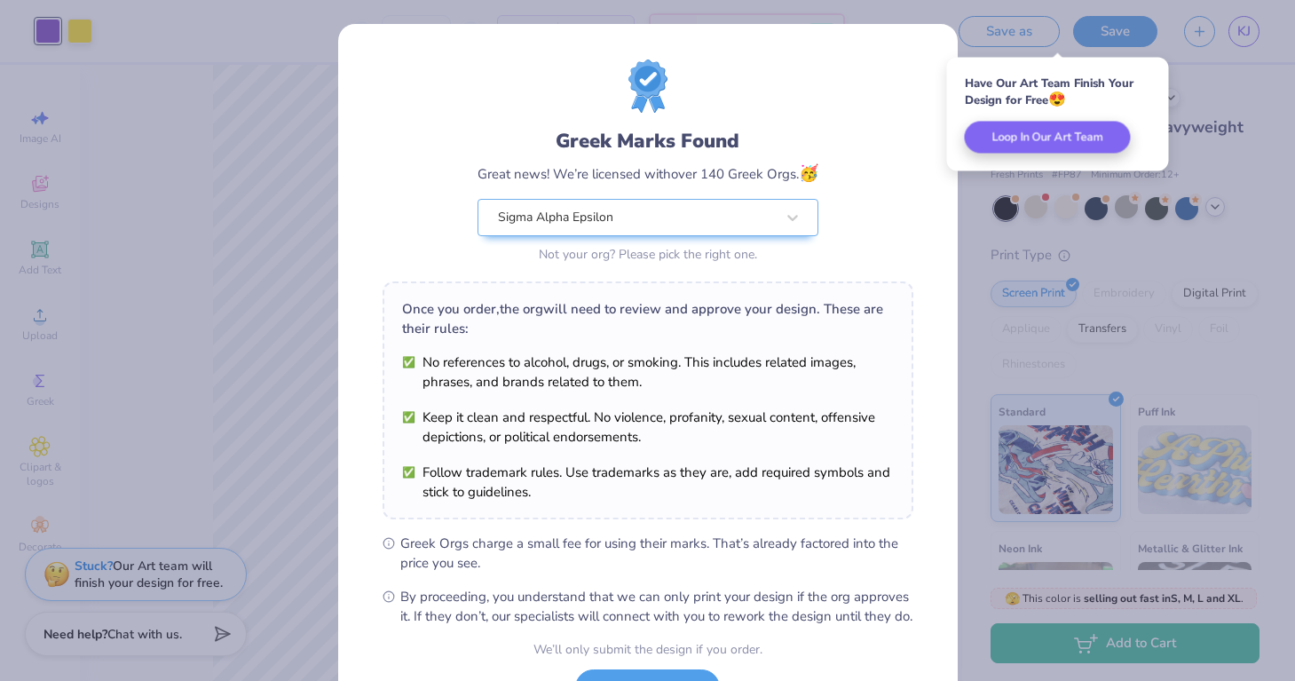
scroll to position [150, 0]
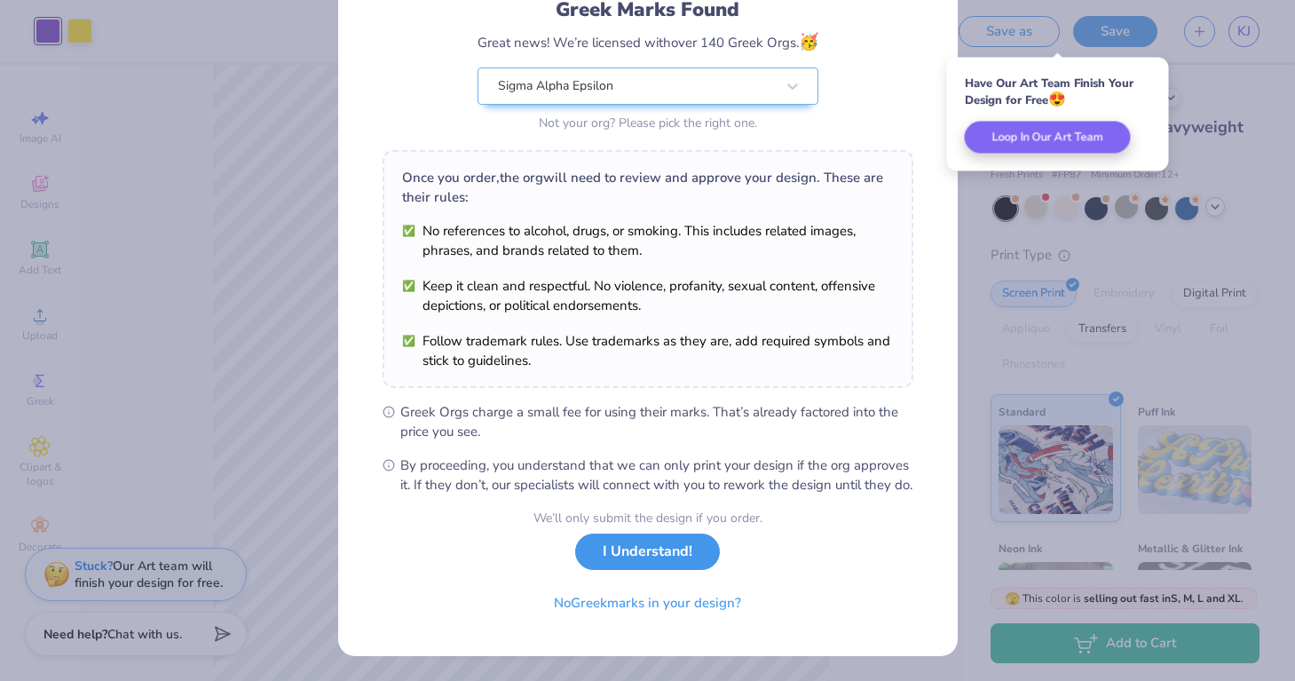
click at [686, 557] on button "I Understand!" at bounding box center [647, 551] width 145 height 36
